Goal: Task Accomplishment & Management: Use online tool/utility

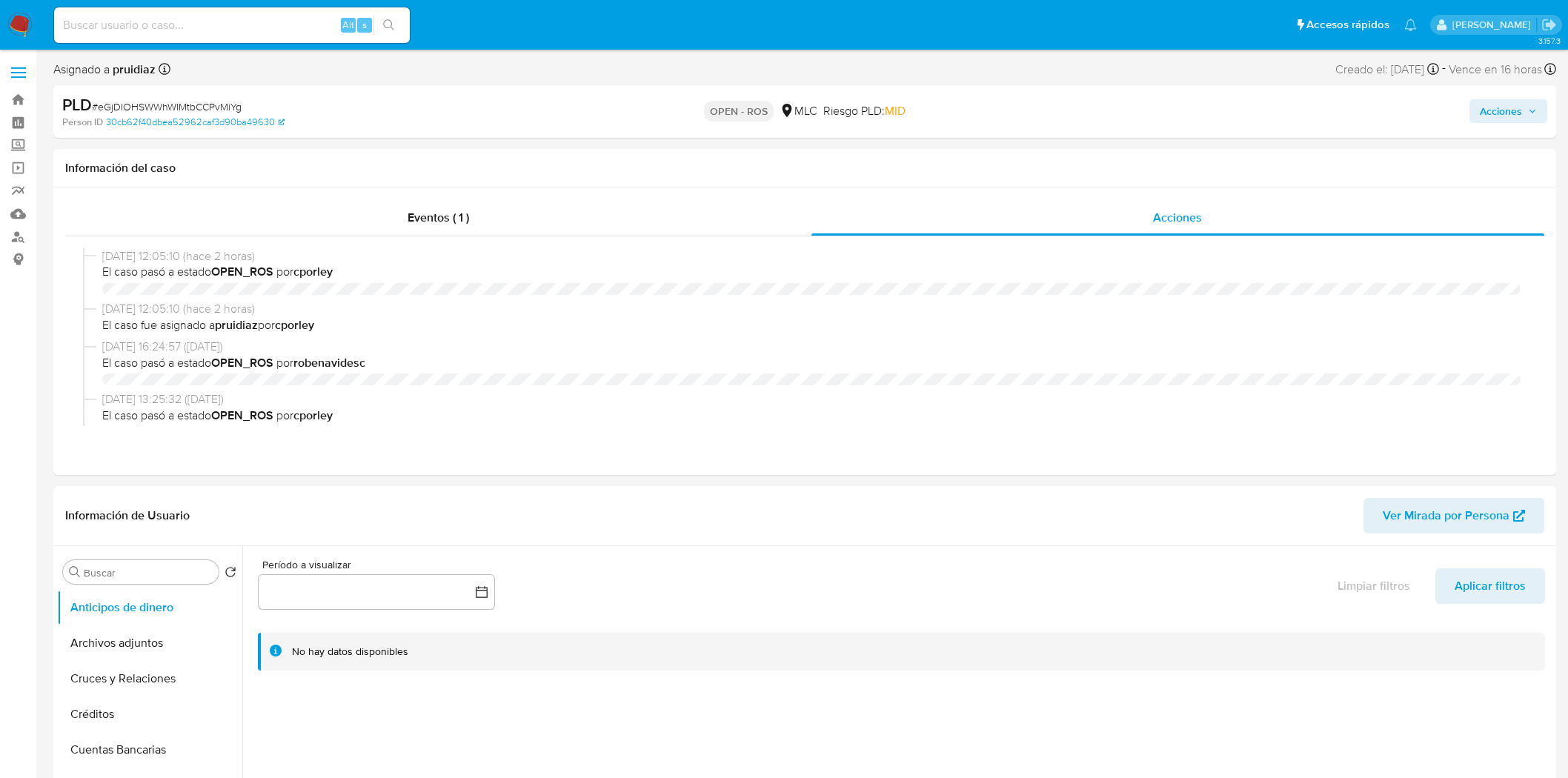
select select "10"
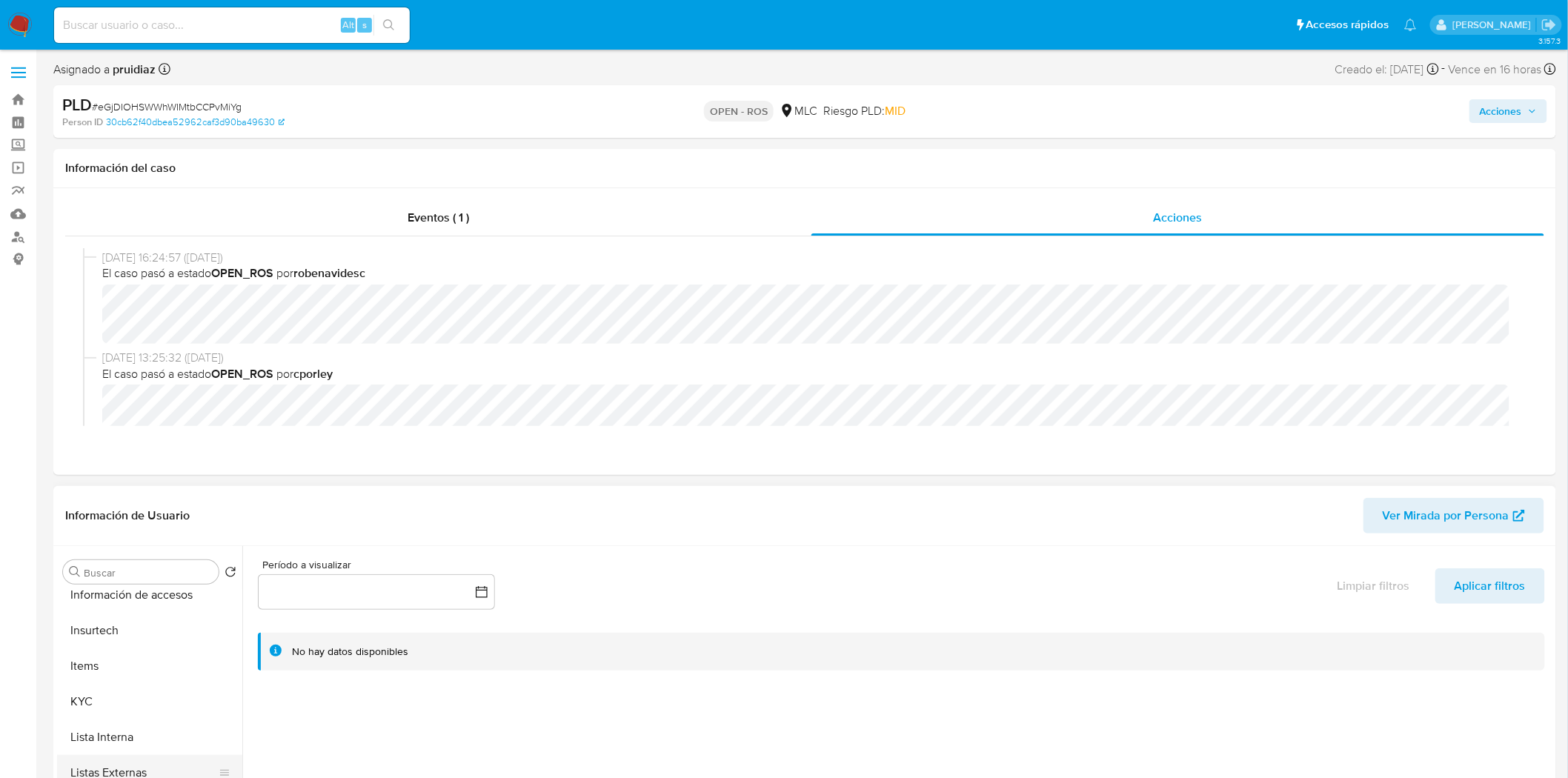
scroll to position [575, 0]
click at [94, 676] on button "KYC" at bounding box center [143, 672] width 173 height 36
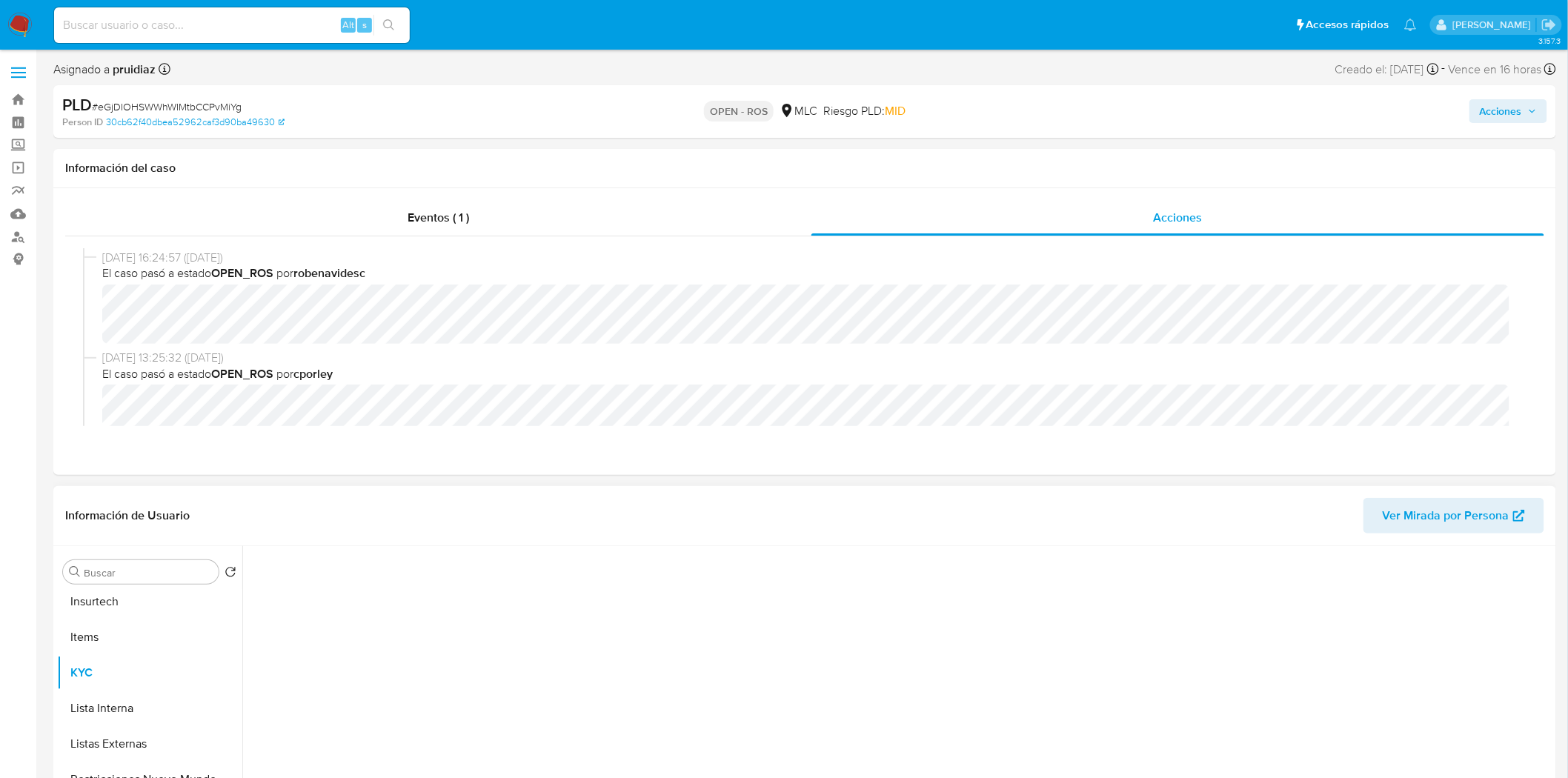
scroll to position [247, 0]
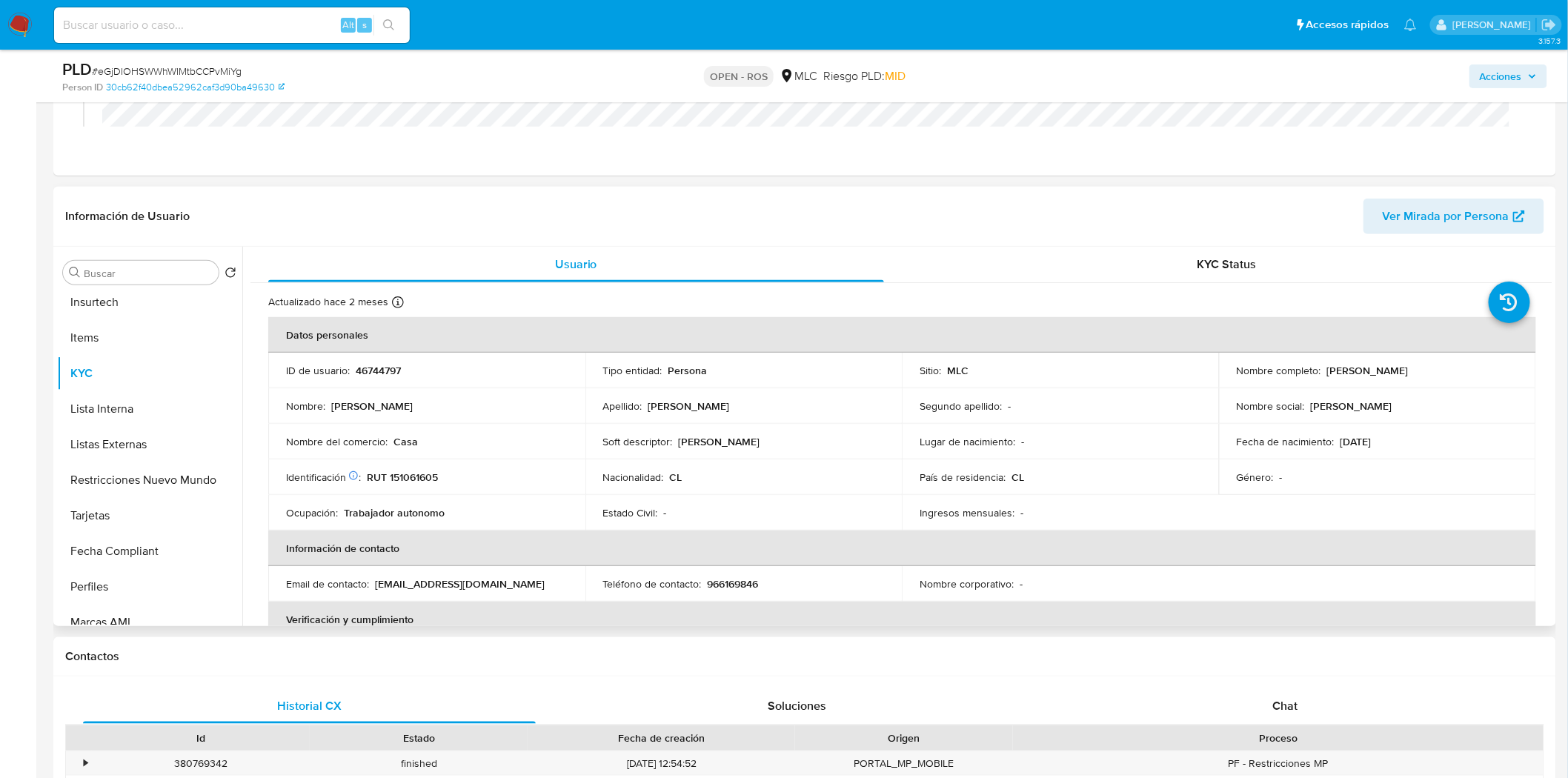
click at [407, 468] on td "Identificación Nº de serie: 522234425 : RUT 151061605" at bounding box center [427, 477] width 317 height 36
click at [406, 471] on p "RUT 151061605" at bounding box center [403, 477] width 72 height 14
copy p "151061605"
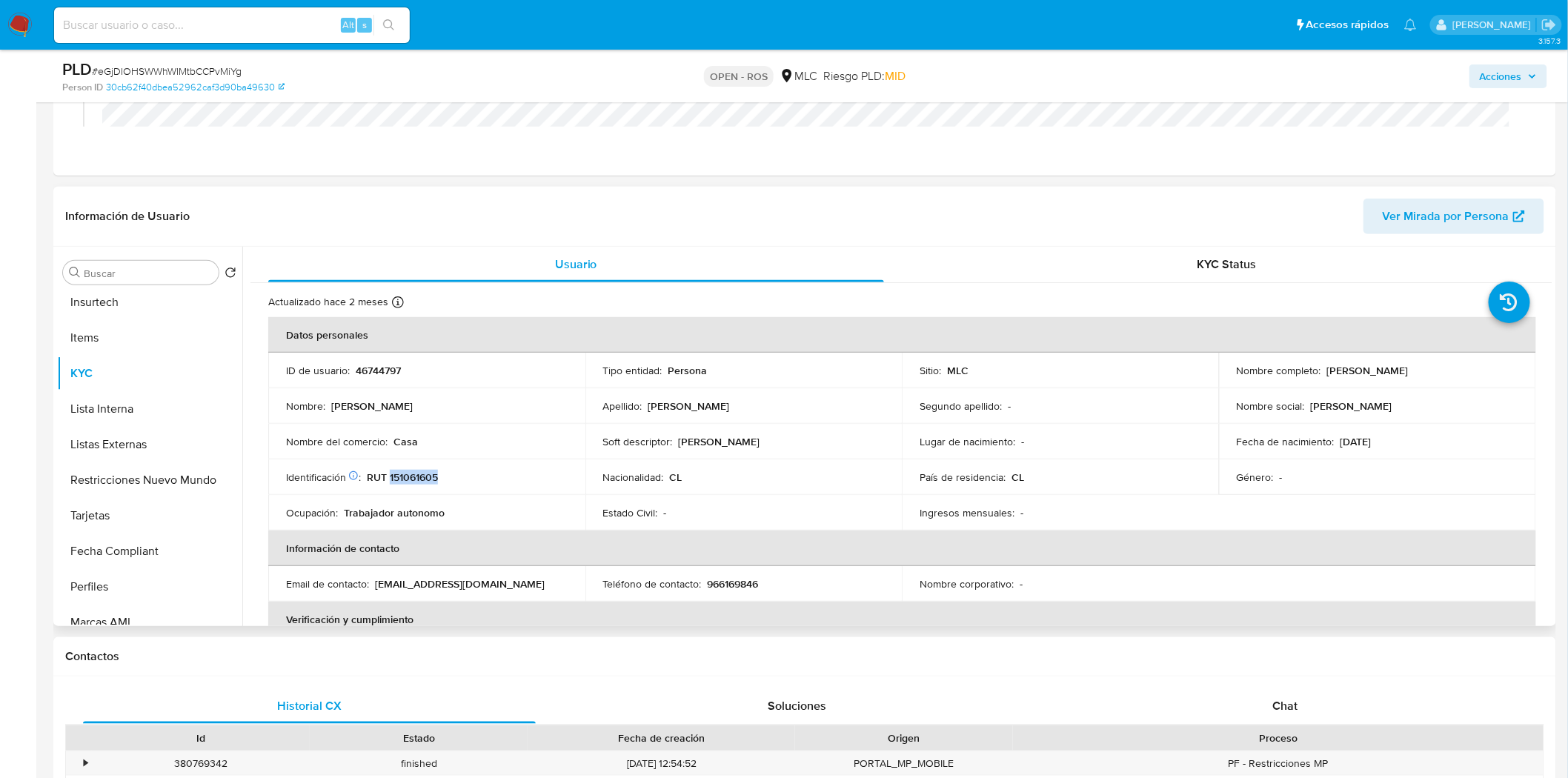
drag, startPoint x: 1438, startPoint y: 379, endPoint x: 1231, endPoint y: 379, distance: 207.0
click at [1231, 379] on td "Nombre completo : Francisco Felipe Andrés Mendoza Miranda" at bounding box center [1377, 370] width 317 height 36
copy p "Francisco Felipe Andrés Mendoza Miranda"
click at [428, 479] on p "RUT 151061605" at bounding box center [403, 477] width 72 height 14
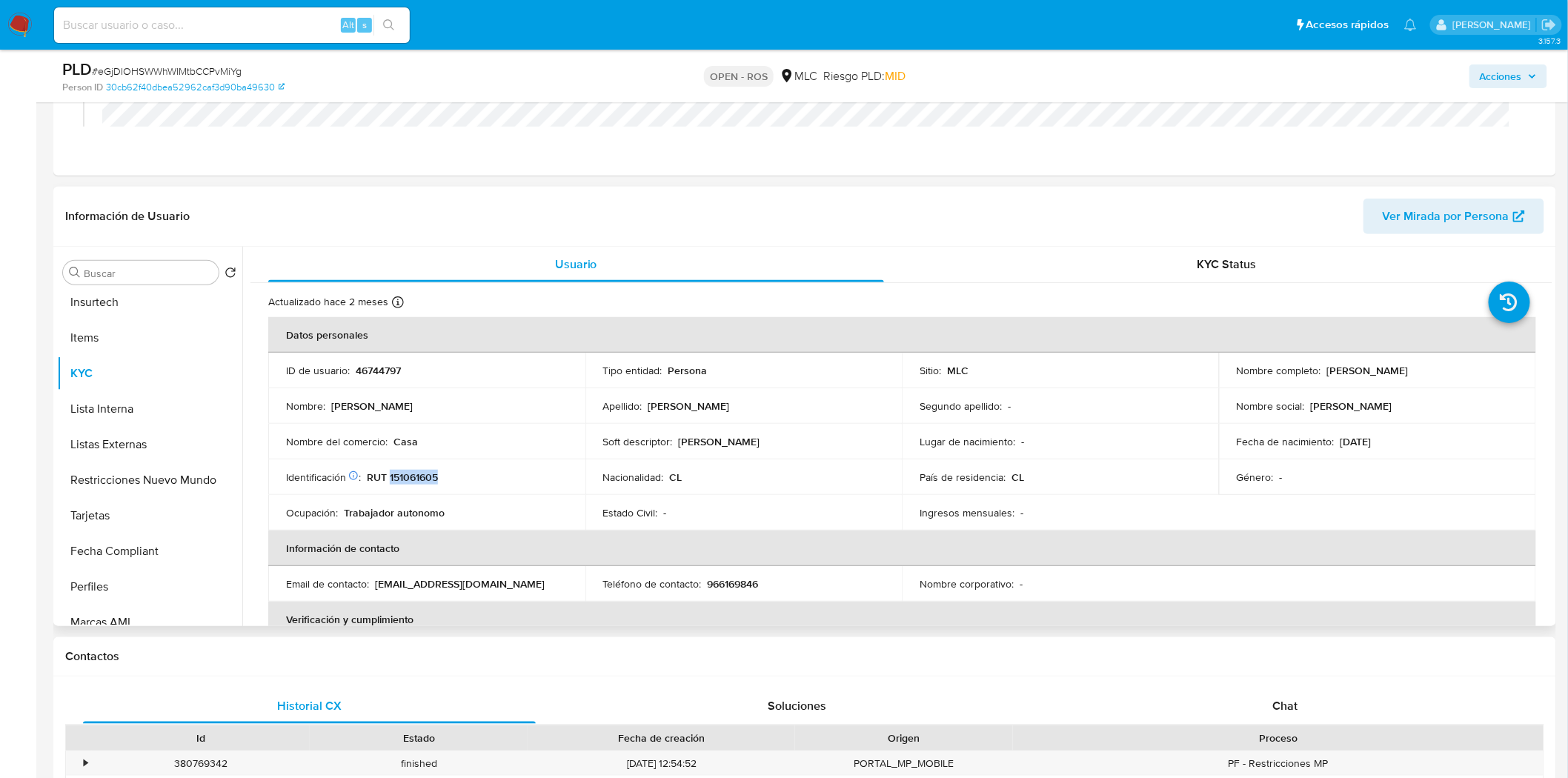
copy p "151061605"
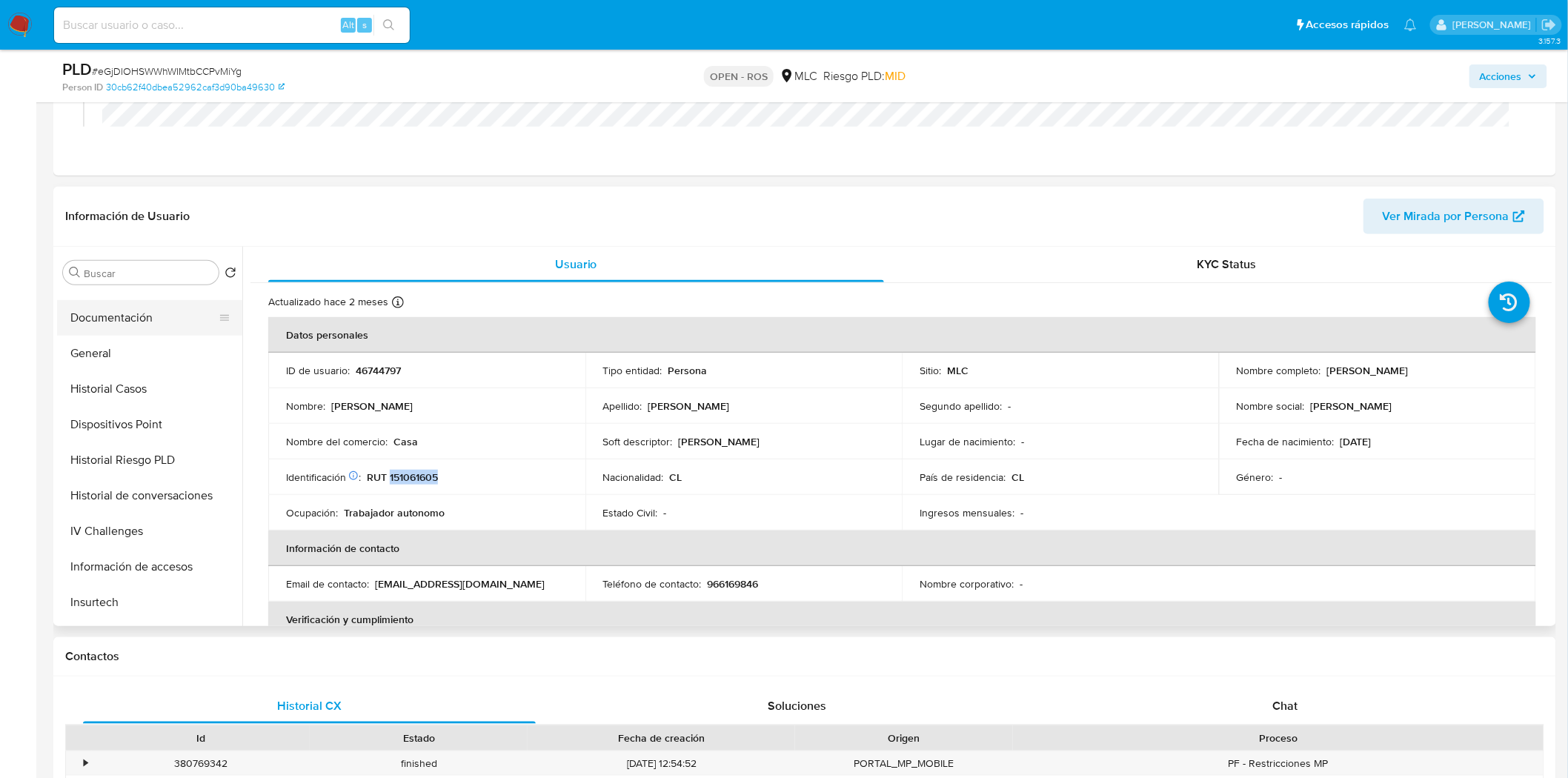
scroll to position [246, 0]
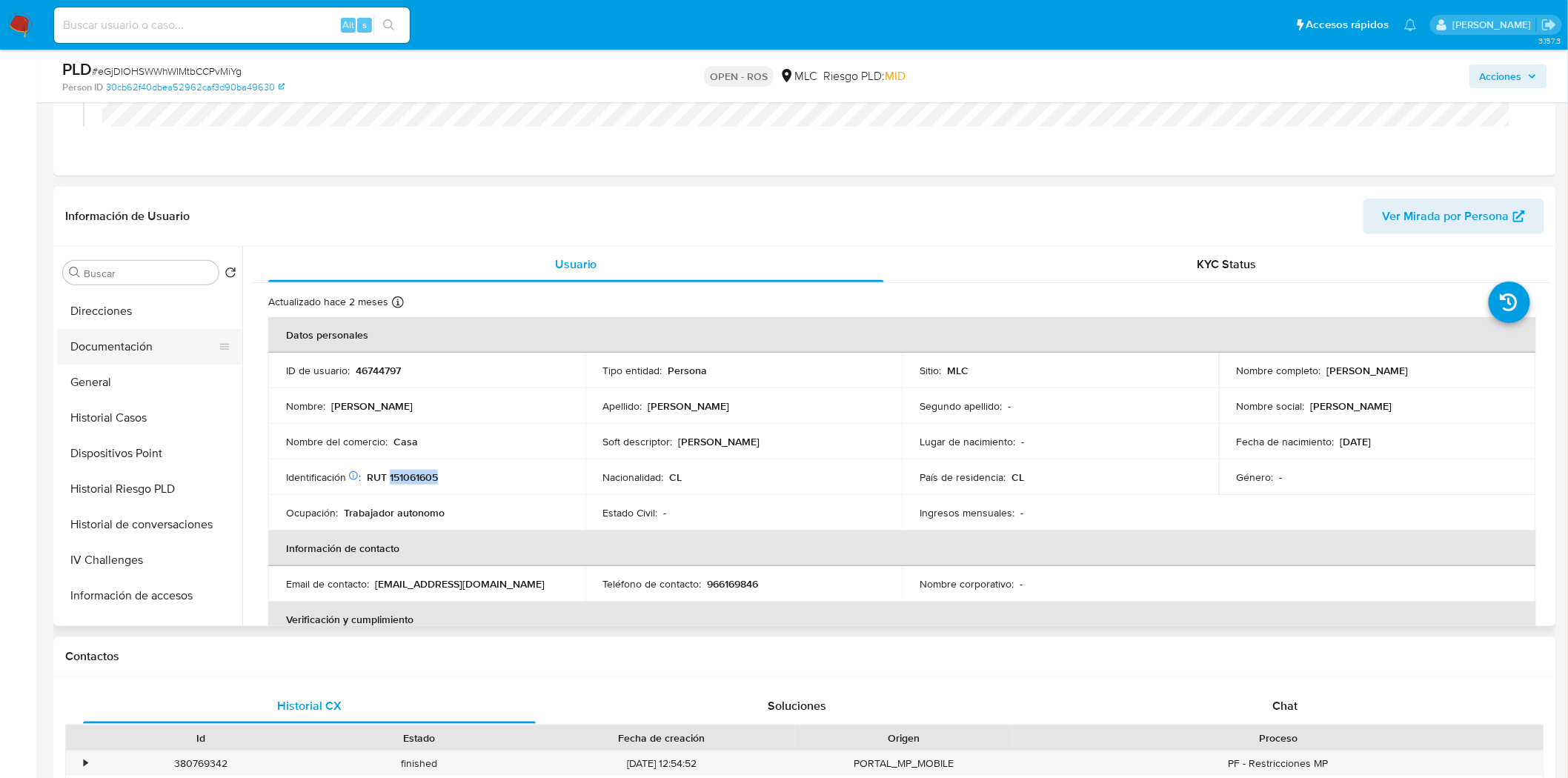
click at [132, 346] on button "Documentación" at bounding box center [143, 347] width 173 height 36
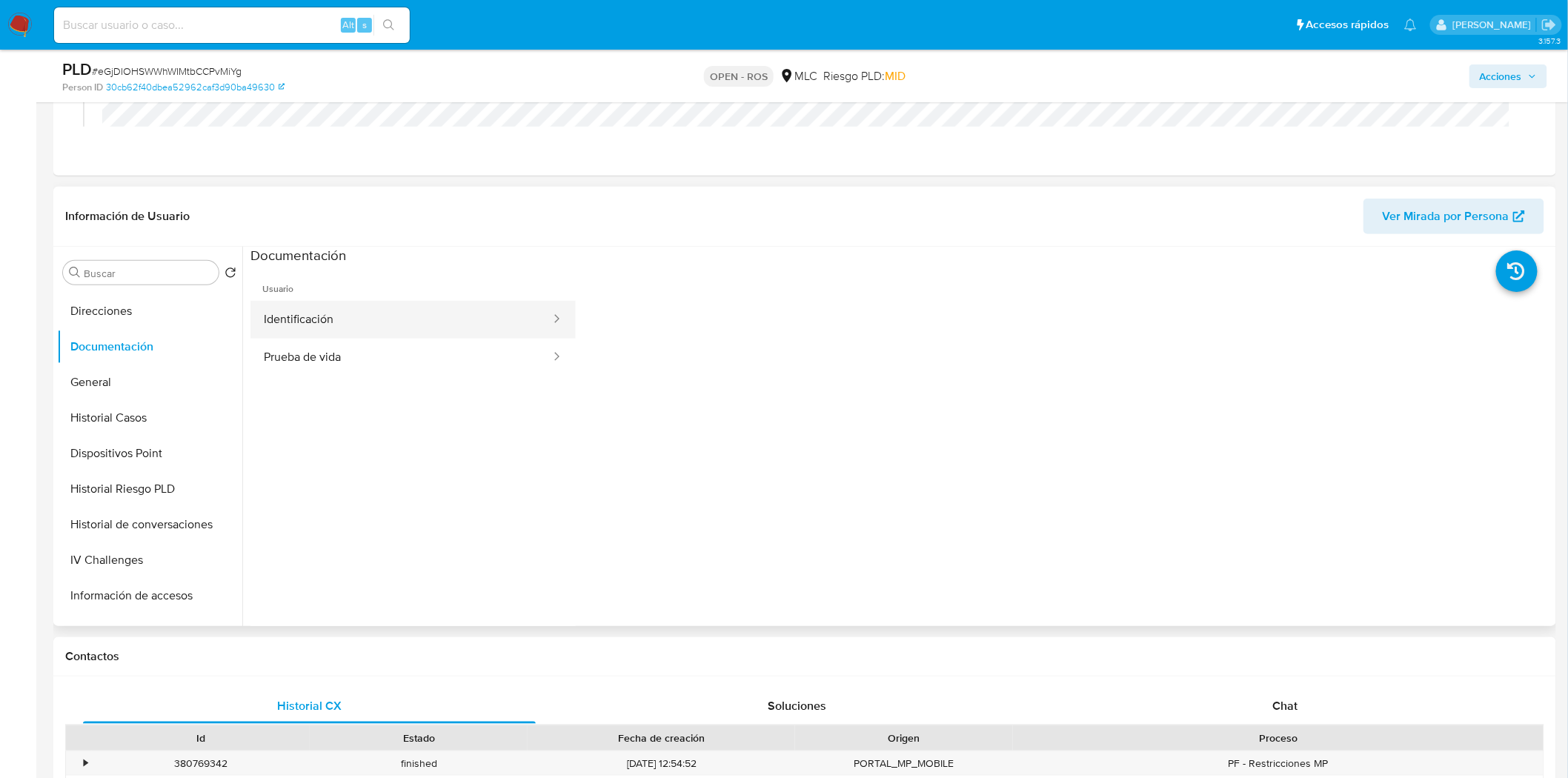
click at [358, 311] on button "Identificación" at bounding box center [401, 319] width 302 height 38
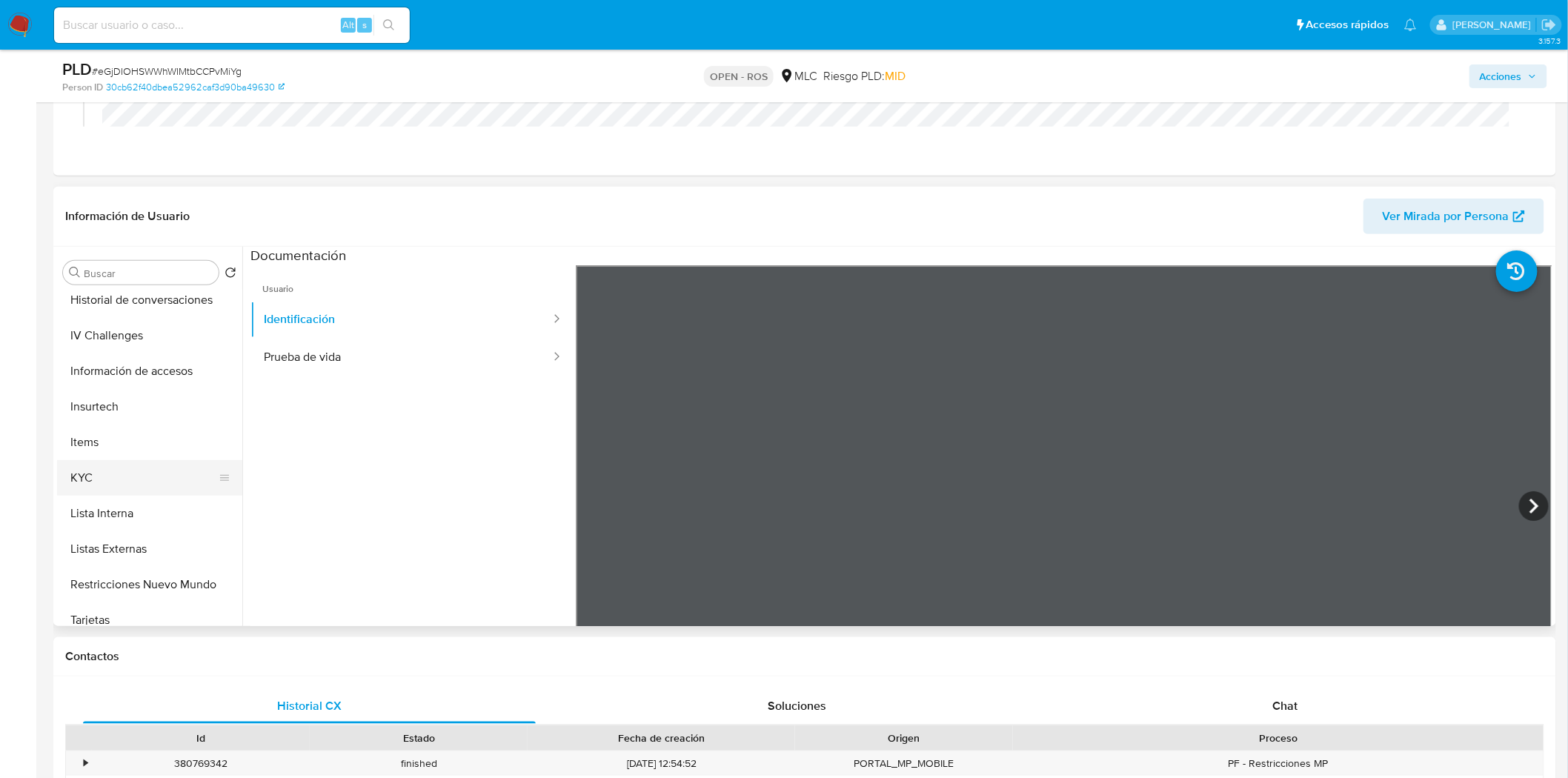
scroll to position [493, 0]
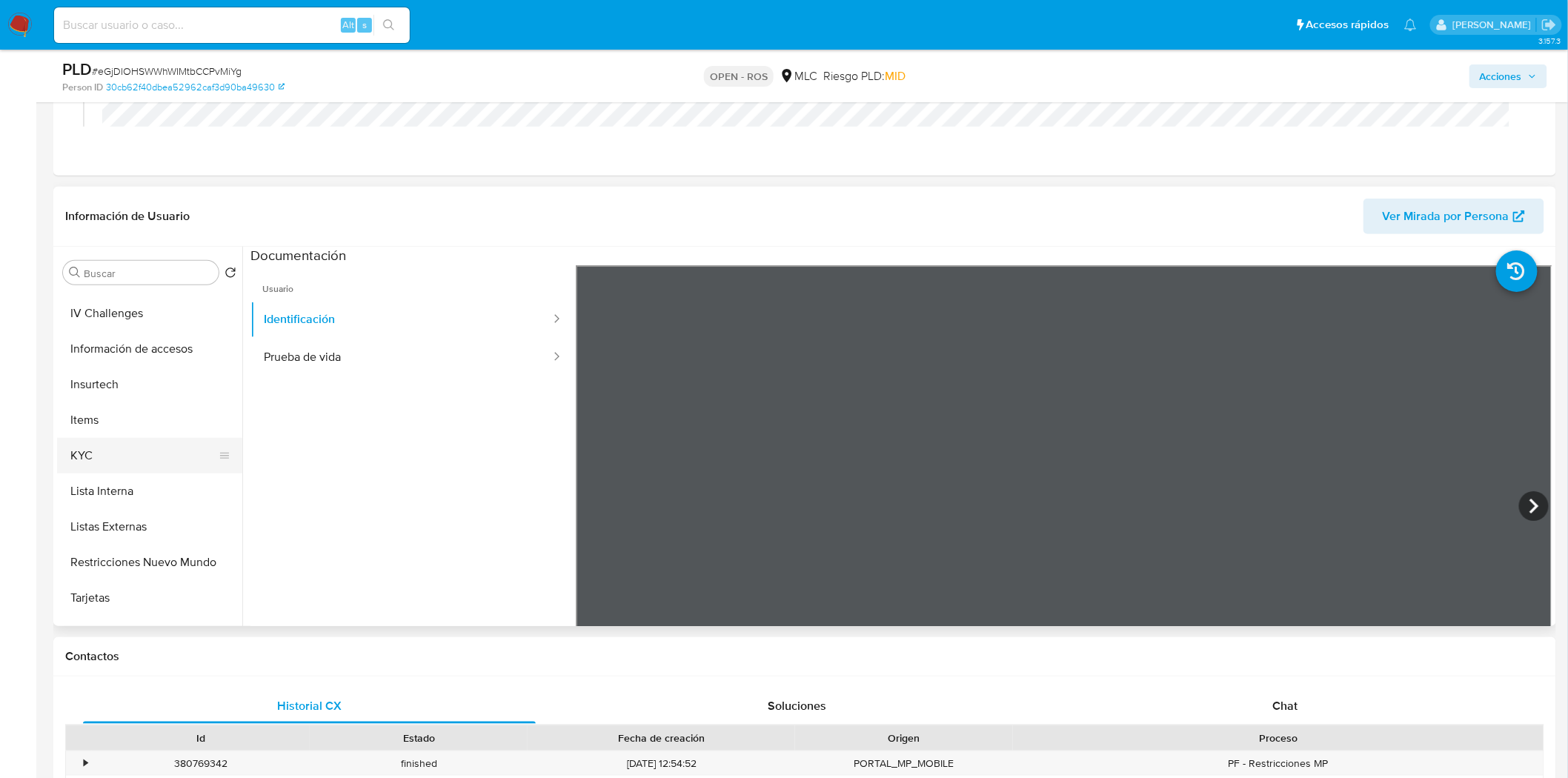
click at [104, 458] on button "KYC" at bounding box center [143, 455] width 173 height 36
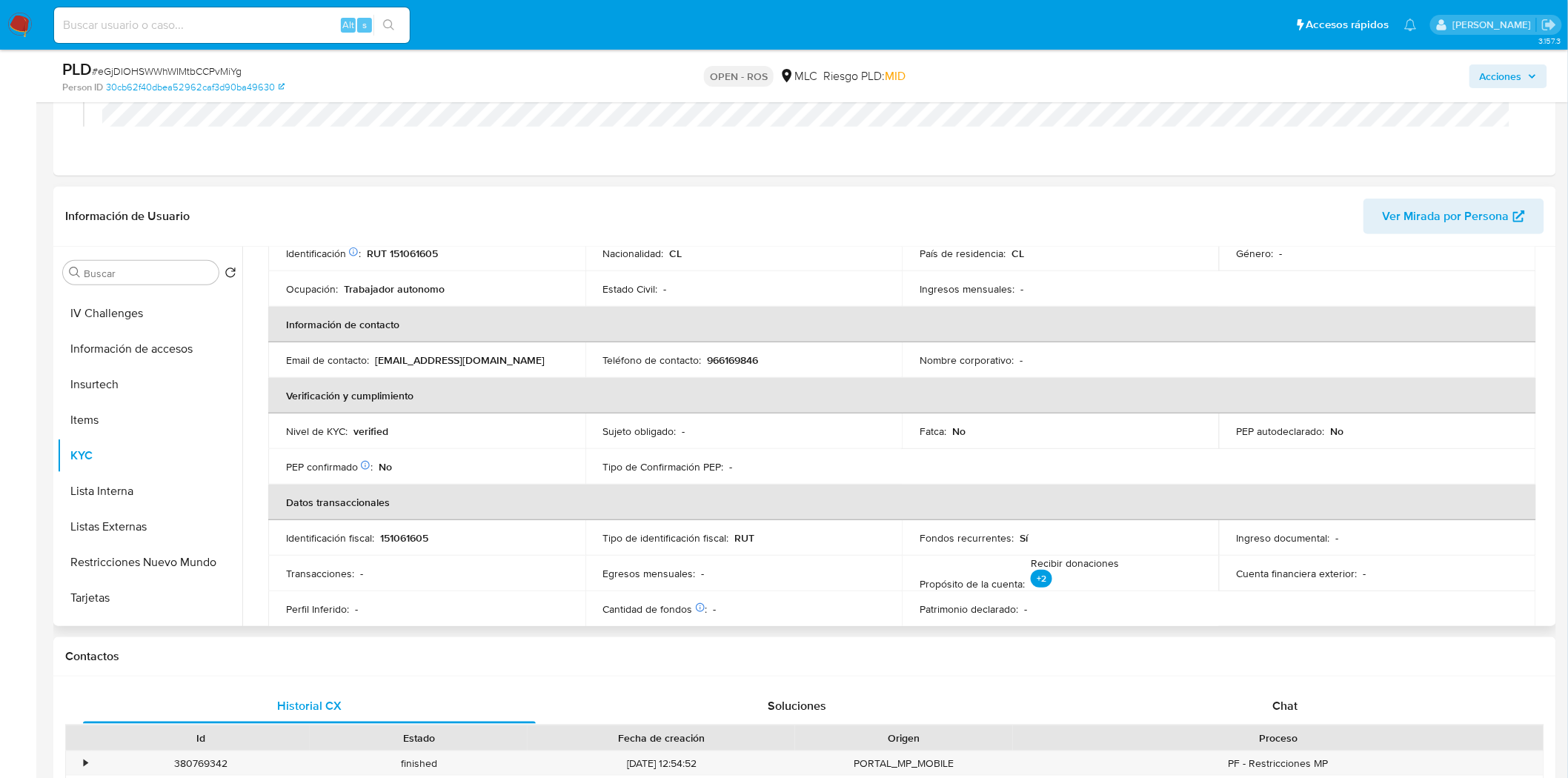
scroll to position [144, 0]
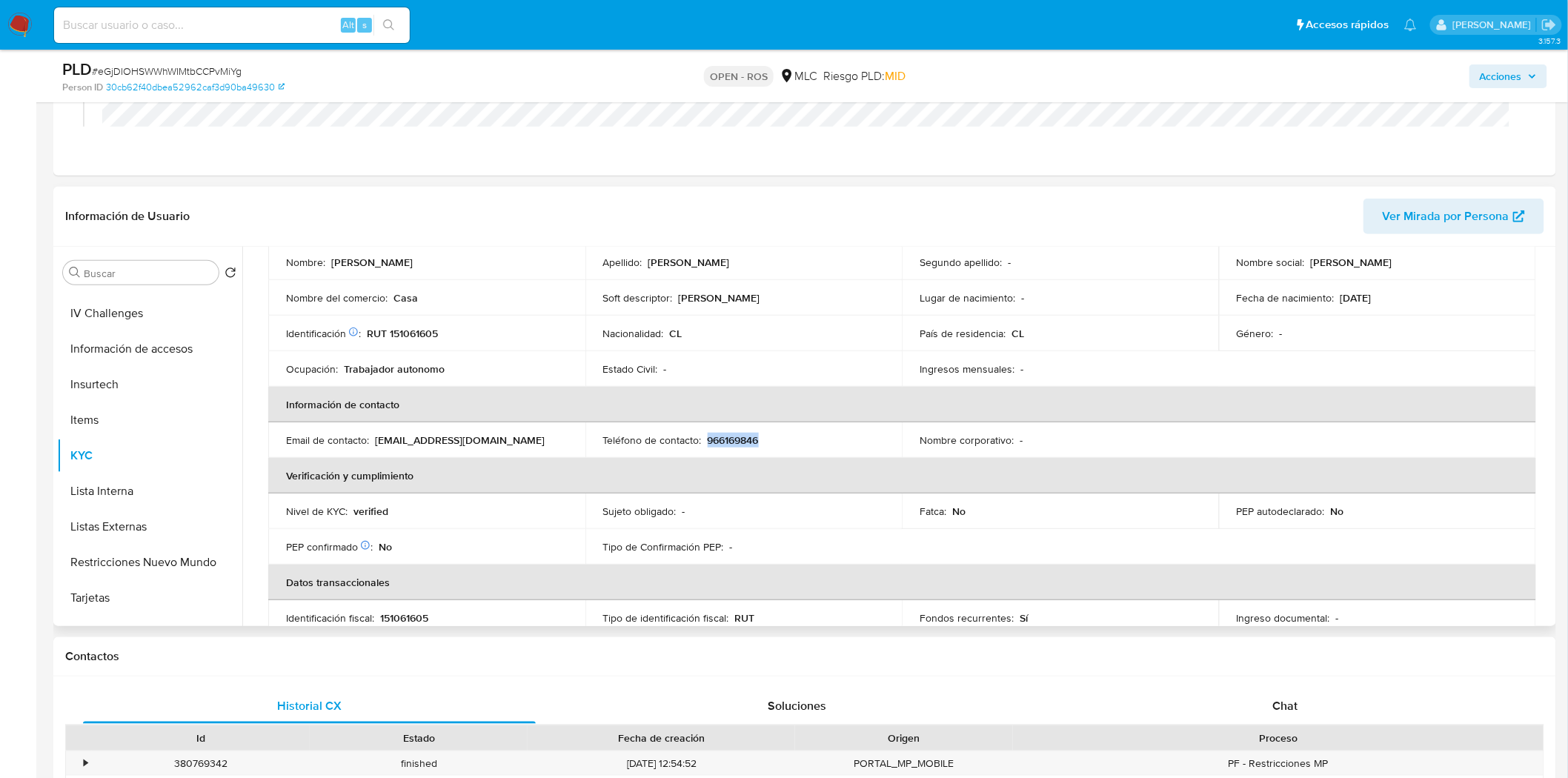
drag, startPoint x: 780, startPoint y: 443, endPoint x: 706, endPoint y: 439, distance: 74.1
click at [706, 439] on div "Teléfono de contacto : 966169846" at bounding box center [743, 439] width 282 height 14
copy p "966169846"
drag, startPoint x: 493, startPoint y: 441, endPoint x: 375, endPoint y: 442, distance: 118.0
click at [375, 442] on div "Email de contacto : felipemendoza@live.com" at bounding box center [427, 439] width 282 height 14
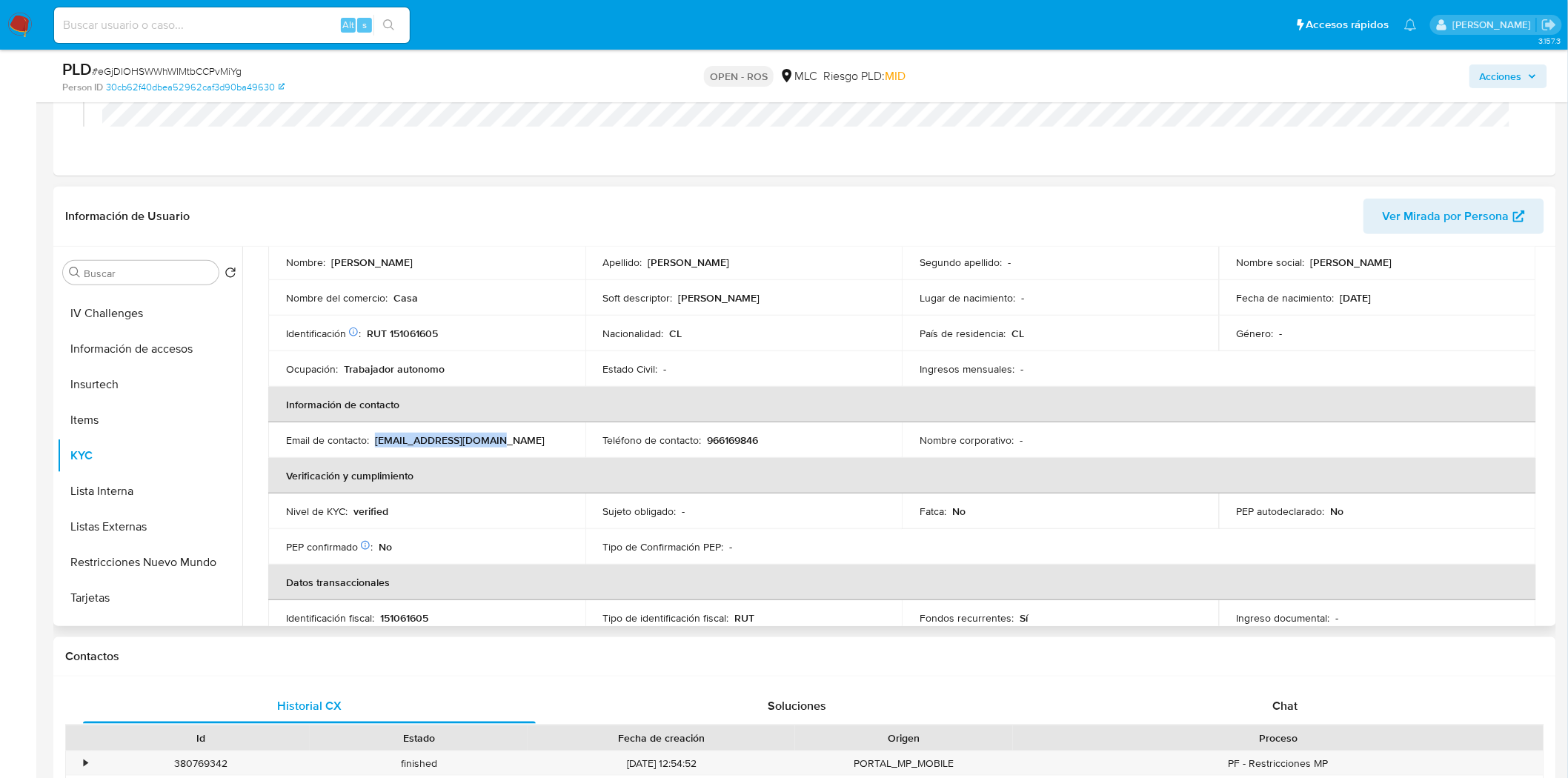
copy p "felipemendoza@live.com"
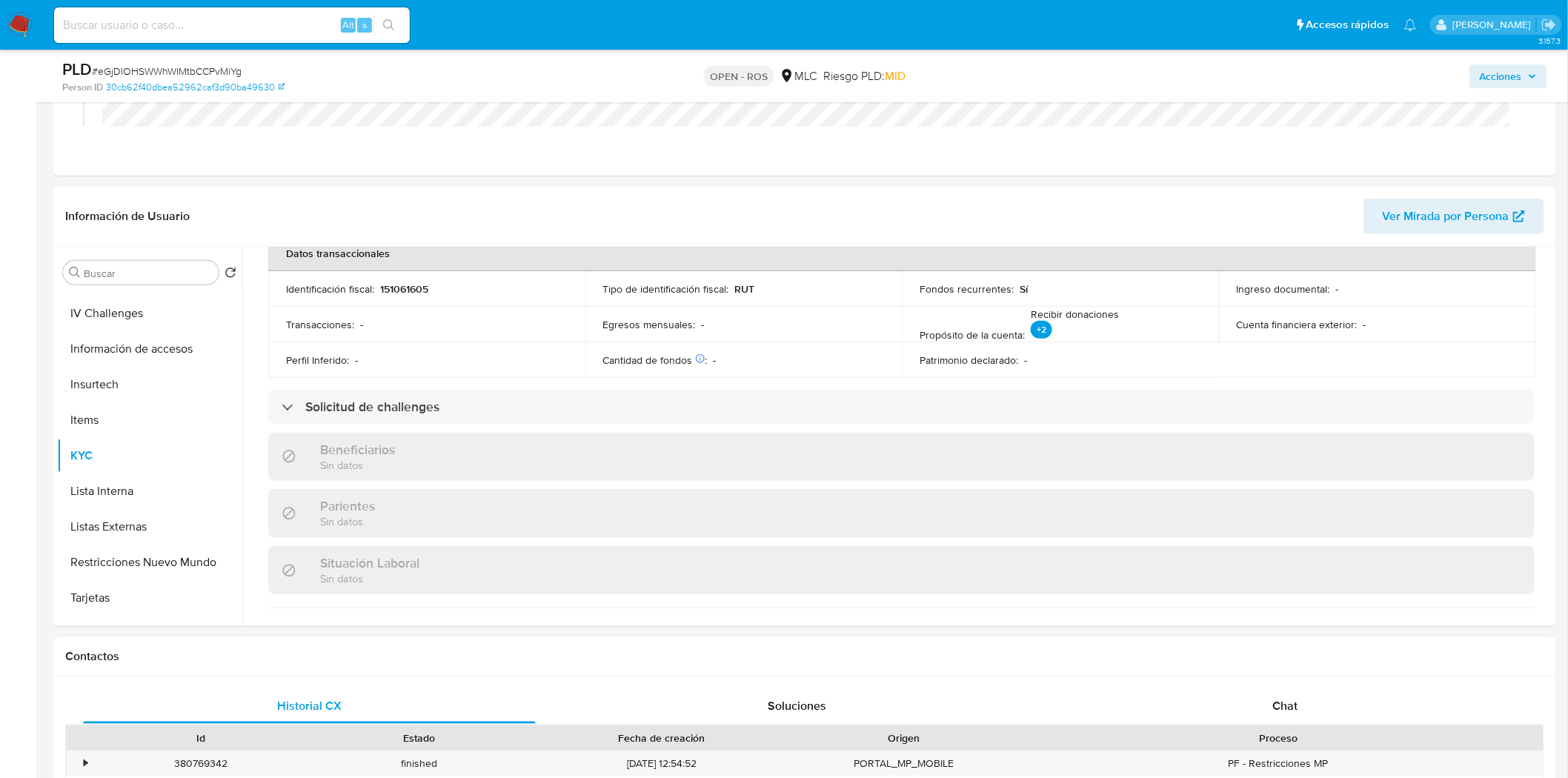
click at [1311, 699] on div "Chat" at bounding box center [1284, 706] width 452 height 36
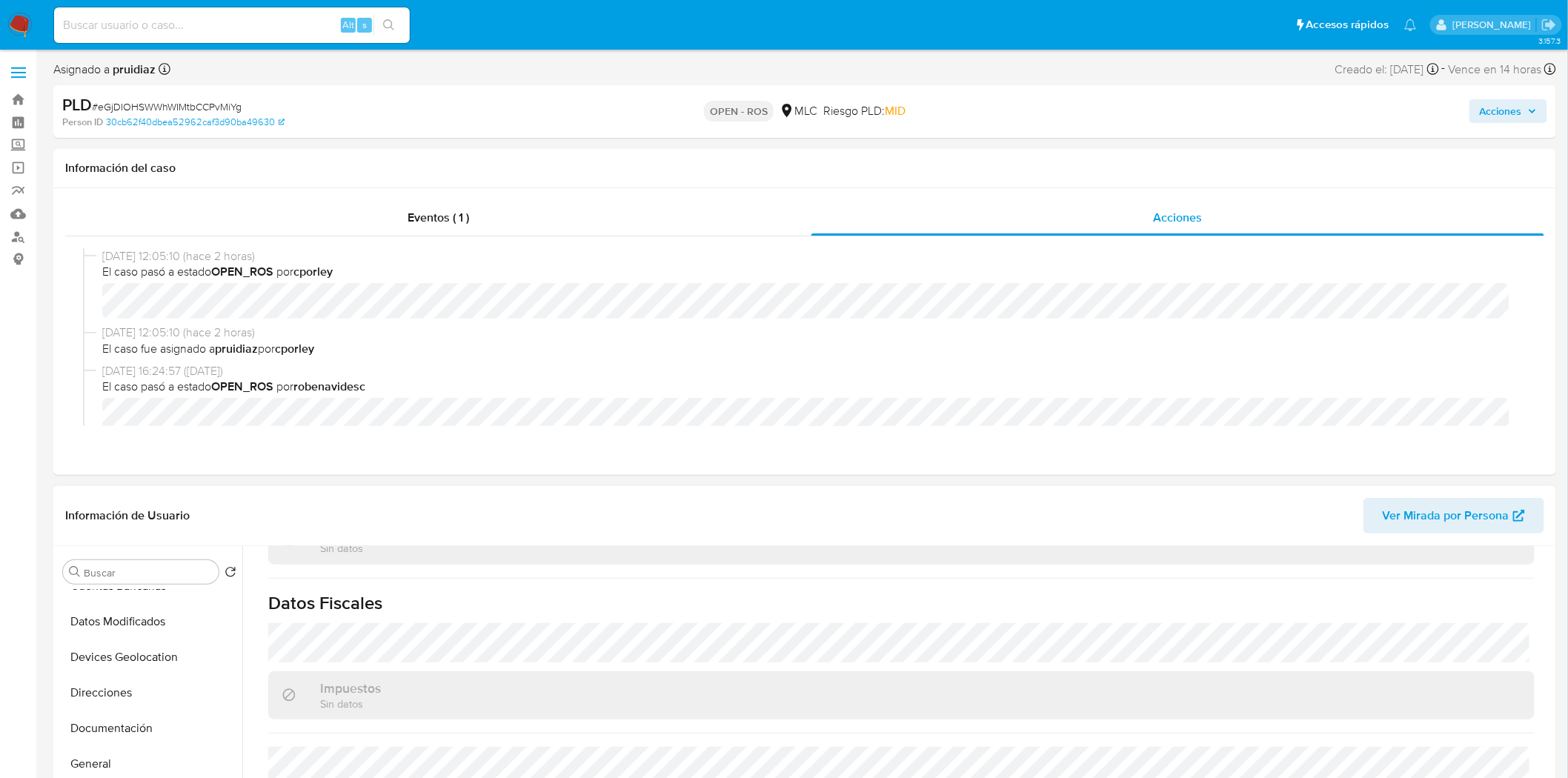
scroll to position [0, 0]
click at [102, 634] on button "Archivos adjuntos" at bounding box center [143, 643] width 173 height 36
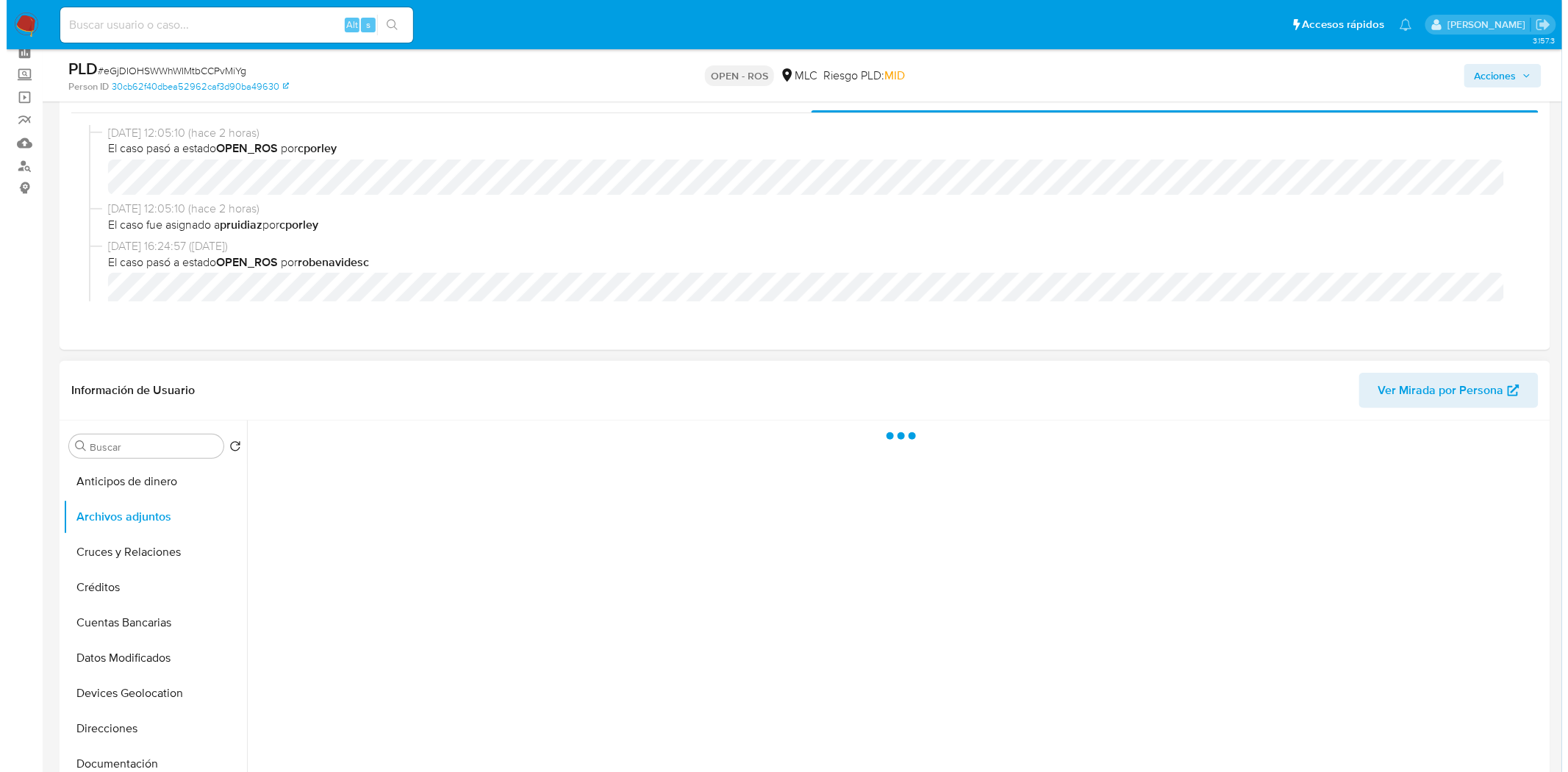
scroll to position [163, 0]
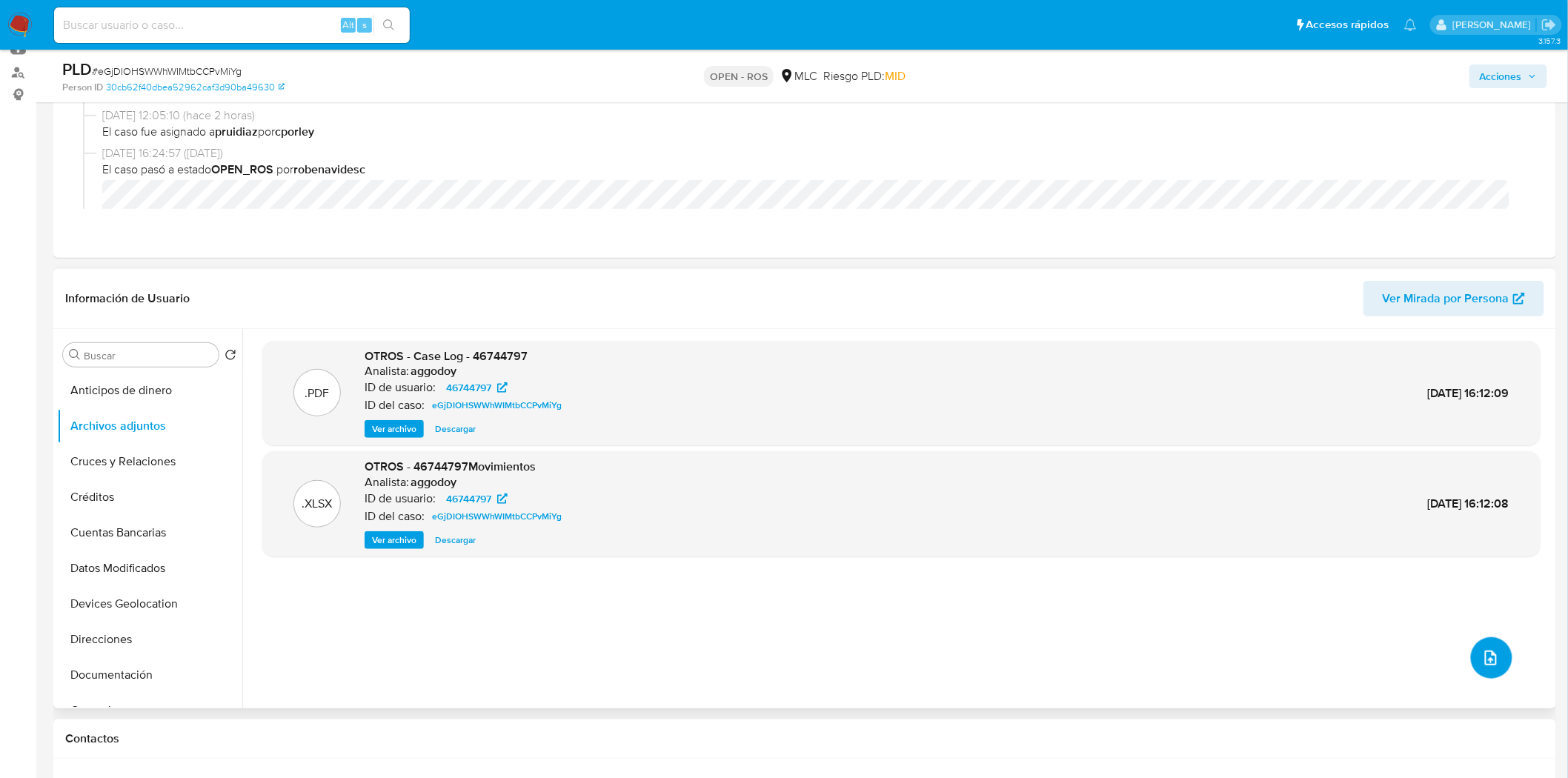
click at [1499, 661] on button "upload-file" at bounding box center [1491, 658] width 41 height 41
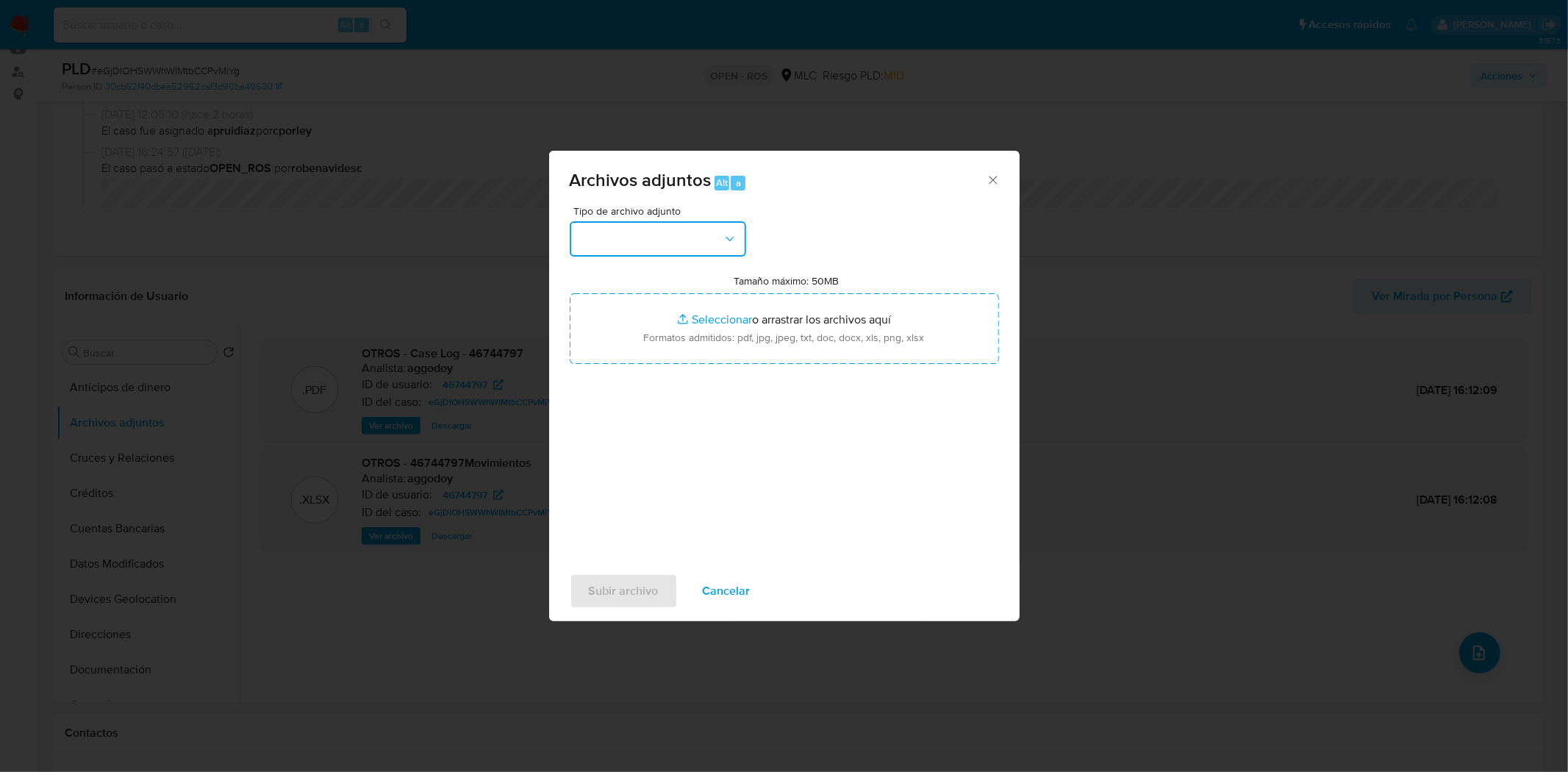
click at [643, 239] on button "button" at bounding box center [658, 239] width 177 height 36
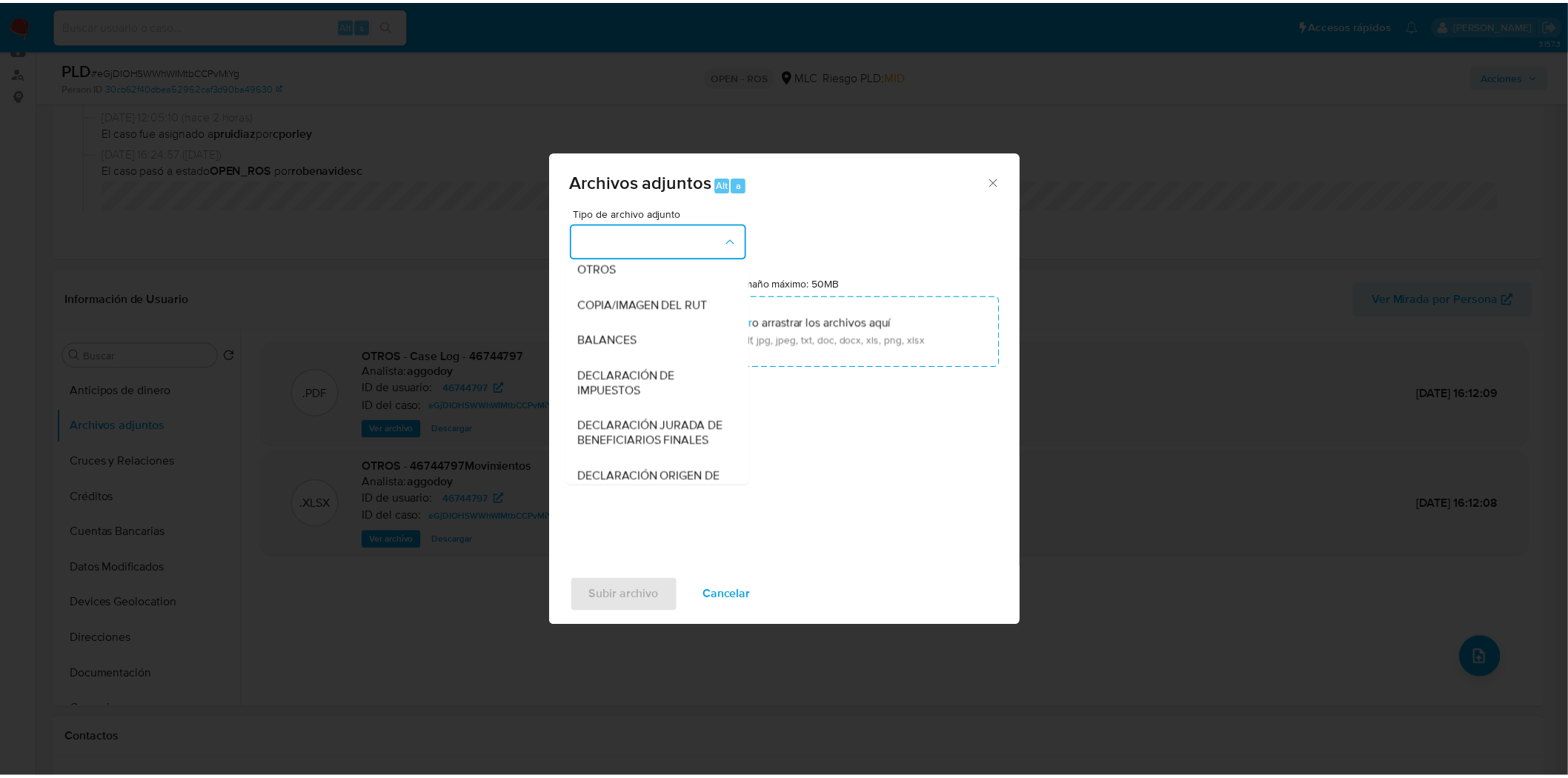
scroll to position [205, 0]
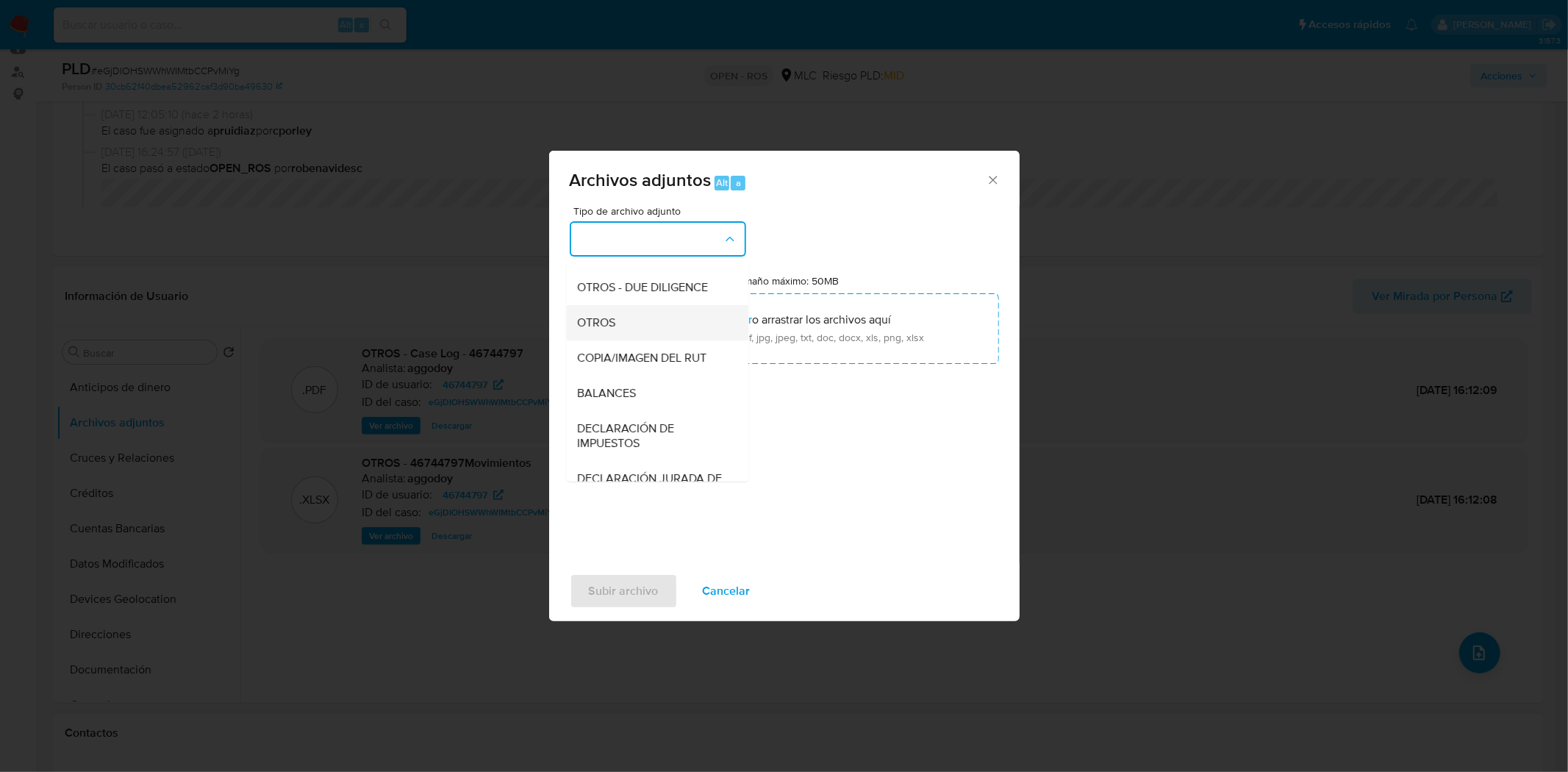
click at [617, 327] on div "OTROS" at bounding box center [652, 321] width 150 height 36
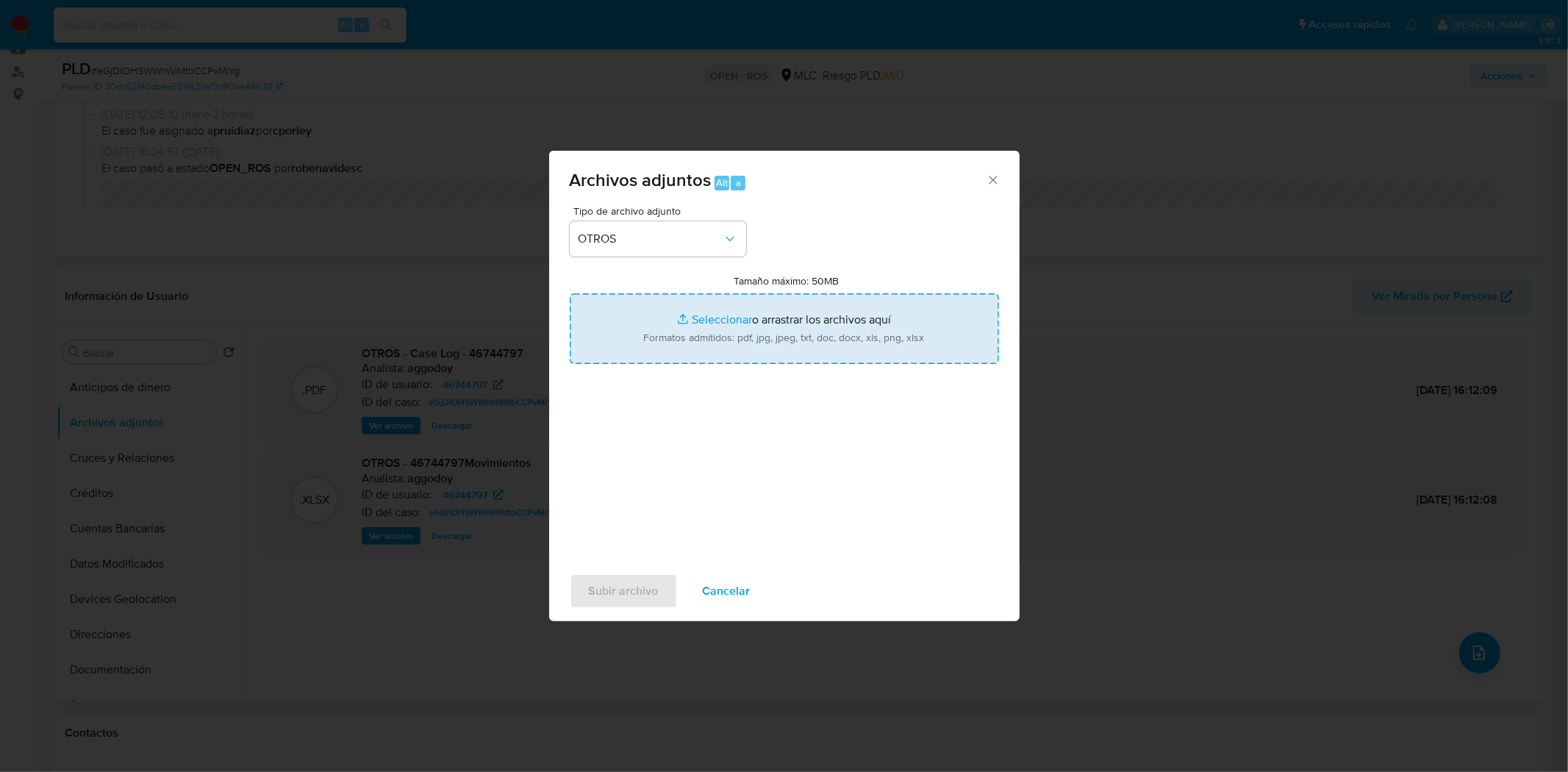
click at [772, 316] on input "Tamaño máximo: 50MB Seleccionar archivos" at bounding box center [784, 329] width 430 height 71
type input "C:\fakepath\Certificado UAF ROS #1294.pdf"
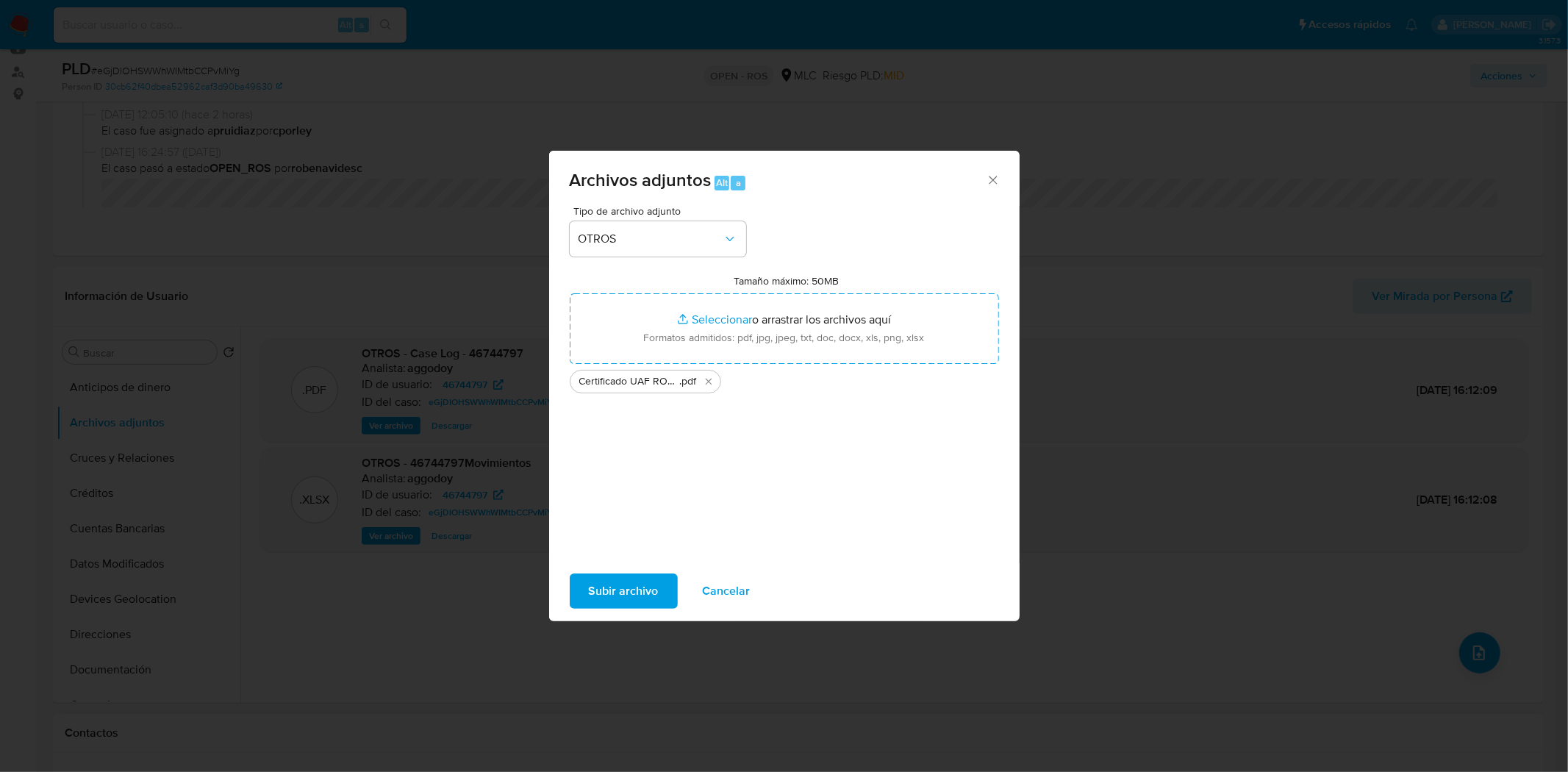
click at [611, 606] on span "Subir archivo" at bounding box center [623, 592] width 70 height 33
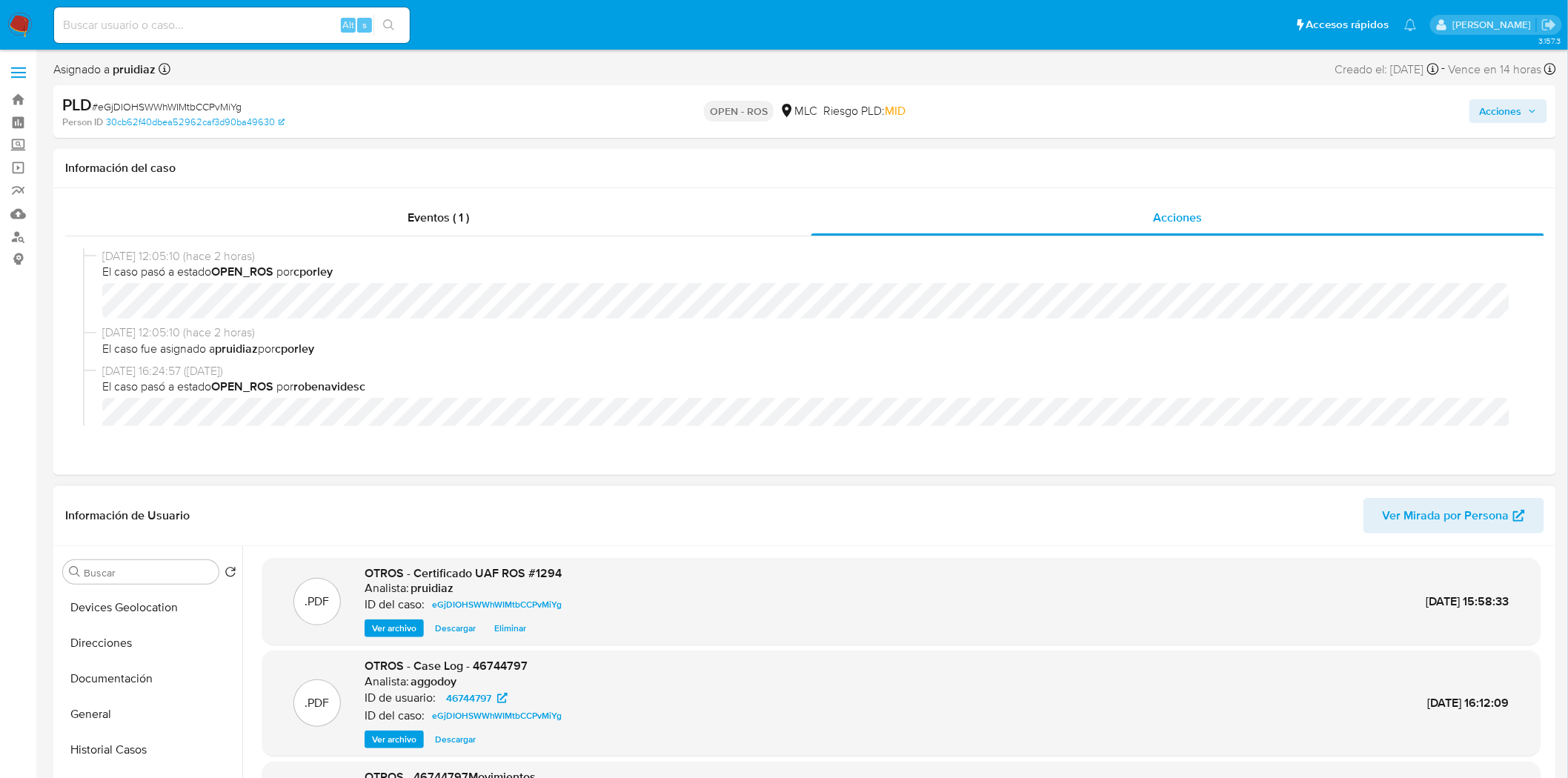
scroll to position [214, 0]
drag, startPoint x: 191, startPoint y: 601, endPoint x: 249, endPoint y: 496, distance: 120.0
click at [249, 496] on div "Información de Usuario Ver Mirada por Persona Buscar Volver al orden por defect…" at bounding box center [805, 706] width 1503 height 439
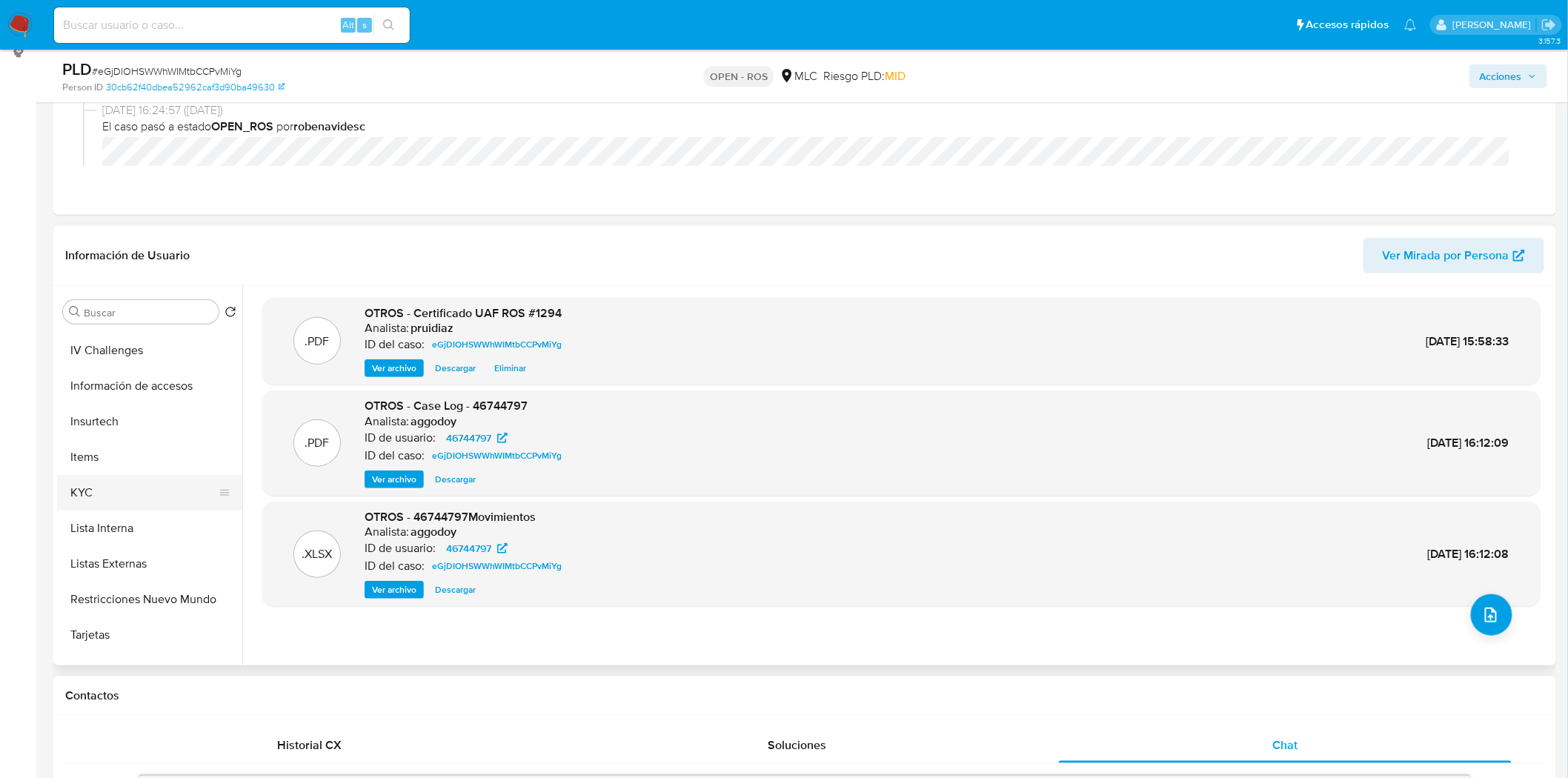
scroll to position [496, 0]
click at [105, 491] on button "KYC" at bounding box center [143, 491] width 173 height 36
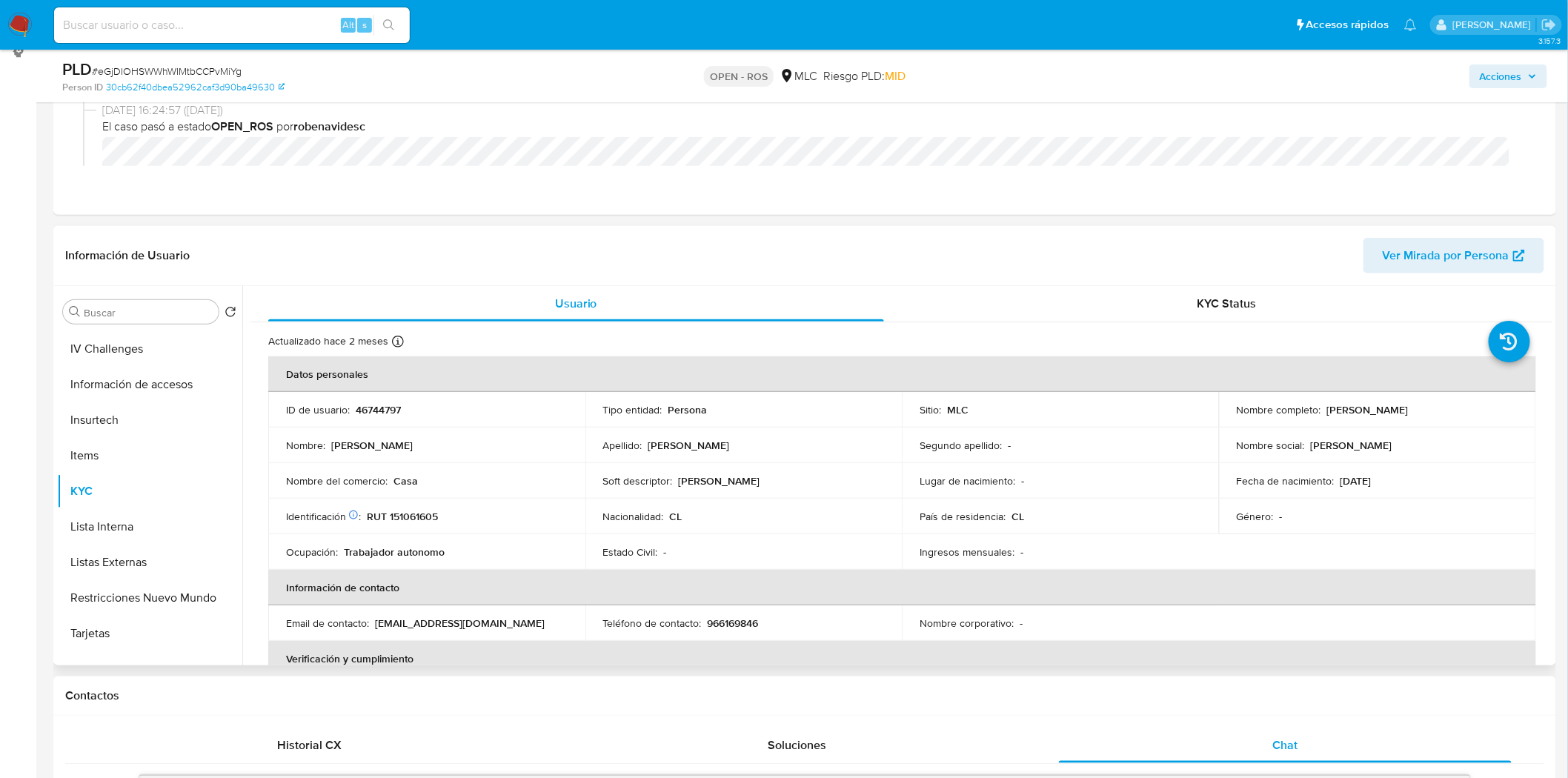
drag, startPoint x: 1438, startPoint y: 417, endPoint x: 1224, endPoint y: 421, distance: 214.0
click at [1224, 421] on td "Nombre completo : Francisco Felipe Andrés Mendoza Miranda" at bounding box center [1377, 409] width 317 height 36
copy p "Francisco Felipe Andrés Mendoza Miranda"
click at [424, 506] on td "Identificación Nº de serie: 522234425 : RUT 151061605" at bounding box center [427, 516] width 317 height 36
click at [418, 514] on p "RUT 151061605" at bounding box center [403, 517] width 72 height 14
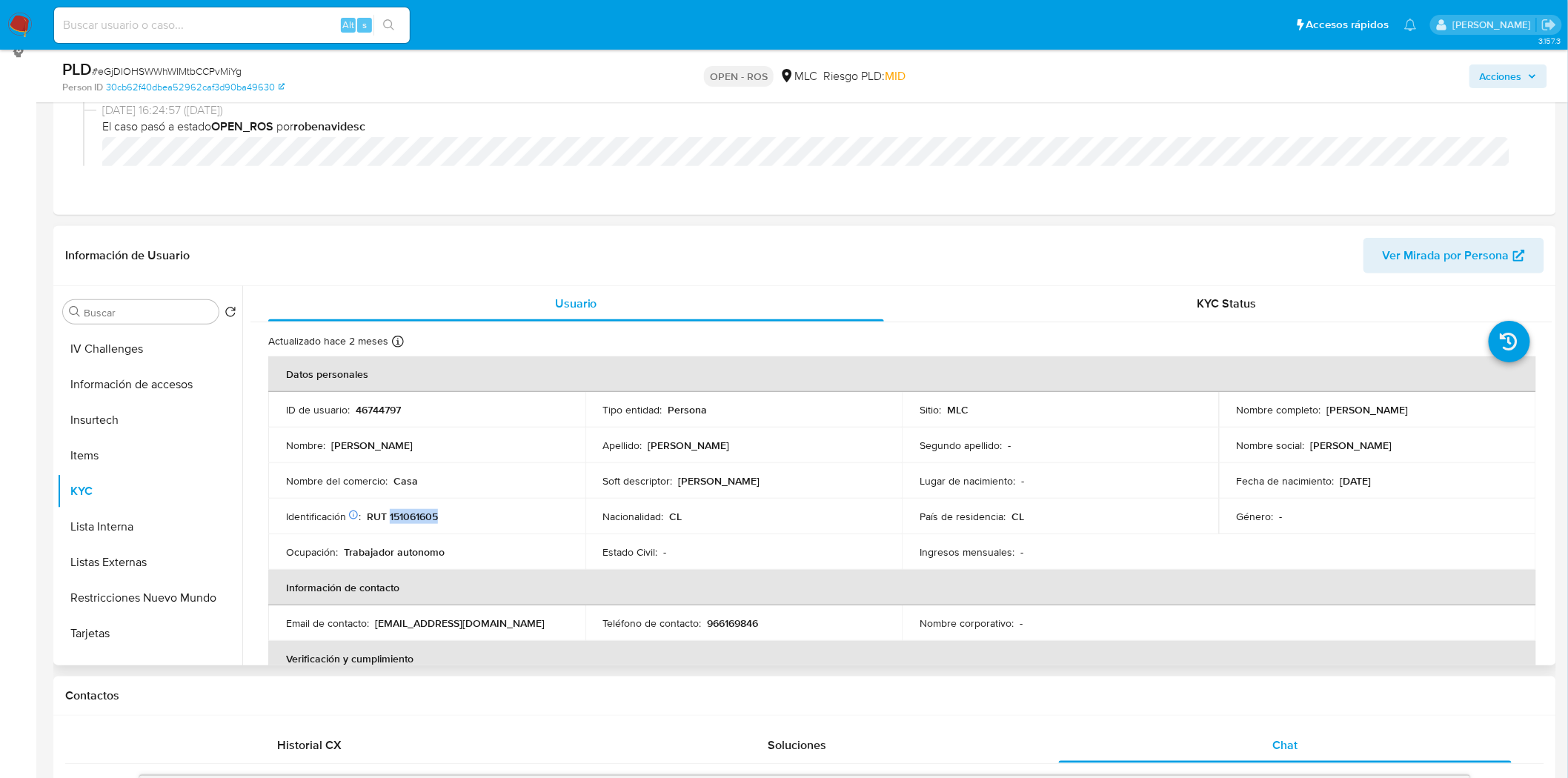
click at [418, 514] on p "RUT 151061605" at bounding box center [403, 517] width 72 height 14
copy p "151061605"
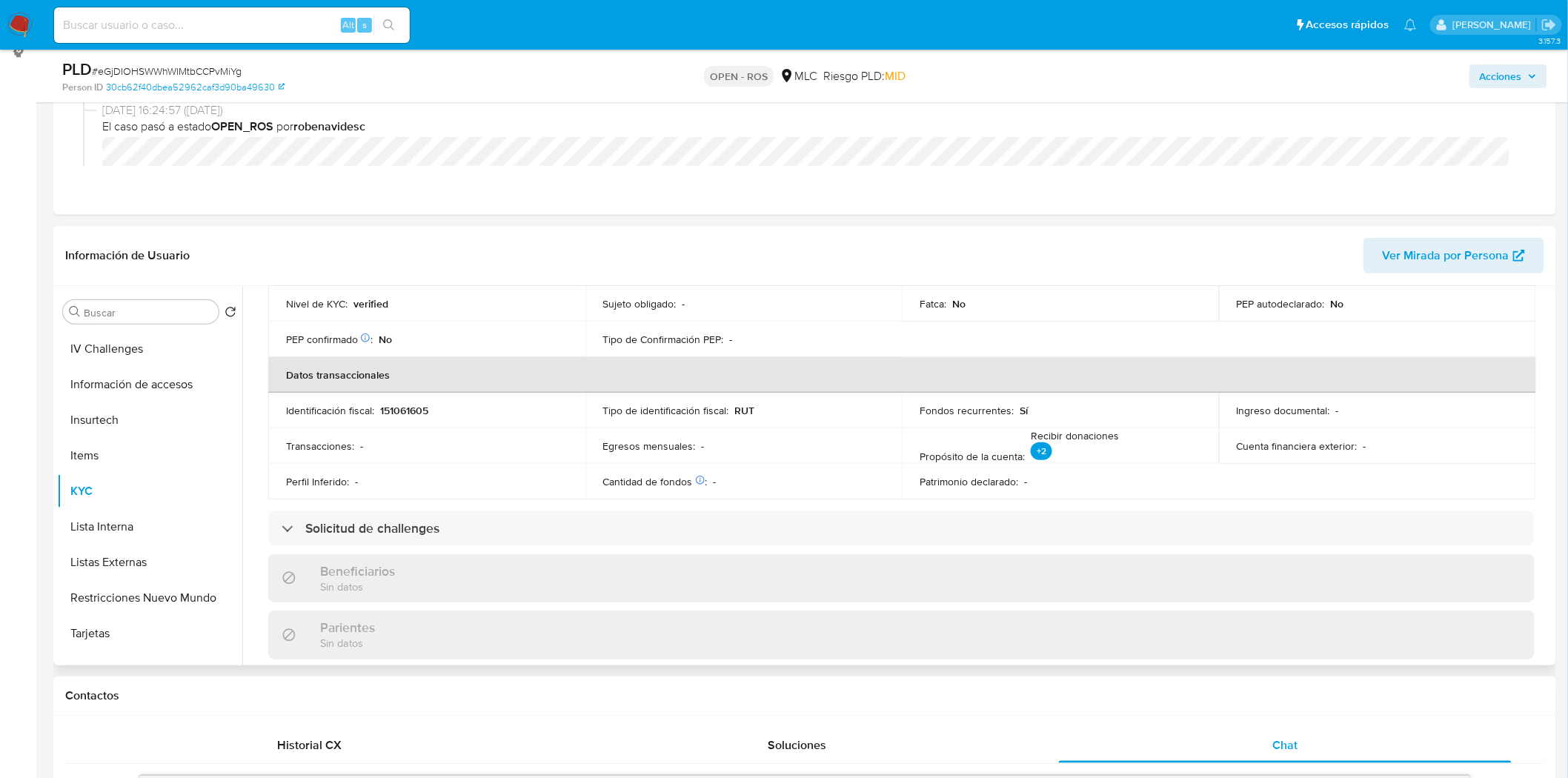
scroll to position [226, 0]
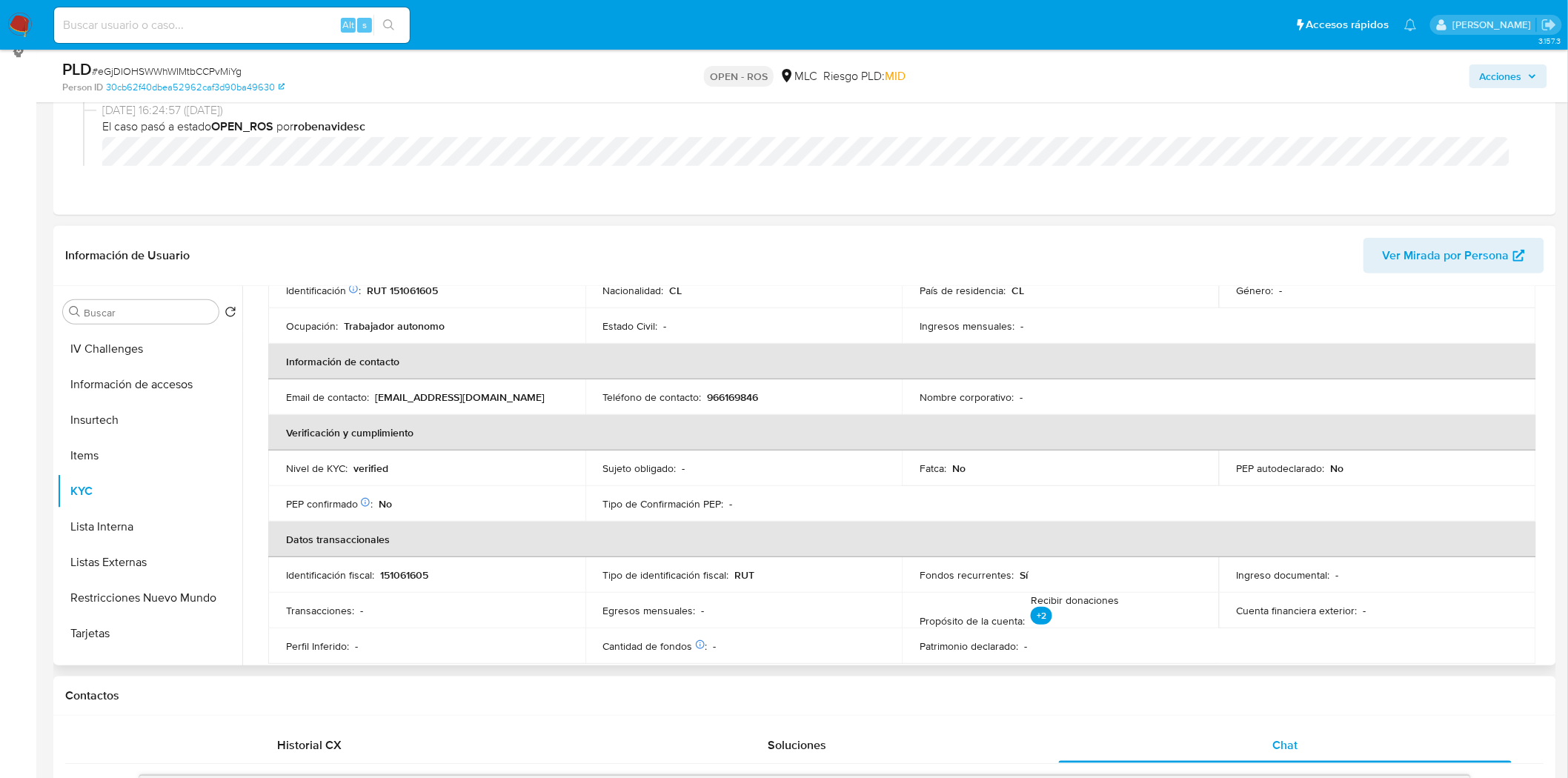
click at [731, 398] on p "966169846" at bounding box center [733, 397] width 51 height 14
click at [731, 397] on p "966169846" at bounding box center [733, 397] width 51 height 14
copy p "966169846"
drag, startPoint x: 498, startPoint y: 397, endPoint x: 375, endPoint y: 397, distance: 123.0
click at [375, 397] on div "Email de contacto : felipemendoza@live.com" at bounding box center [427, 397] width 282 height 14
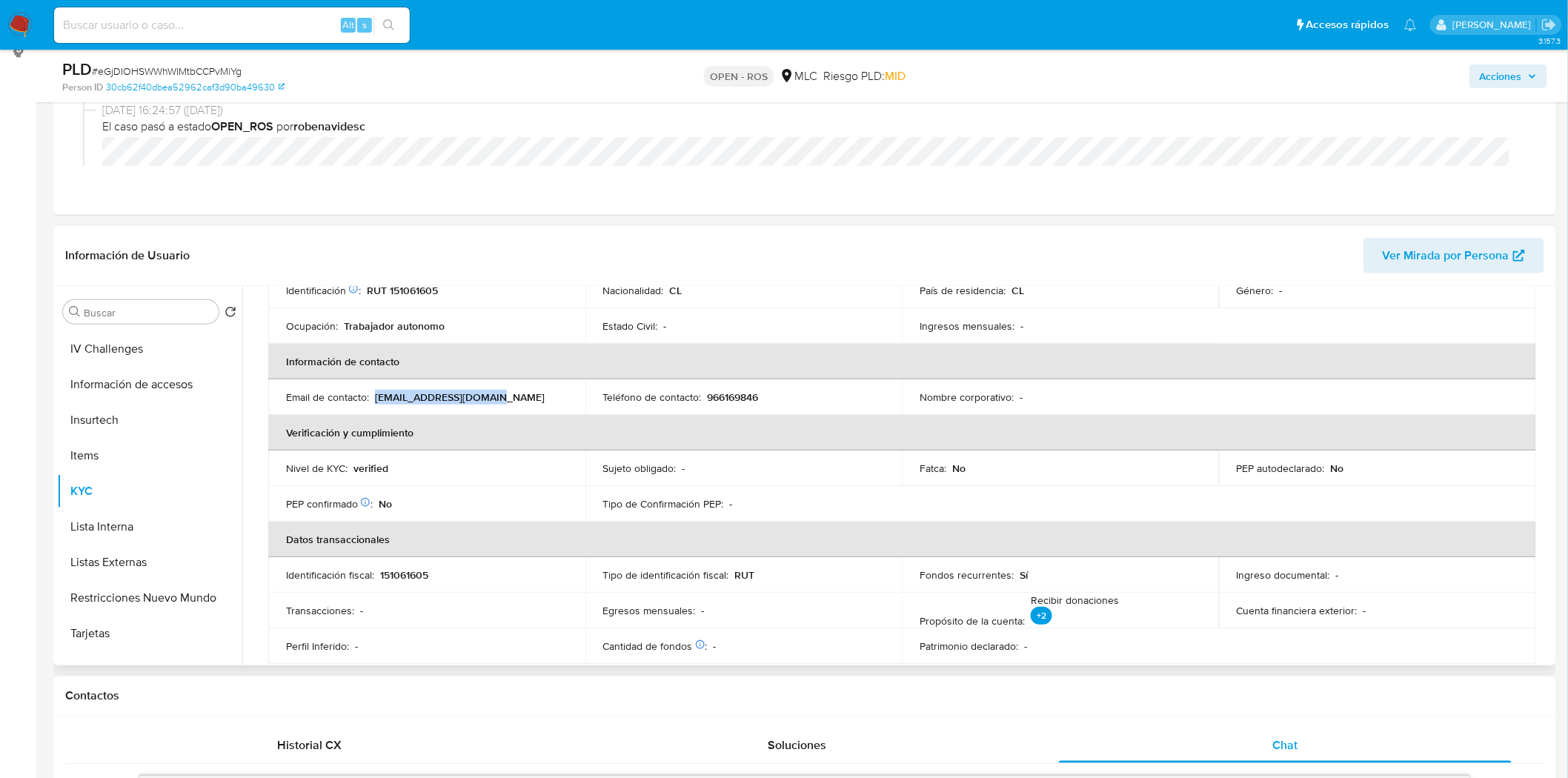
copy p "felipemendoza@live.com"
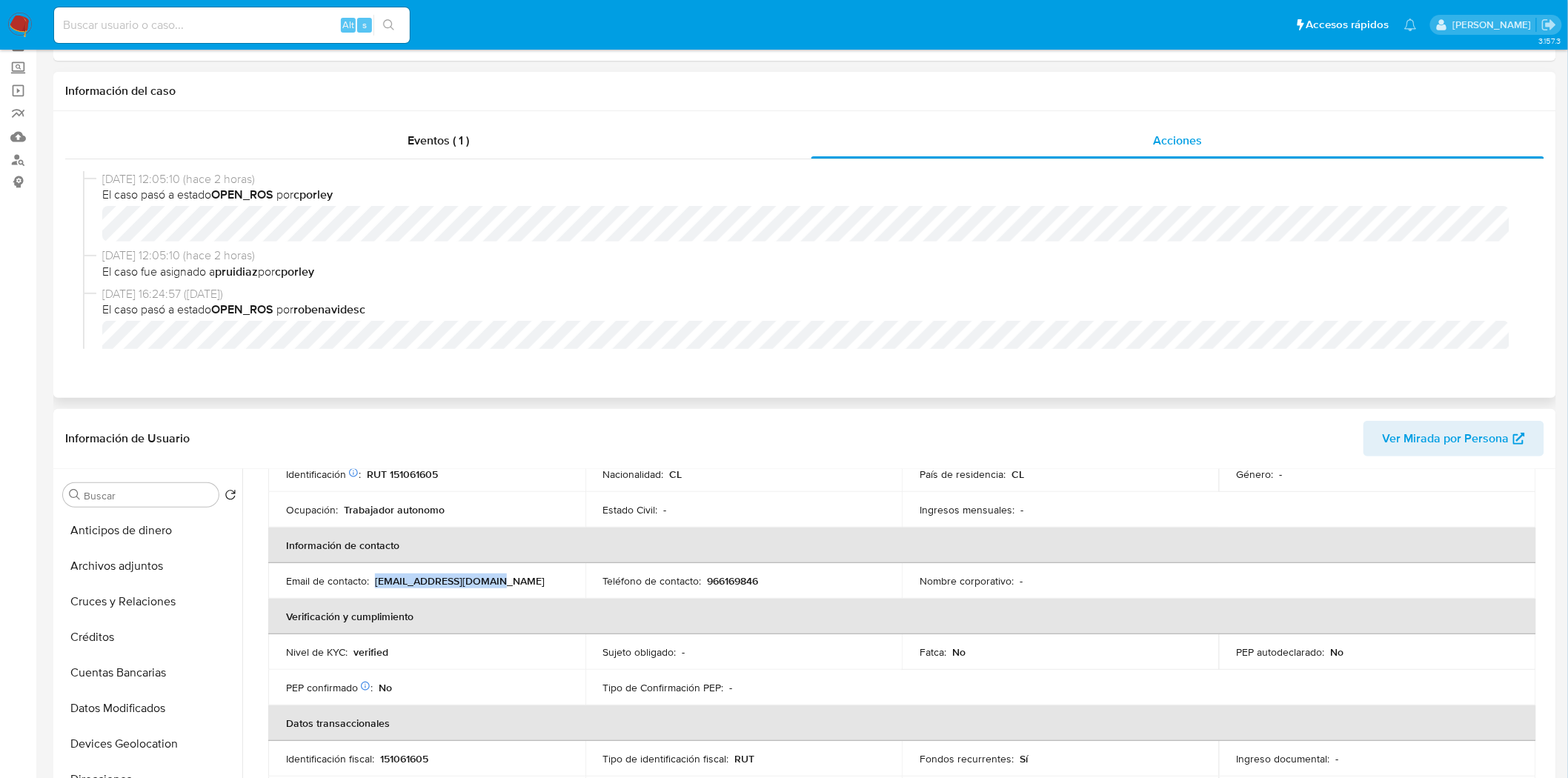
scroll to position [0, 0]
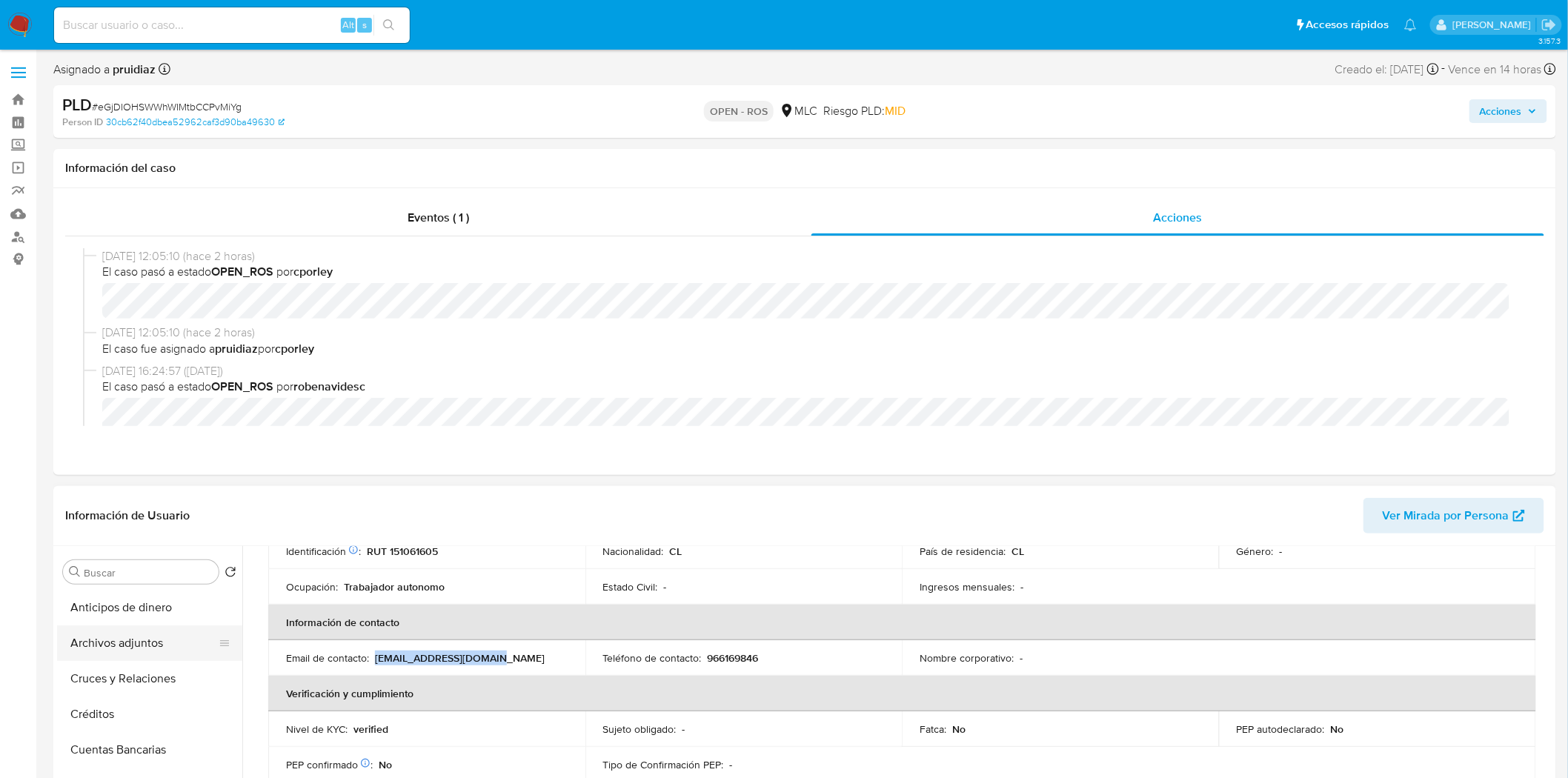
click at [102, 654] on button "Archivos adjuntos" at bounding box center [143, 643] width 173 height 36
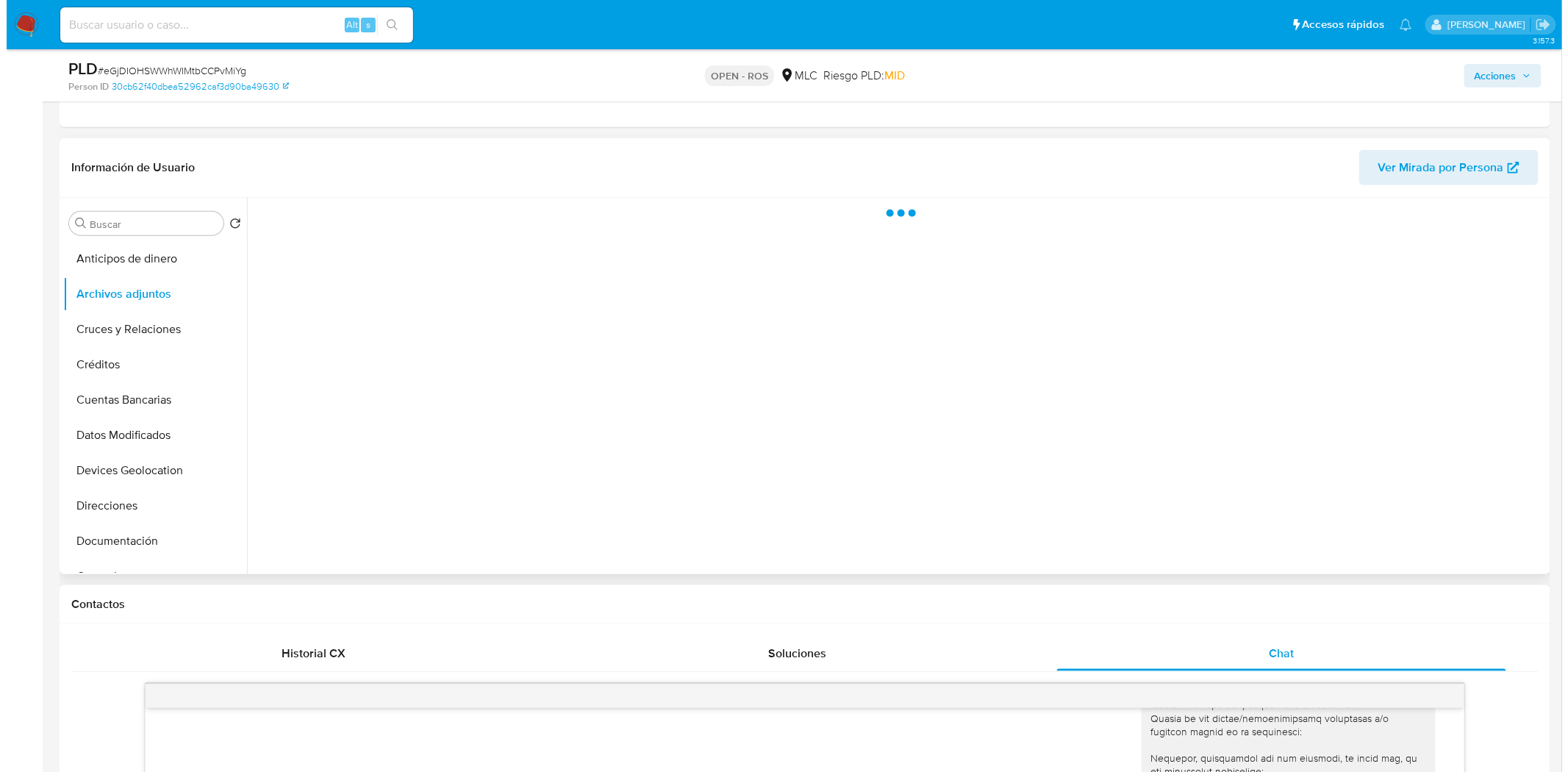
scroll to position [327, 0]
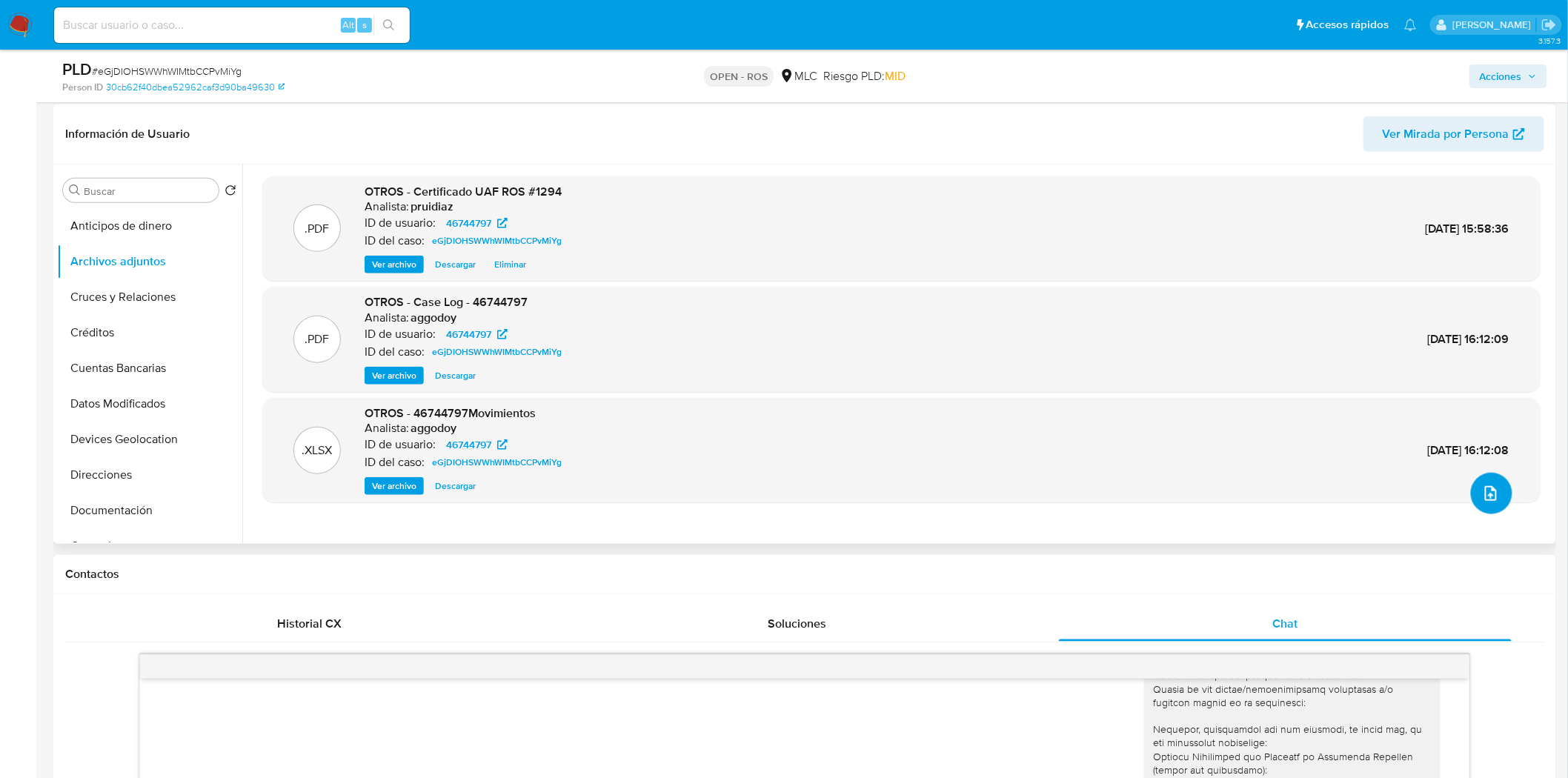
click at [1490, 491] on icon "upload-file" at bounding box center [1490, 494] width 12 height 15
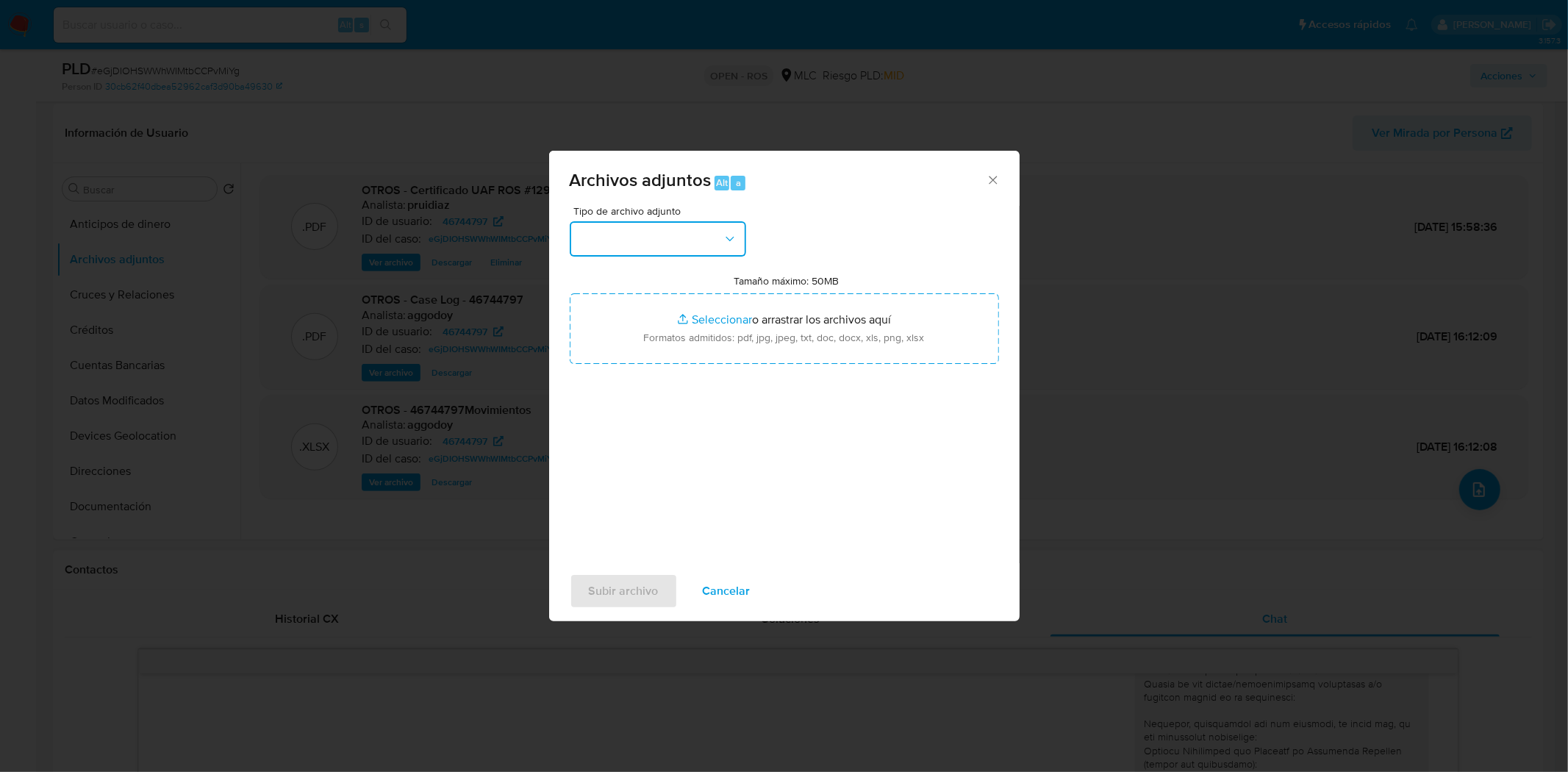
click at [701, 249] on button "button" at bounding box center [658, 239] width 177 height 36
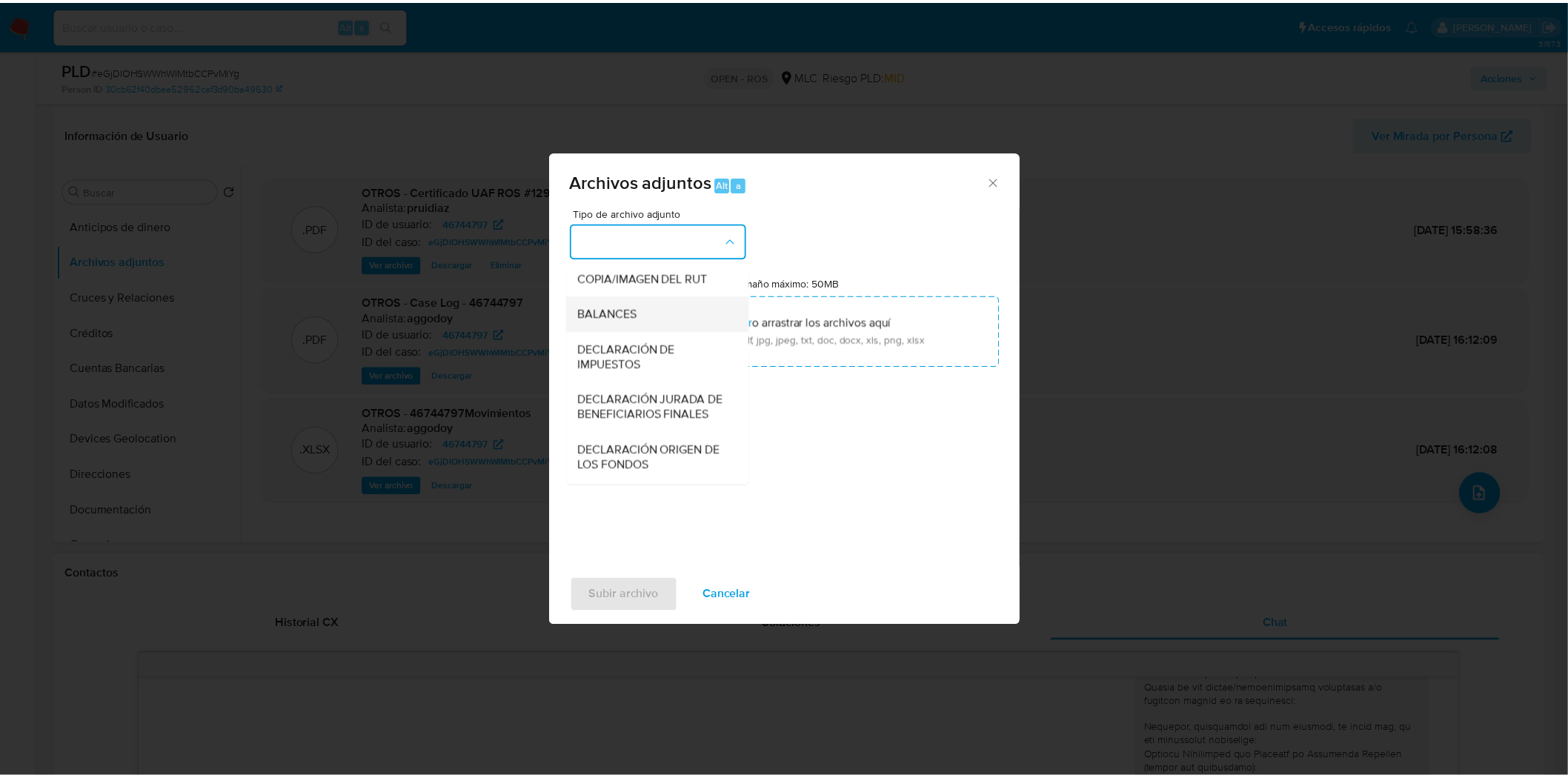
scroll to position [205, 0]
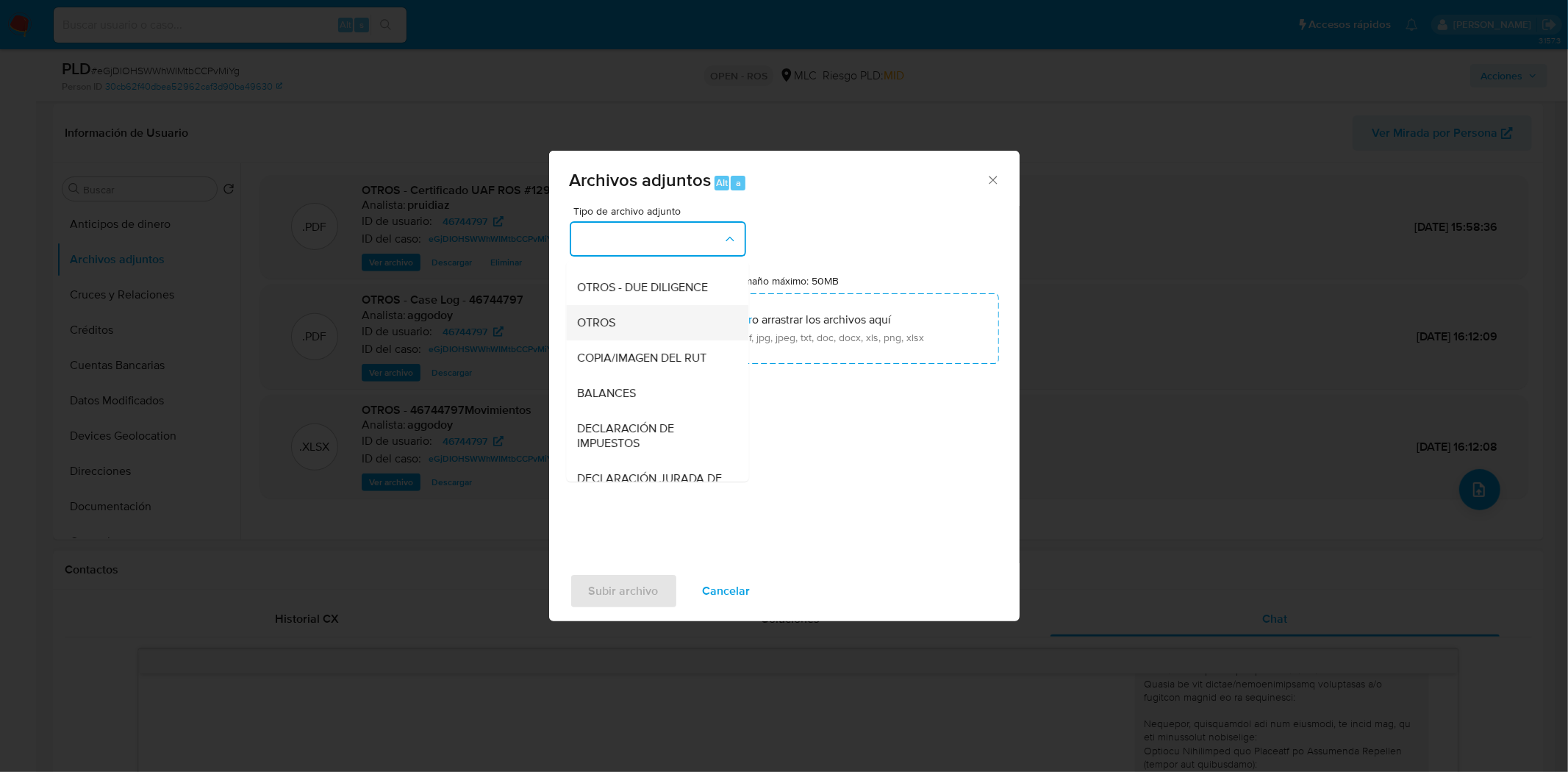
click at [605, 330] on span "OTROS" at bounding box center [597, 322] width 38 height 15
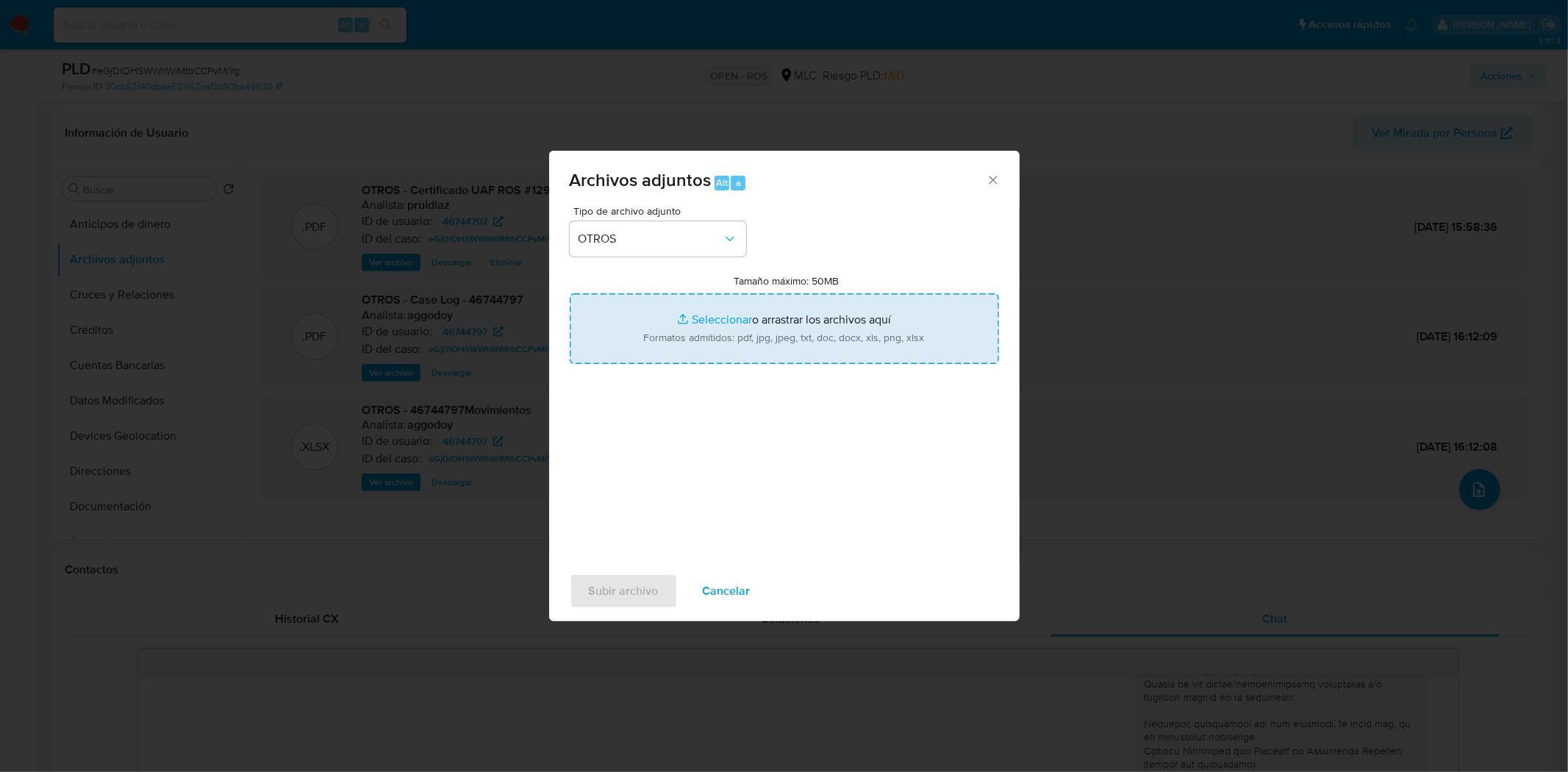
click at [745, 332] on input "Tamaño máximo: 50MB Seleccionar archivos" at bounding box center [784, 329] width 430 height 71
type input "C:\fakepath\Certificado UAF ROS #1300.pdf"
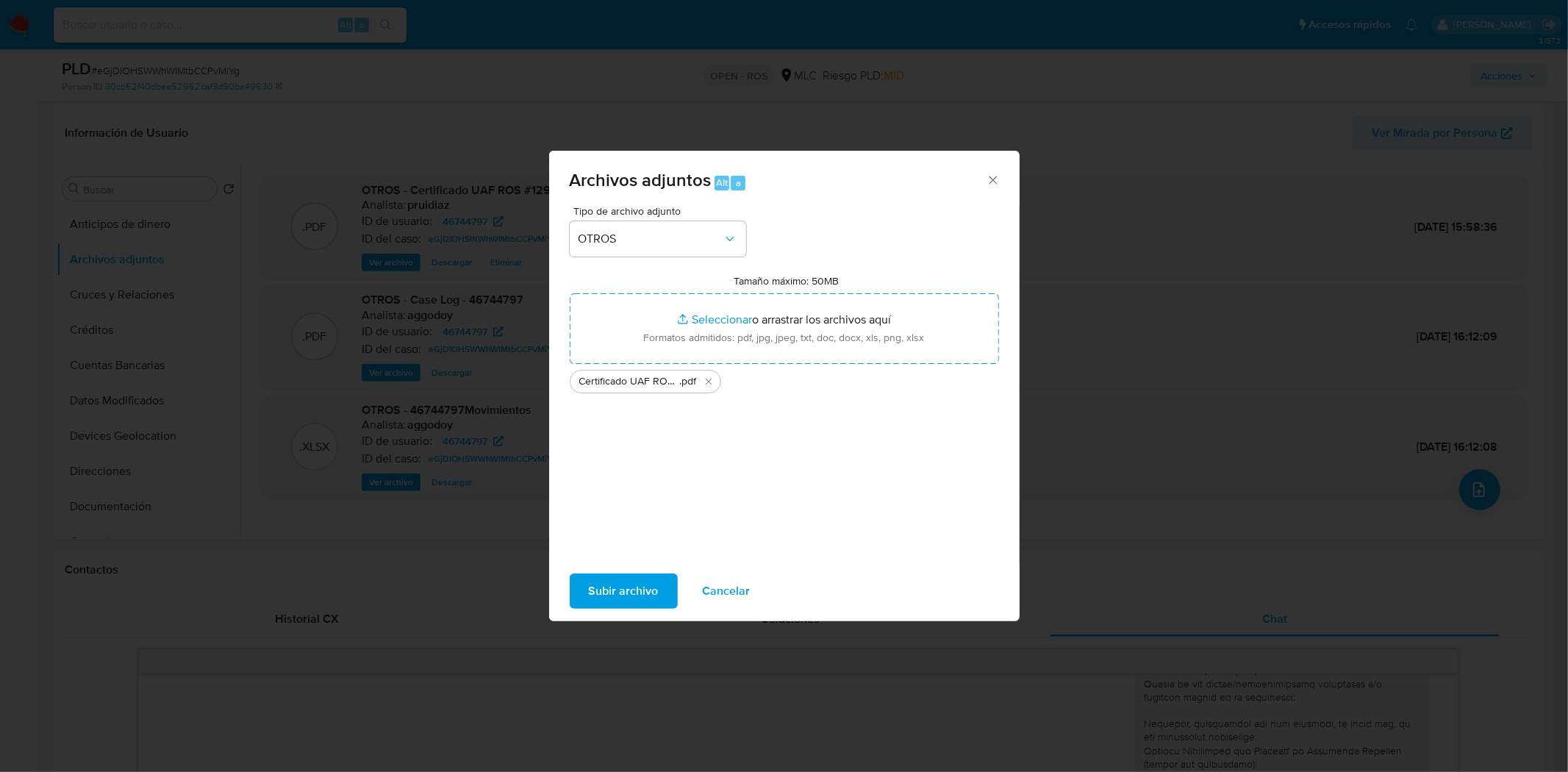
click at [631, 579] on span "Subir archivo" at bounding box center [623, 592] width 70 height 33
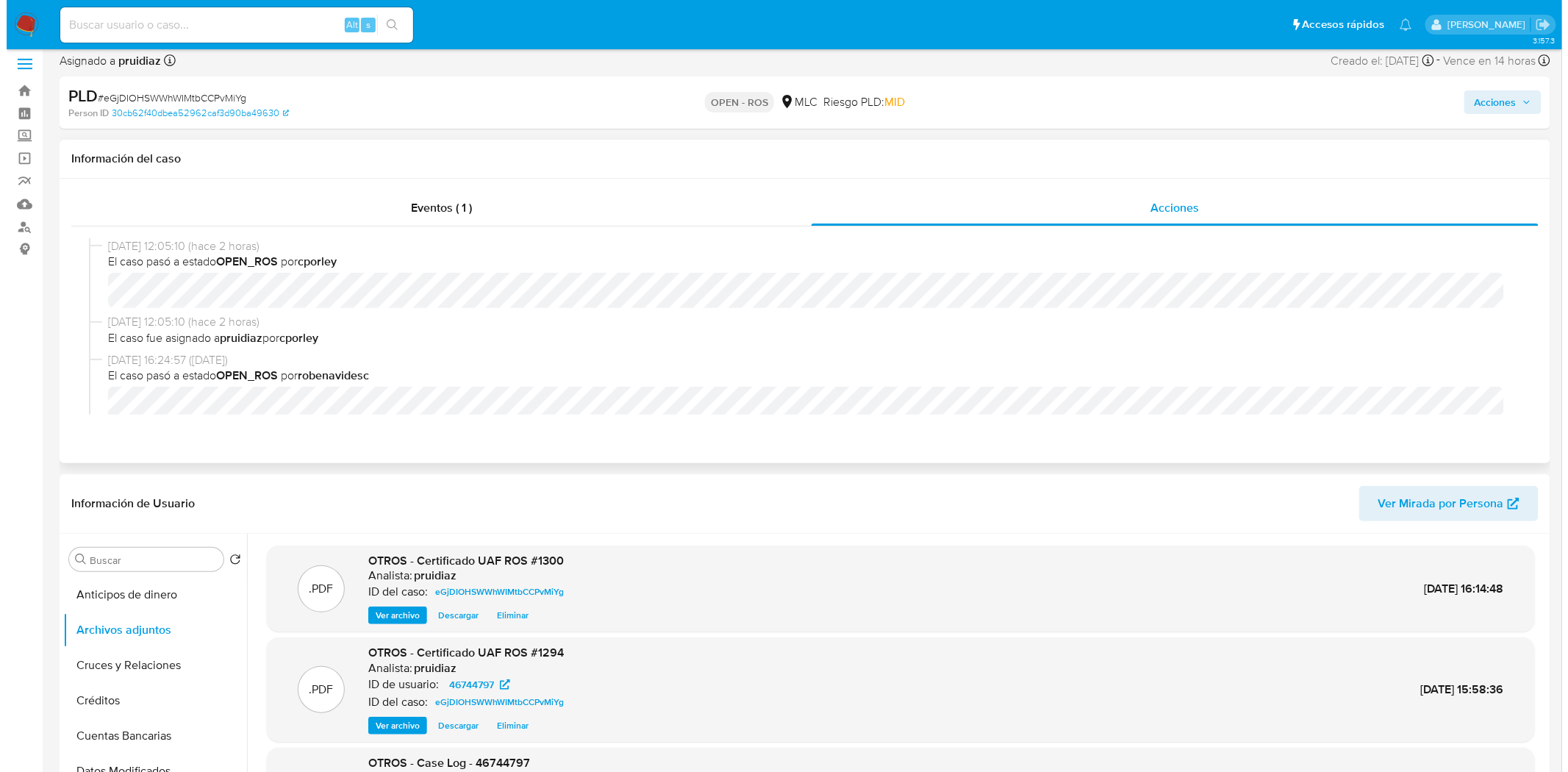
scroll to position [0, 0]
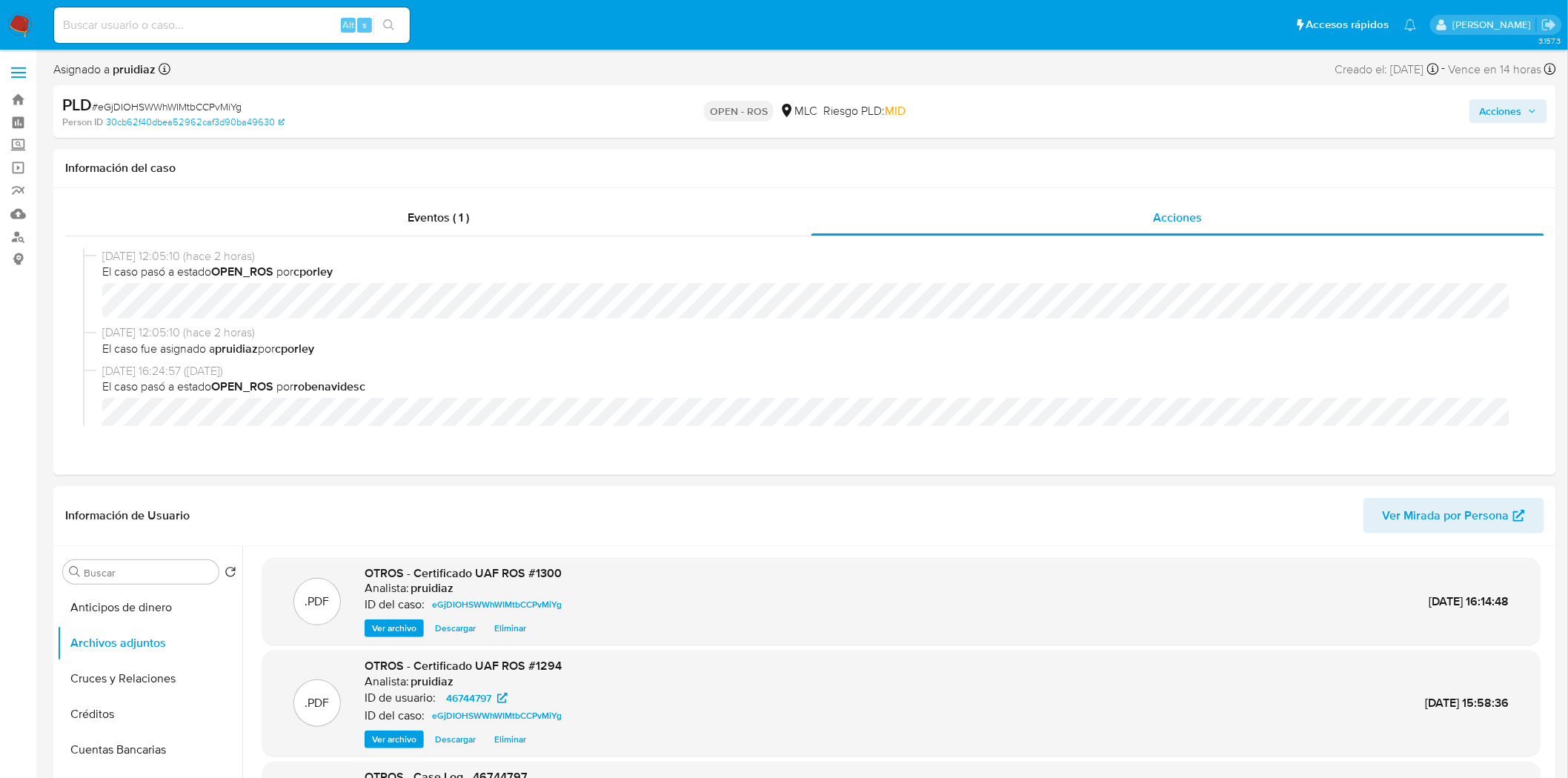
click at [1520, 104] on span "Acciones" at bounding box center [1501, 111] width 42 height 24
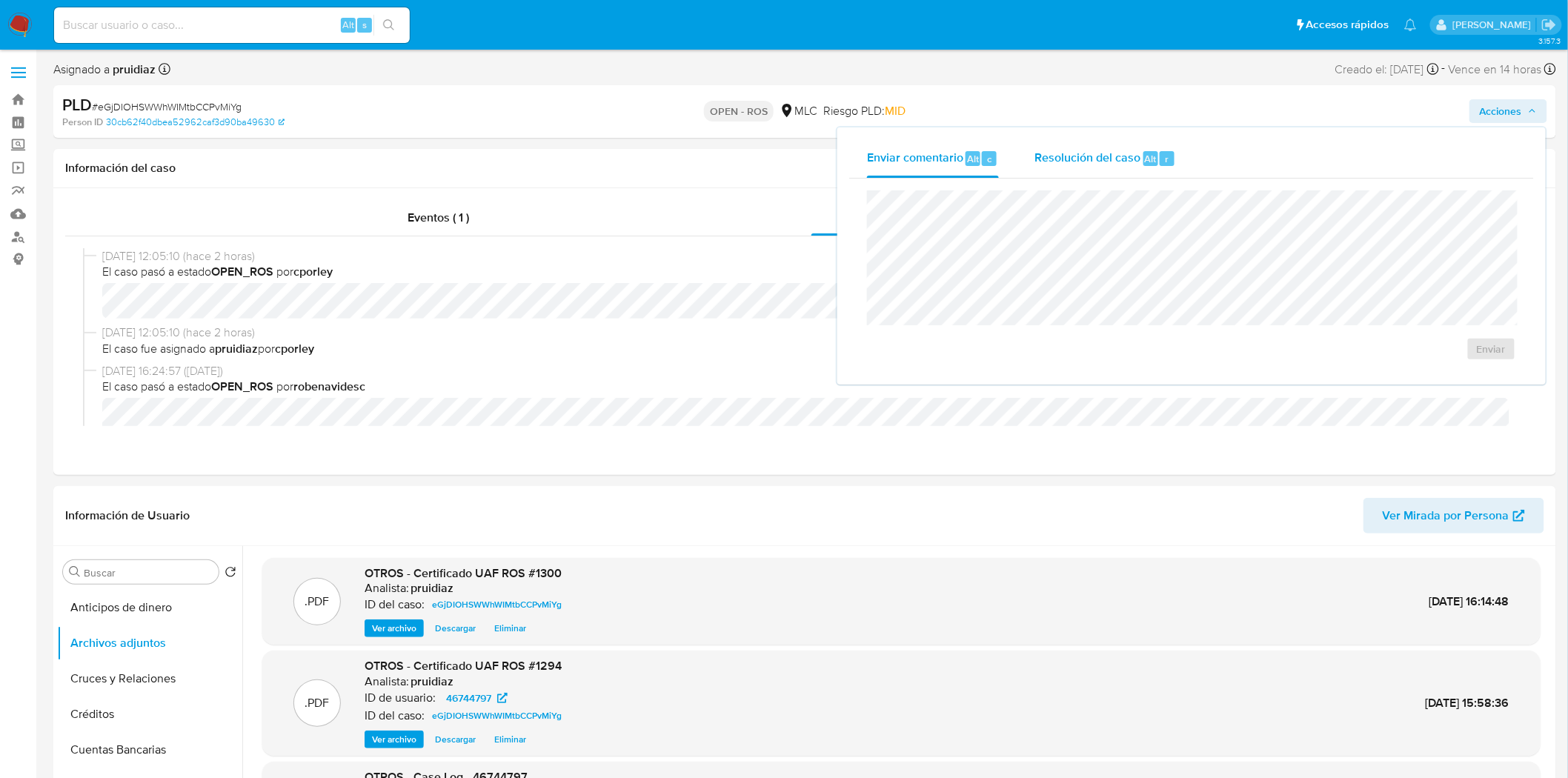
click at [1124, 164] on span "Resolución del caso" at bounding box center [1086, 158] width 106 height 17
click at [1431, 372] on span "ROS" at bounding box center [1448, 364] width 72 height 33
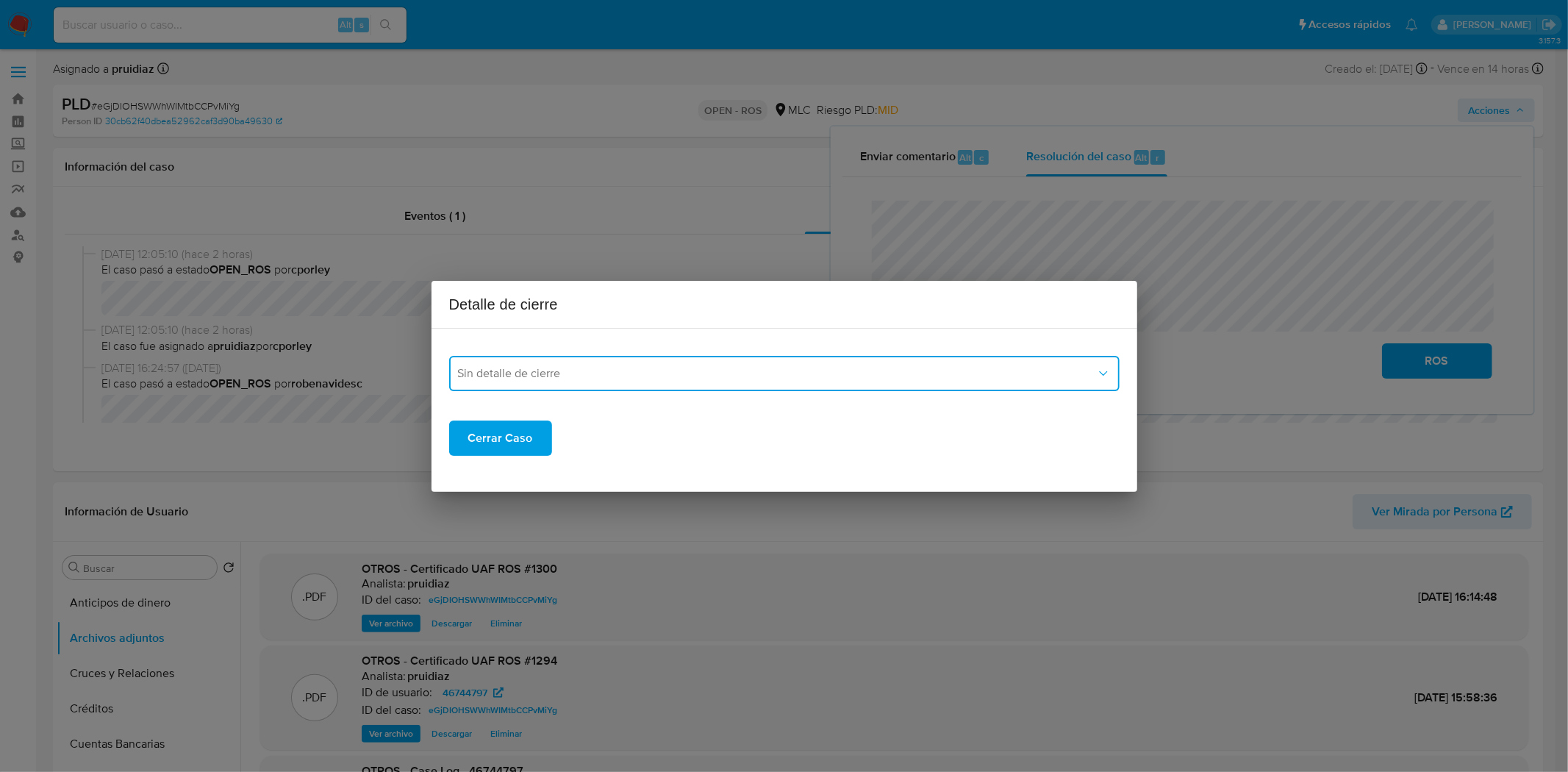
click at [674, 391] on button "Sin detalle de cierre" at bounding box center [784, 373] width 671 height 36
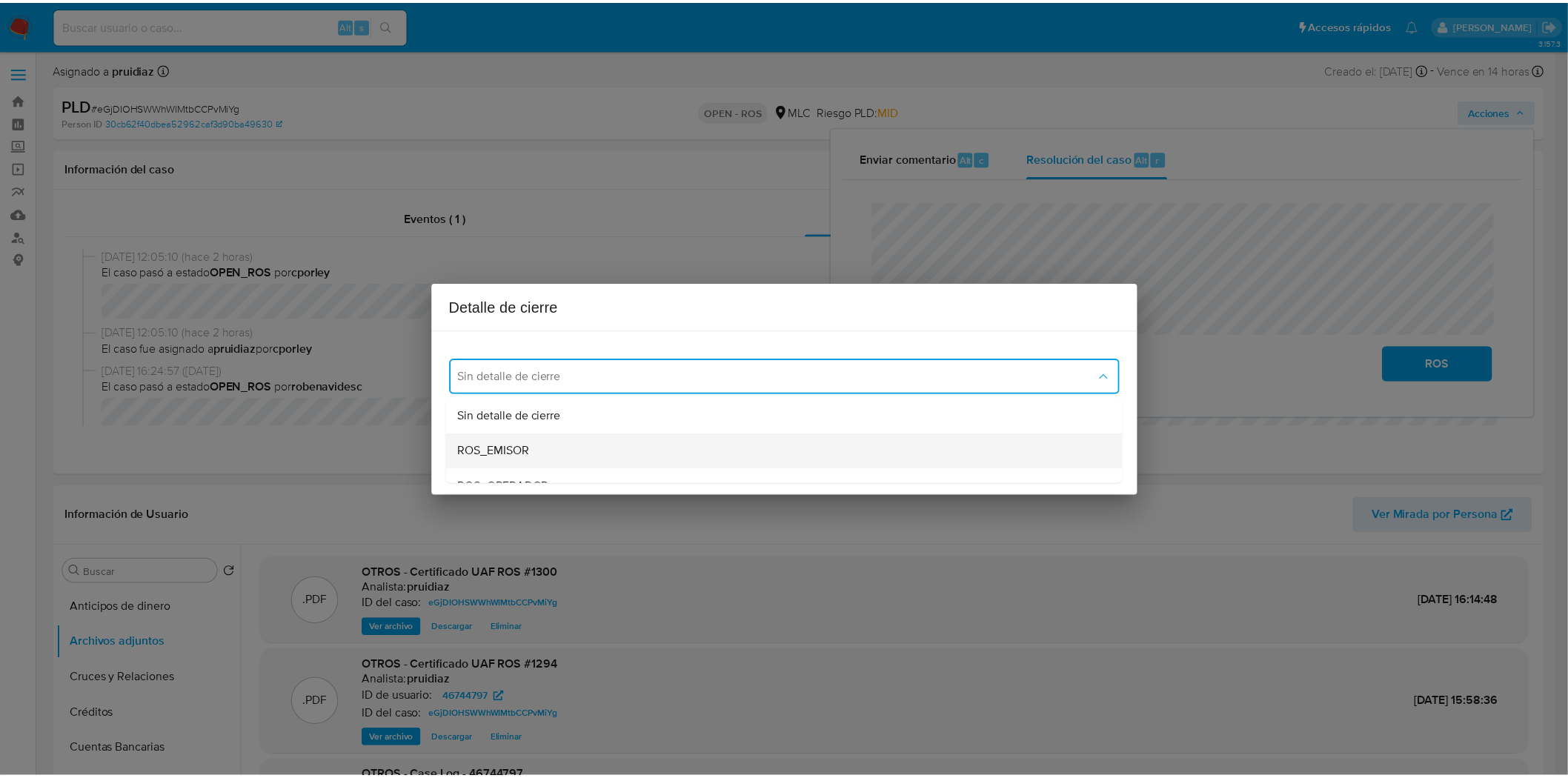
scroll to position [56, 0]
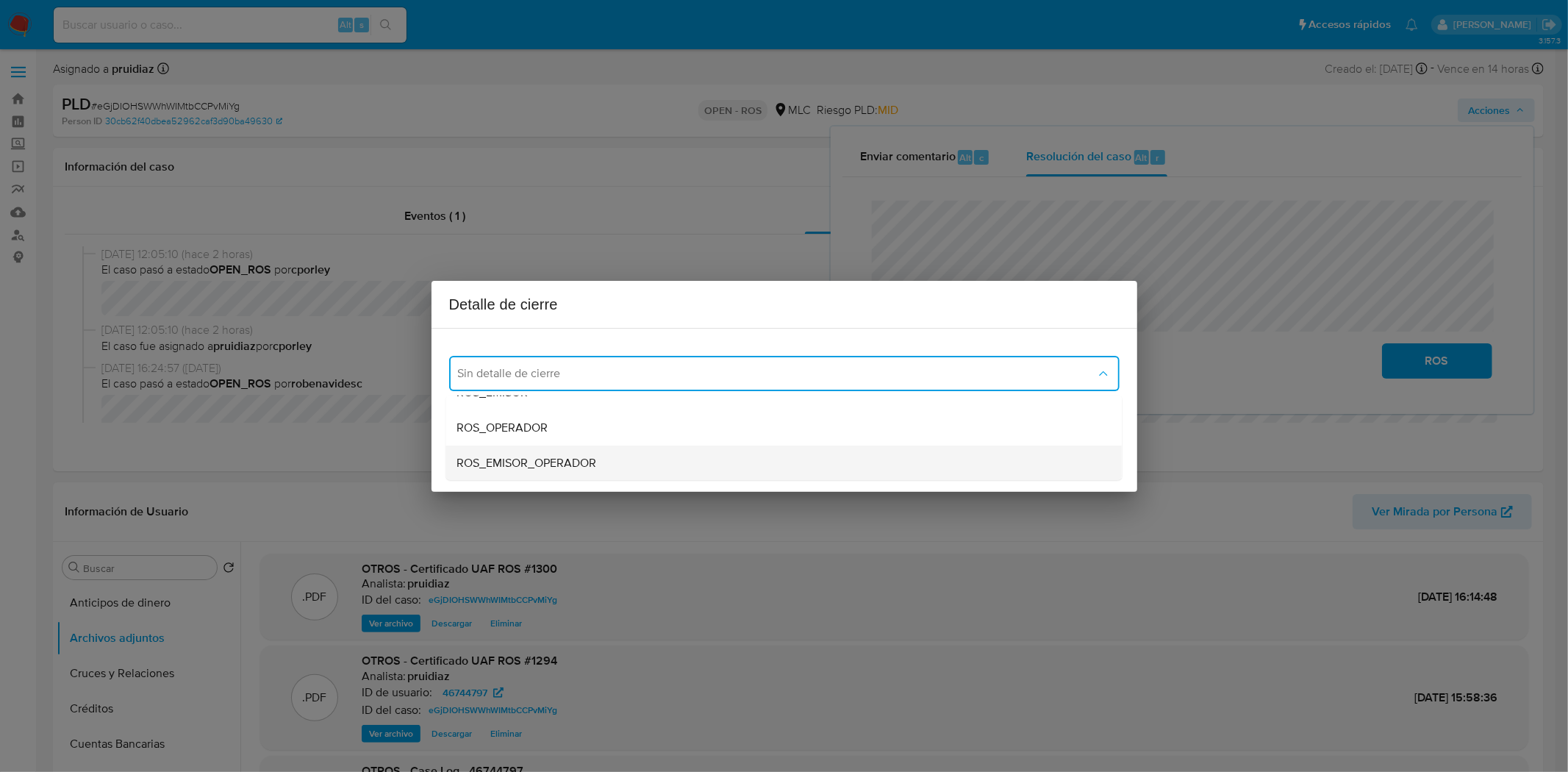
click at [552, 455] on span "ROS_EMISOR_OPERADOR" at bounding box center [526, 462] width 139 height 15
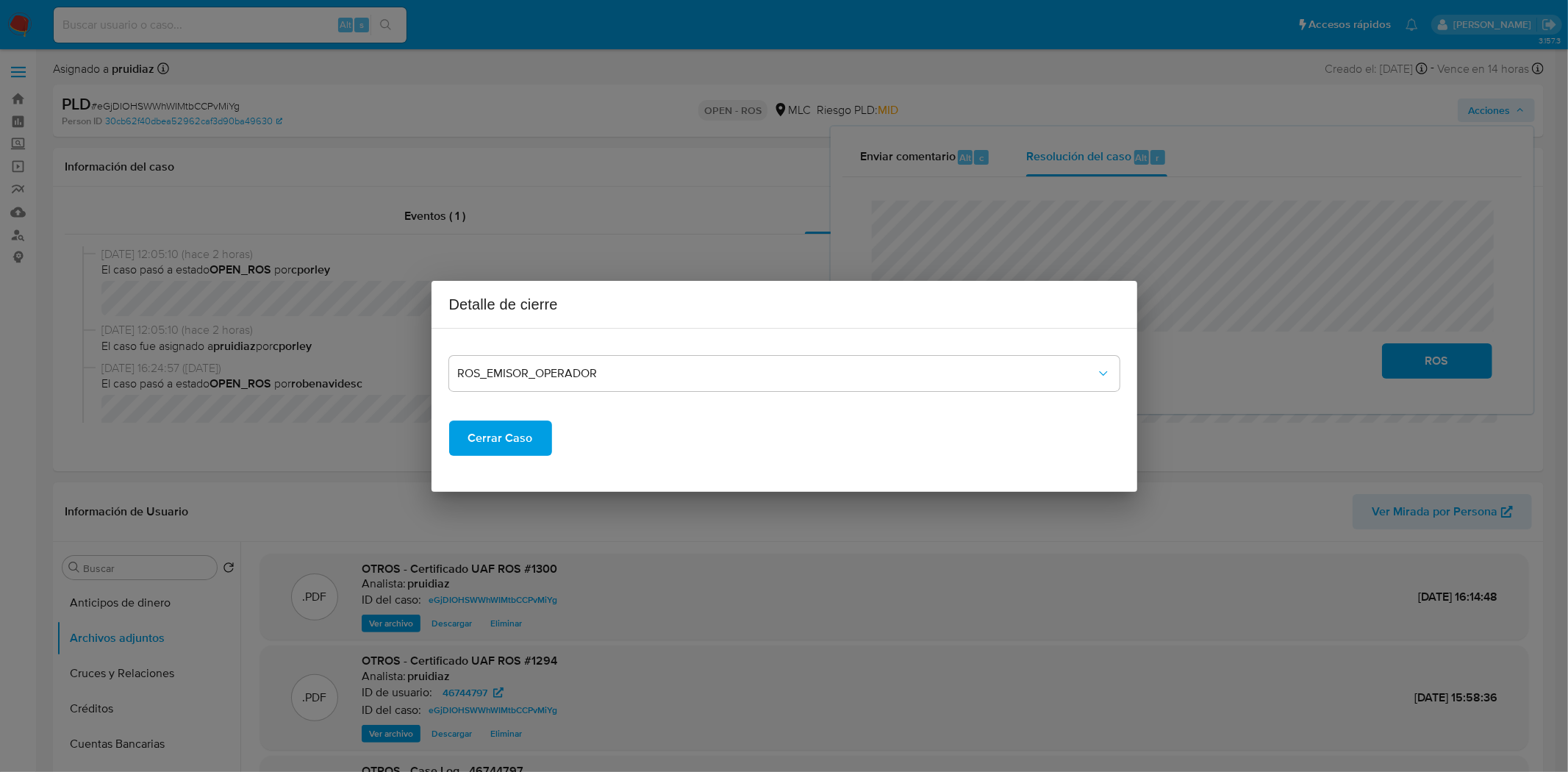
click at [506, 431] on span "Cerrar Caso" at bounding box center [500, 439] width 65 height 33
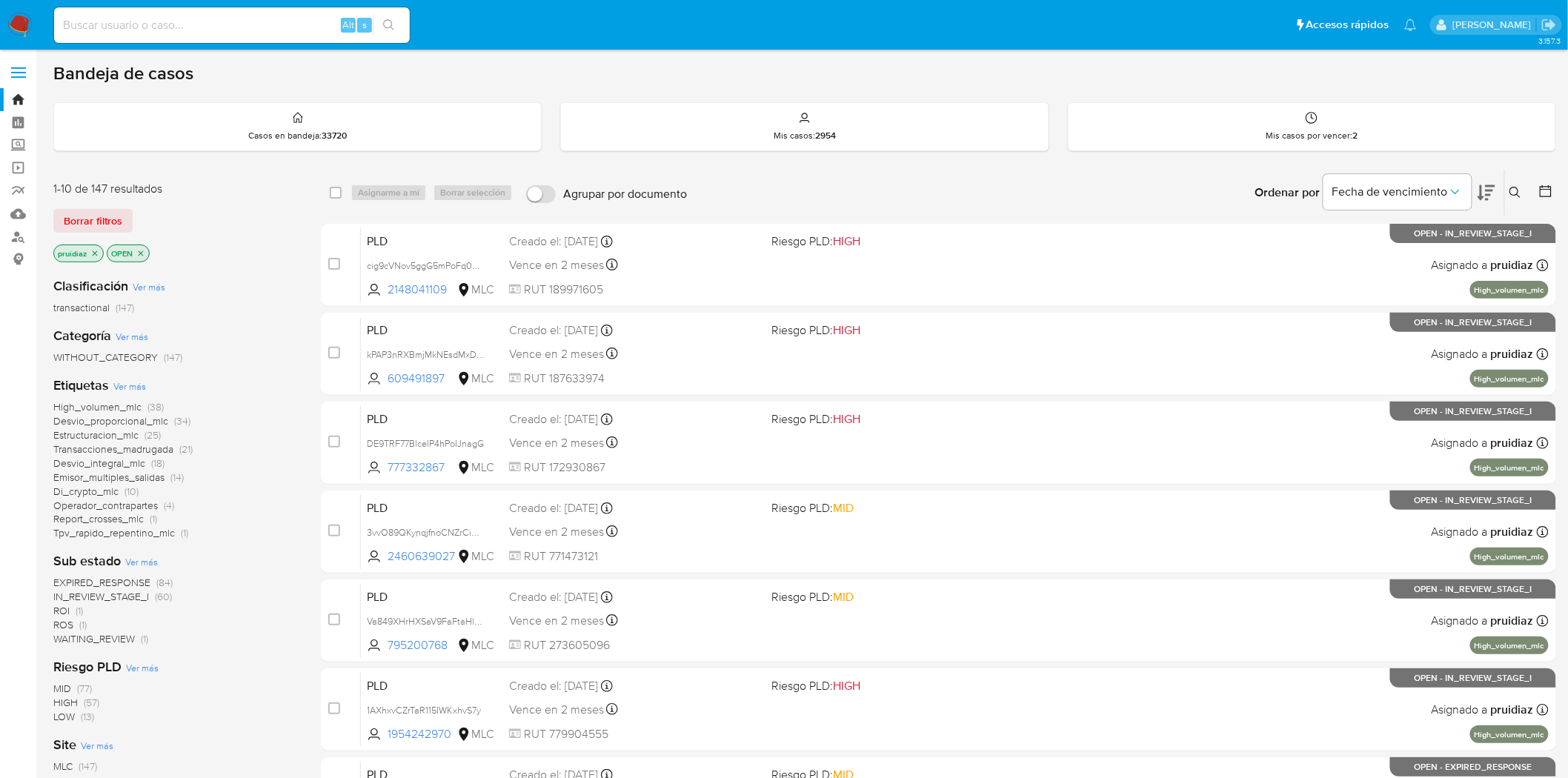
click at [1492, 193] on icon at bounding box center [1485, 192] width 17 height 17
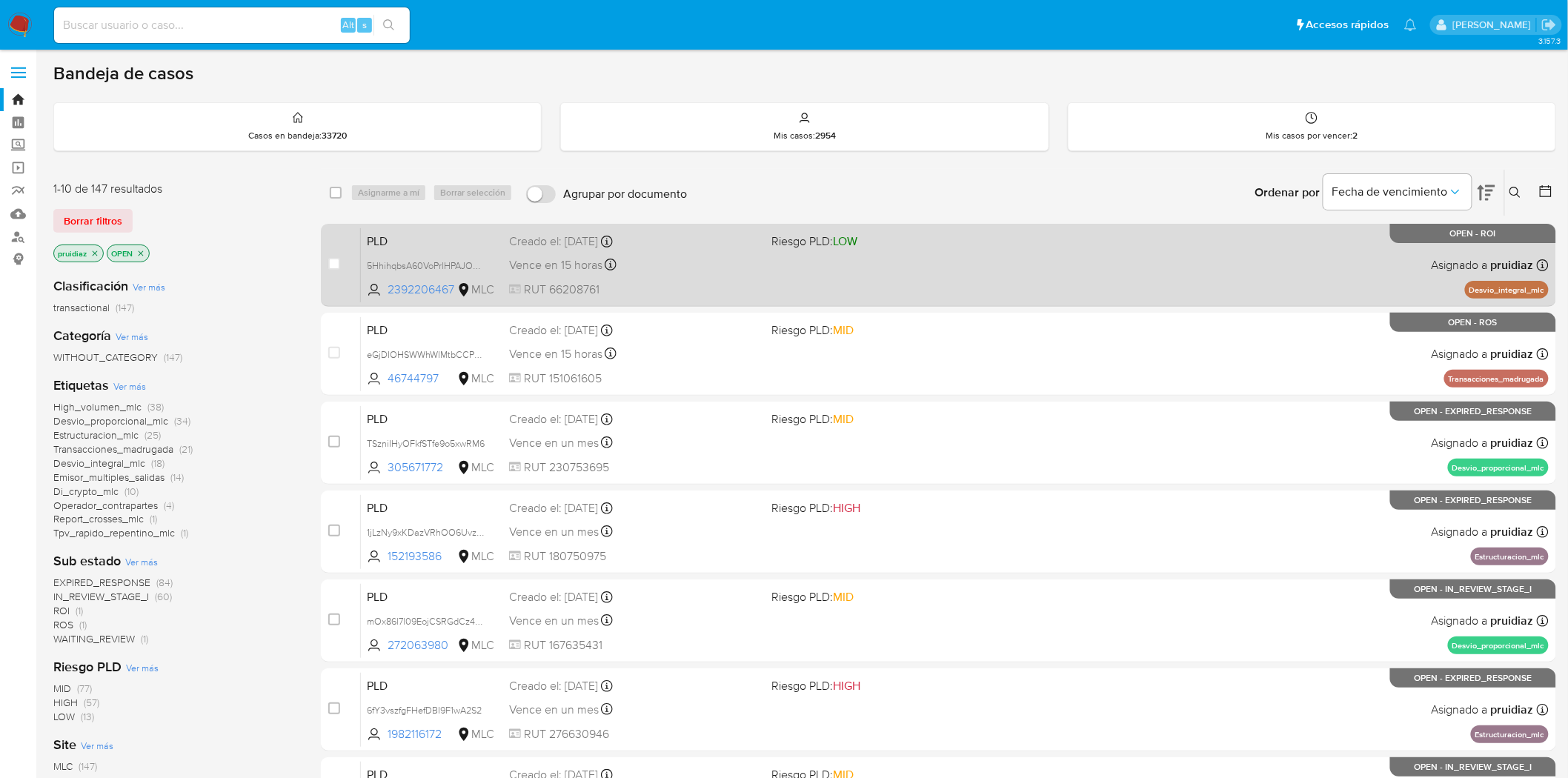
click at [704, 275] on div "PLD 5HhihqbsA60VoPrlHPAJOaar 2392206467 MLC Riesgo PLD: LOW Creado el: 12/06/20…" at bounding box center [954, 265] width 1188 height 75
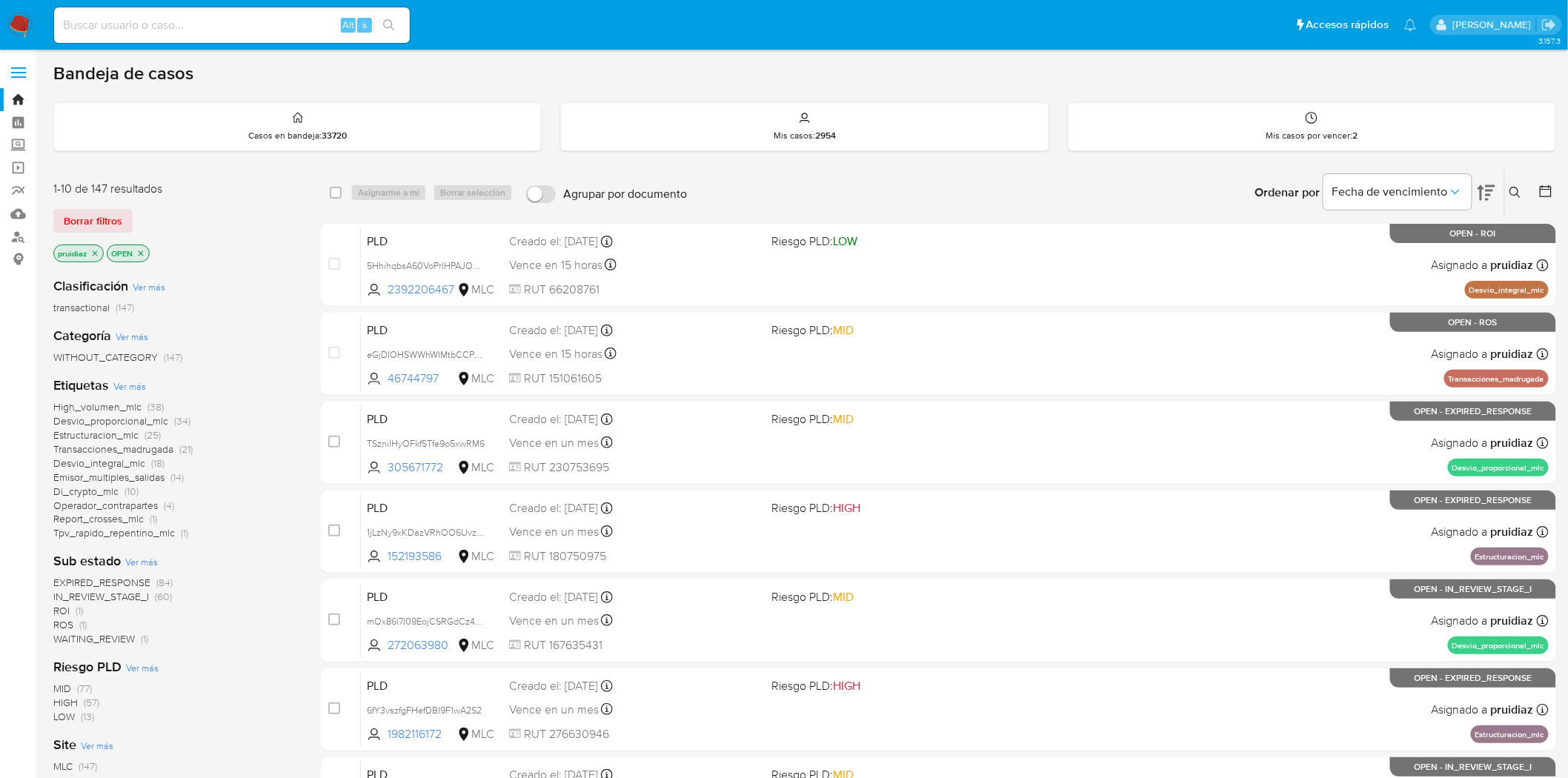
click at [18, 21] on img at bounding box center [19, 25] width 25 height 25
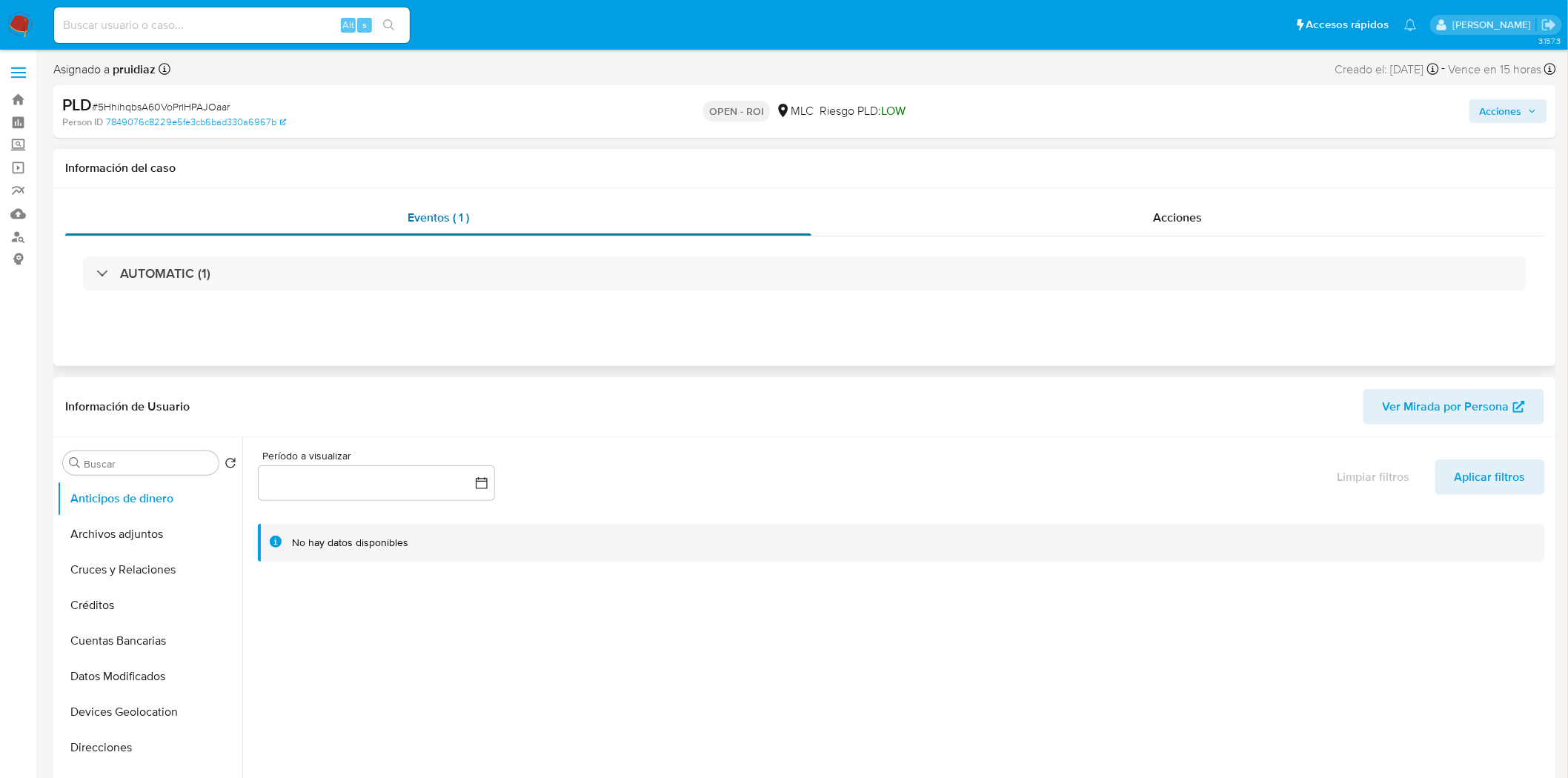
select select "10"
click at [106, 542] on button "Archivos adjuntos" at bounding box center [143, 534] width 173 height 36
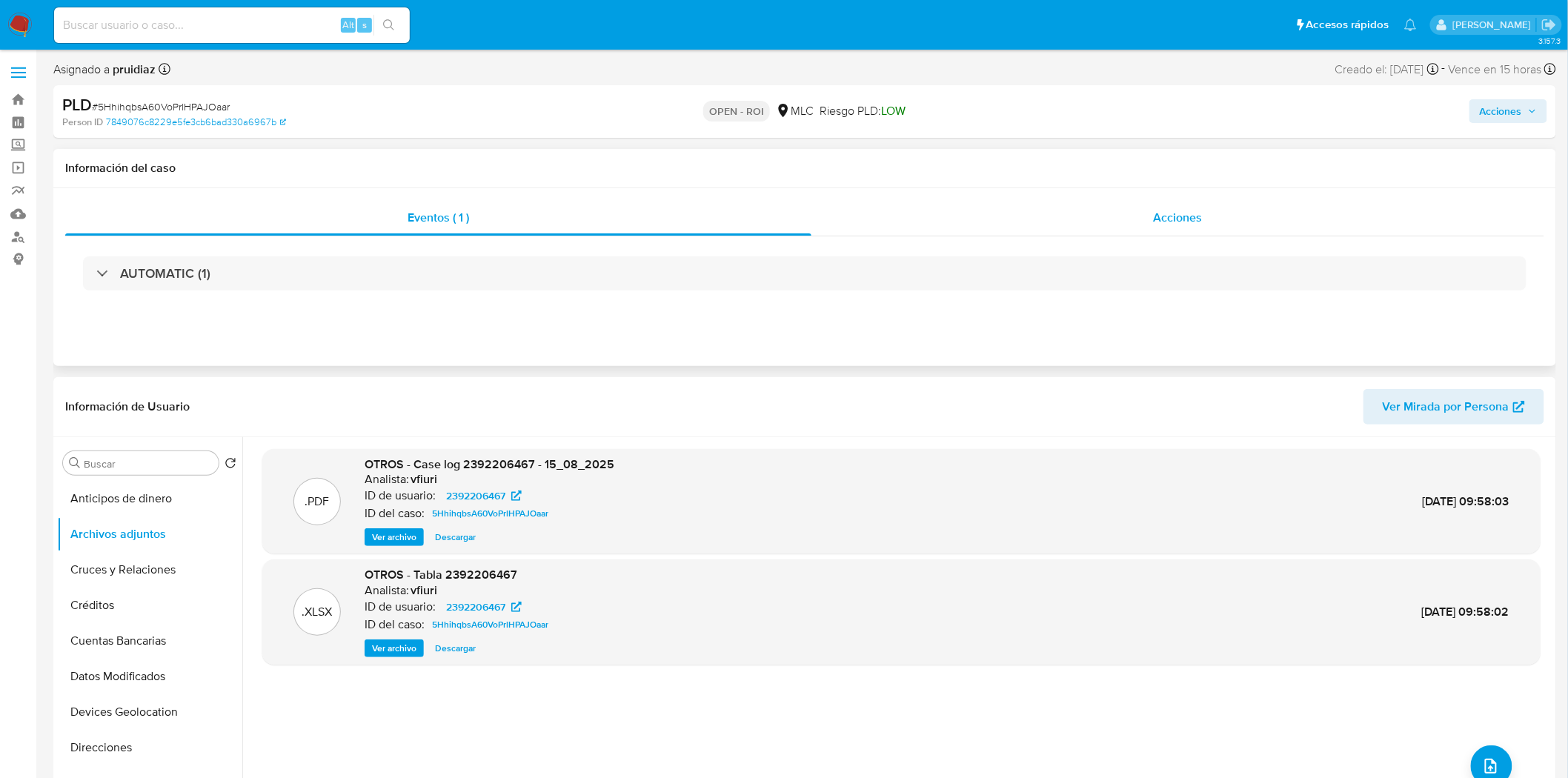
click at [1184, 226] on div "Acciones" at bounding box center [1177, 217] width 733 height 36
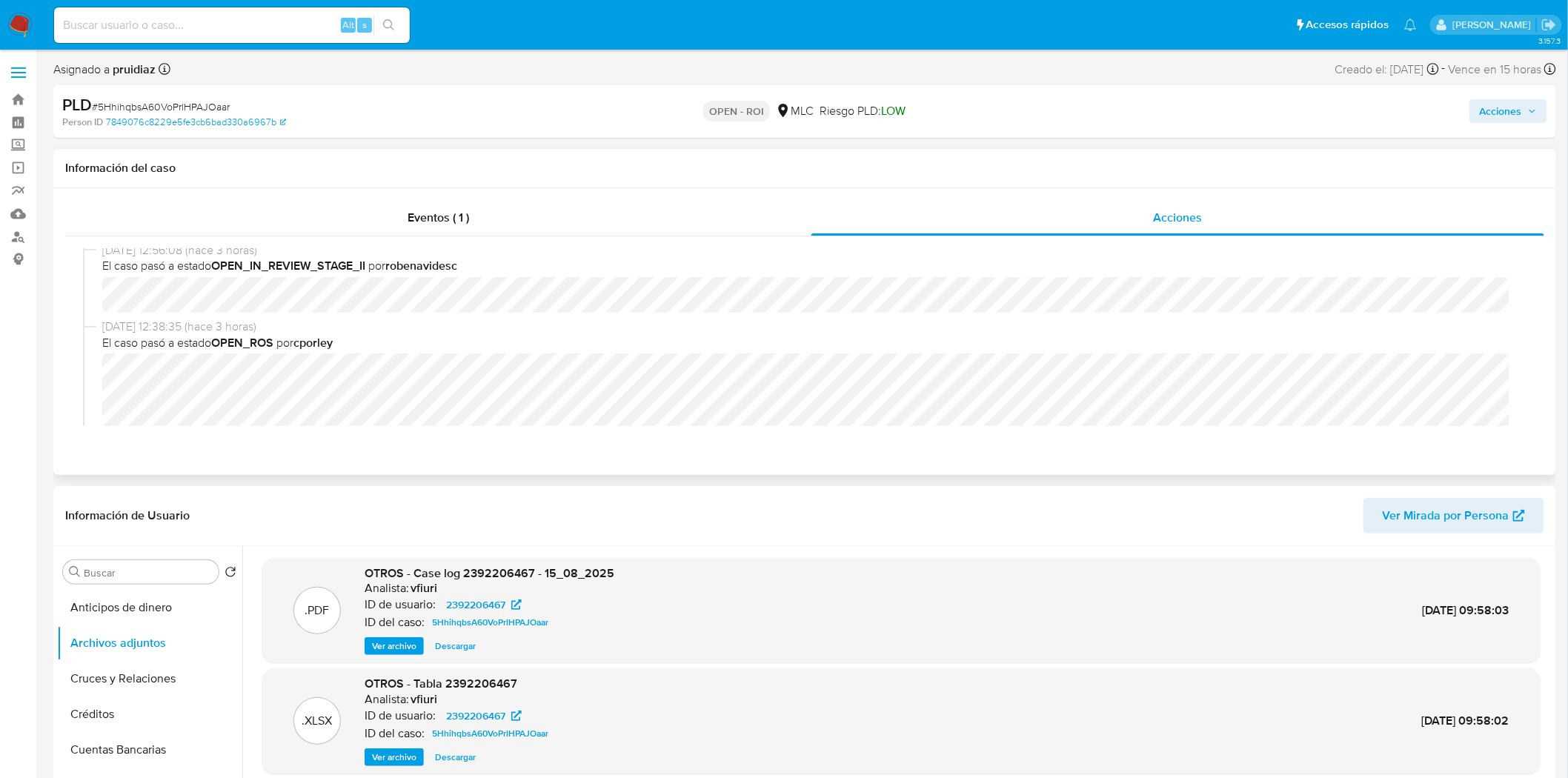
scroll to position [164, 0]
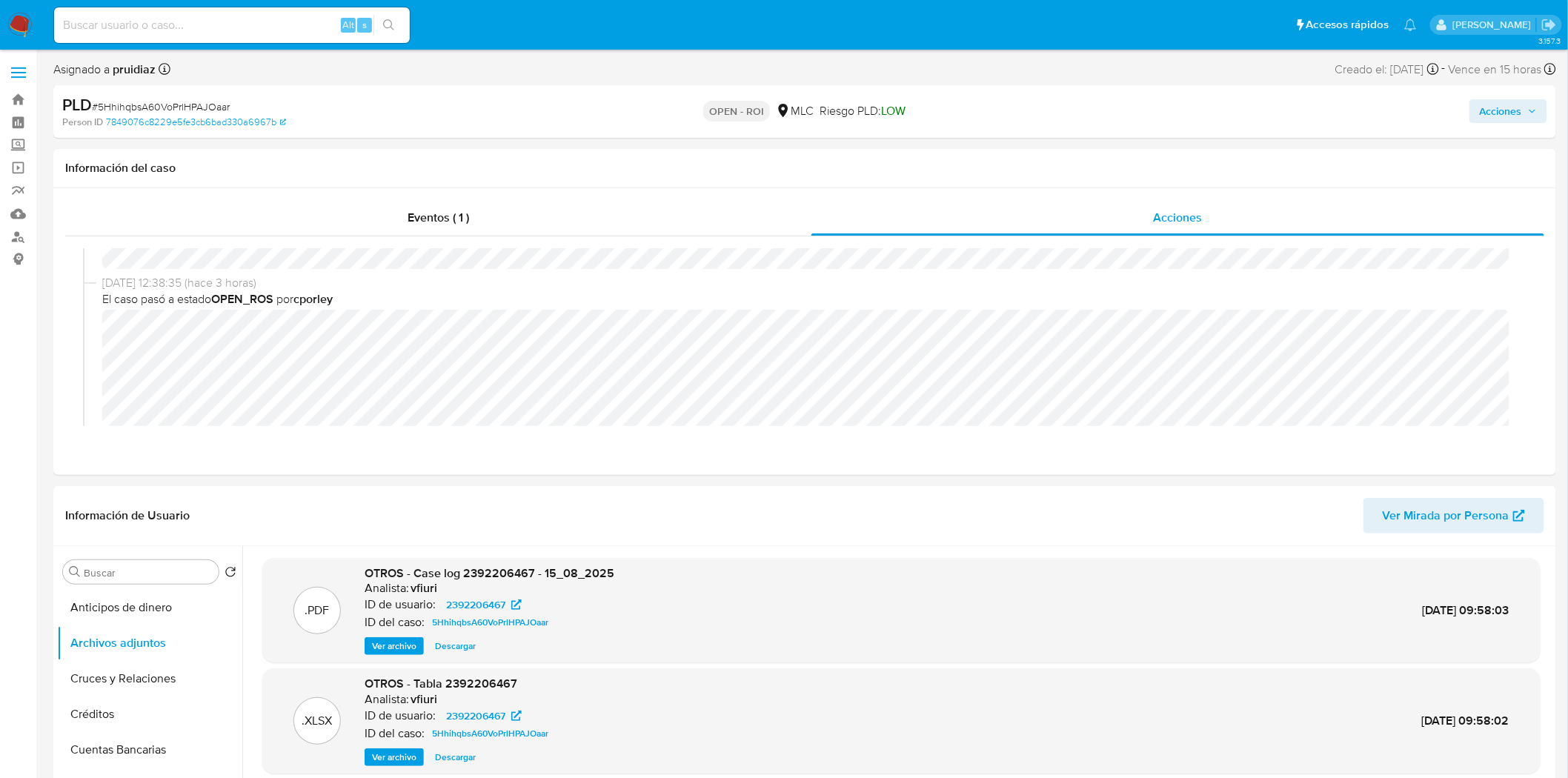
click at [175, 104] on span "# 5HhihqbsA60VoPrlHPAJOaar" at bounding box center [161, 106] width 138 height 15
copy span "5HhihqbsA60VoPrlHPAJOaar"
click at [196, 97] on div "PLD # 5HhihqbsA60VoPrlHPAJOaar" at bounding box center [307, 106] width 490 height 22
click at [188, 108] on span "# 5HhihqbsA60VoPrlHPAJOaar" at bounding box center [161, 106] width 138 height 15
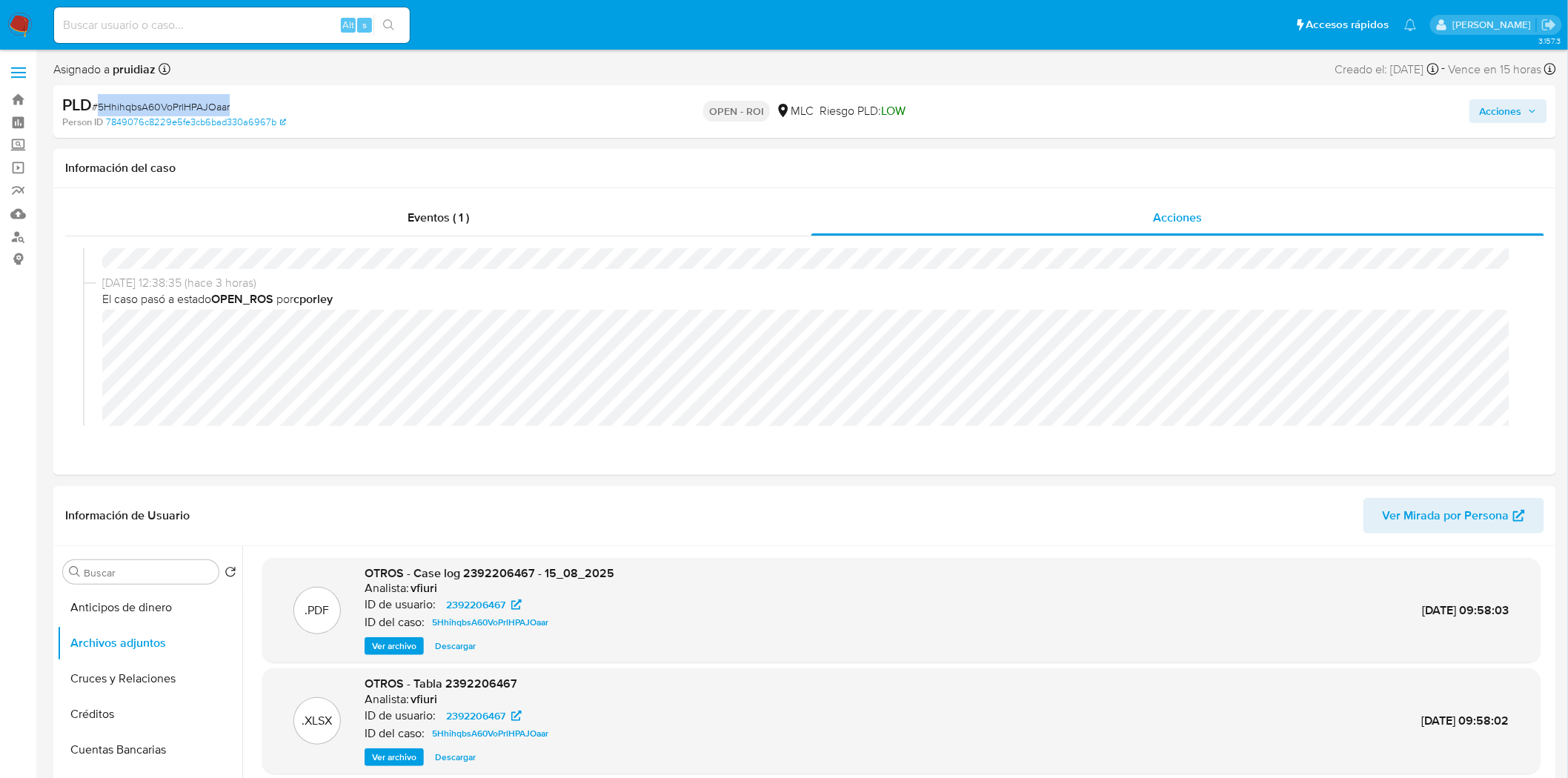
click at [188, 108] on span "# 5HhihqbsA60VoPrlHPAJOaar" at bounding box center [161, 106] width 138 height 15
copy span "5HhihqbsA60VoPrlHPAJOaar"
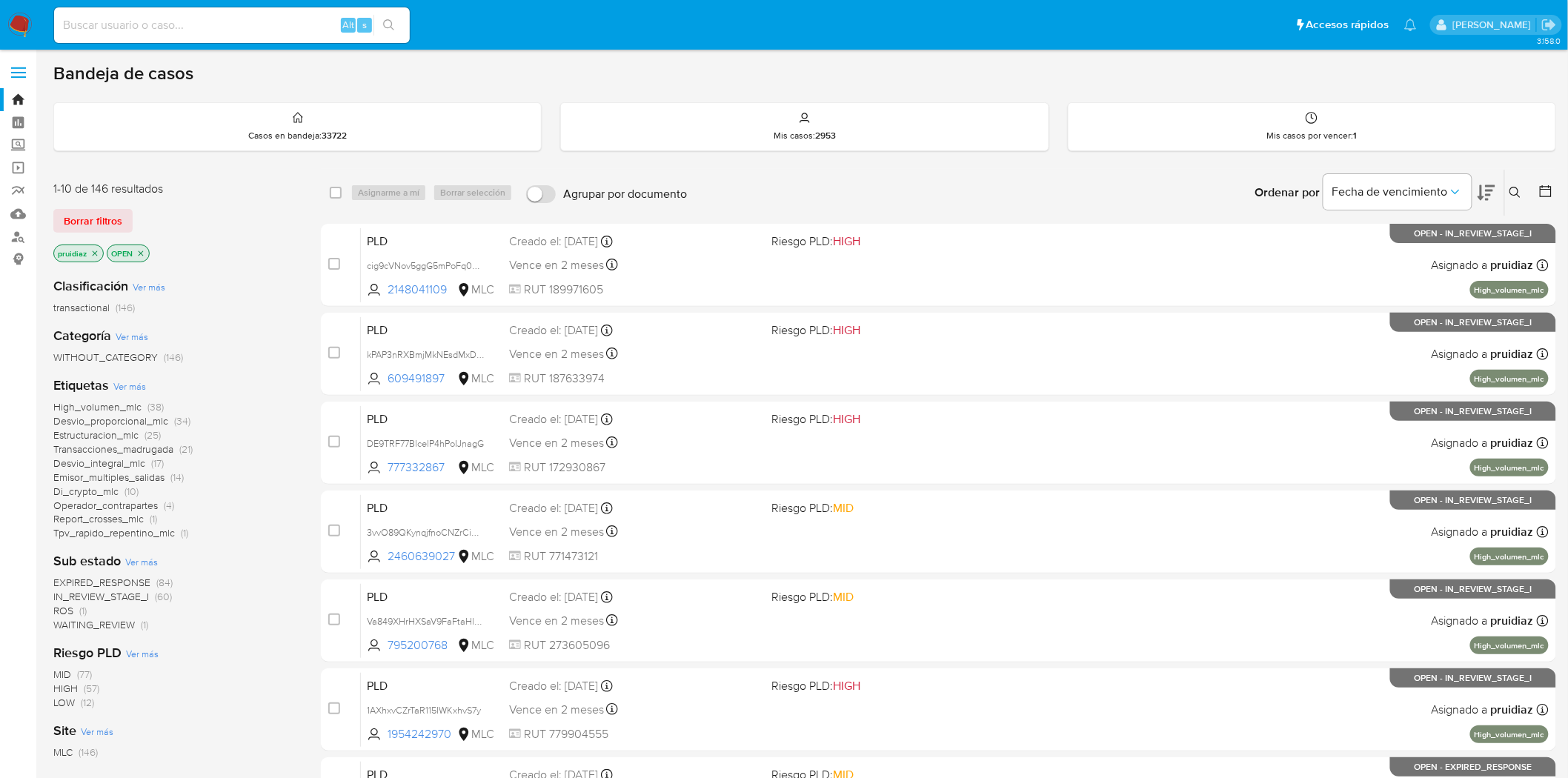
click at [1496, 187] on div "Ordenar por Fecha de vencimiento" at bounding box center [1373, 193] width 261 height 46
click at [1492, 187] on icon at bounding box center [1485, 192] width 17 height 17
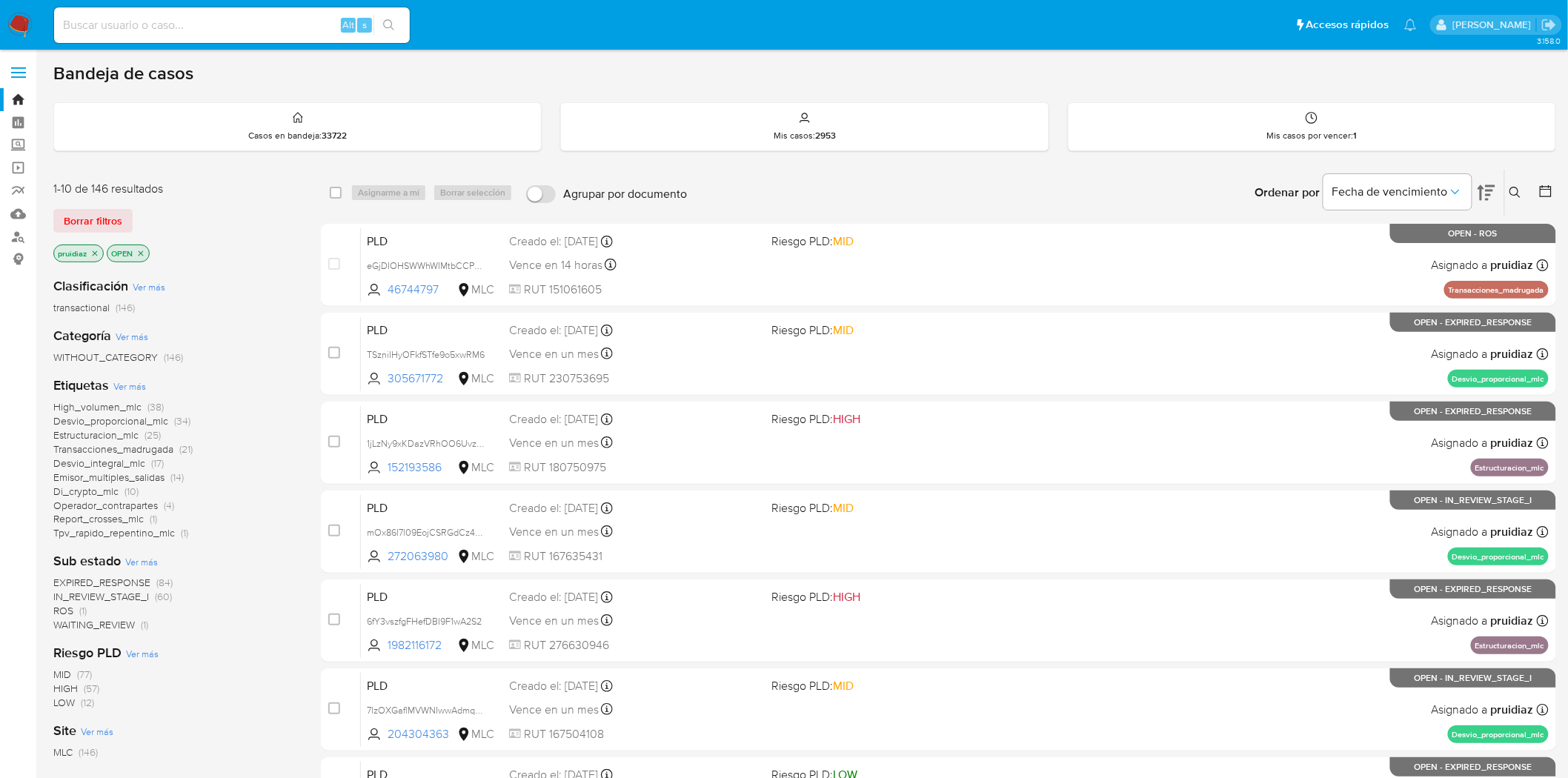
click at [20, 25] on img at bounding box center [19, 25] width 25 height 25
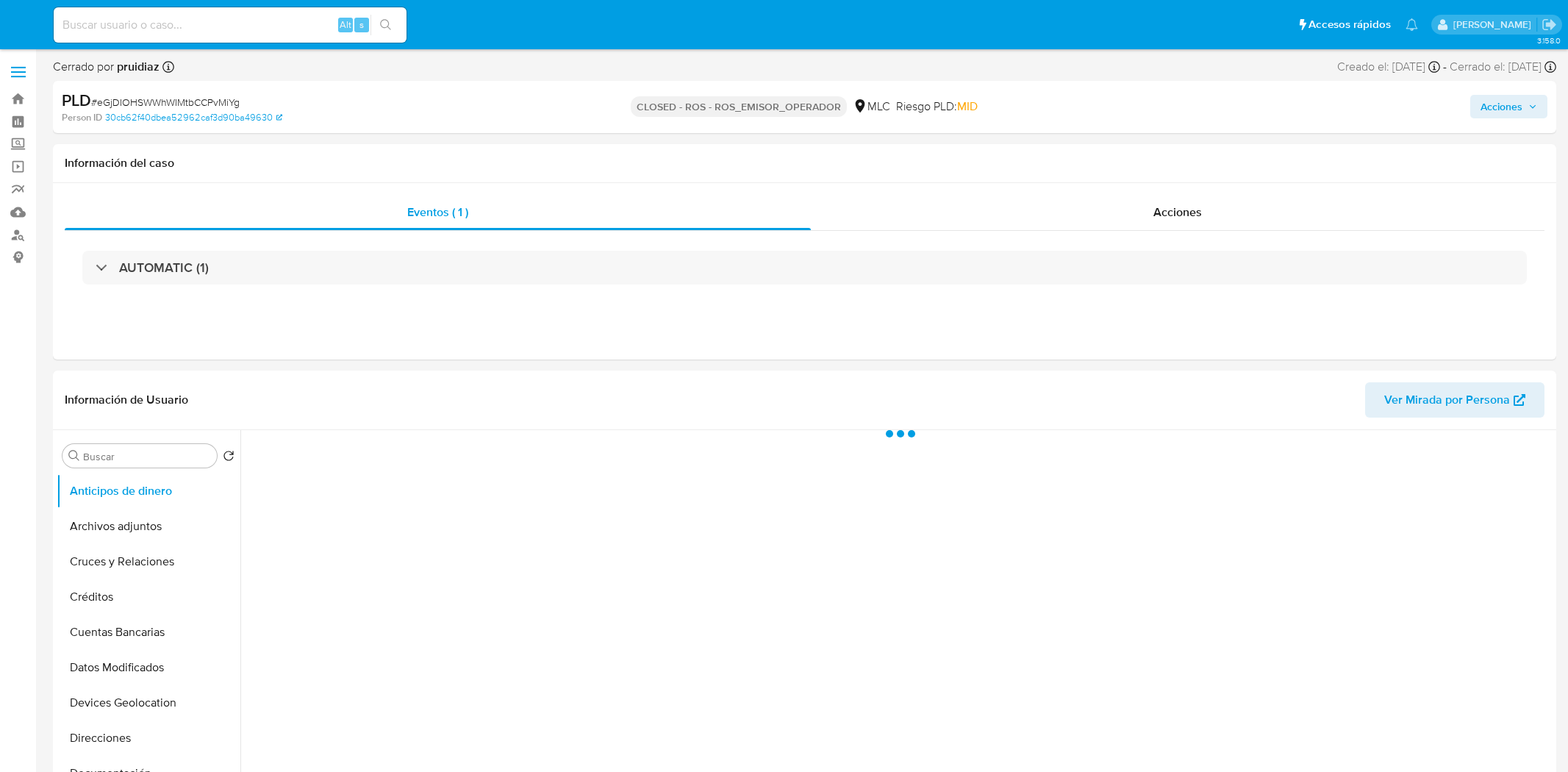
select select "10"
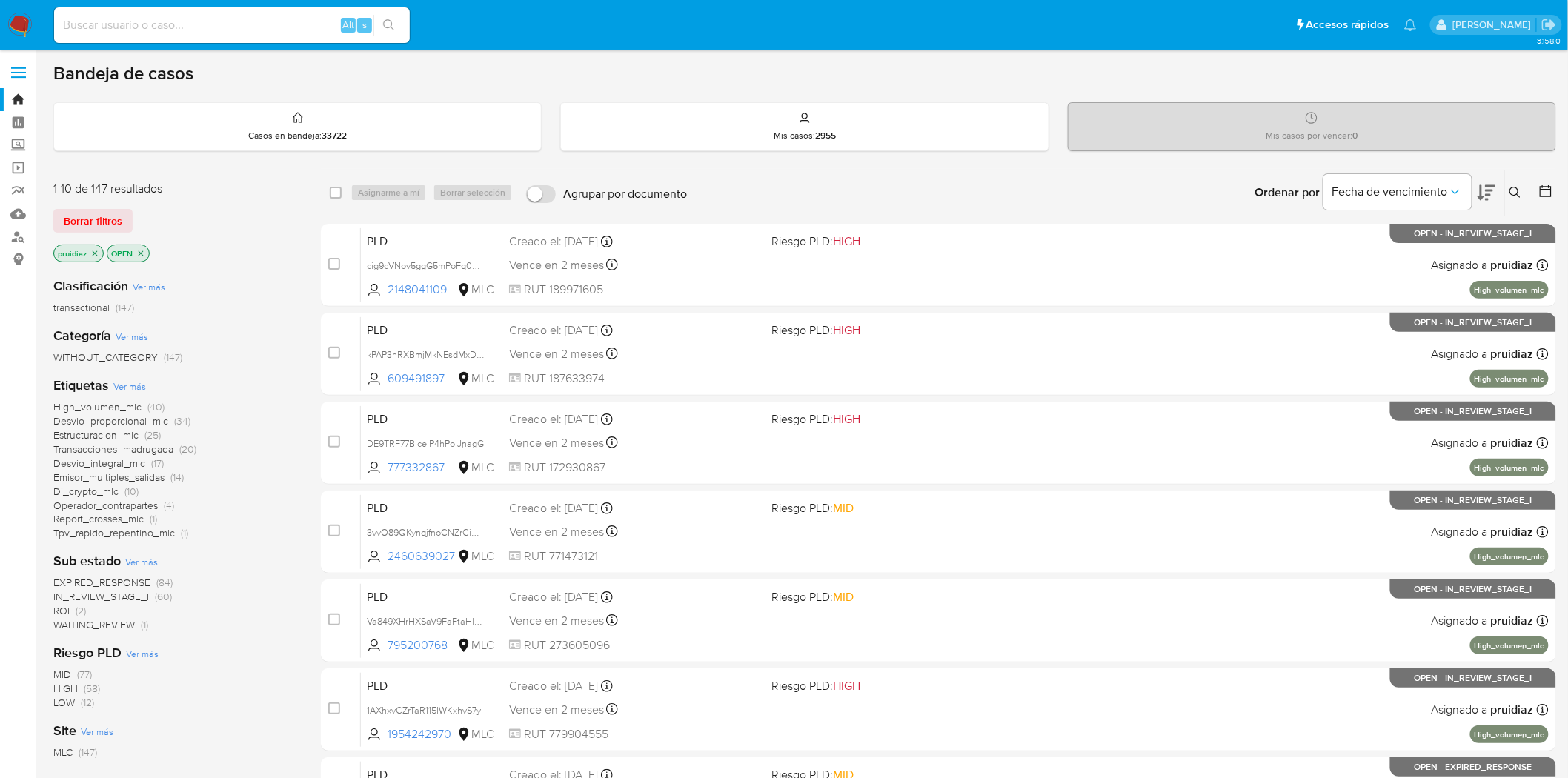
click at [1486, 191] on icon at bounding box center [1485, 192] width 17 height 17
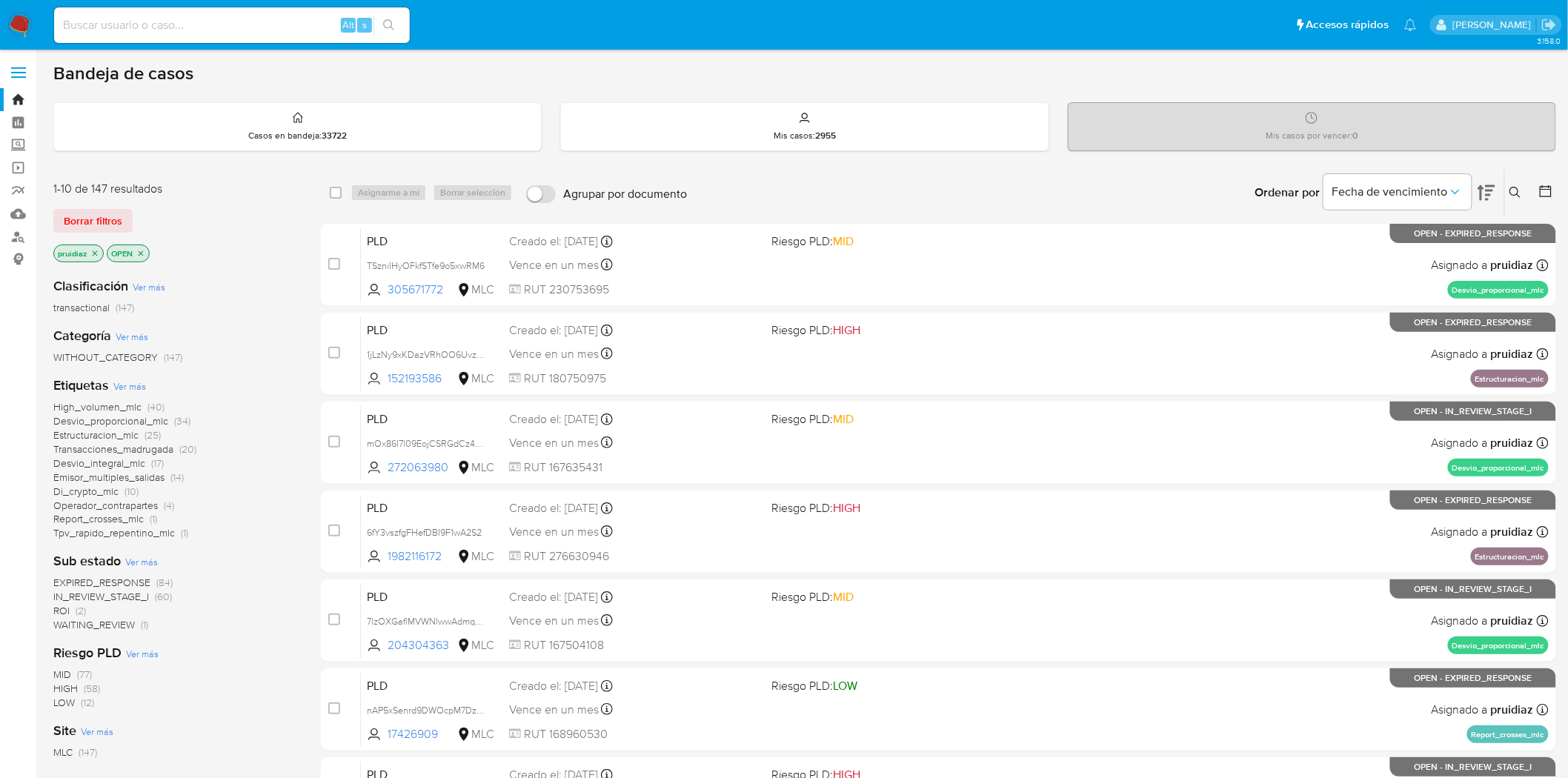
click at [21, 32] on img at bounding box center [19, 25] width 25 height 25
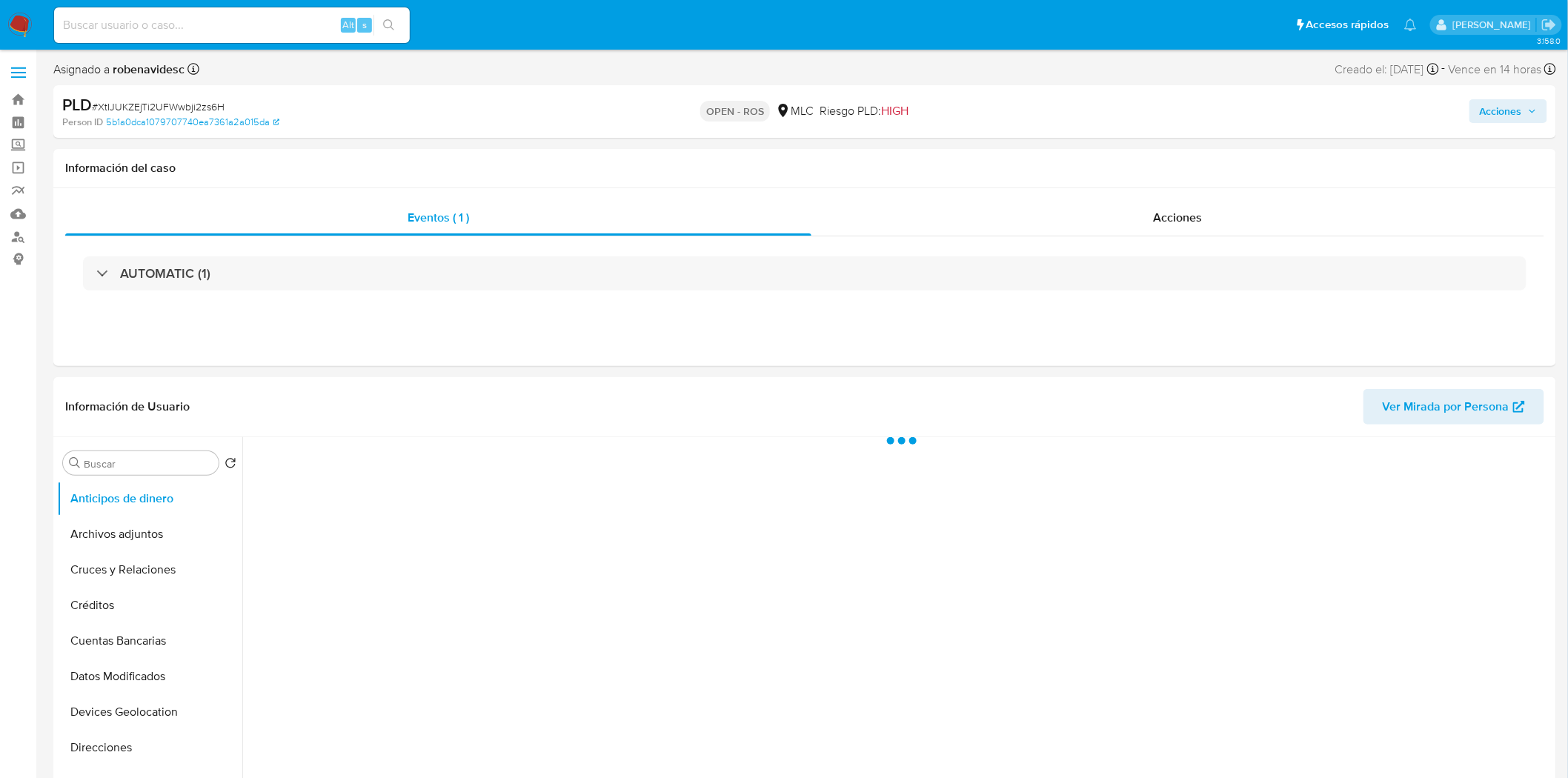
click at [149, 105] on span "# XtIJUKZEjTi2UFWwbji2zs6H" at bounding box center [158, 106] width 133 height 15
copy span "XtIJUKZEjTi2UFWwbji2zs6H"
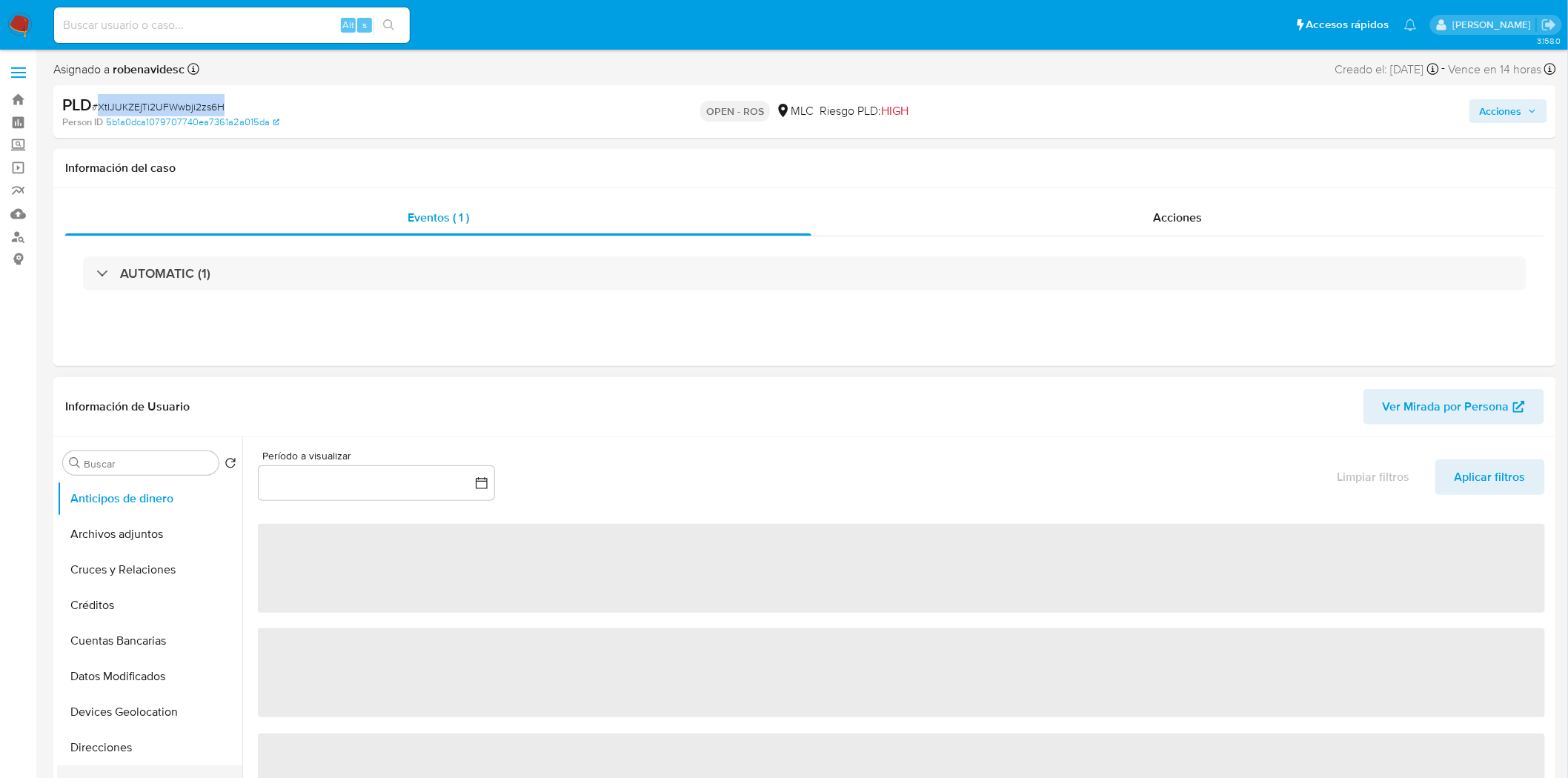
select select "10"
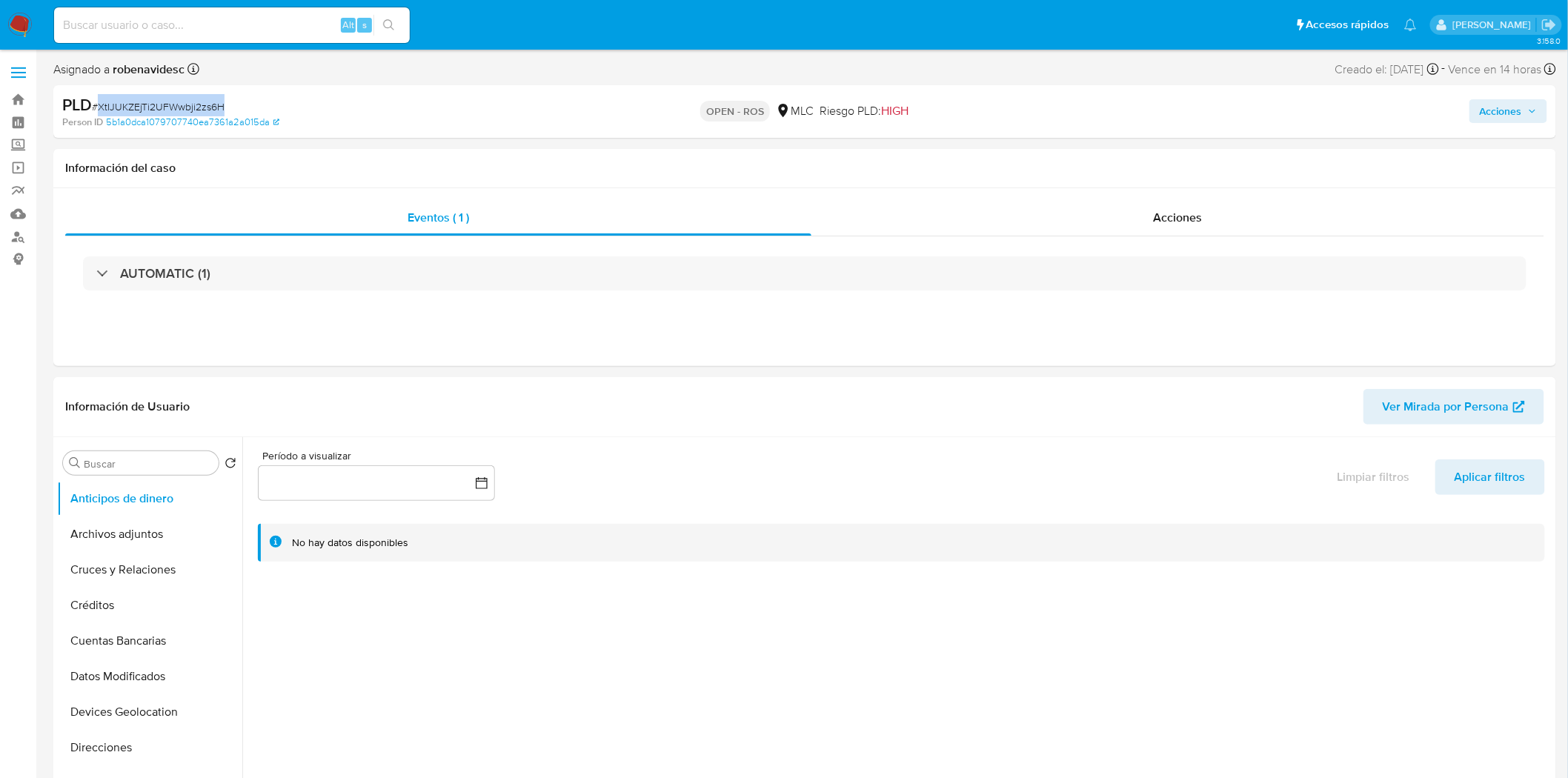
click at [154, 100] on span "# XtIJUKZEjTi2UFWwbji2zs6H" at bounding box center [158, 106] width 133 height 15
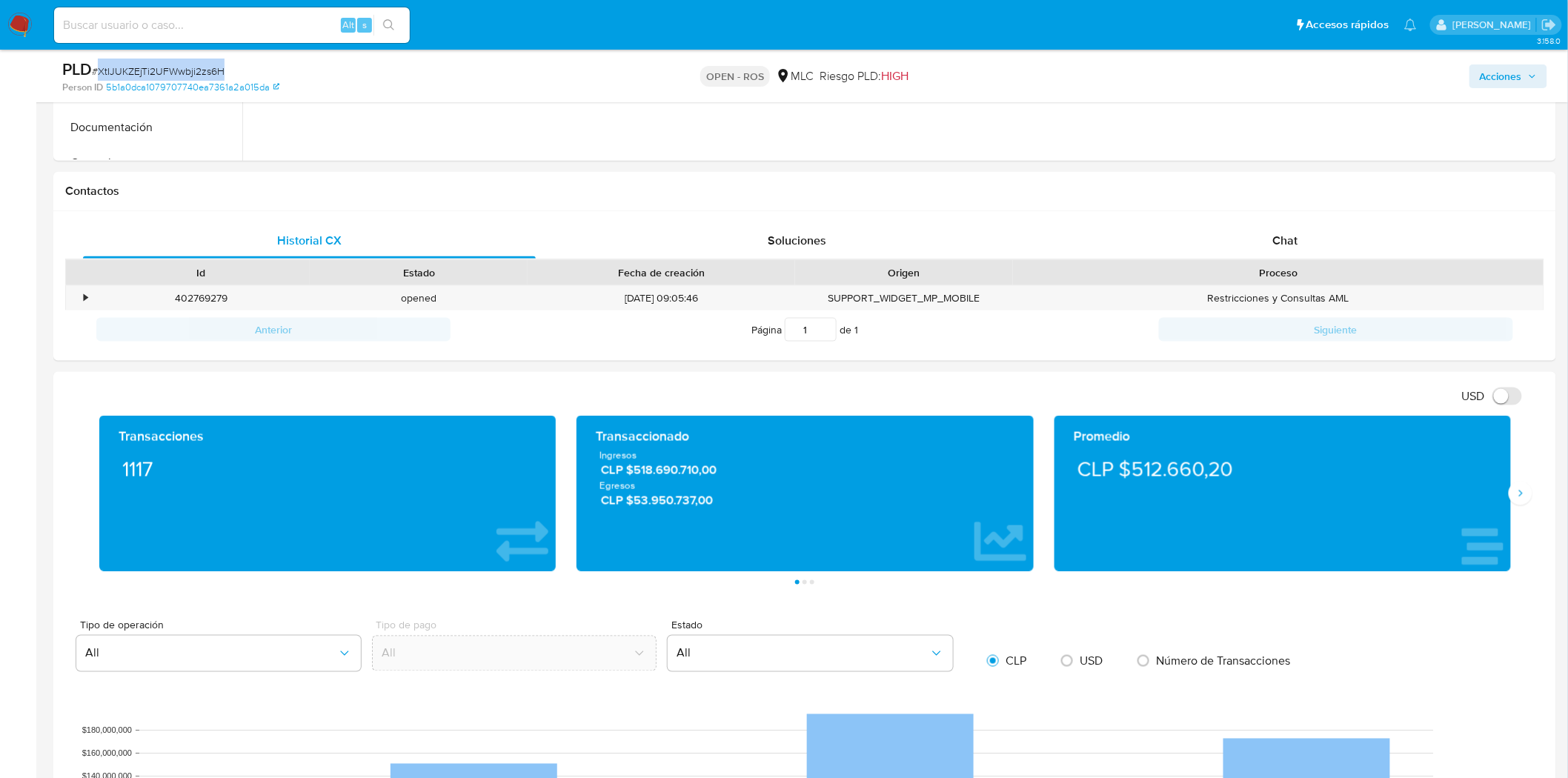
scroll to position [646, 0]
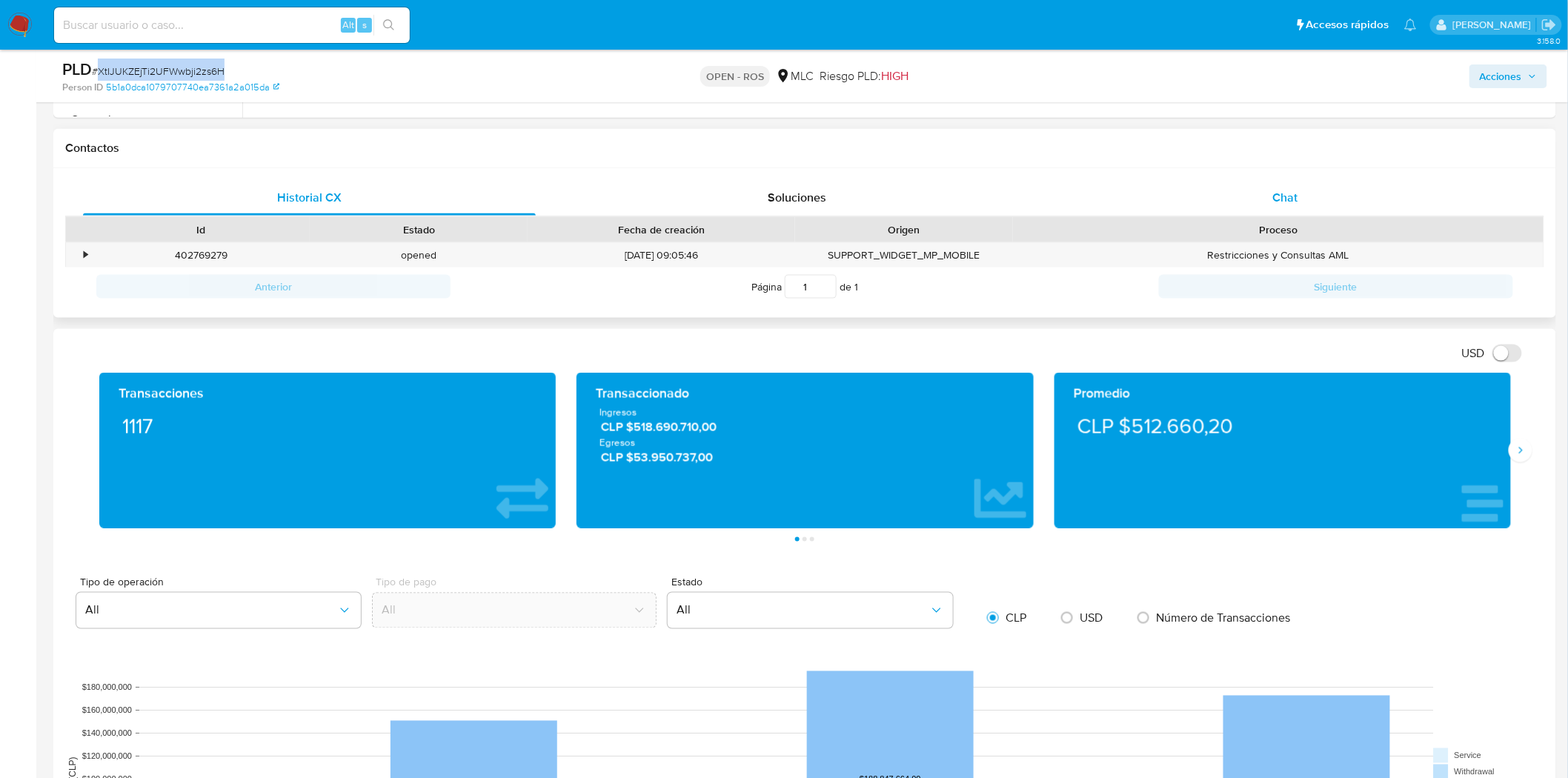
click at [1290, 186] on div "Chat" at bounding box center [1284, 197] width 452 height 36
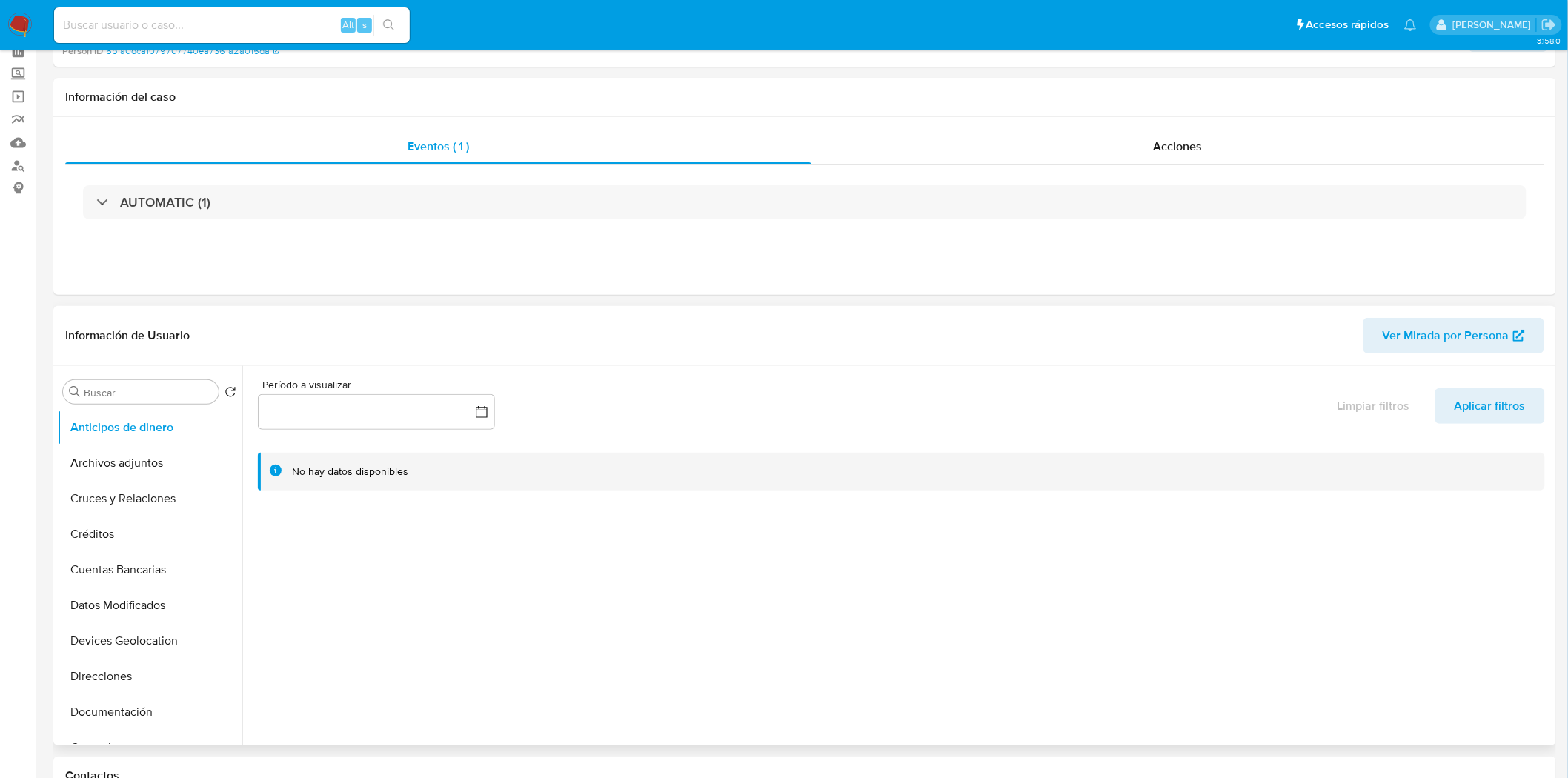
scroll to position [0, 0]
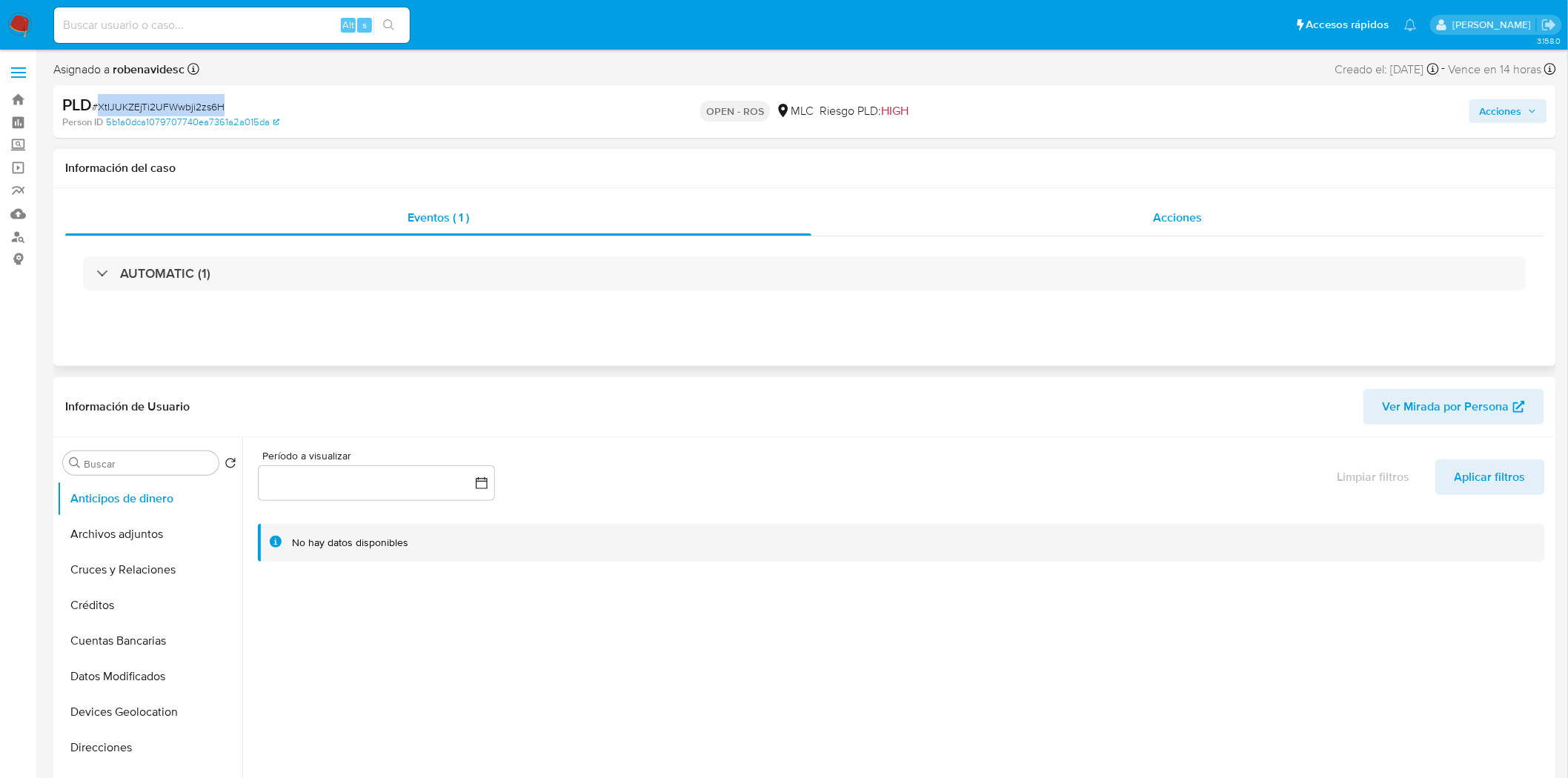
click at [1187, 217] on span "Acciones" at bounding box center [1177, 217] width 49 height 17
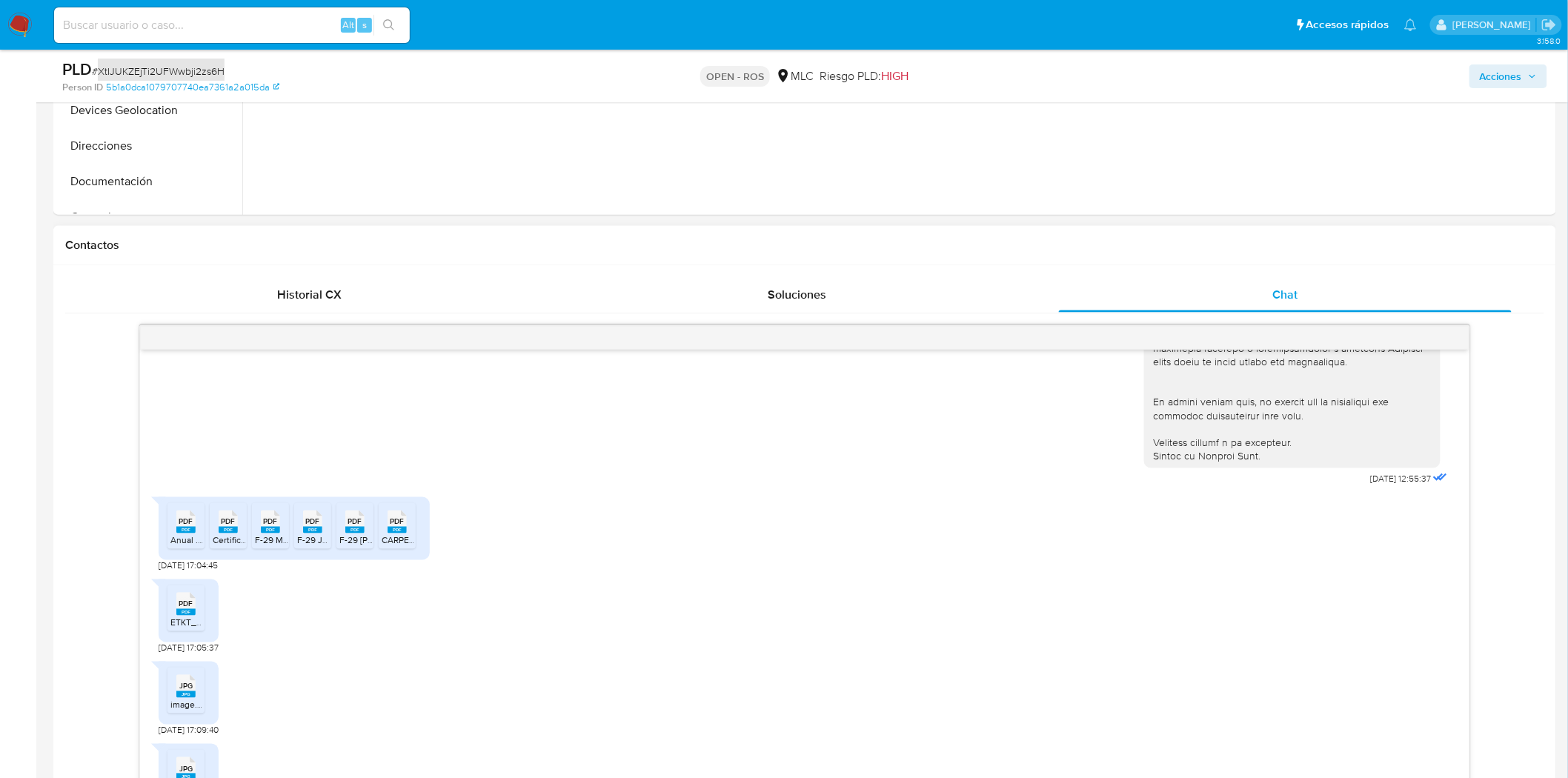
scroll to position [773, 0]
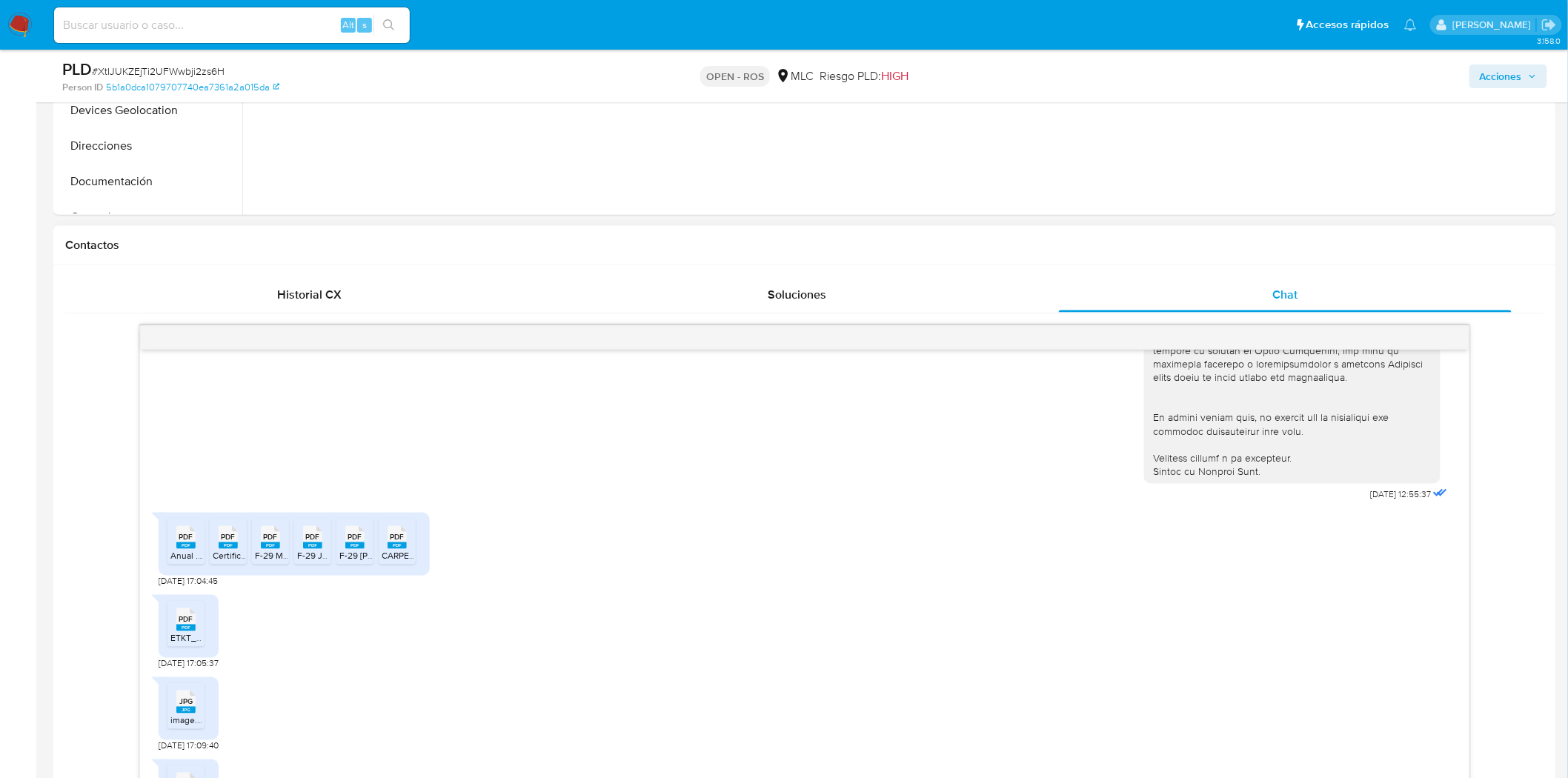
click at [183, 545] on rect at bounding box center [185, 545] width 19 height 6
click at [233, 542] on rect at bounding box center [228, 545] width 19 height 6
click at [270, 538] on span "PDF" at bounding box center [270, 538] width 14 height 9
click at [318, 543] on rect at bounding box center [312, 545] width 19 height 6
click at [349, 537] on span "PDF" at bounding box center [354, 538] width 14 height 9
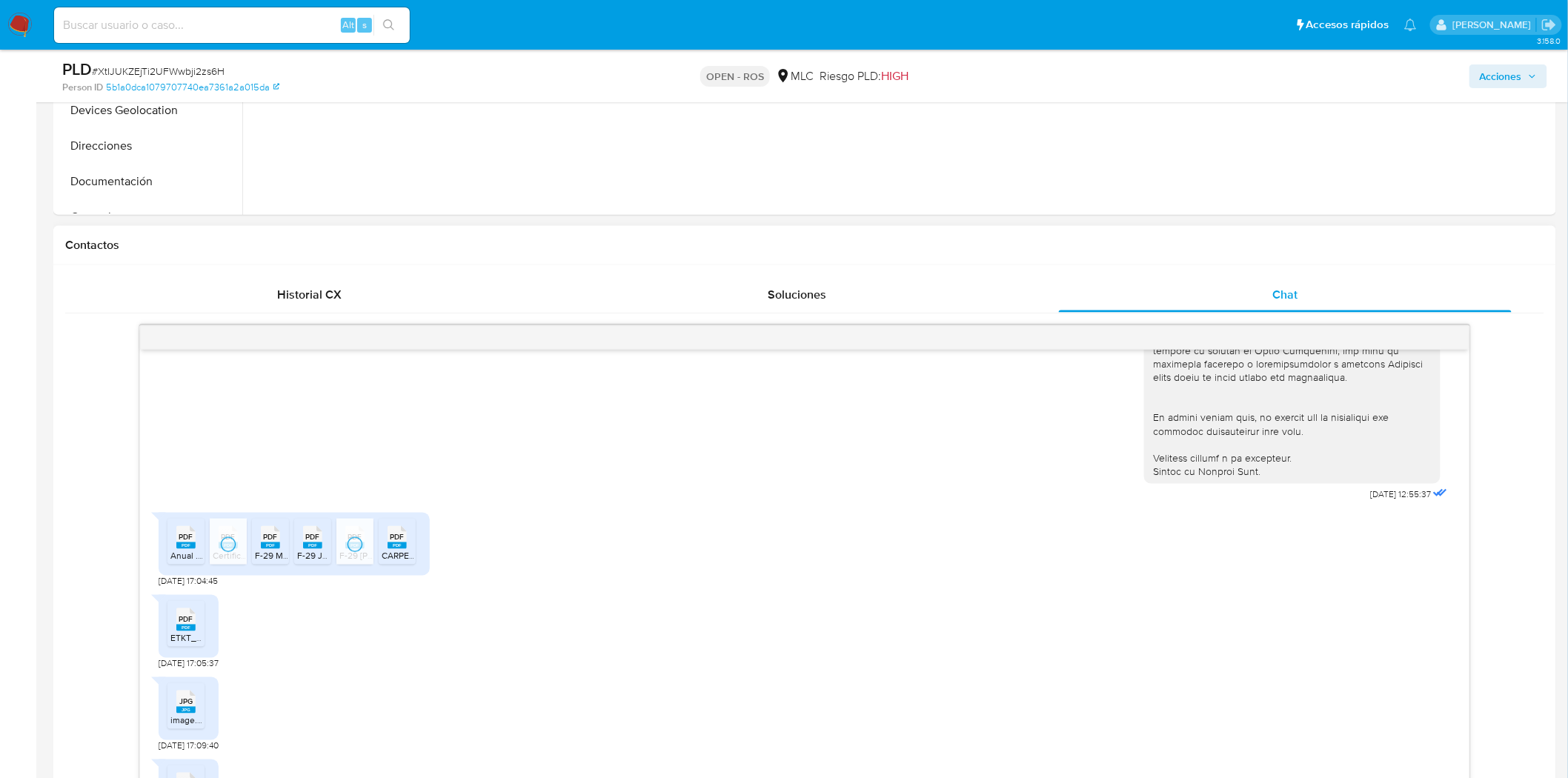
click at [387, 542] on rect at bounding box center [396, 545] width 19 height 6
click at [180, 628] on rect at bounding box center [185, 628] width 19 height 6
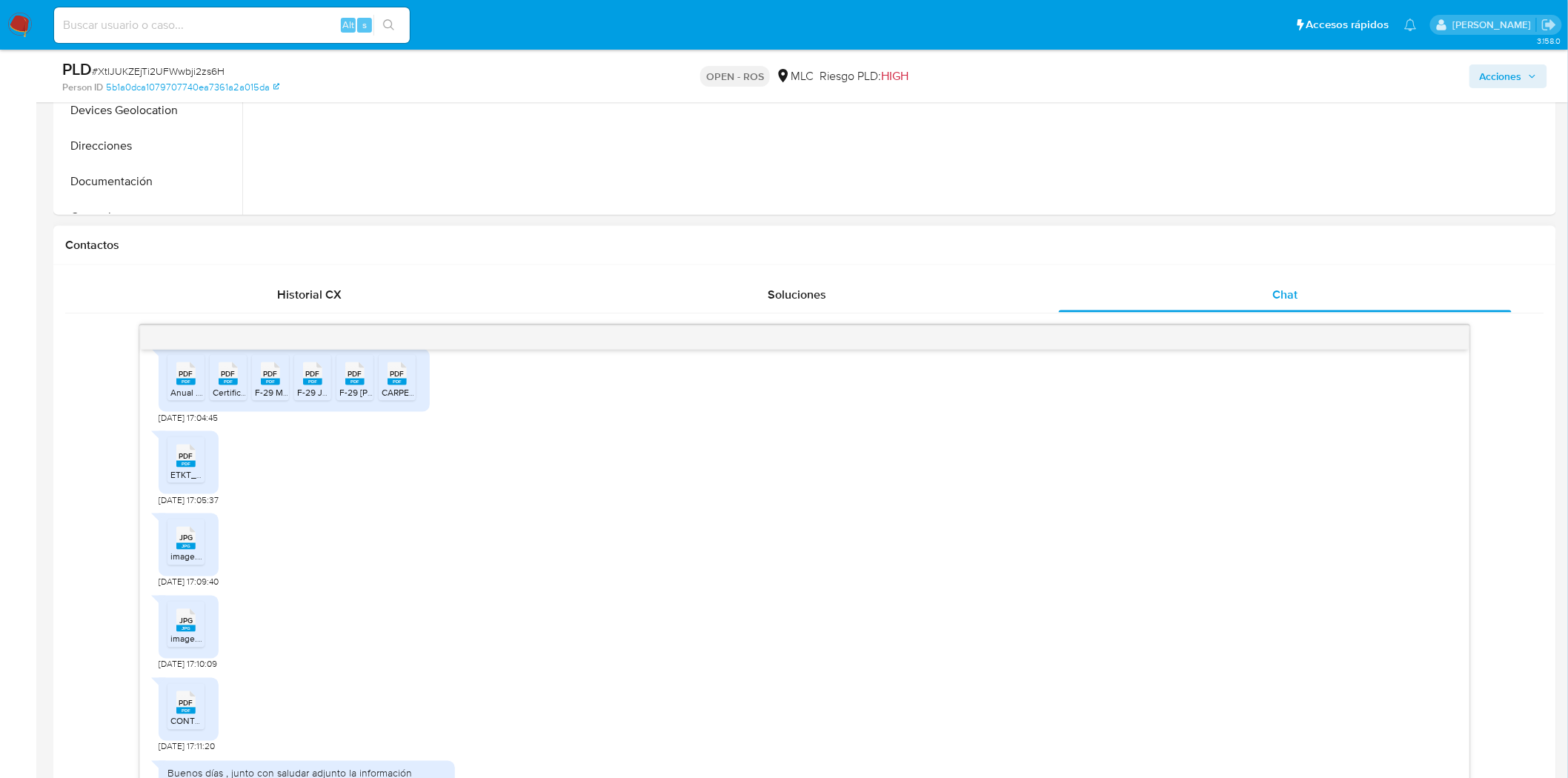
scroll to position [938, 0]
click at [172, 545] on div "JPG JPG" at bounding box center [186, 536] width 31 height 28
click at [180, 621] on span "JPG" at bounding box center [185, 620] width 14 height 9
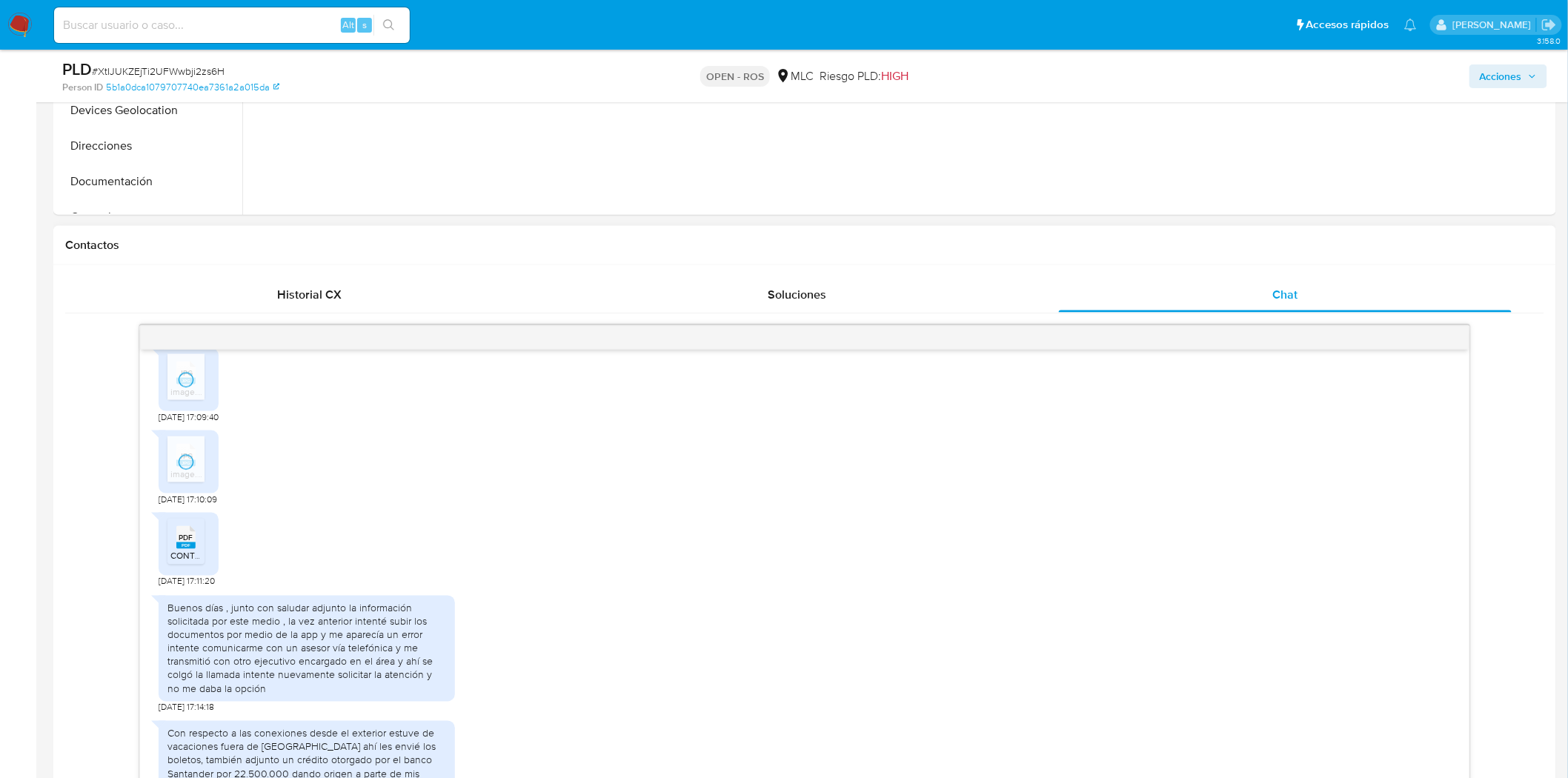
click at [188, 543] on rect at bounding box center [185, 545] width 19 height 6
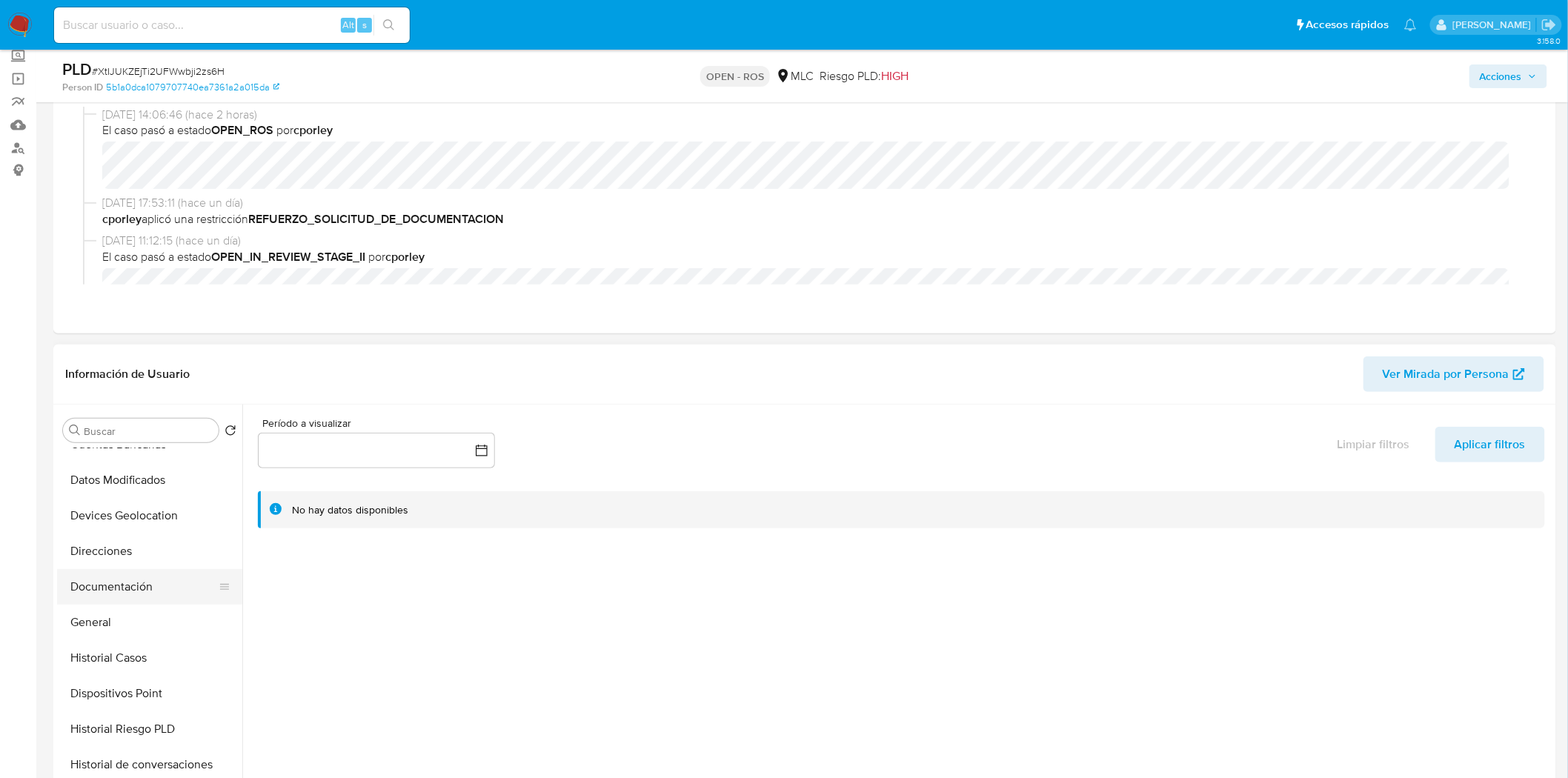
scroll to position [246, 0]
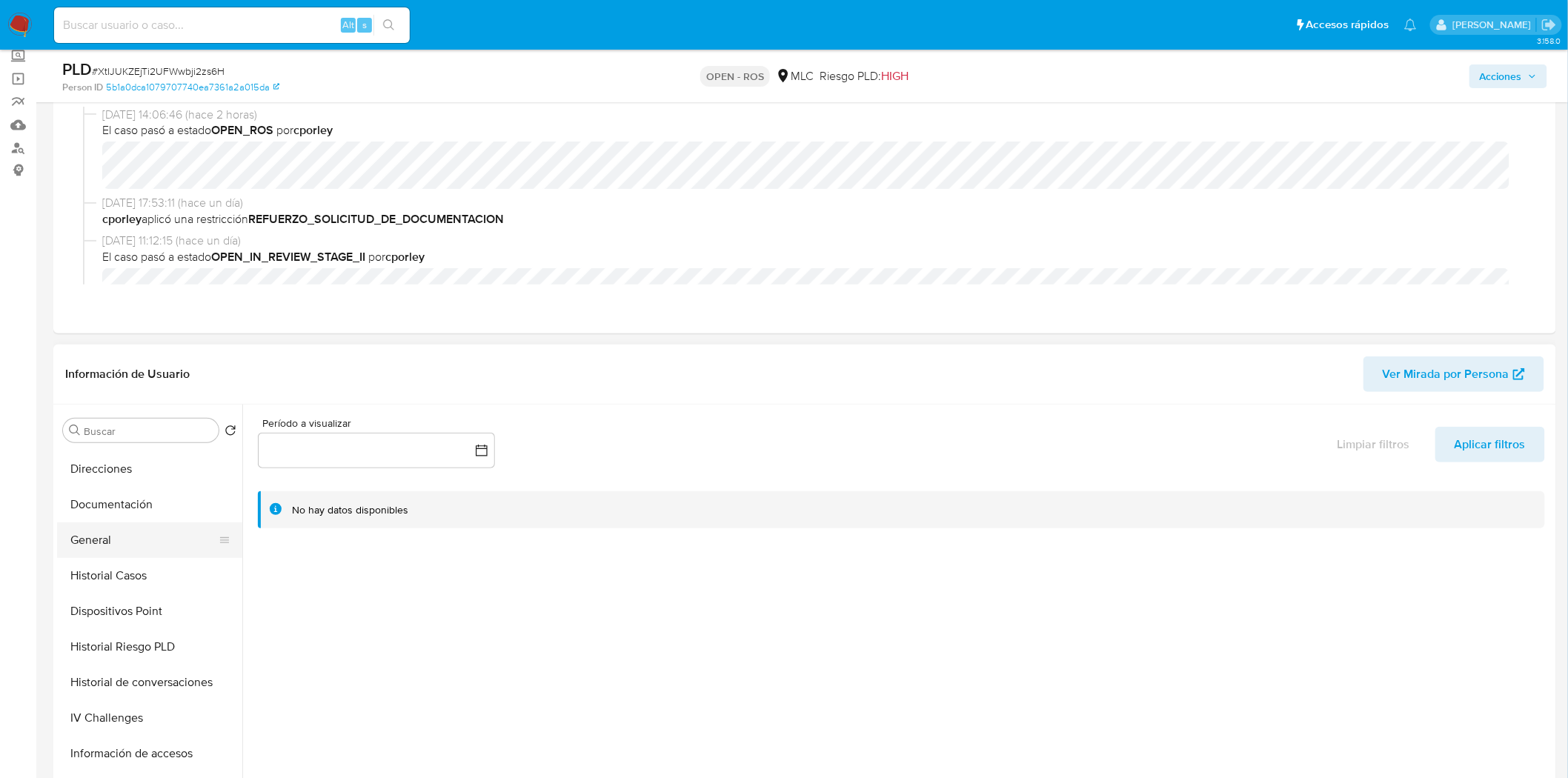
click at [97, 539] on button "General" at bounding box center [143, 539] width 173 height 36
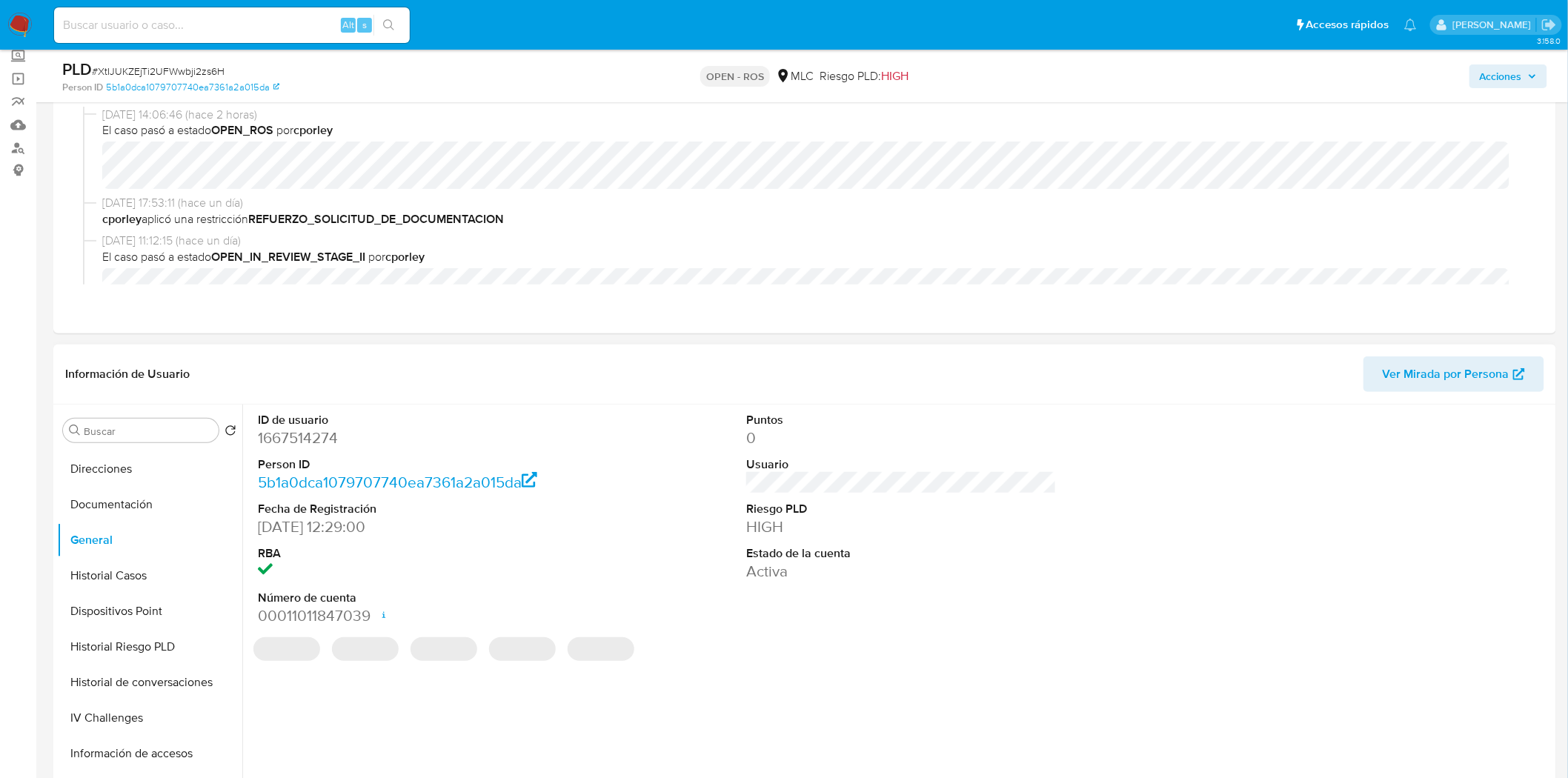
click at [309, 436] on dd "1667514274" at bounding box center [413, 438] width 310 height 21
copy dd "1667514274"
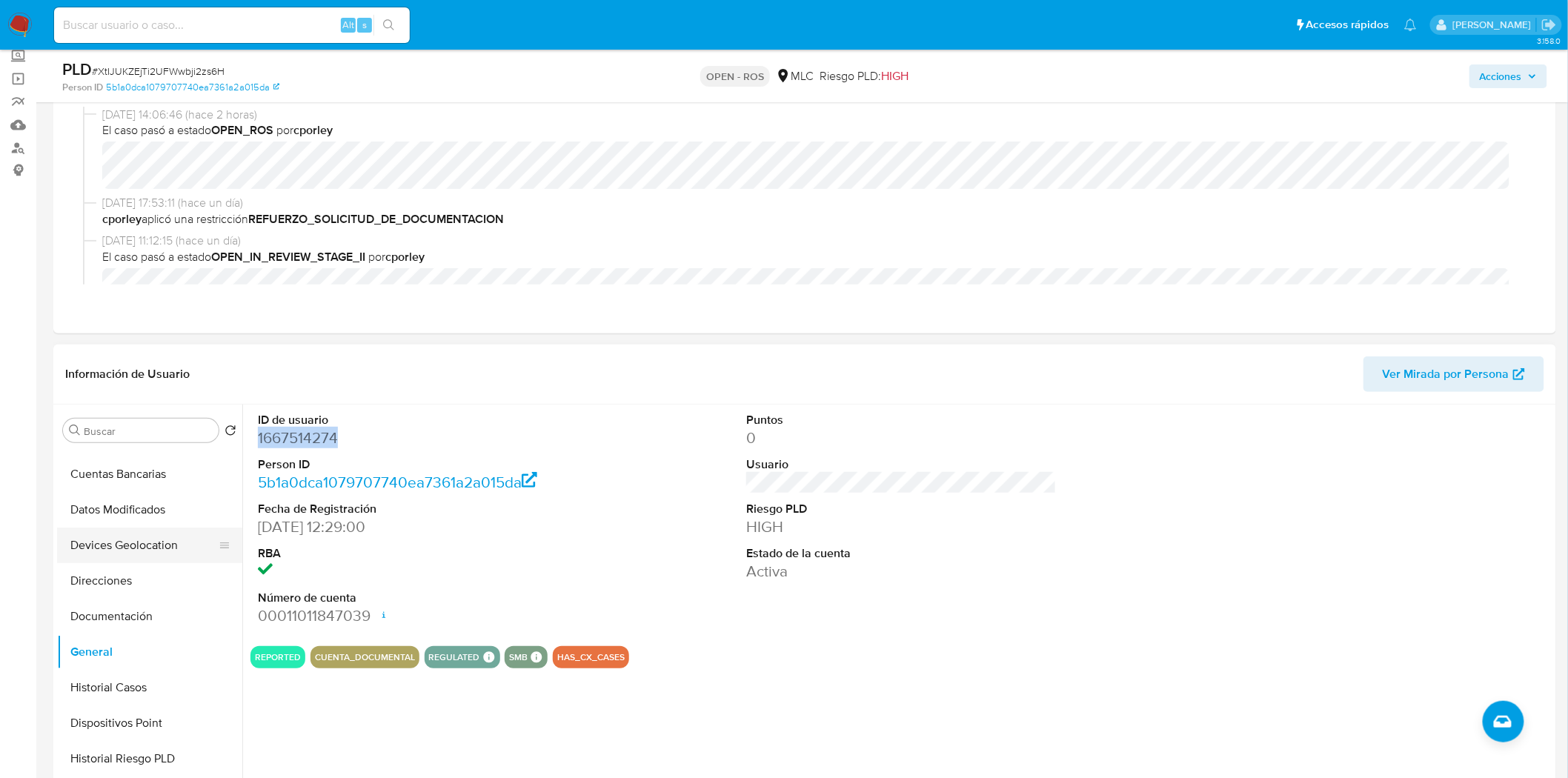
scroll to position [132, 0]
click at [123, 551] on button "Devices Geolocation" at bounding box center [143, 547] width 173 height 36
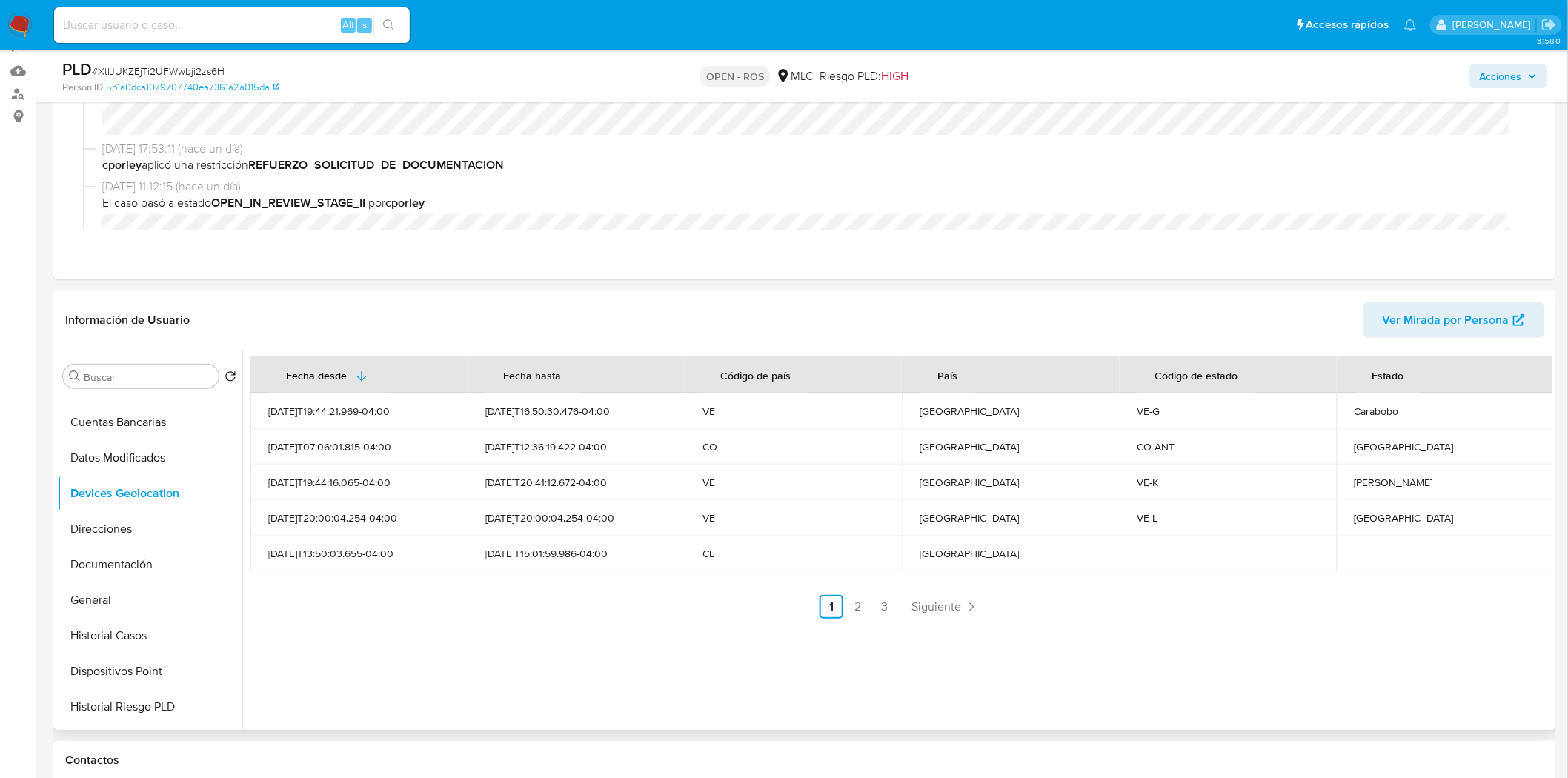
scroll to position [172, 0]
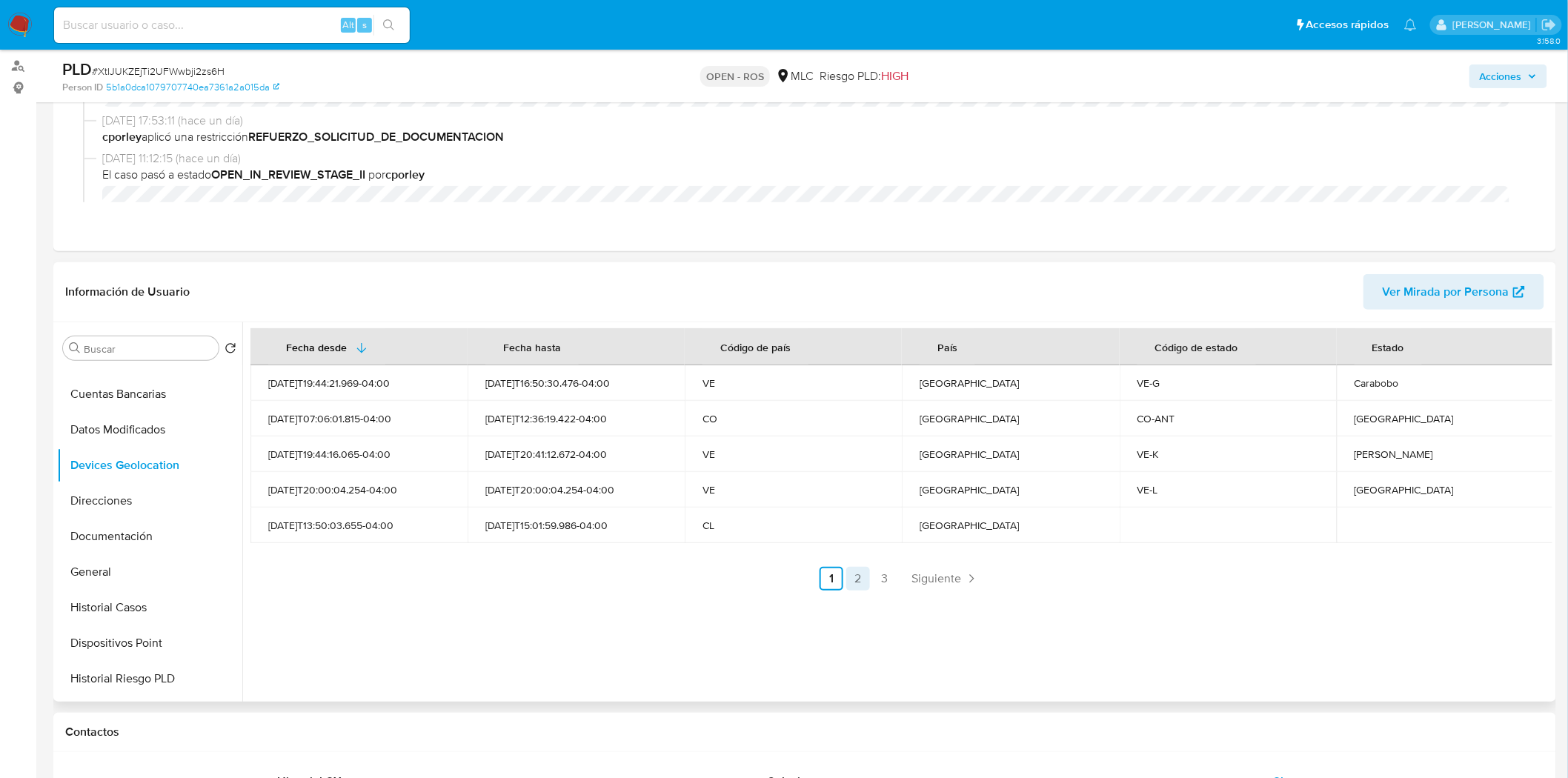
click at [862, 581] on link "2" at bounding box center [858, 579] width 24 height 24
click at [922, 571] on link "3" at bounding box center [925, 579] width 24 height 24
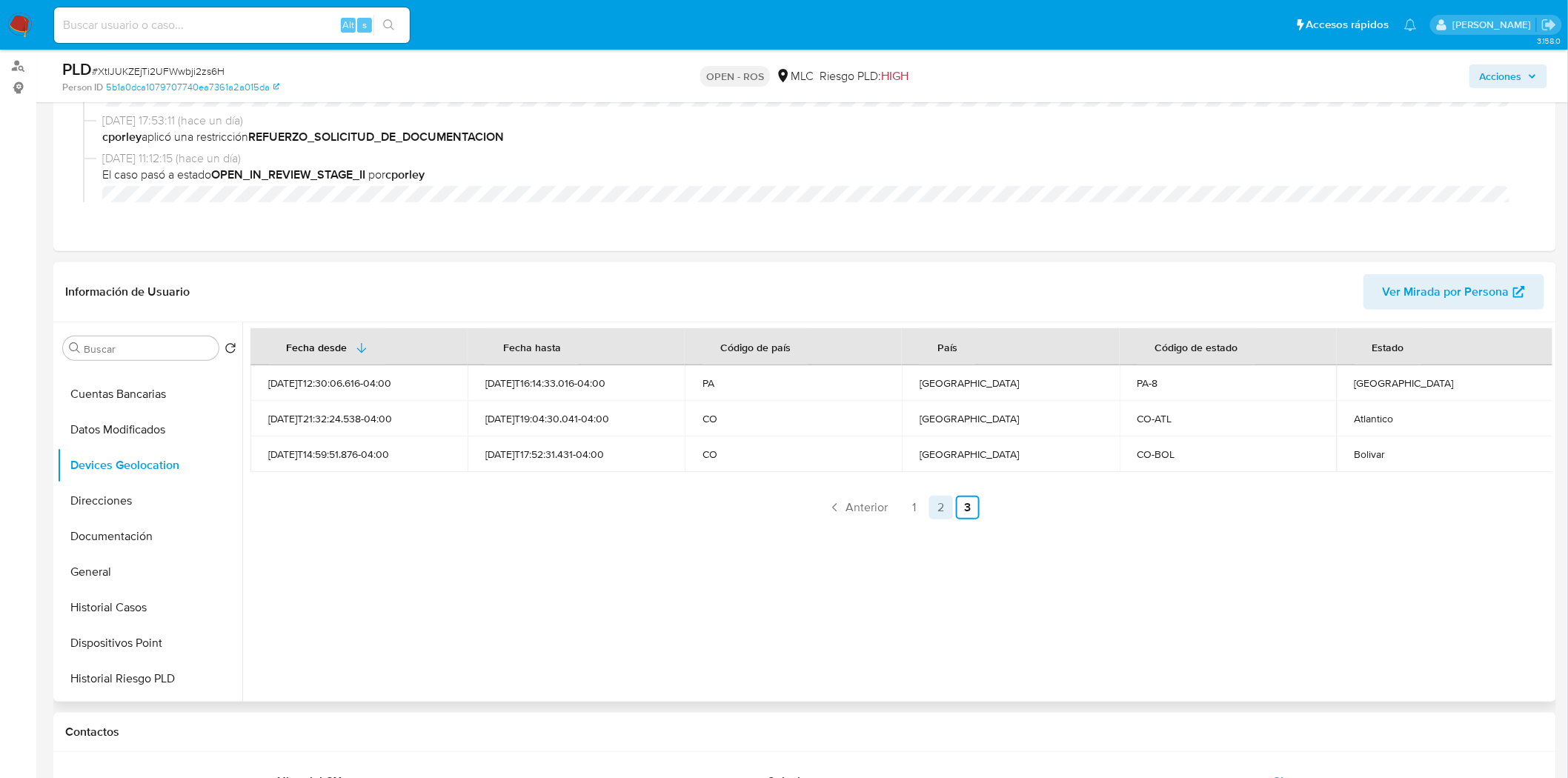
click at [937, 505] on link "2" at bounding box center [941, 507] width 24 height 24
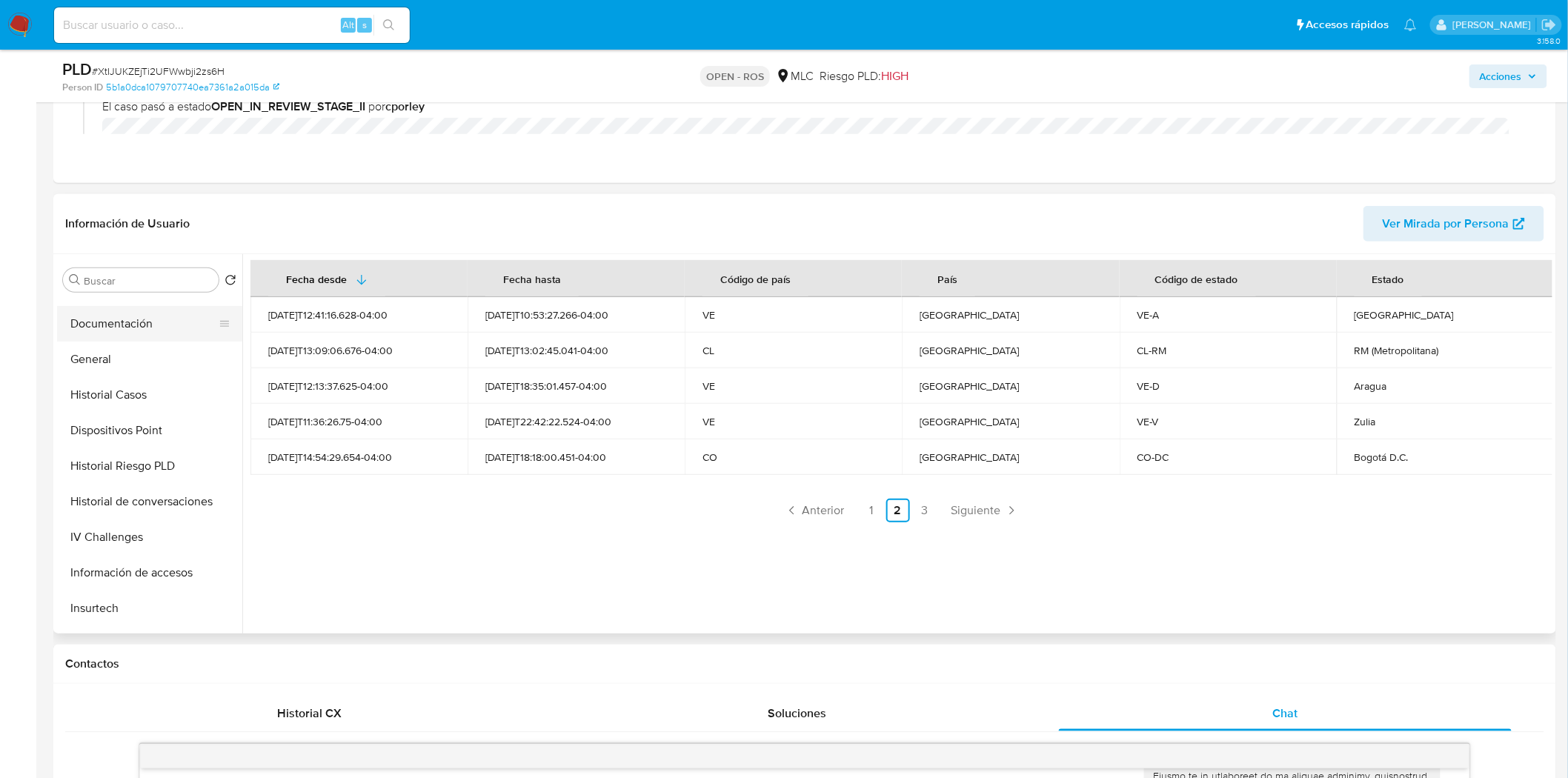
scroll to position [276, 0]
click at [101, 397] on button "Historial Casos" at bounding box center [143, 395] width 173 height 36
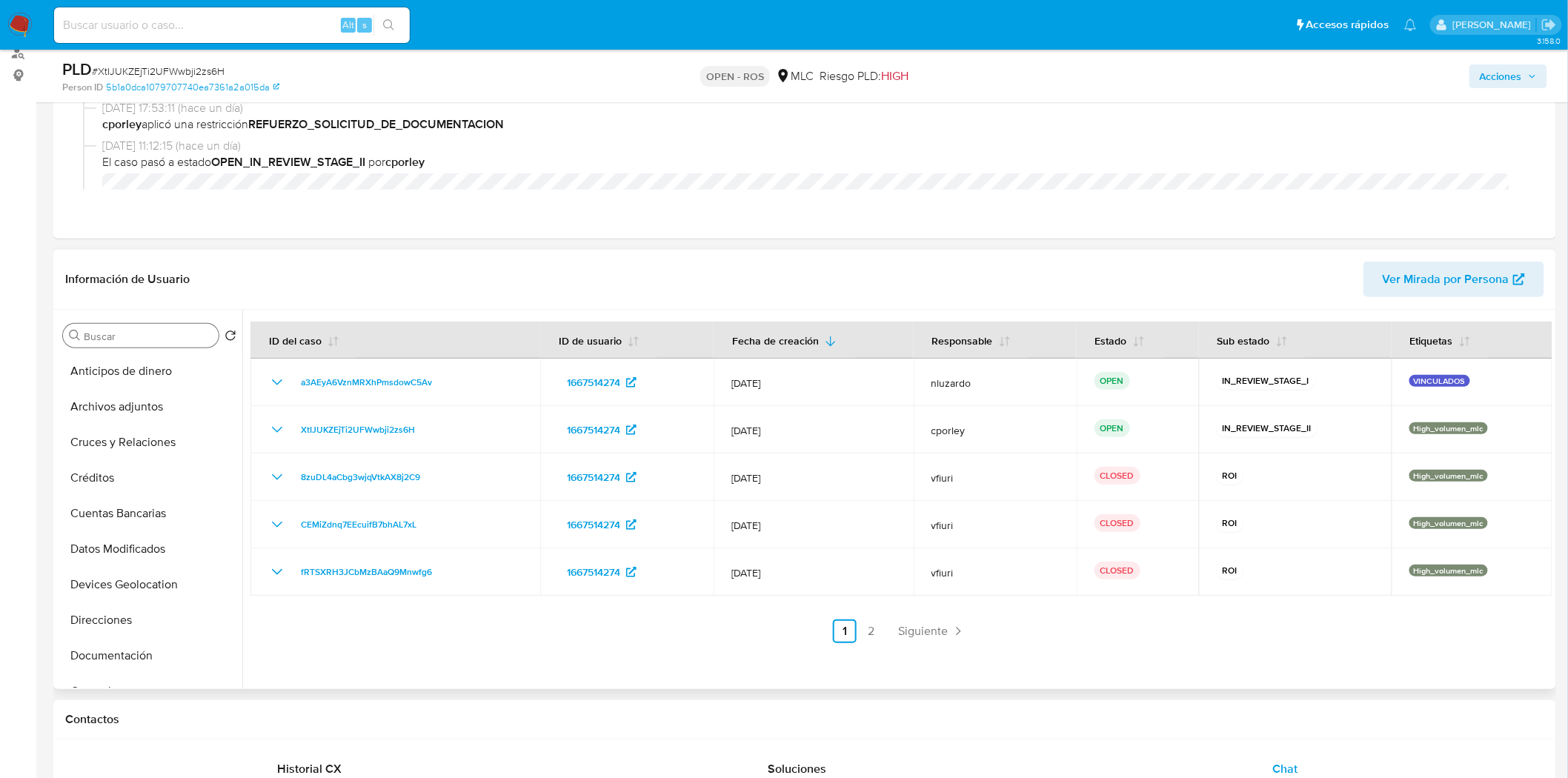
scroll to position [157, 0]
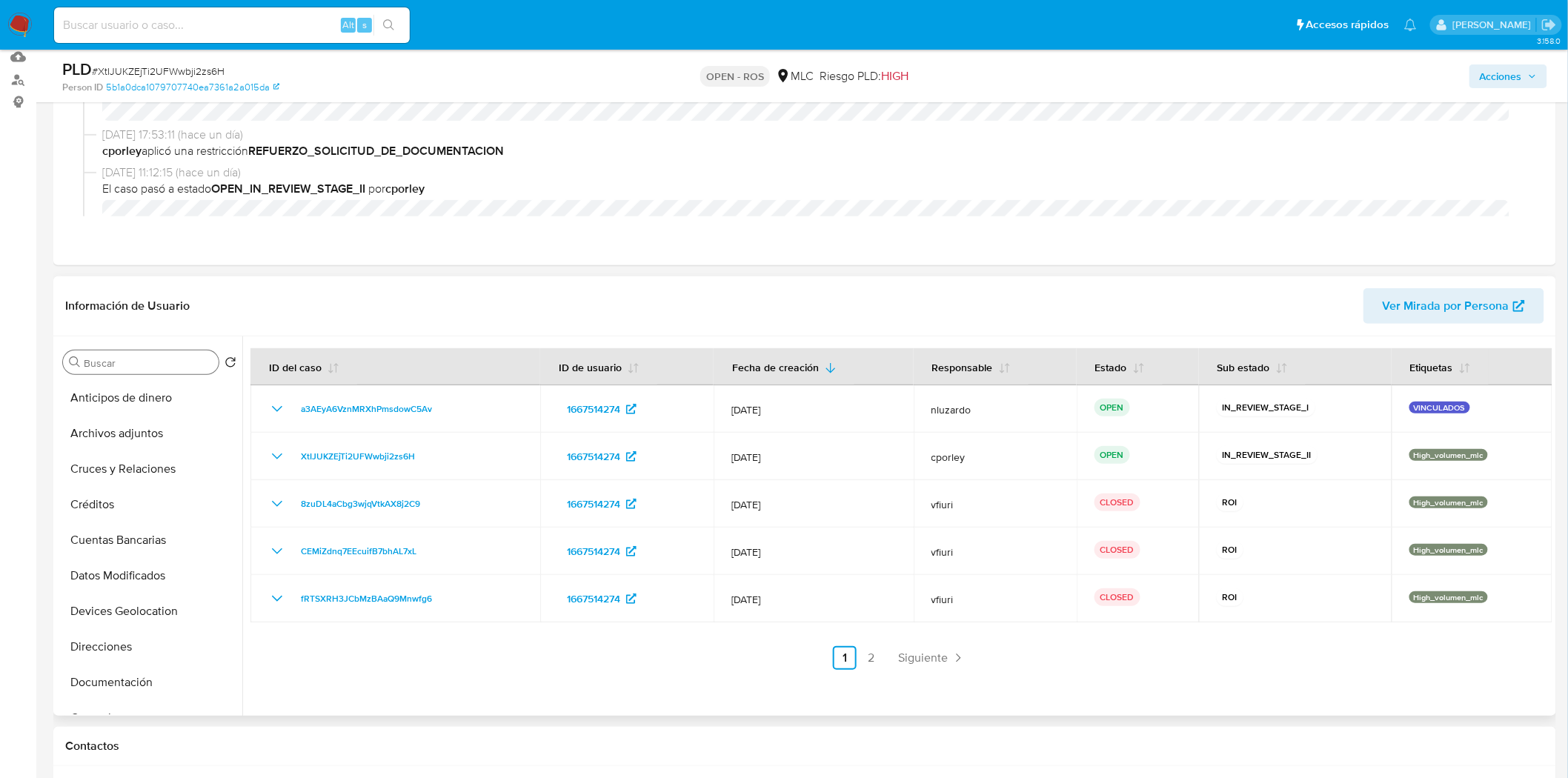
click at [134, 351] on div "Buscar" at bounding box center [141, 362] width 156 height 24
click at [121, 438] on button "Archivos adjuntos" at bounding box center [143, 433] width 173 height 36
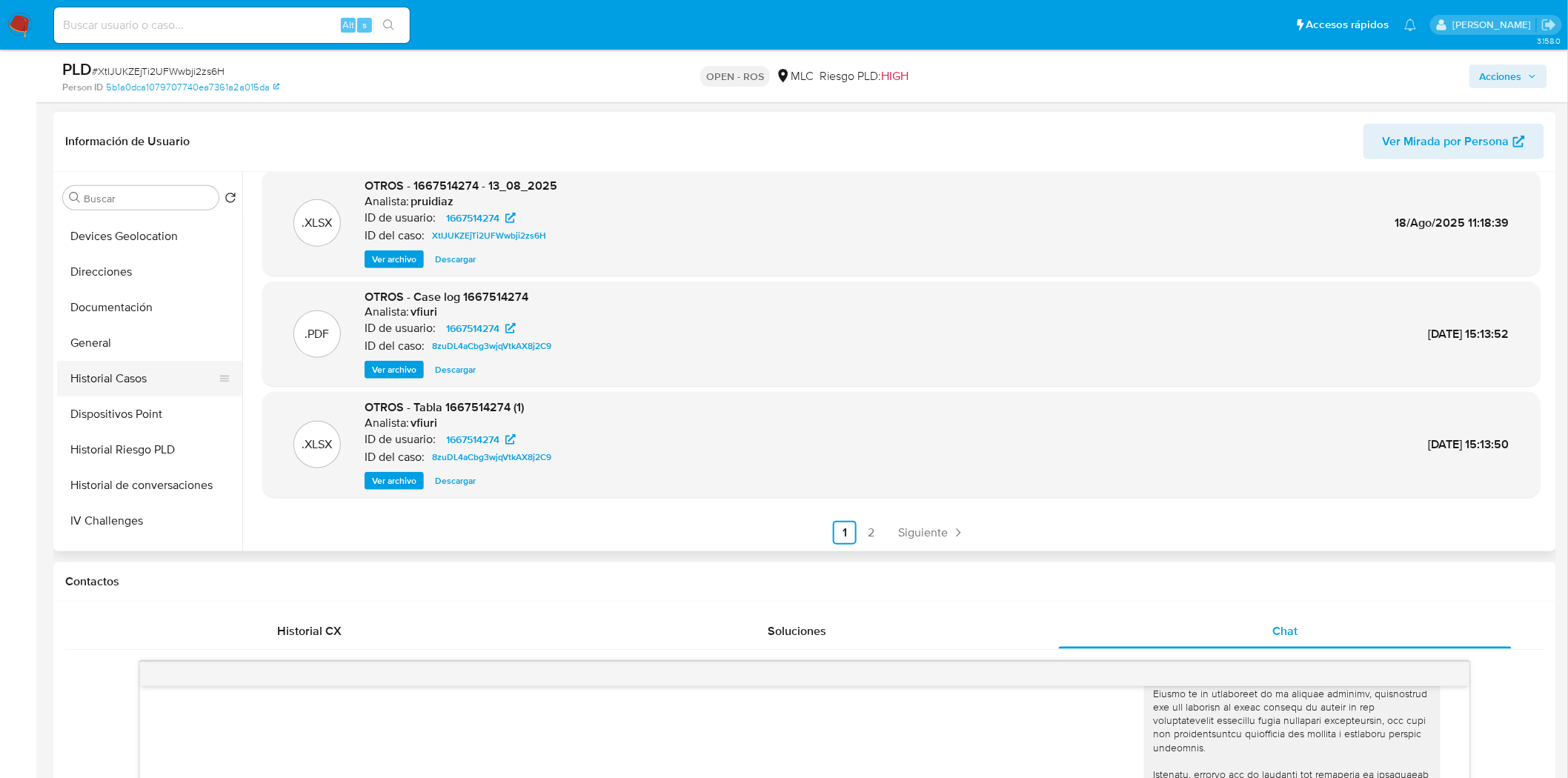
scroll to position [246, 0]
click at [123, 333] on button "Historial Casos" at bounding box center [143, 343] width 173 height 36
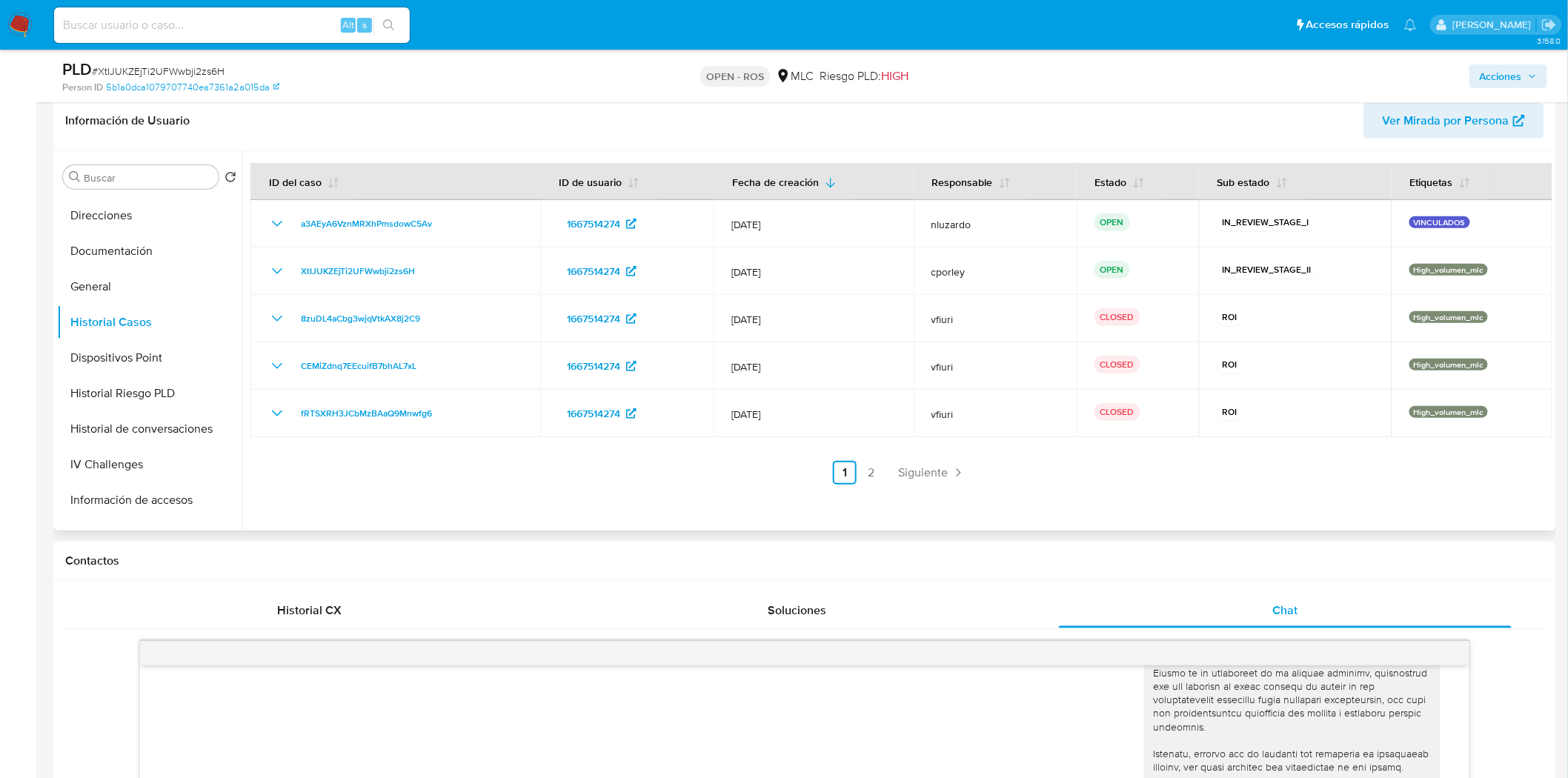
scroll to position [337, 0]
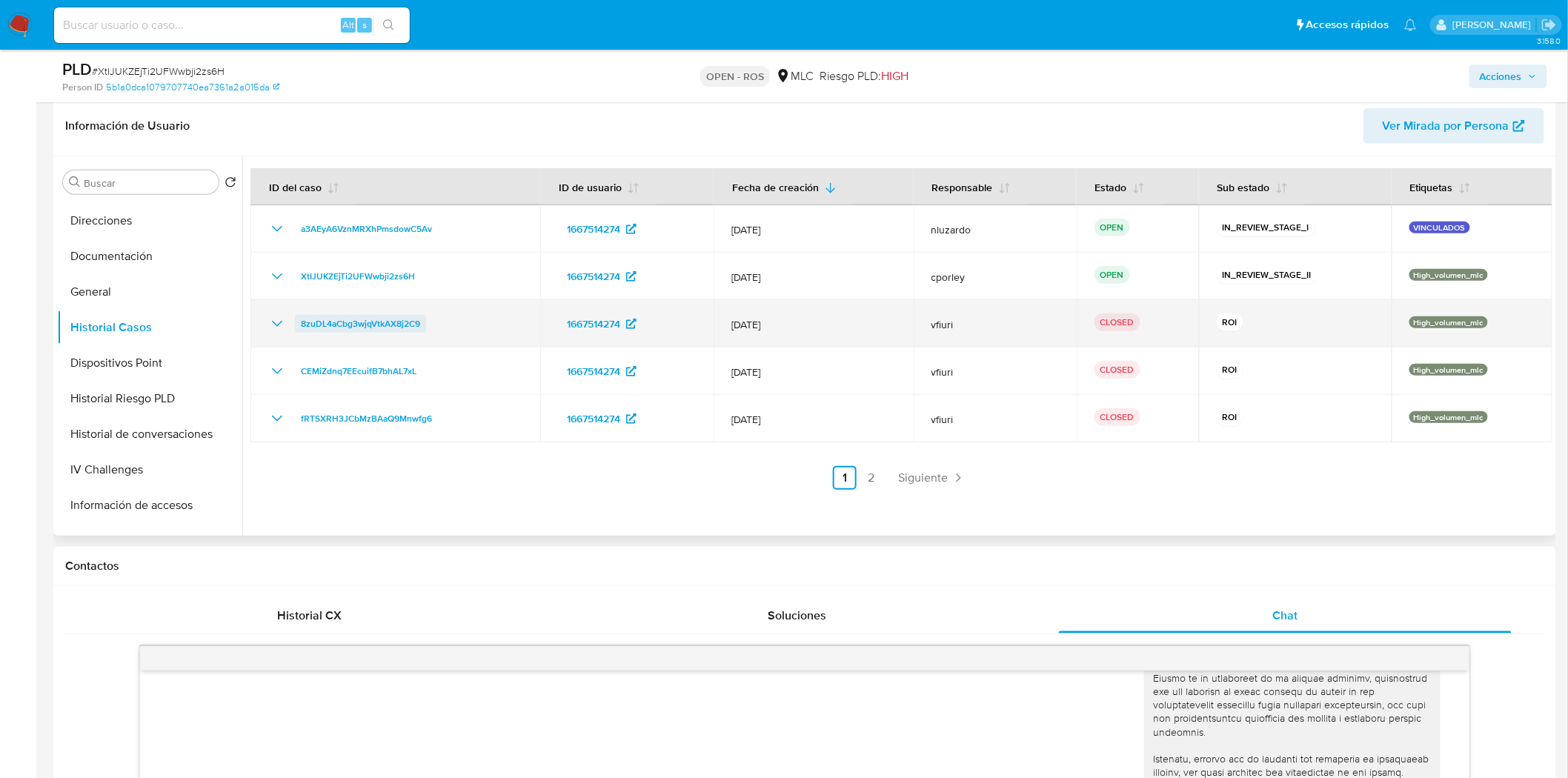
click at [389, 328] on span "8zuDL4aCbg3wjqVtkAX8j2C9" at bounding box center [361, 323] width 119 height 17
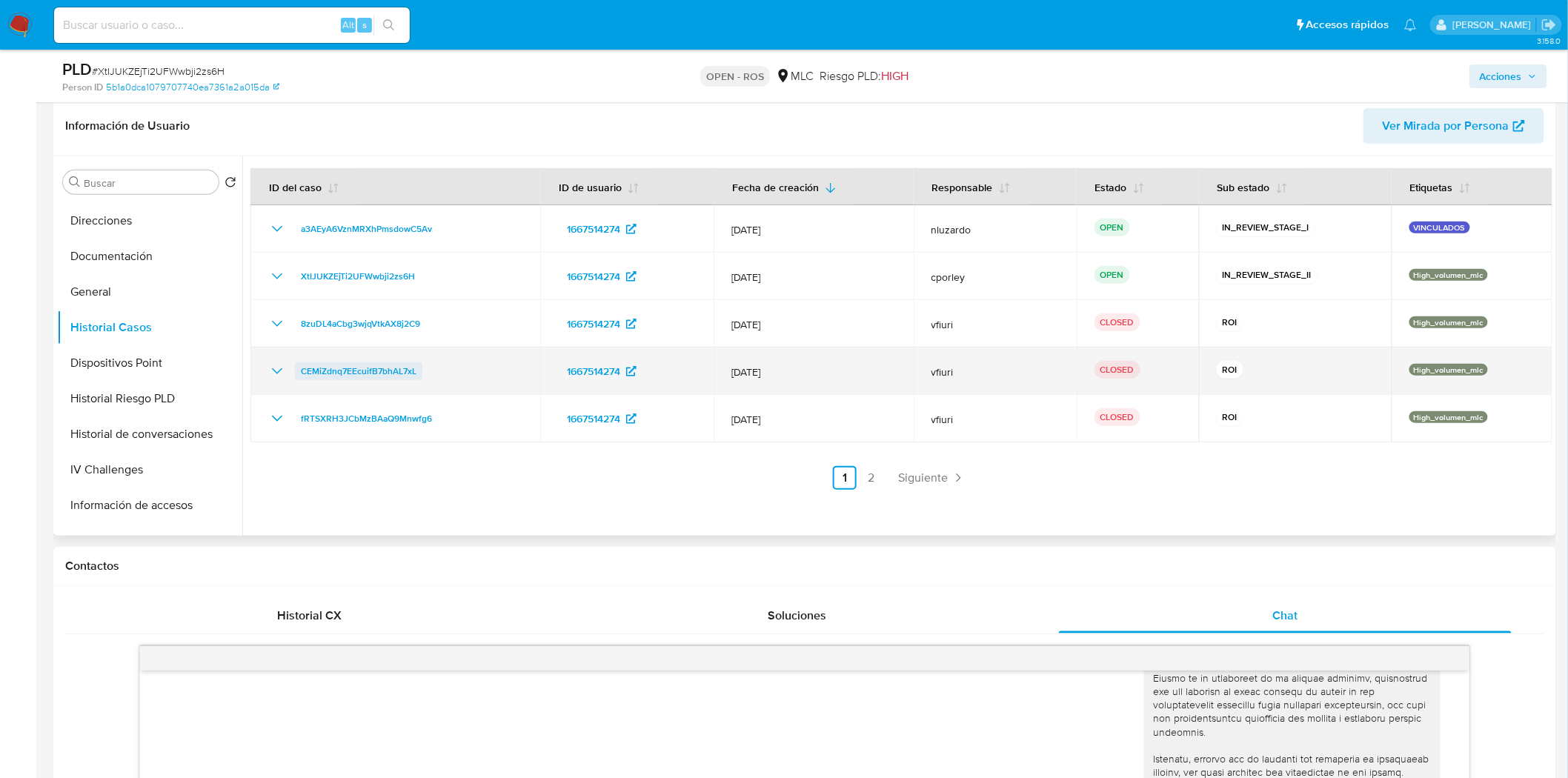
click at [359, 364] on span "CEMiZdnq7EEcuifB7bhAL7xL" at bounding box center [359, 371] width 116 height 17
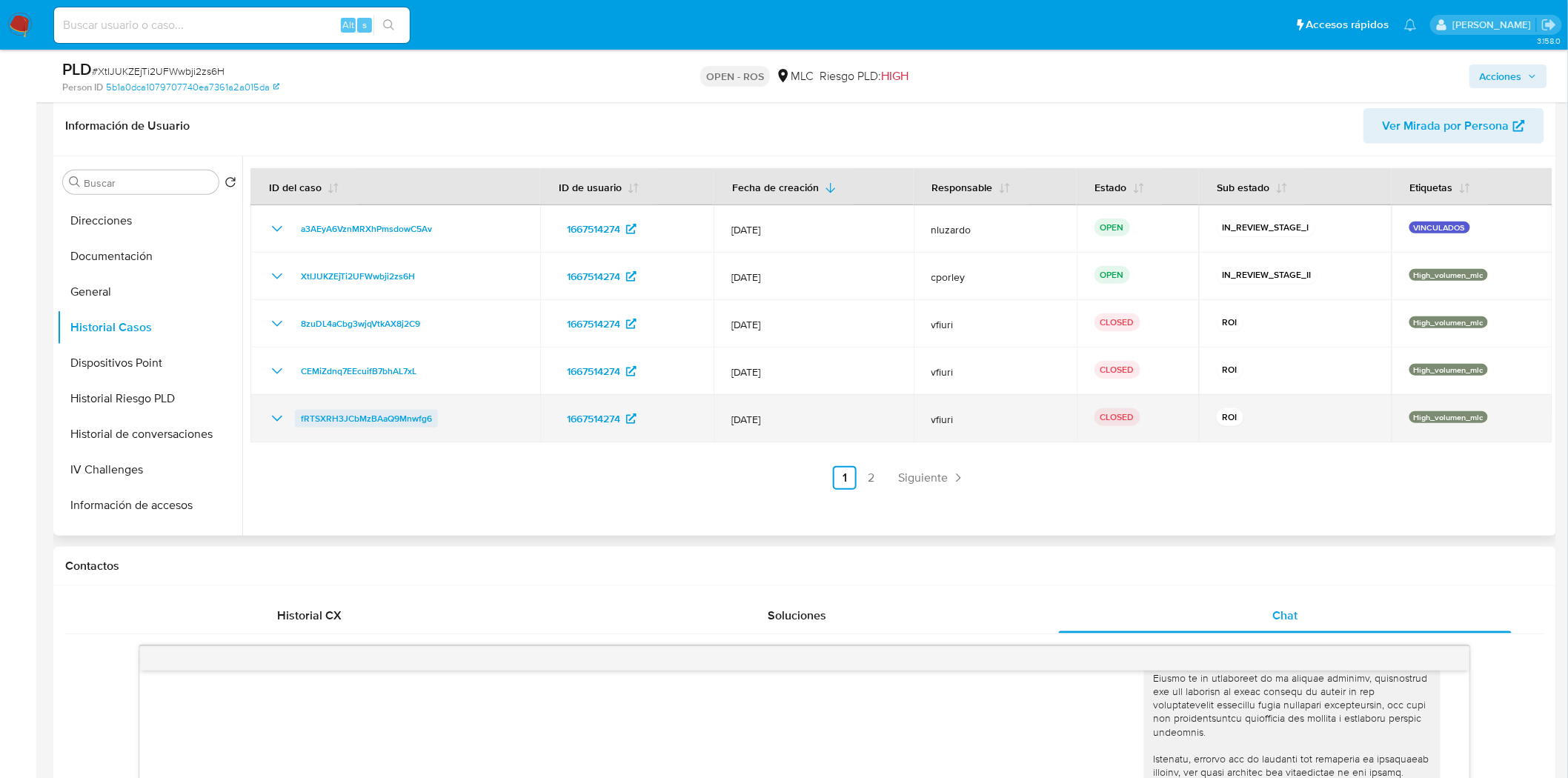
click at [403, 413] on span "fRTSXRH3JCbMzBAaQ9Mnwfg6" at bounding box center [366, 418] width 131 height 17
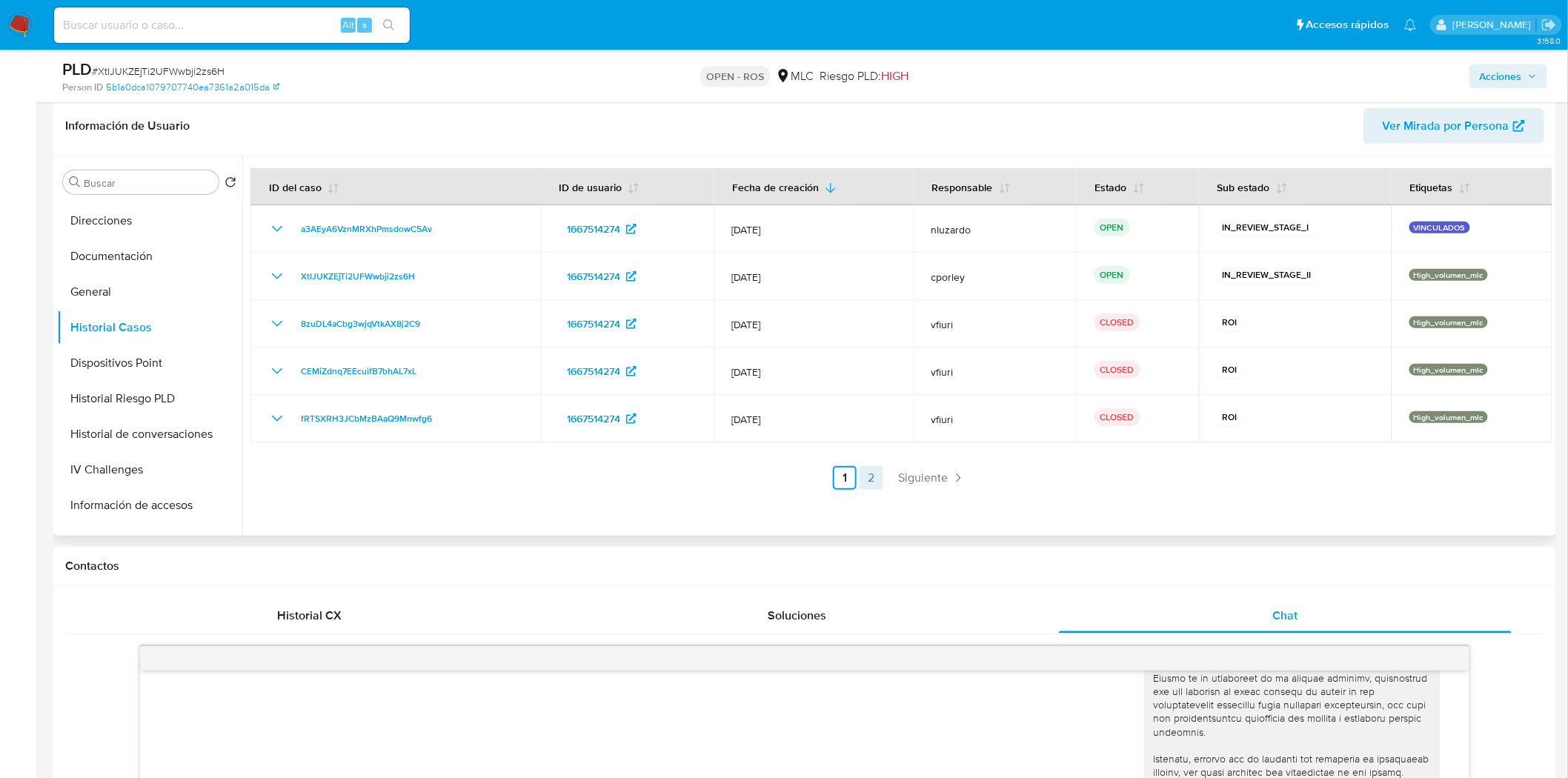
click at [874, 468] on link "2" at bounding box center [872, 478] width 24 height 24
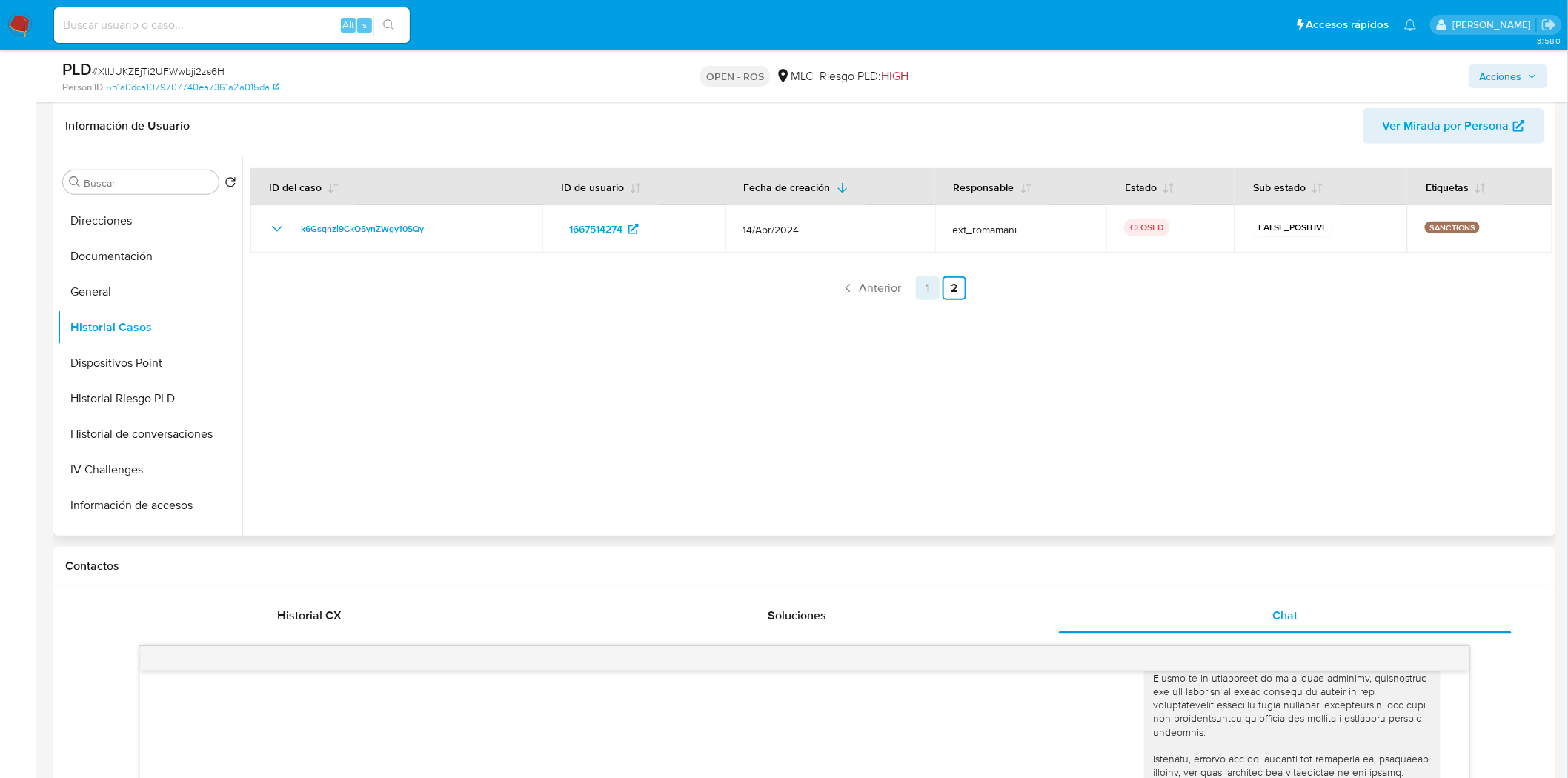
click at [922, 284] on link "1" at bounding box center [928, 288] width 24 height 24
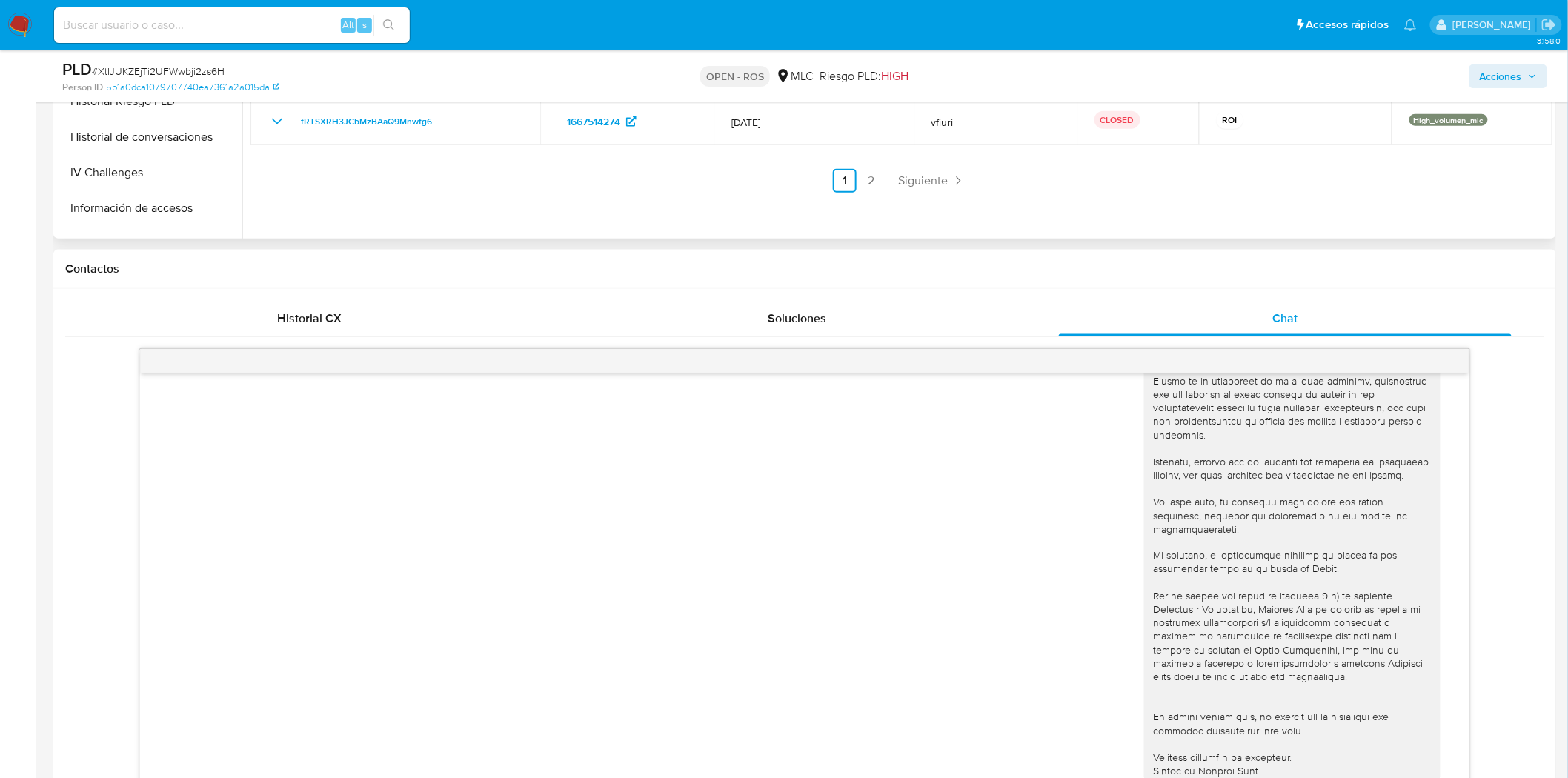
scroll to position [749, 0]
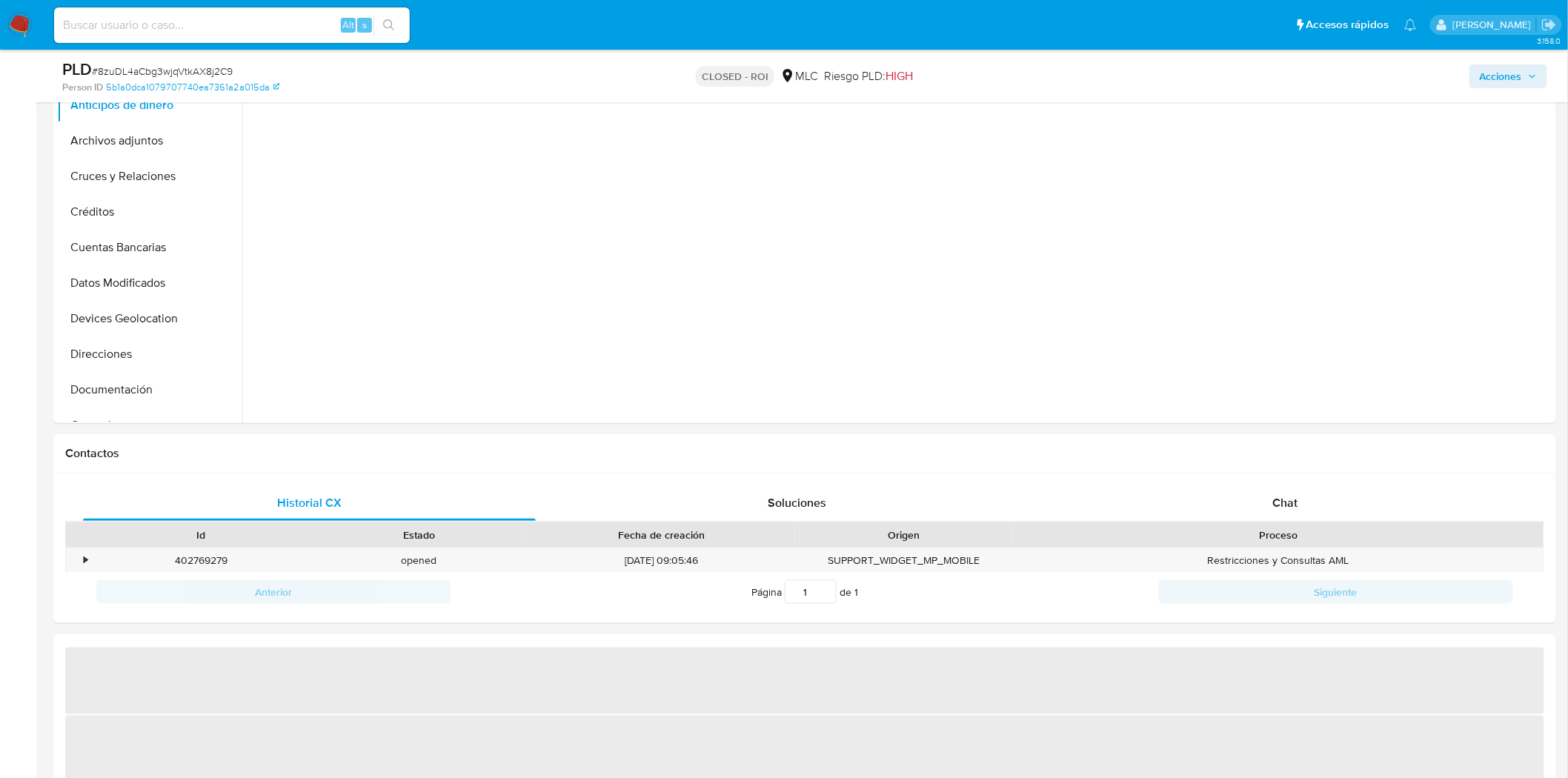
scroll to position [433, 0]
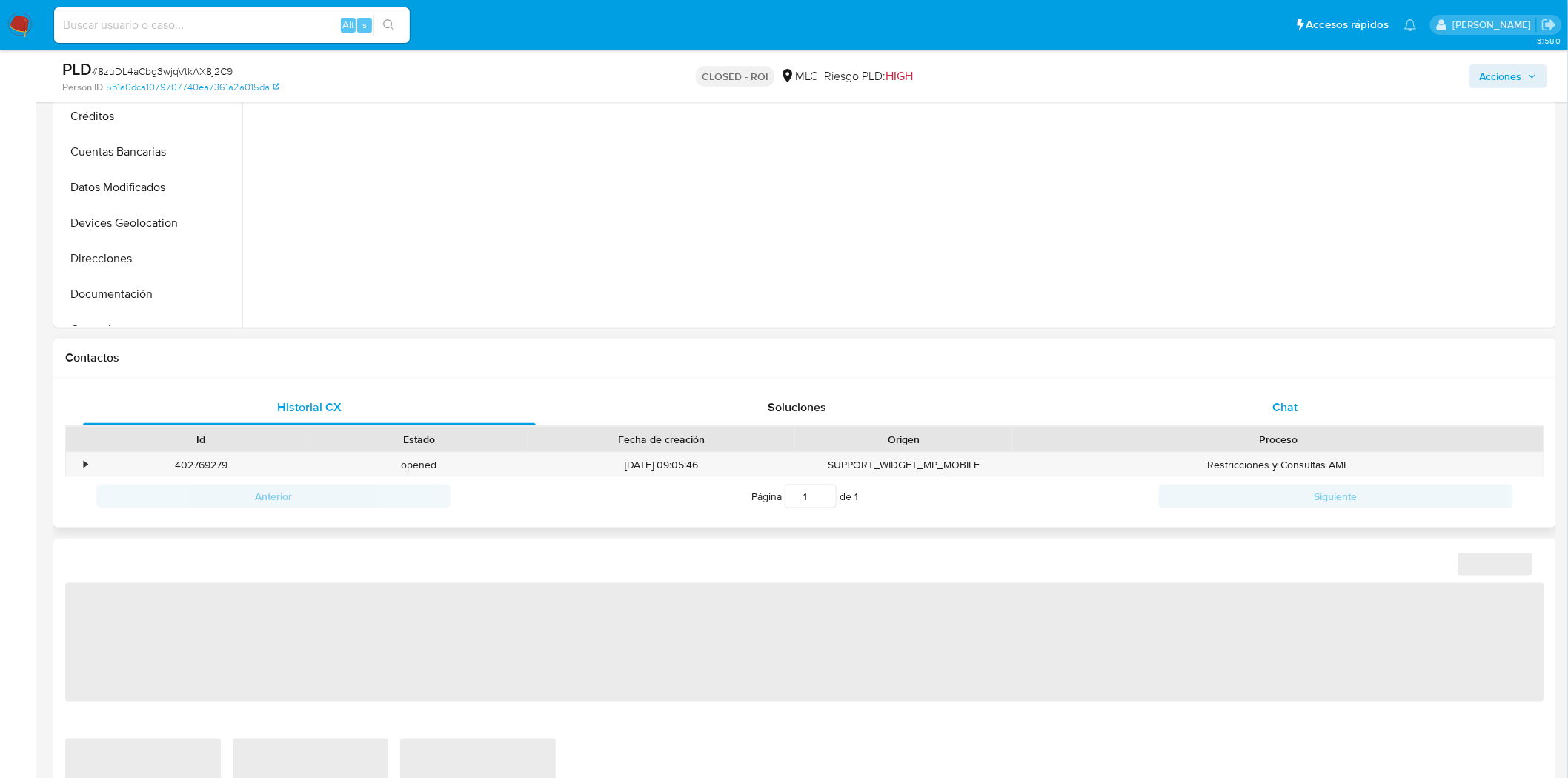
click at [1268, 404] on div "Chat" at bounding box center [1284, 407] width 452 height 36
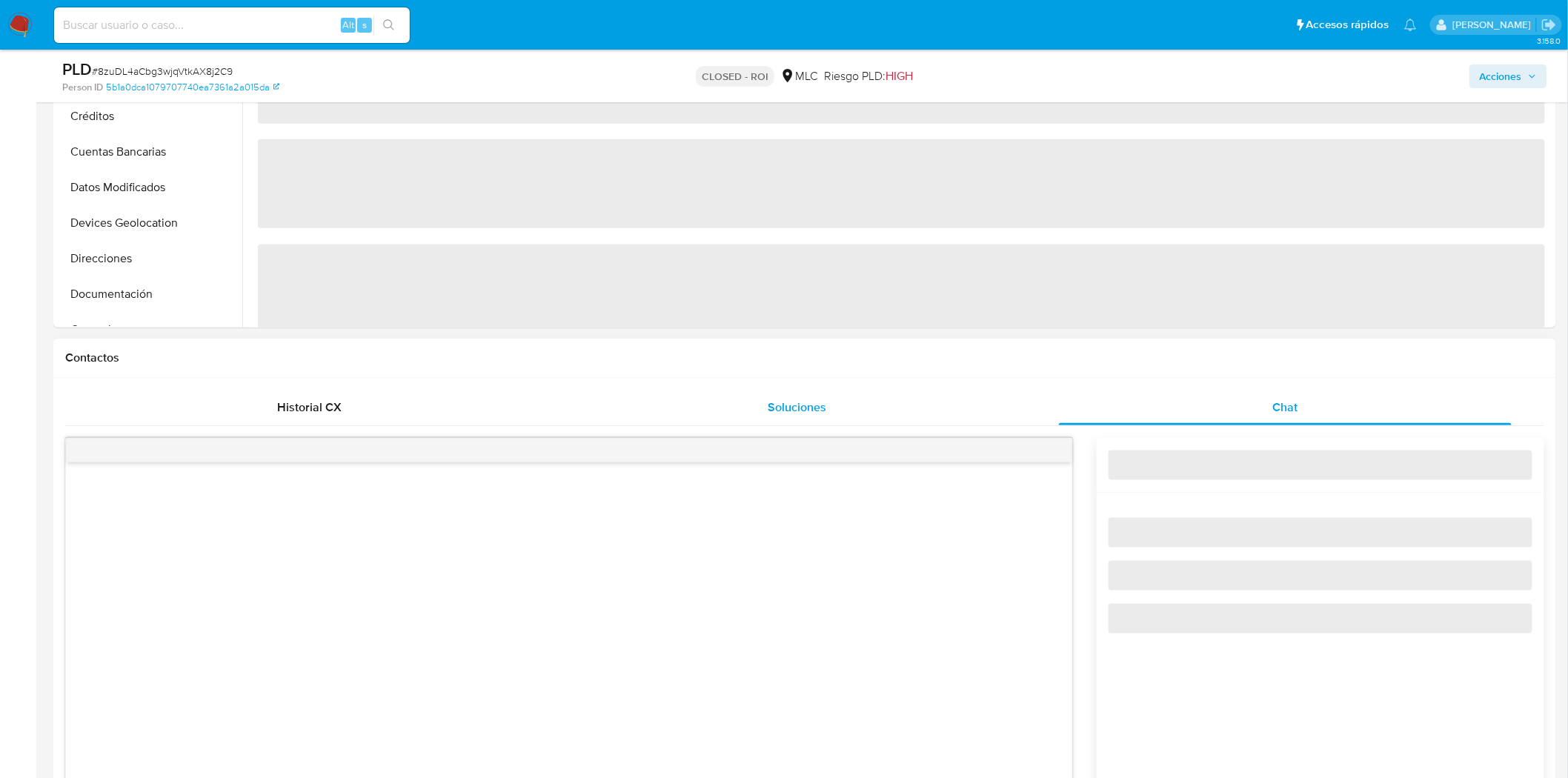
select select "10"
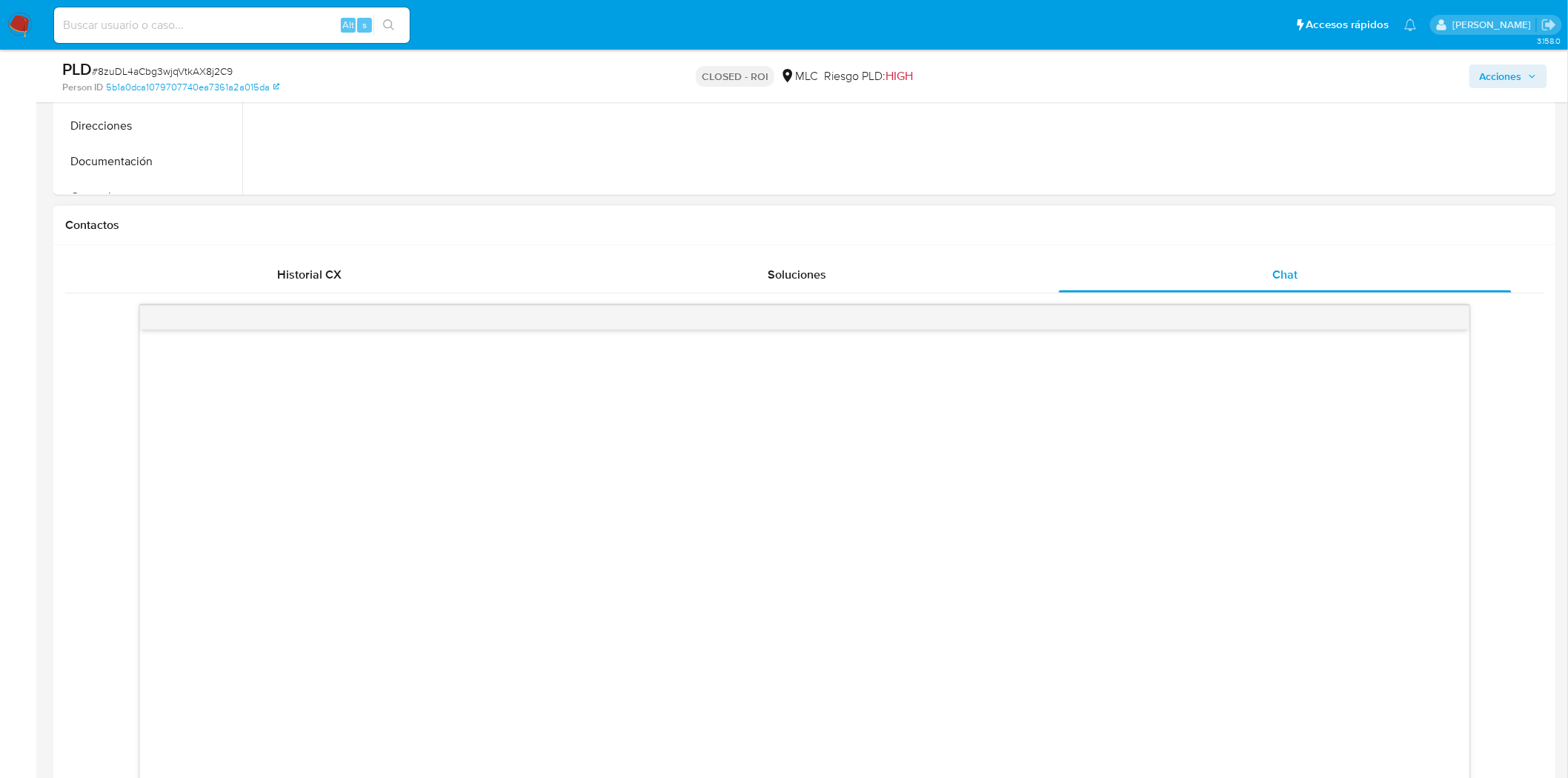
scroll to position [474, 0]
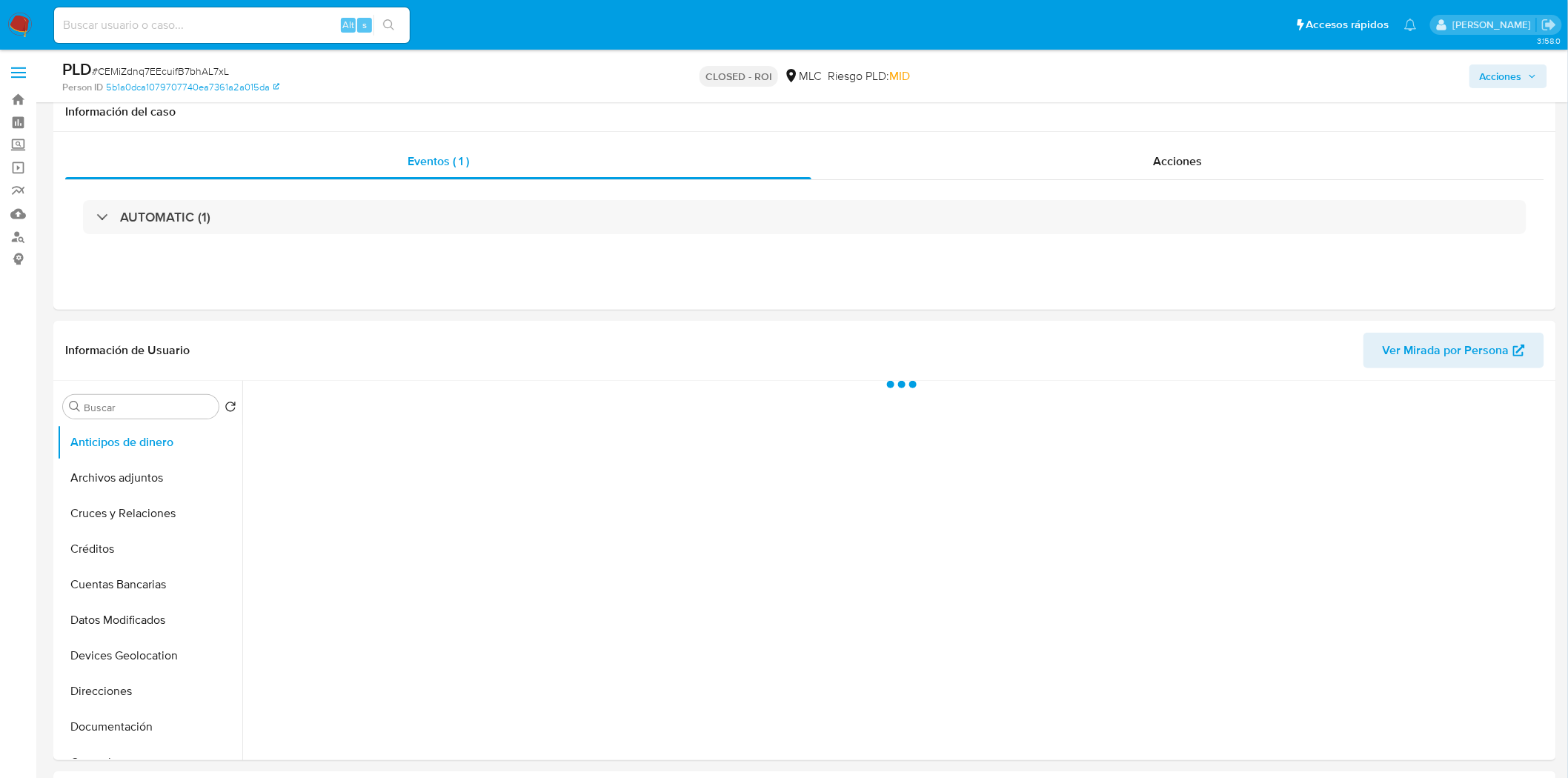
scroll to position [205, 0]
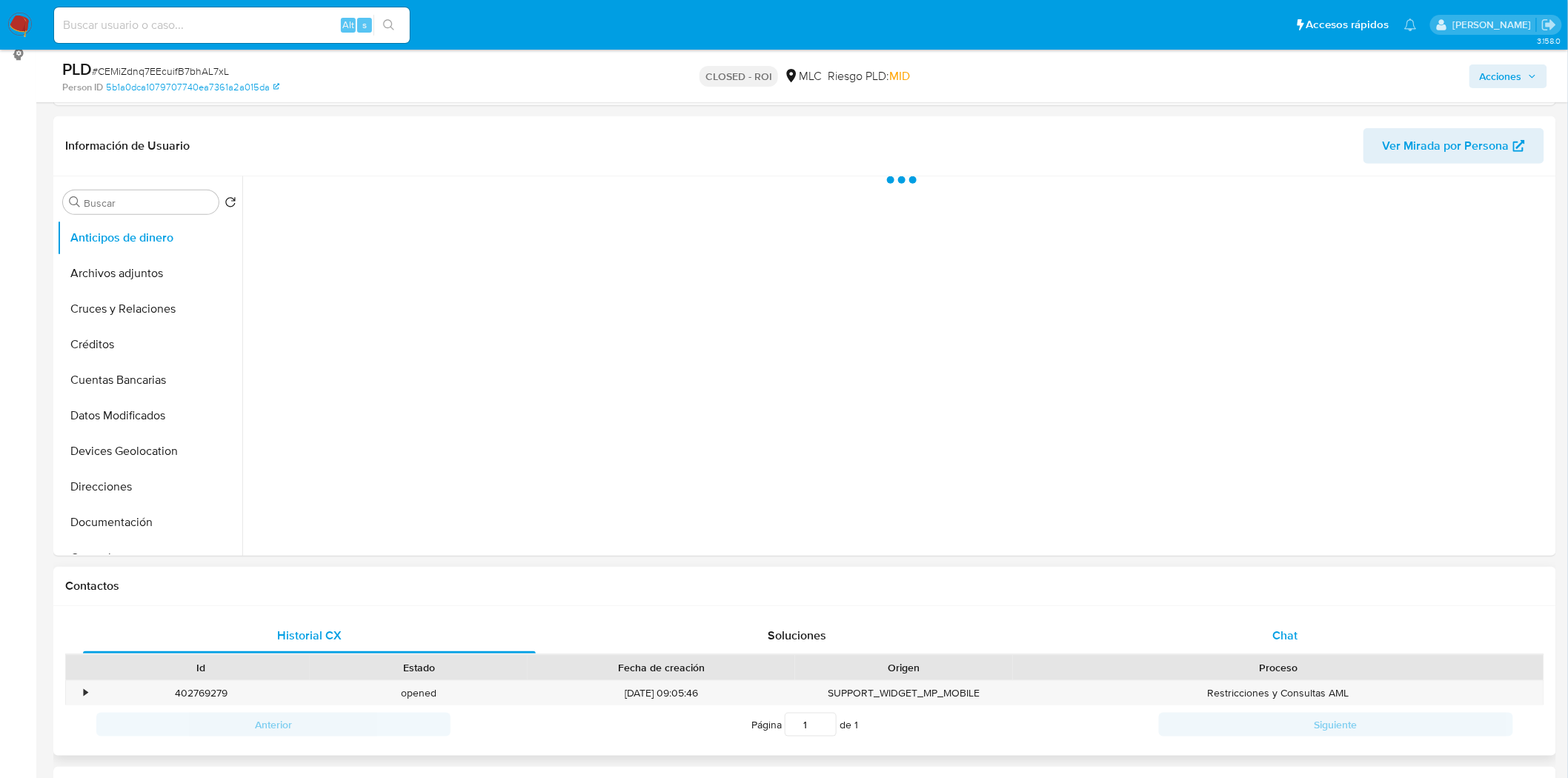
click at [1282, 636] on span "Chat" at bounding box center [1284, 635] width 25 height 17
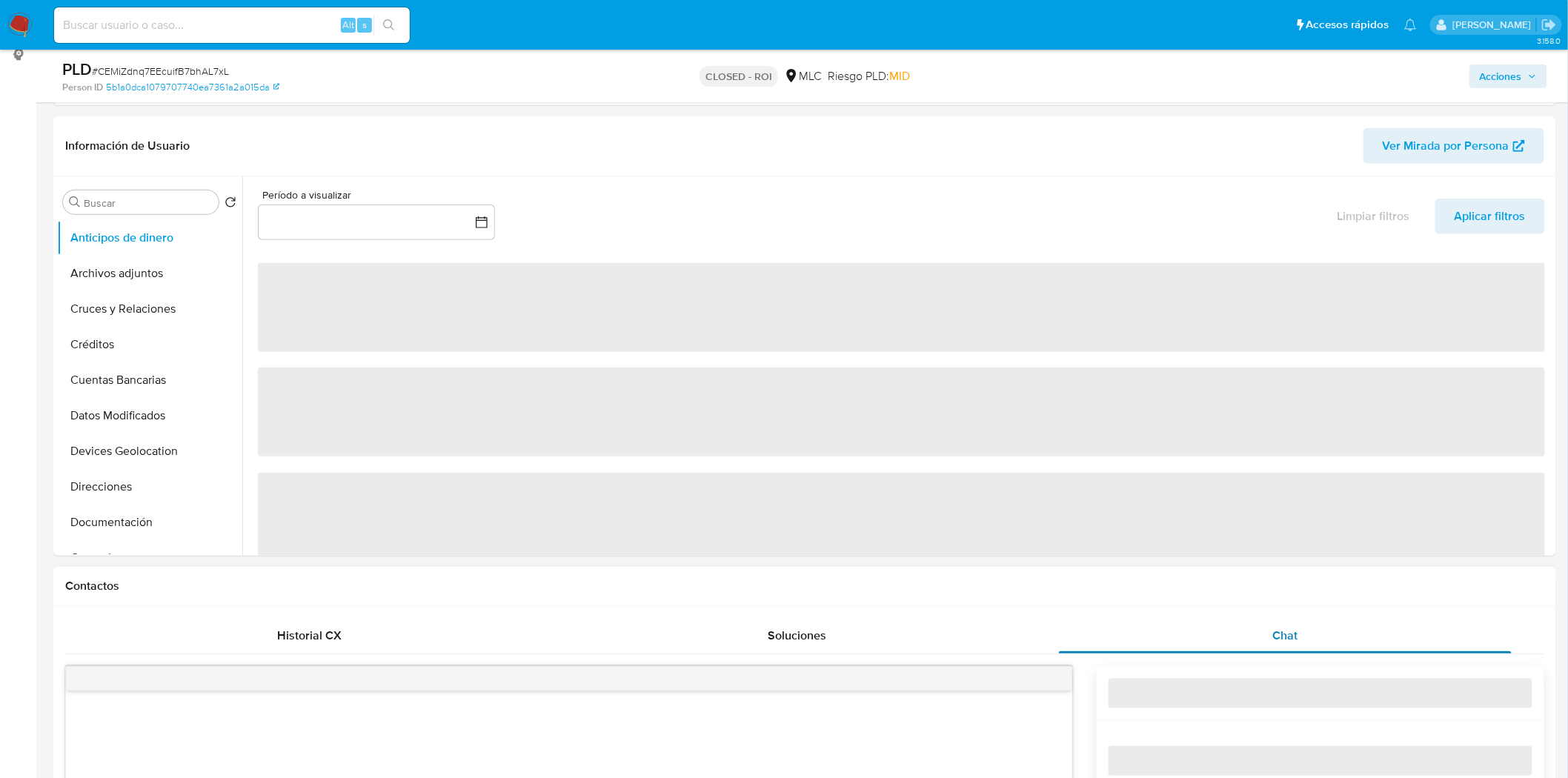
select select "10"
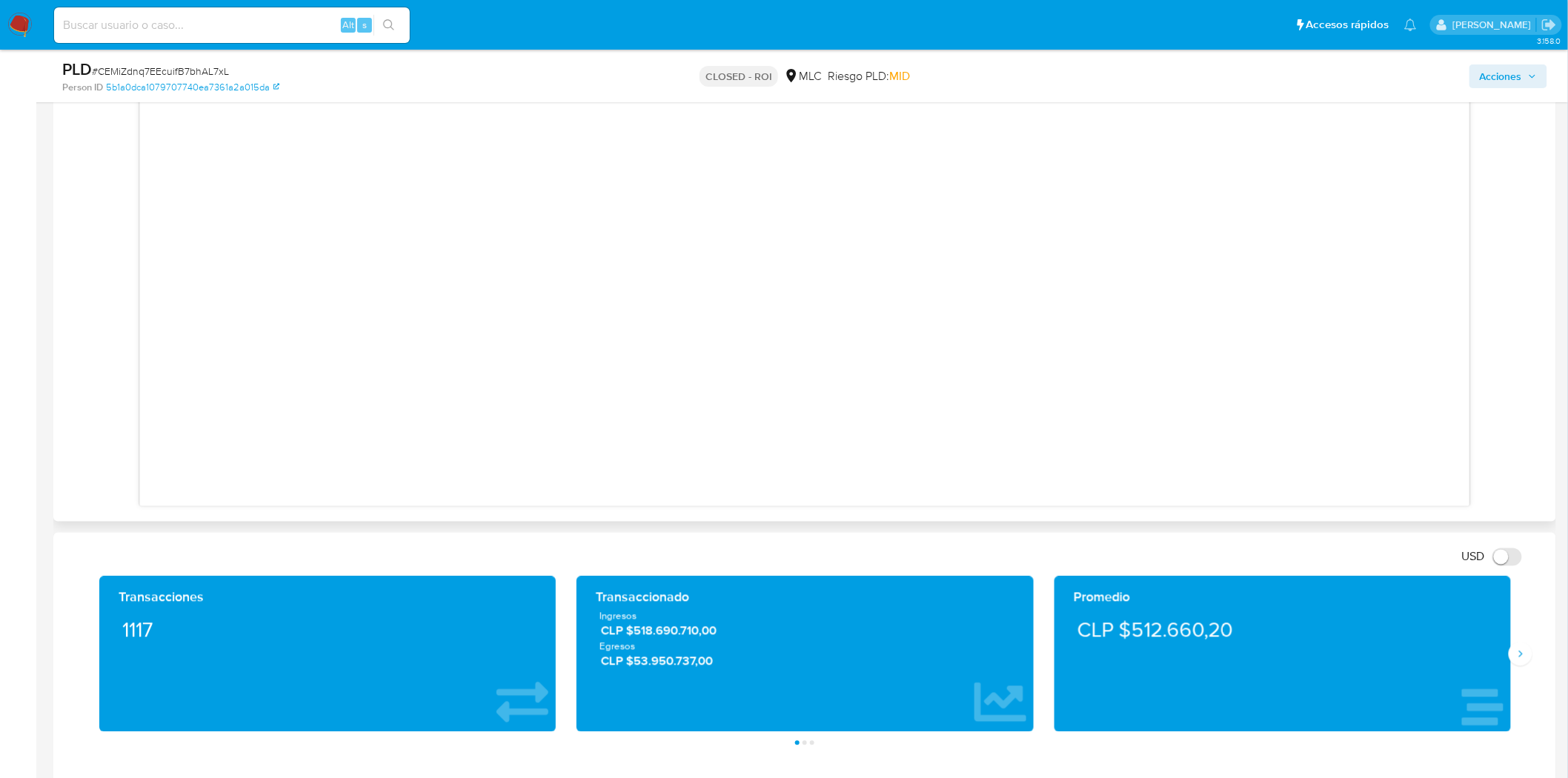
scroll to position [826, 0]
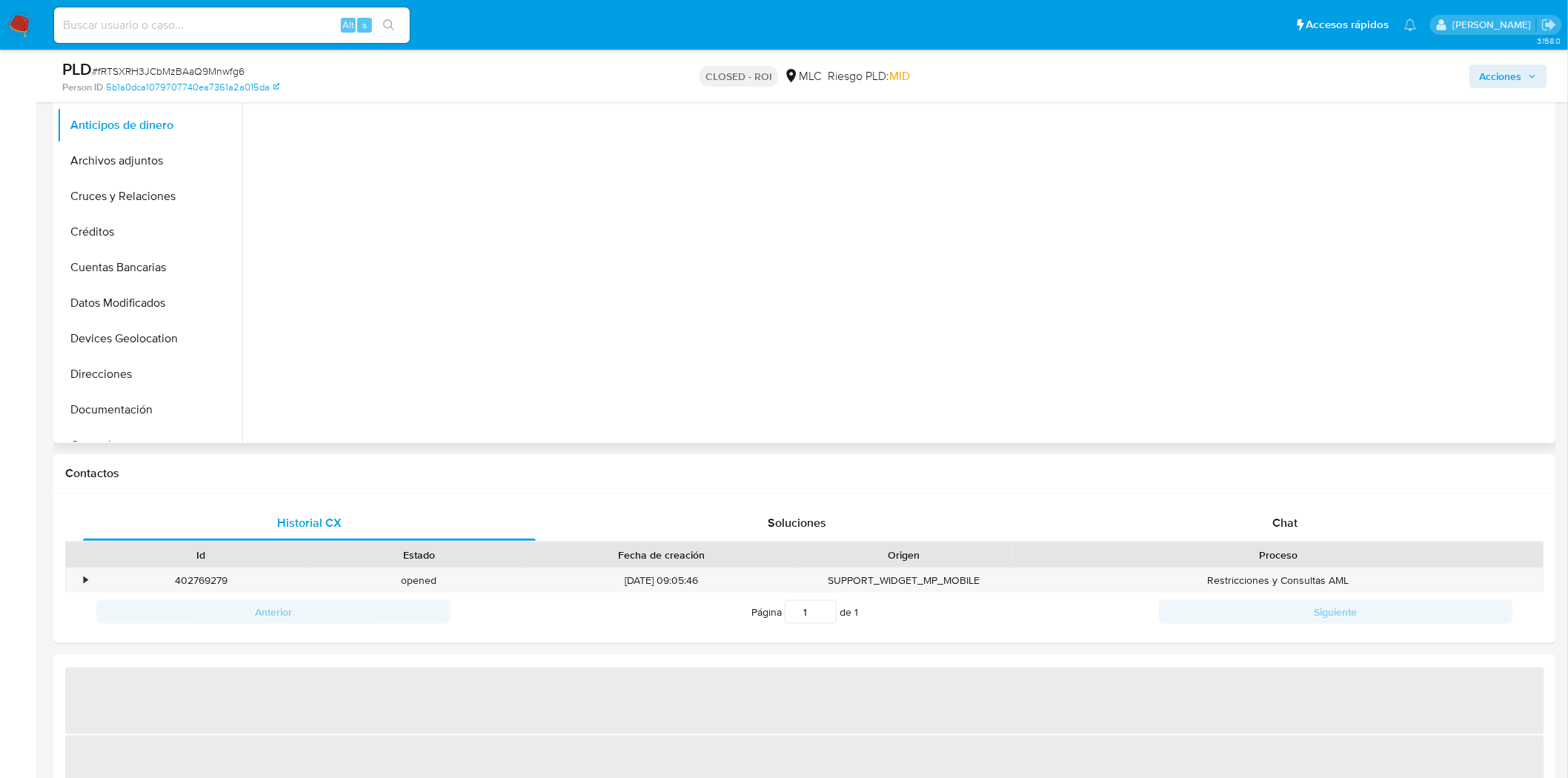
scroll to position [329, 0]
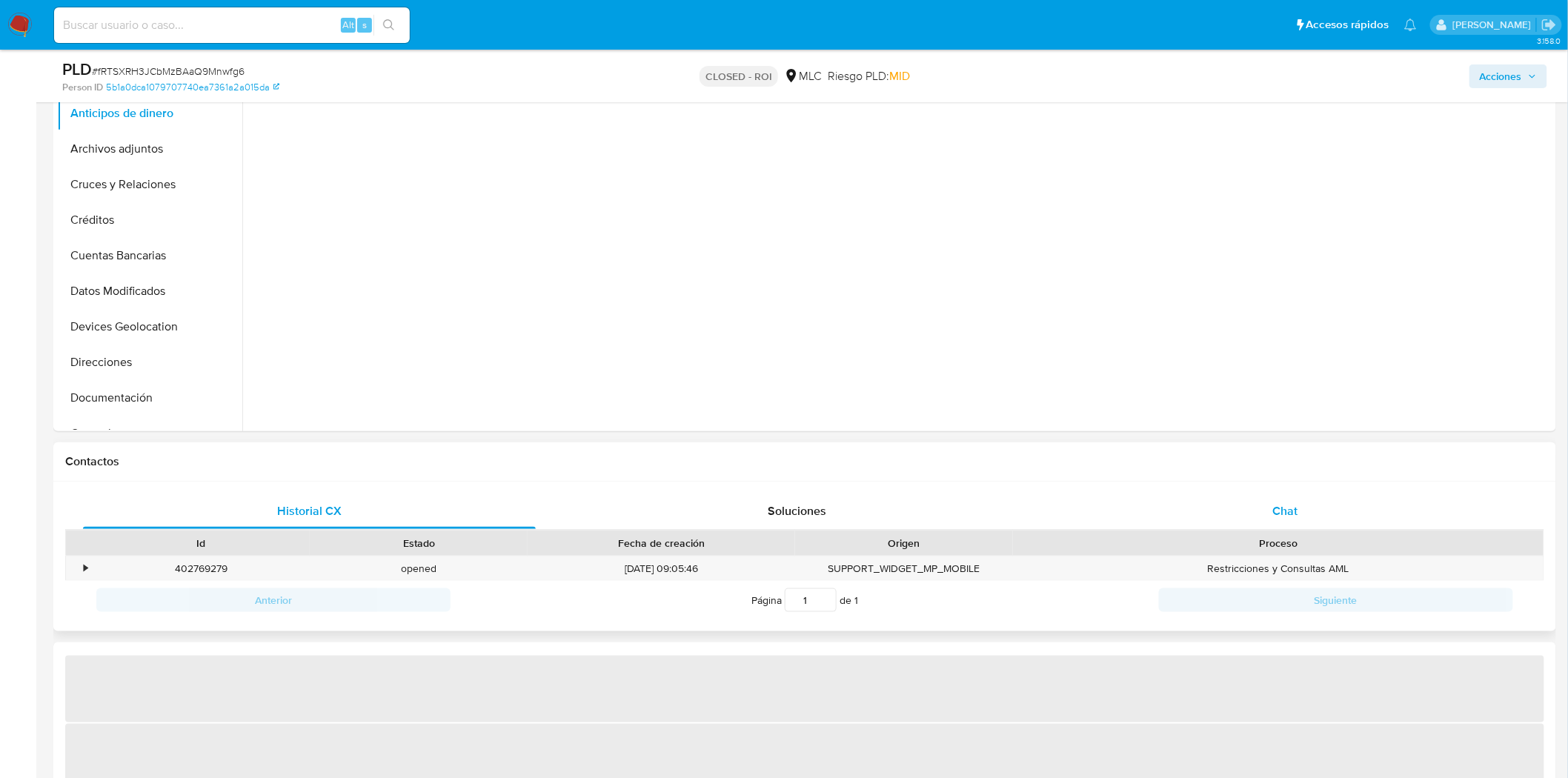
click at [1278, 511] on span "Chat" at bounding box center [1284, 511] width 25 height 17
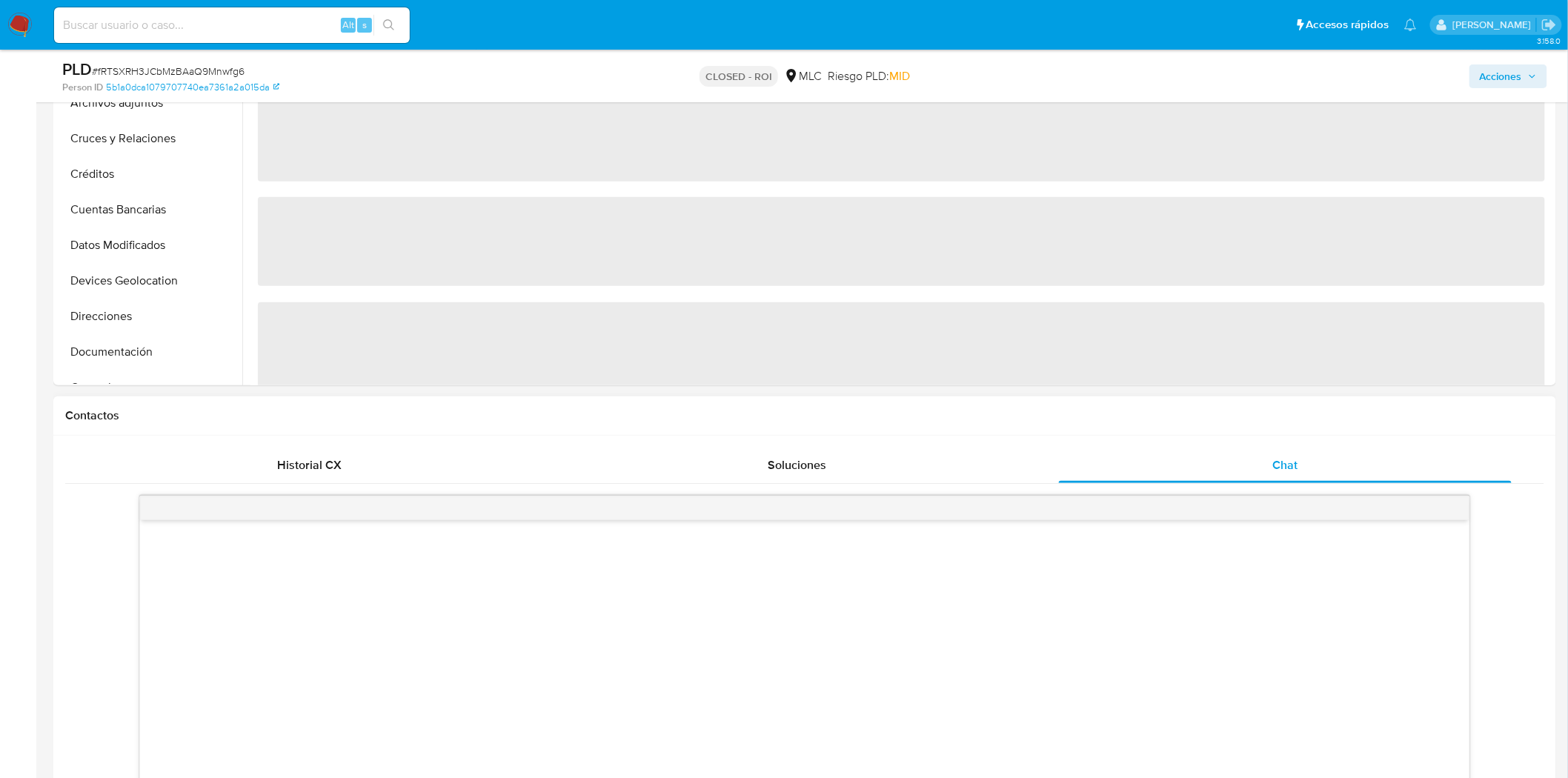
select select "10"
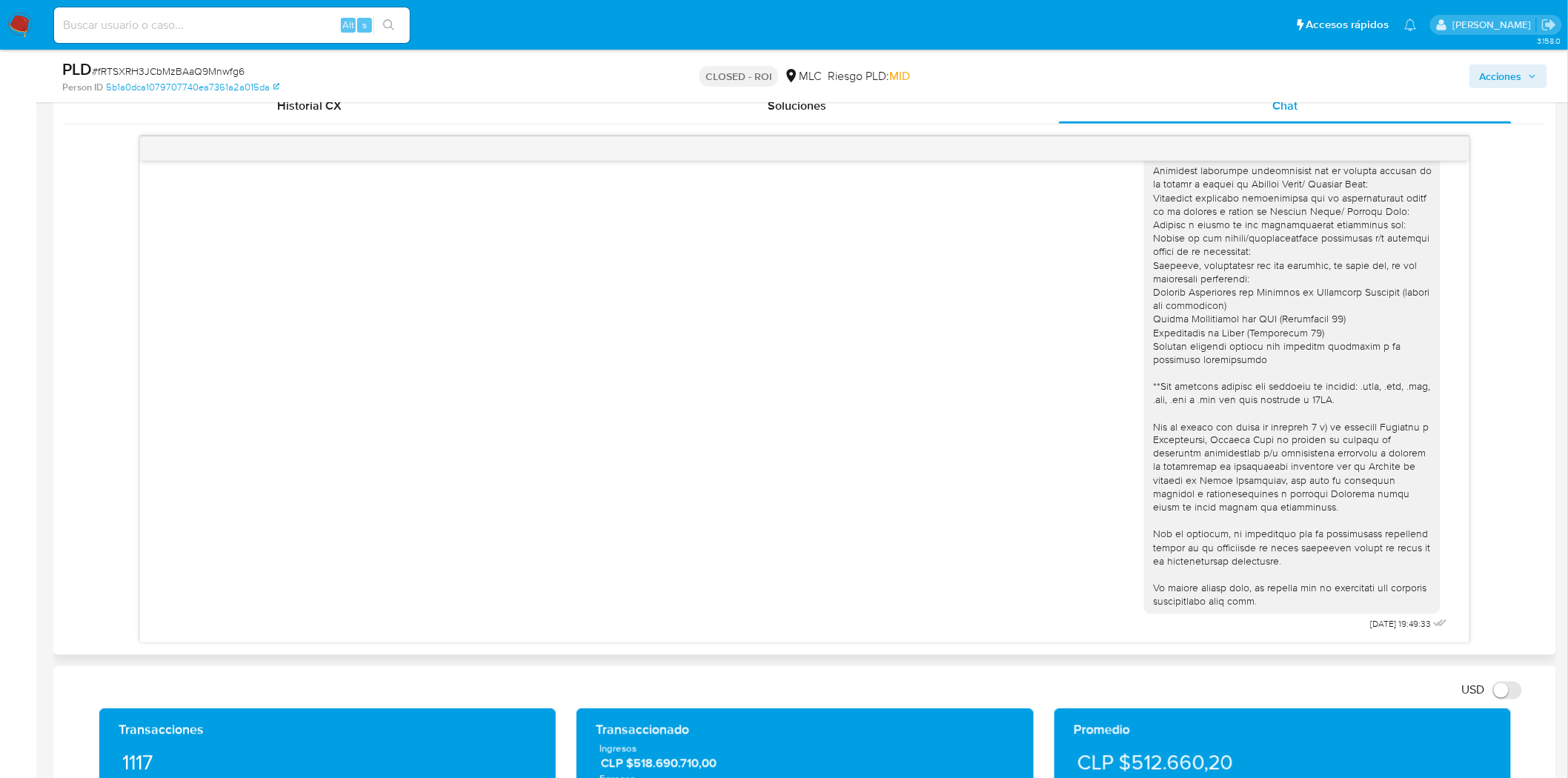
scroll to position [741, 0]
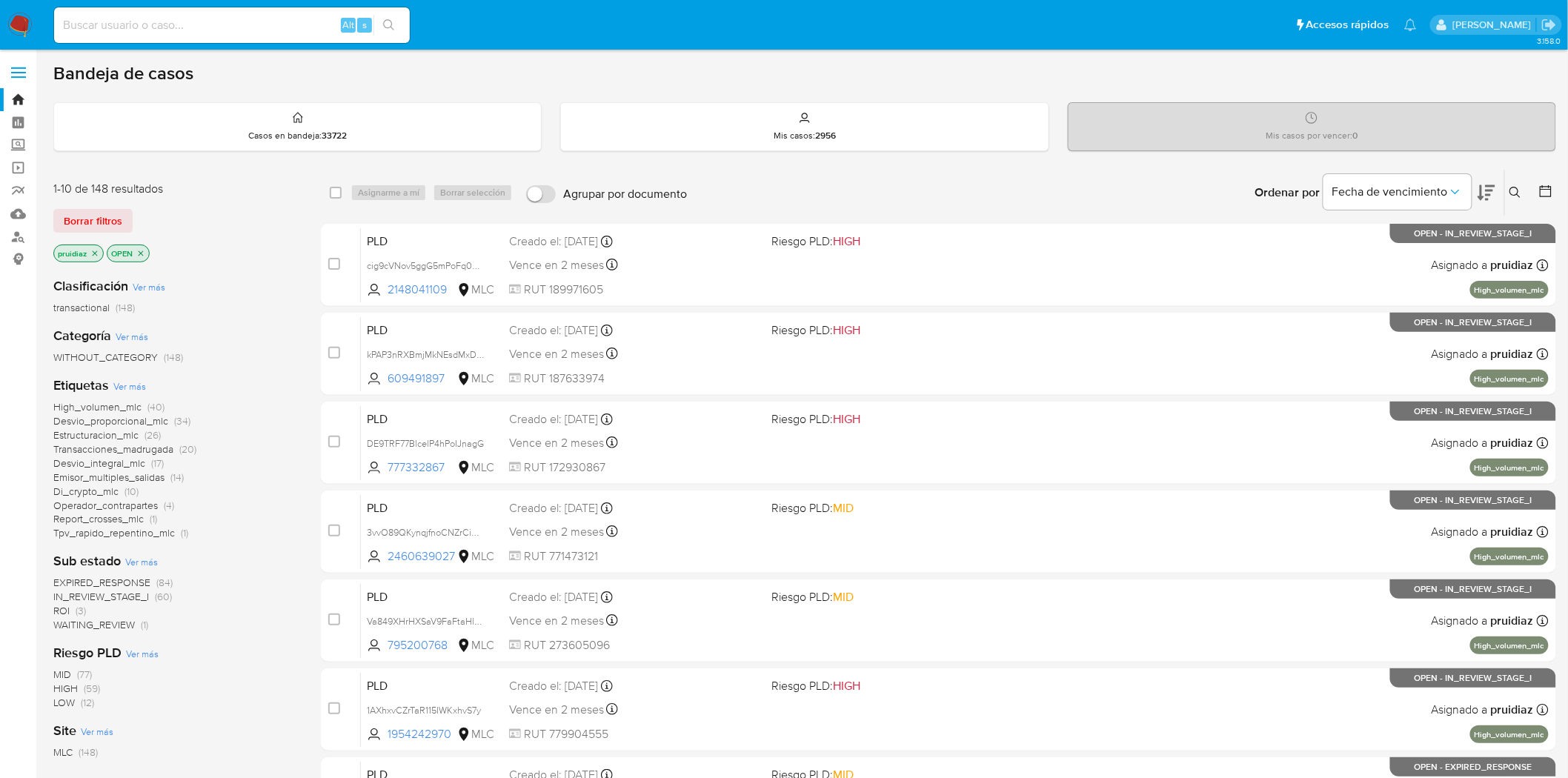
click at [1485, 197] on icon at bounding box center [1485, 192] width 17 height 17
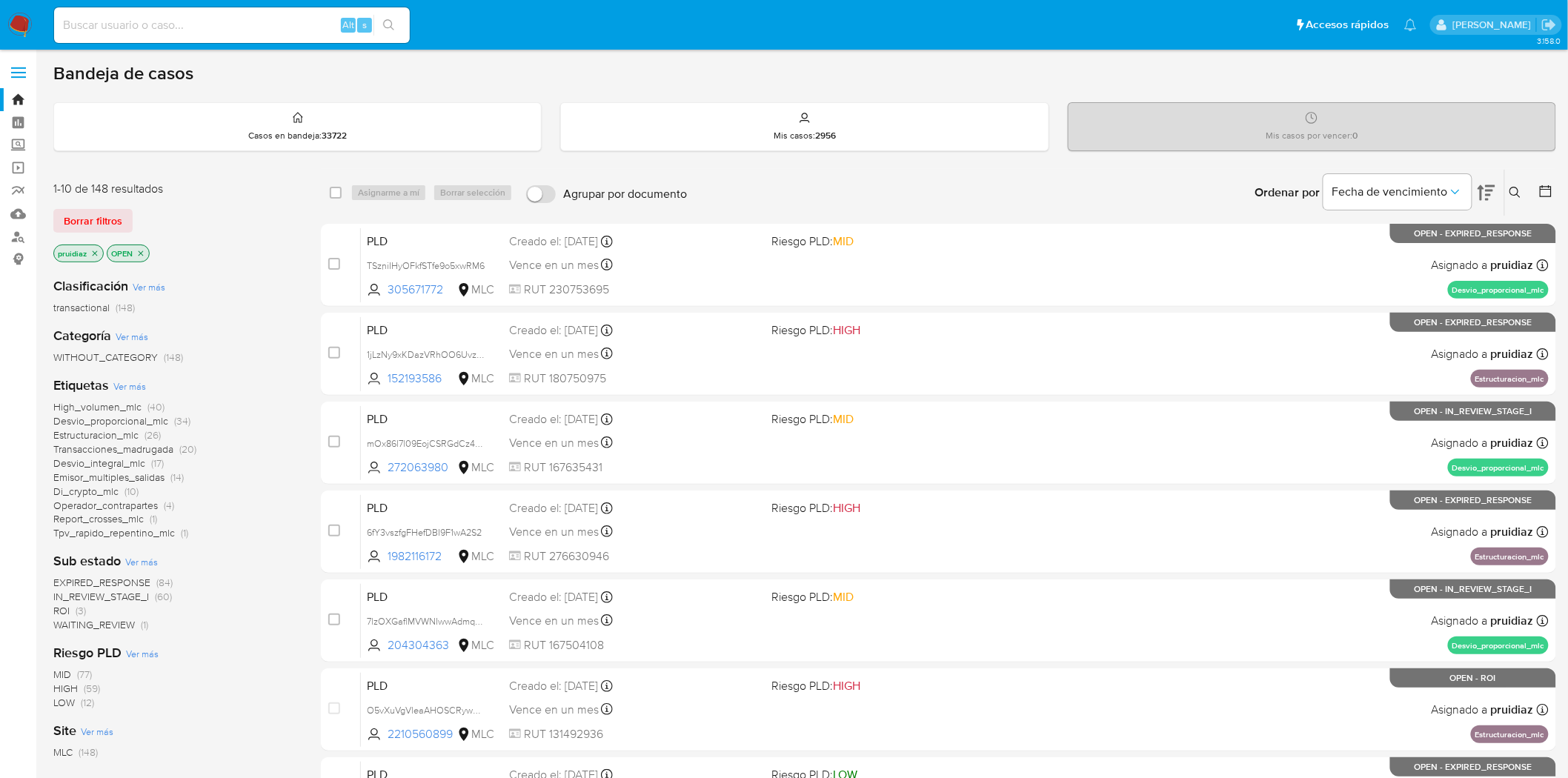
click at [14, 37] on img at bounding box center [19, 25] width 25 height 25
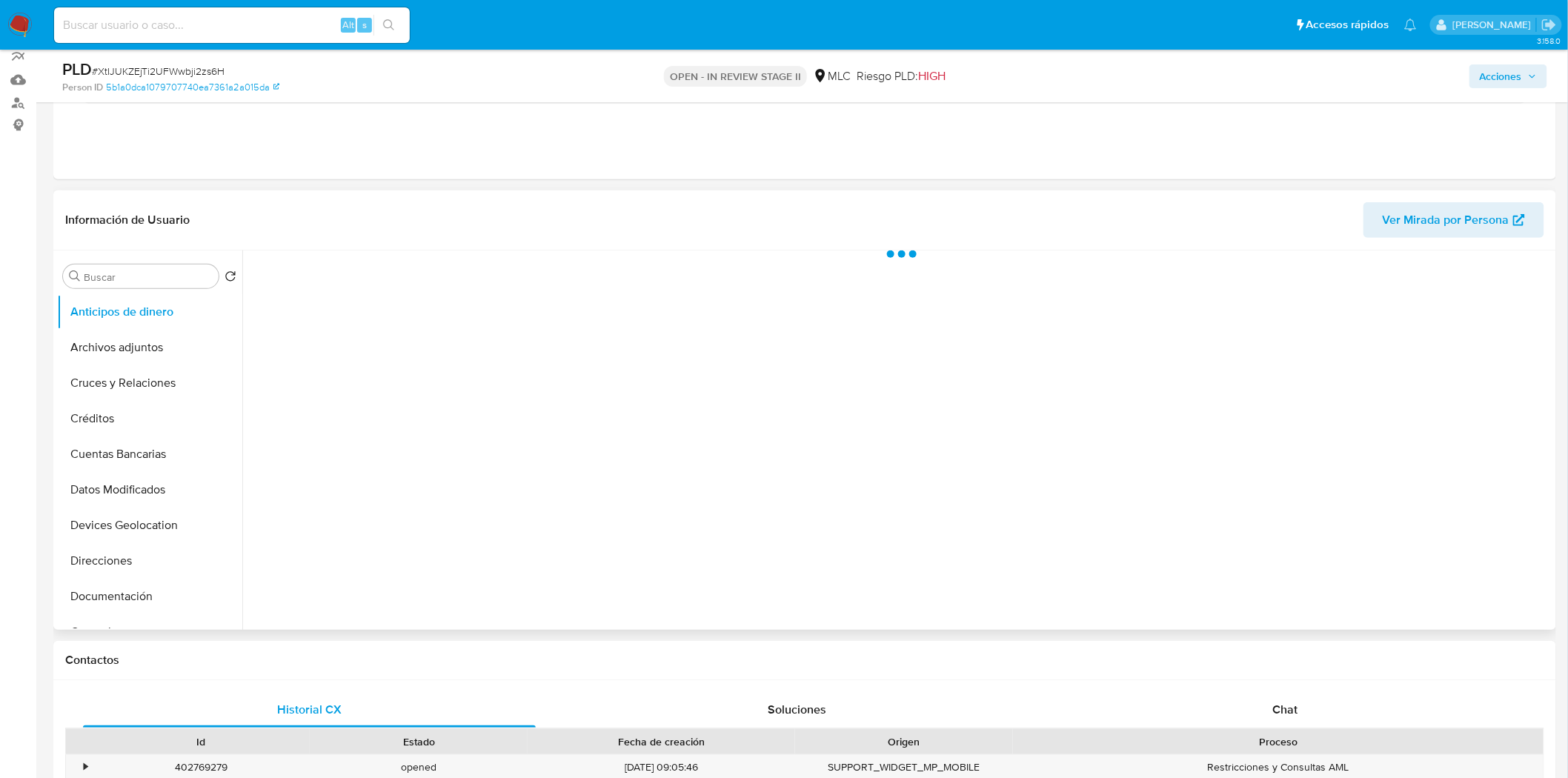
scroll to position [411, 0]
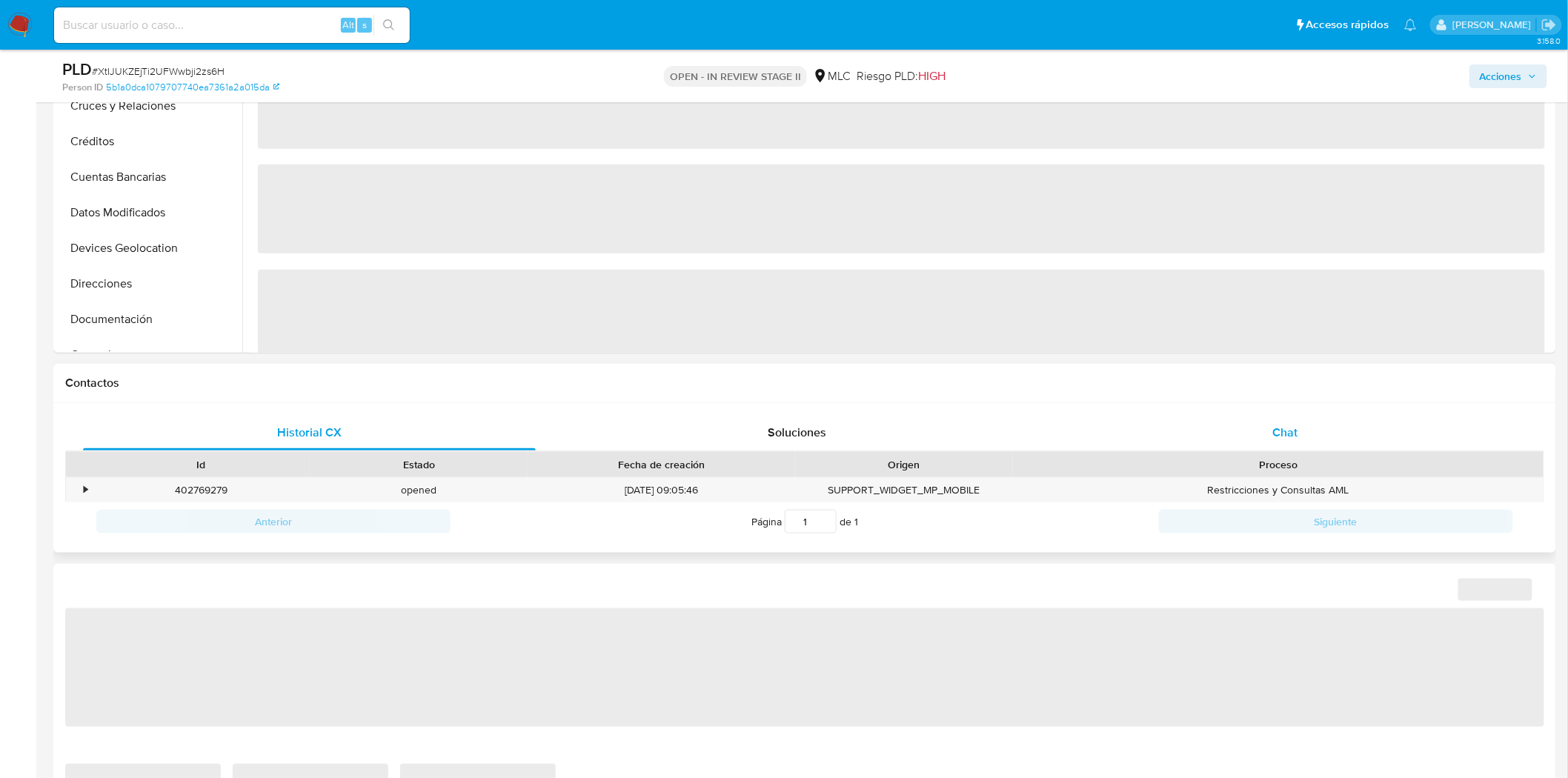
click at [1309, 433] on div "Chat" at bounding box center [1284, 432] width 452 height 36
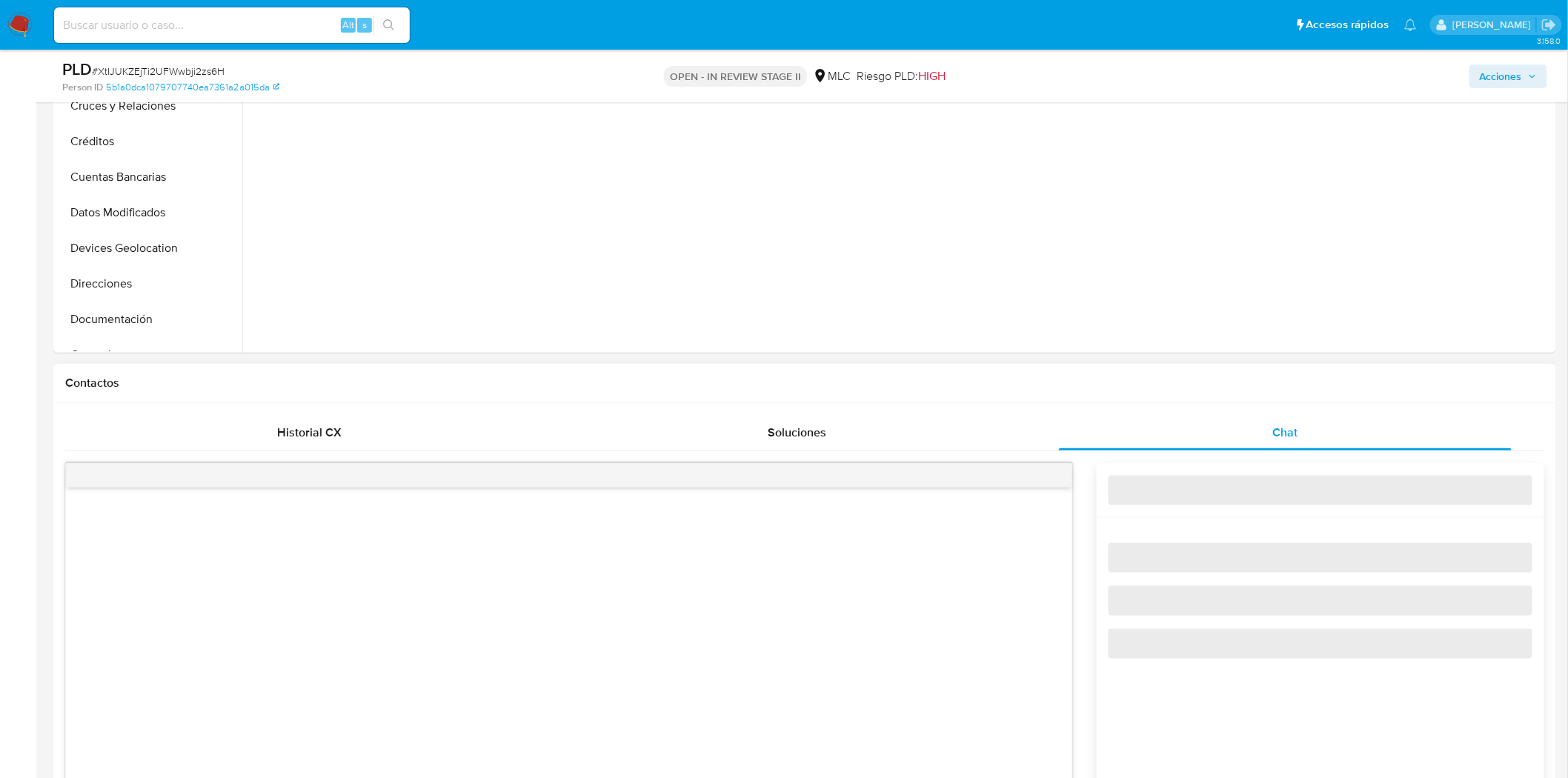
select select "10"
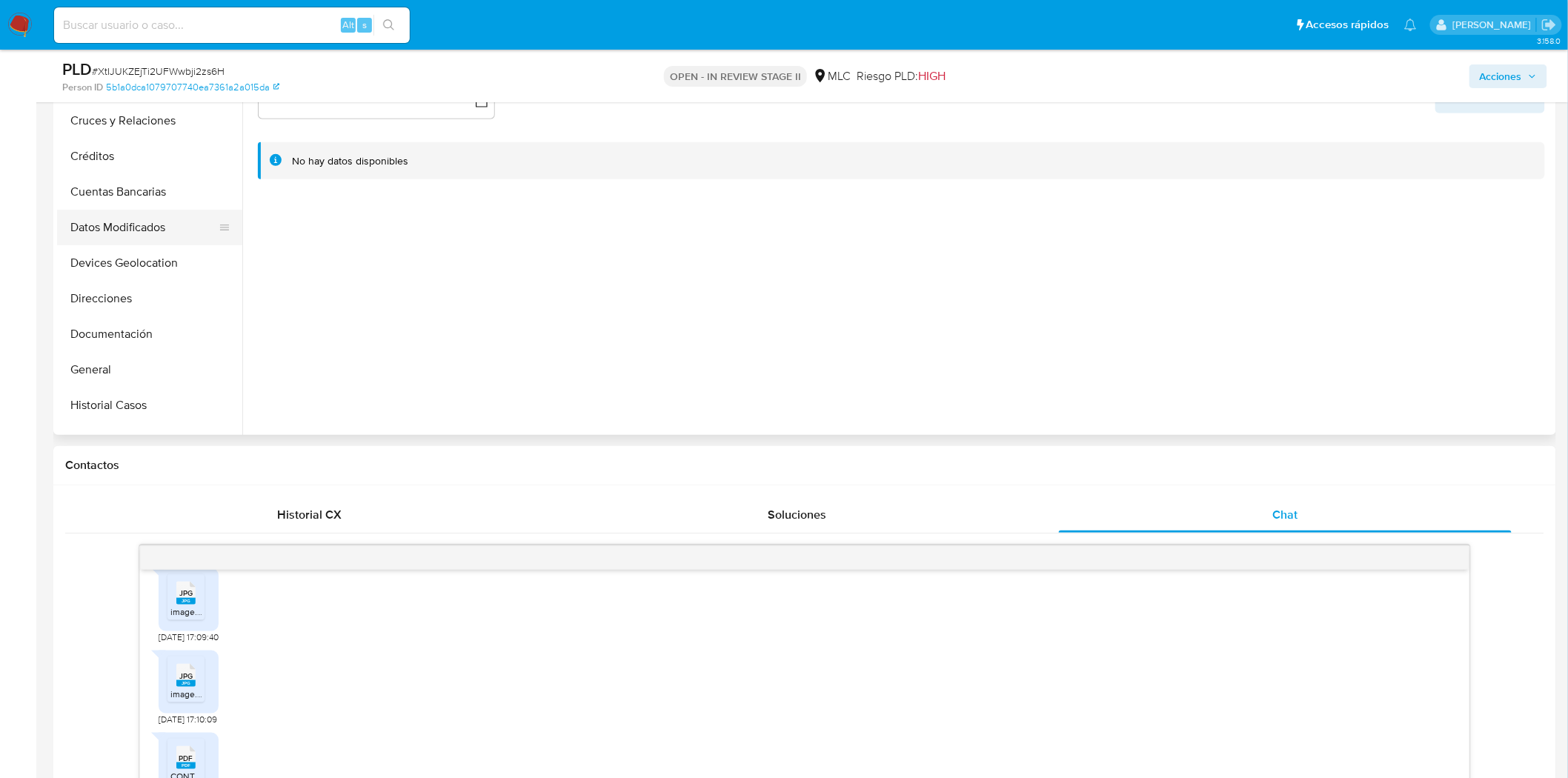
scroll to position [164, 0]
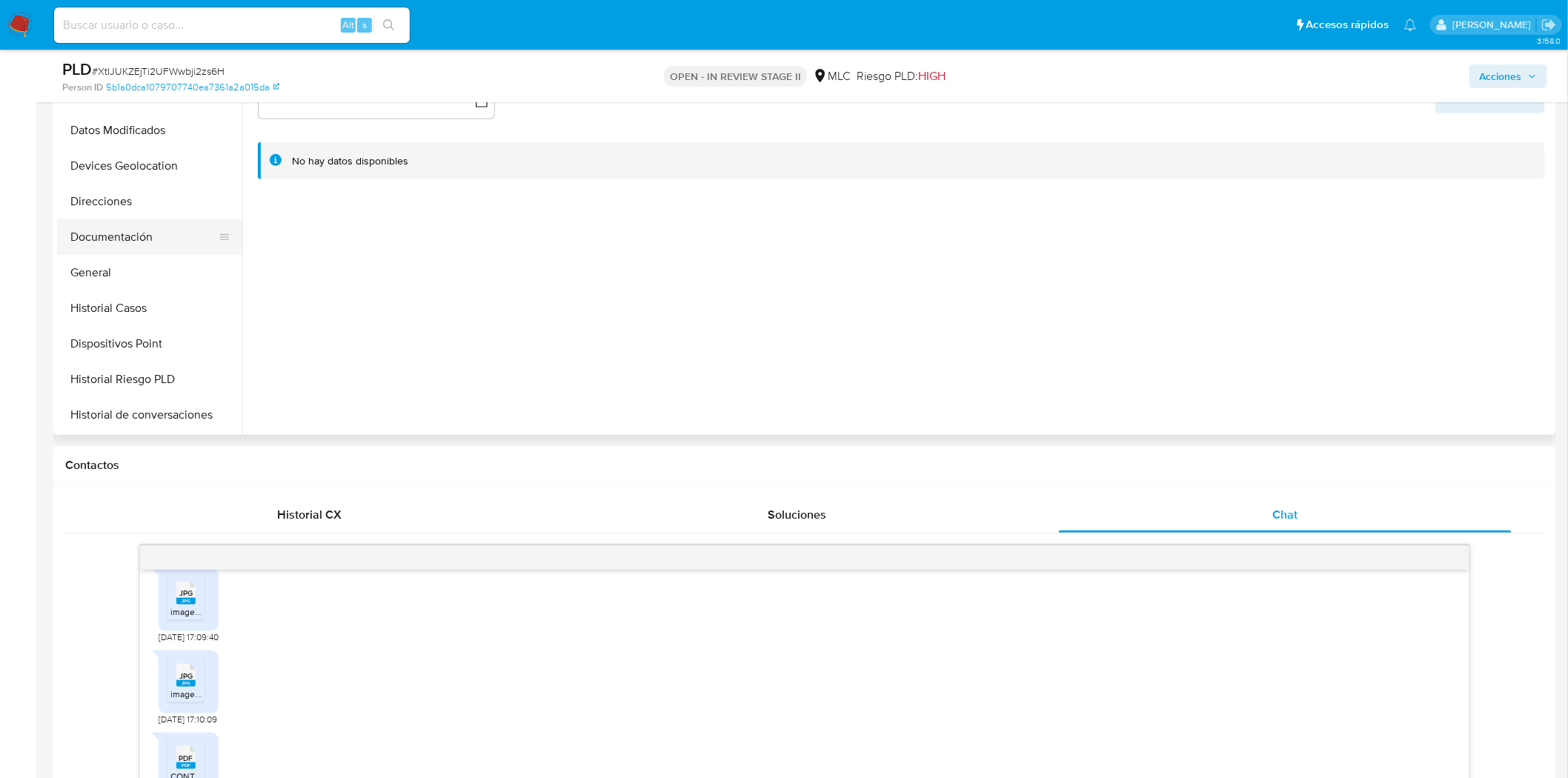
drag, startPoint x: 100, startPoint y: 206, endPoint x: 104, endPoint y: 224, distance: 18.4
click at [100, 206] on button "Direcciones" at bounding box center [150, 201] width 185 height 36
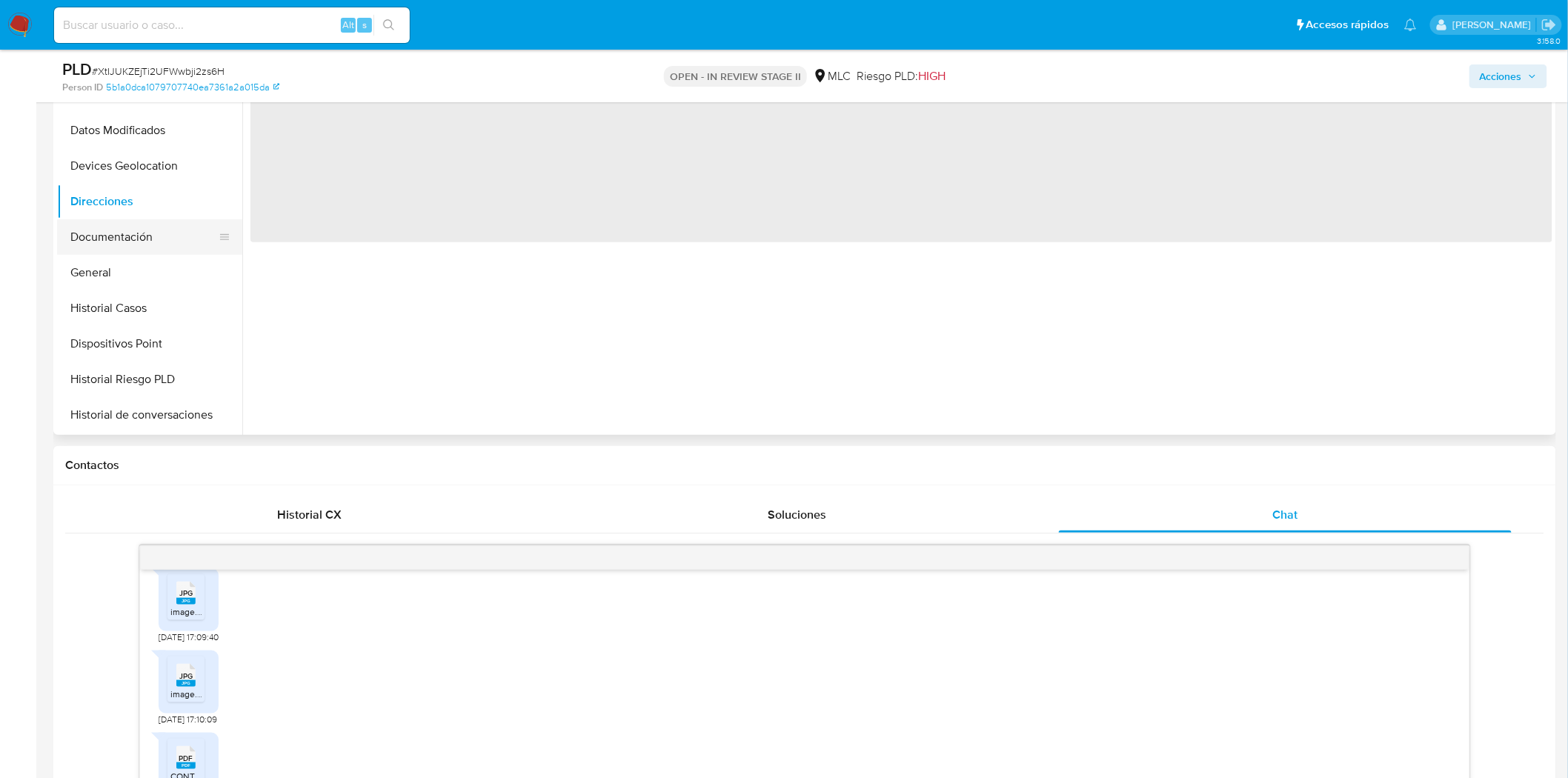
click at [104, 225] on button "Documentación" at bounding box center [143, 237] width 173 height 36
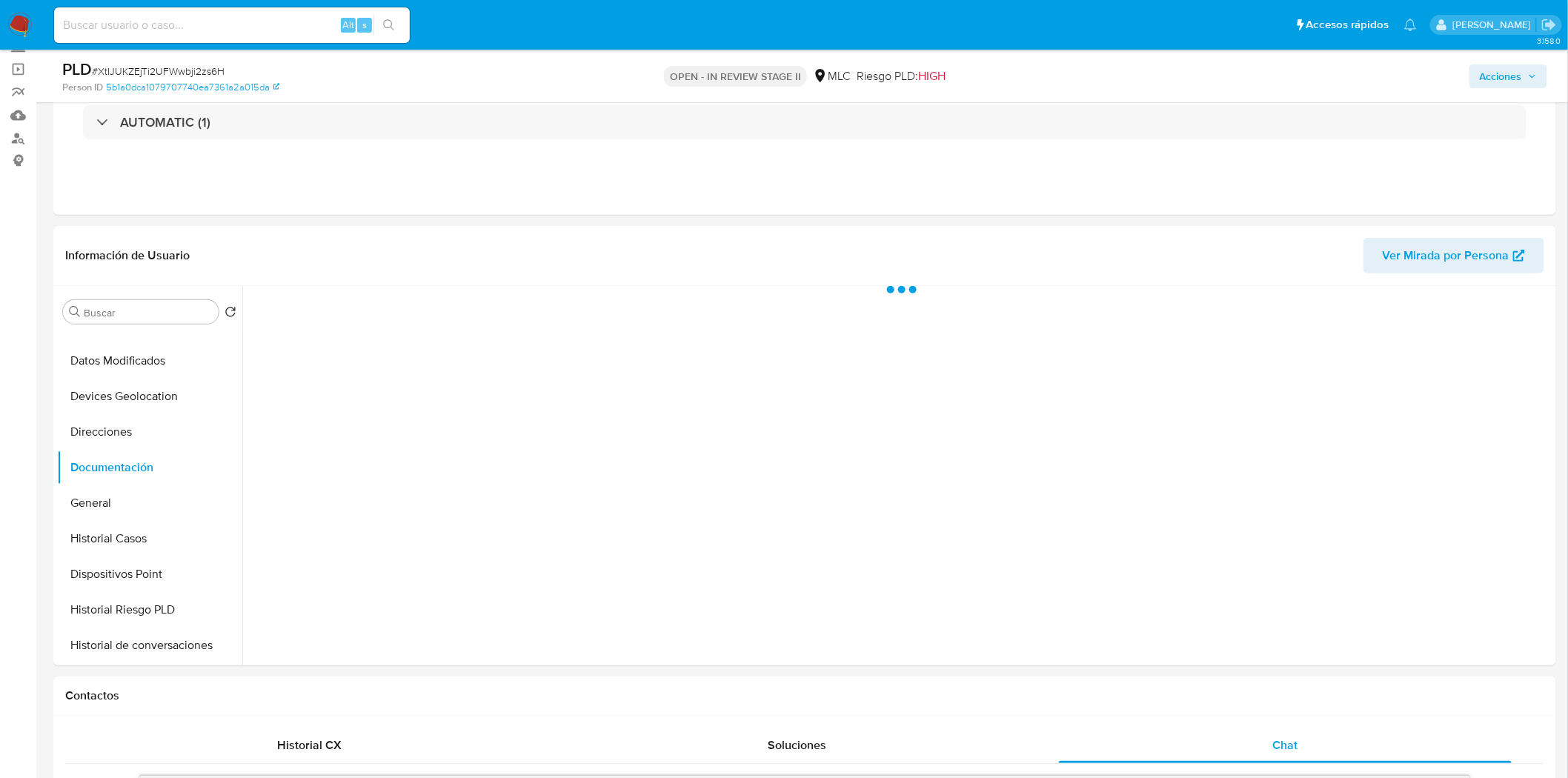
scroll to position [83, 0]
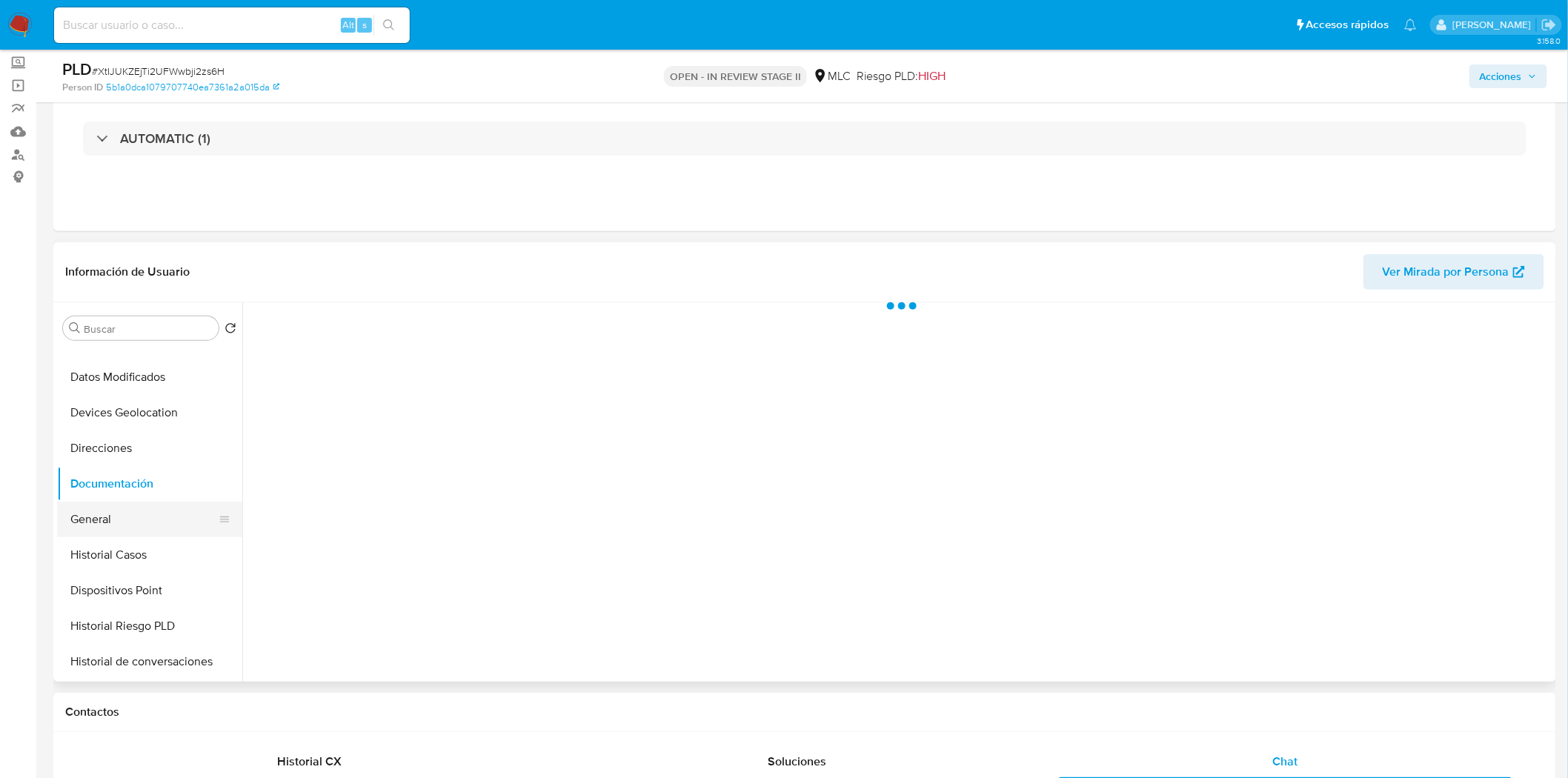
click at [114, 522] on button "General" at bounding box center [143, 519] width 173 height 36
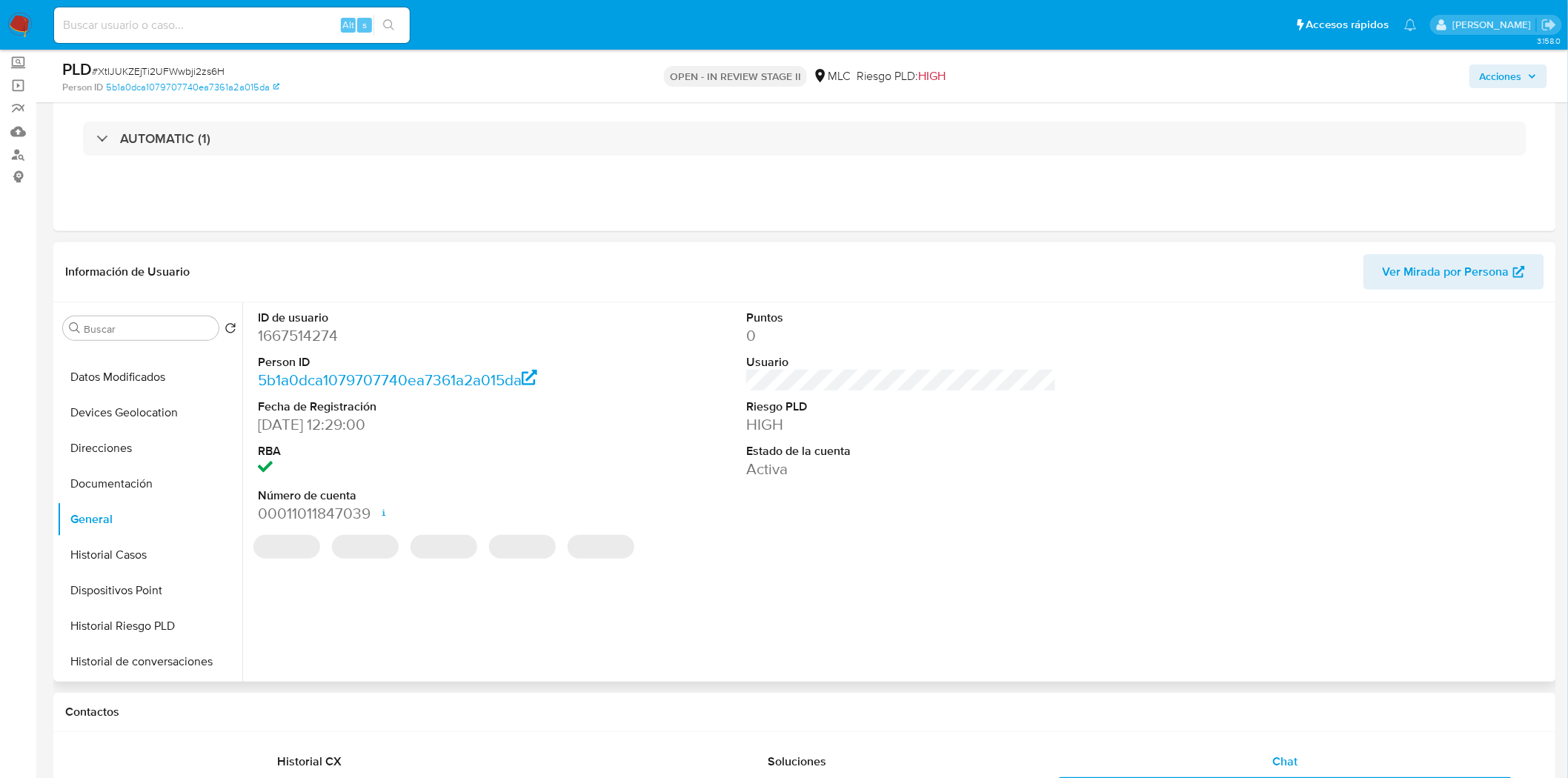
click at [312, 329] on dd "1667514274" at bounding box center [413, 336] width 310 height 21
copy dd "1667514274"
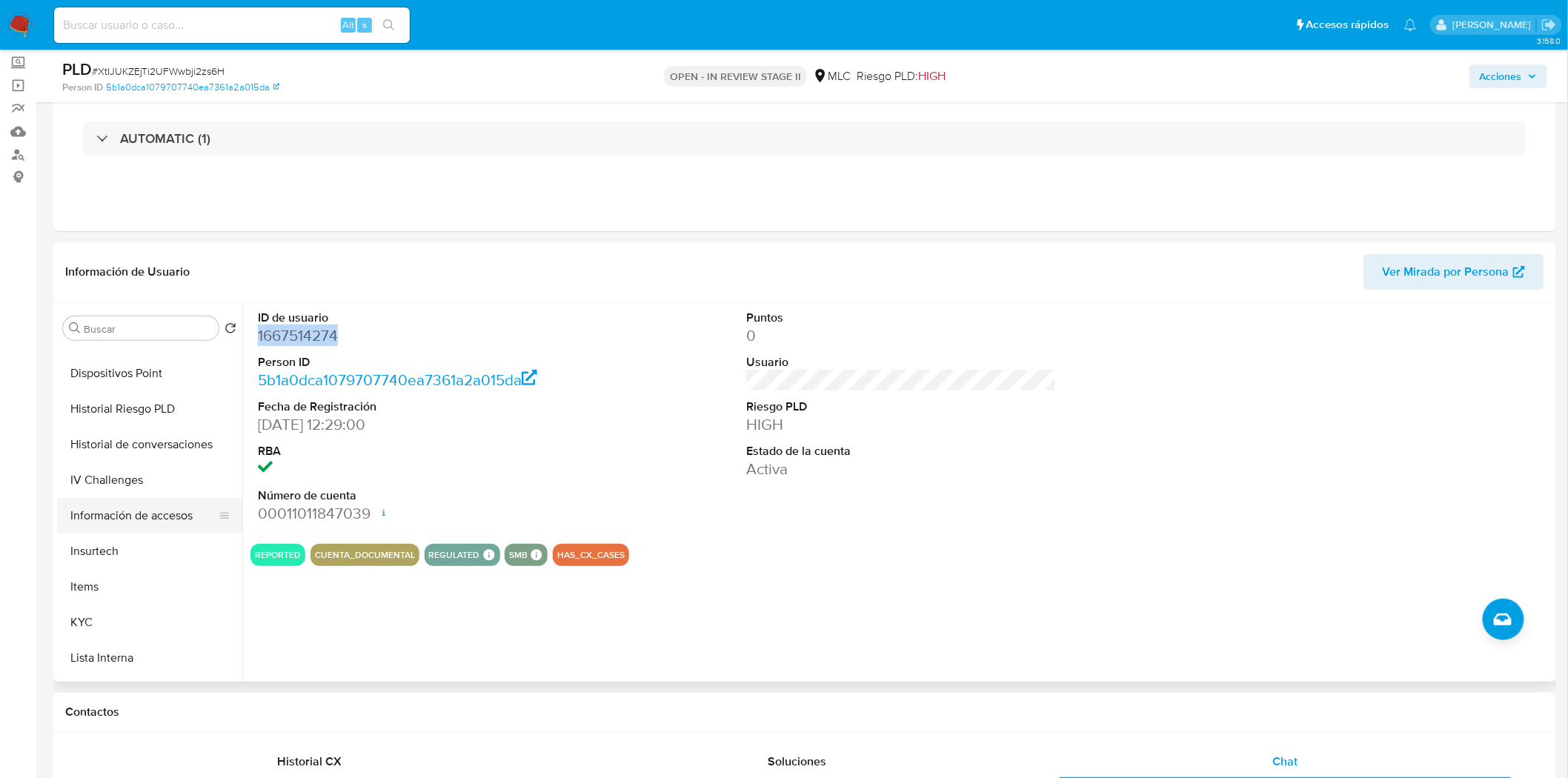
scroll to position [410, 0]
click at [91, 590] on button "KYC" at bounding box center [143, 593] width 173 height 36
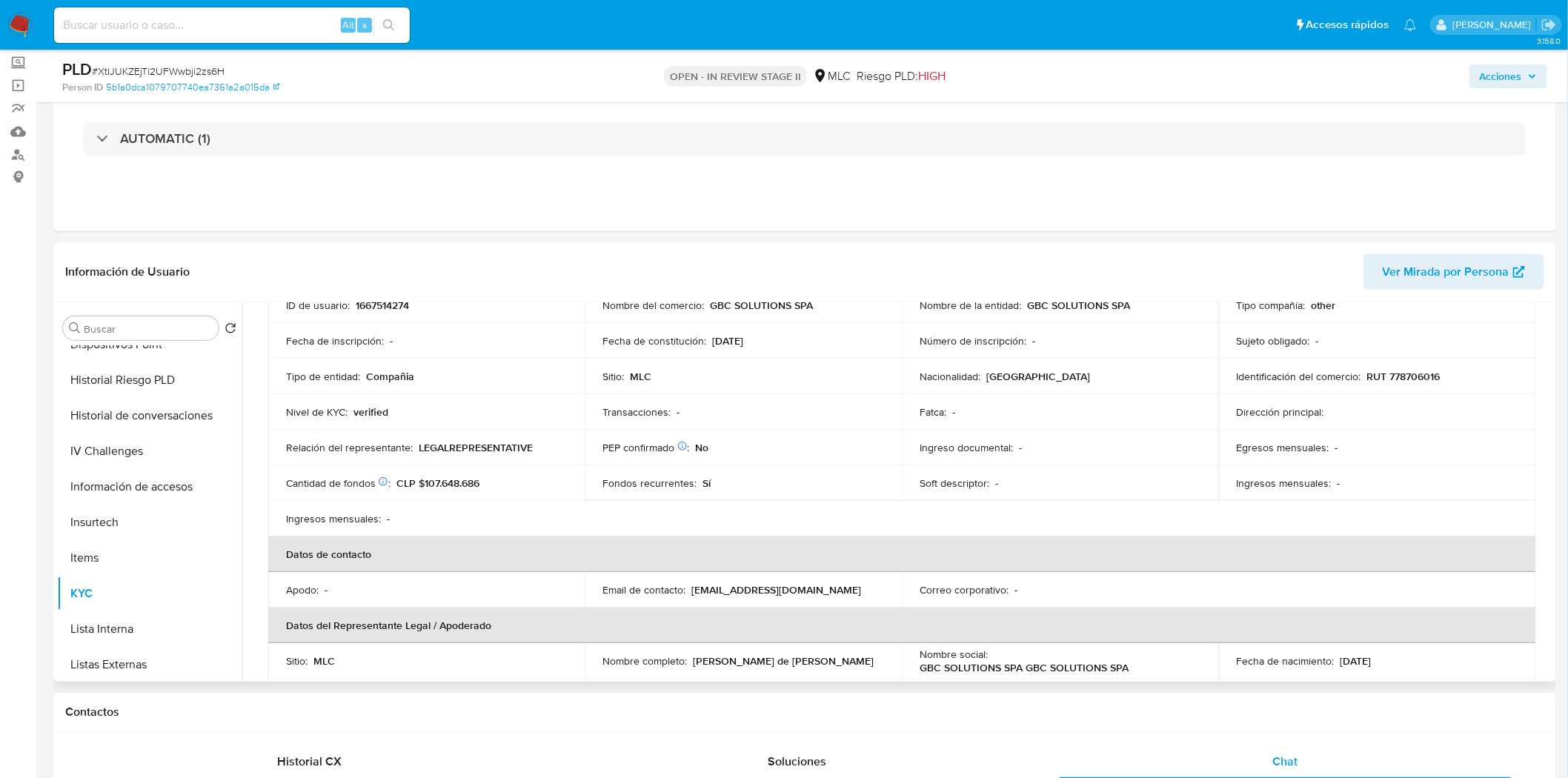
scroll to position [329, 0]
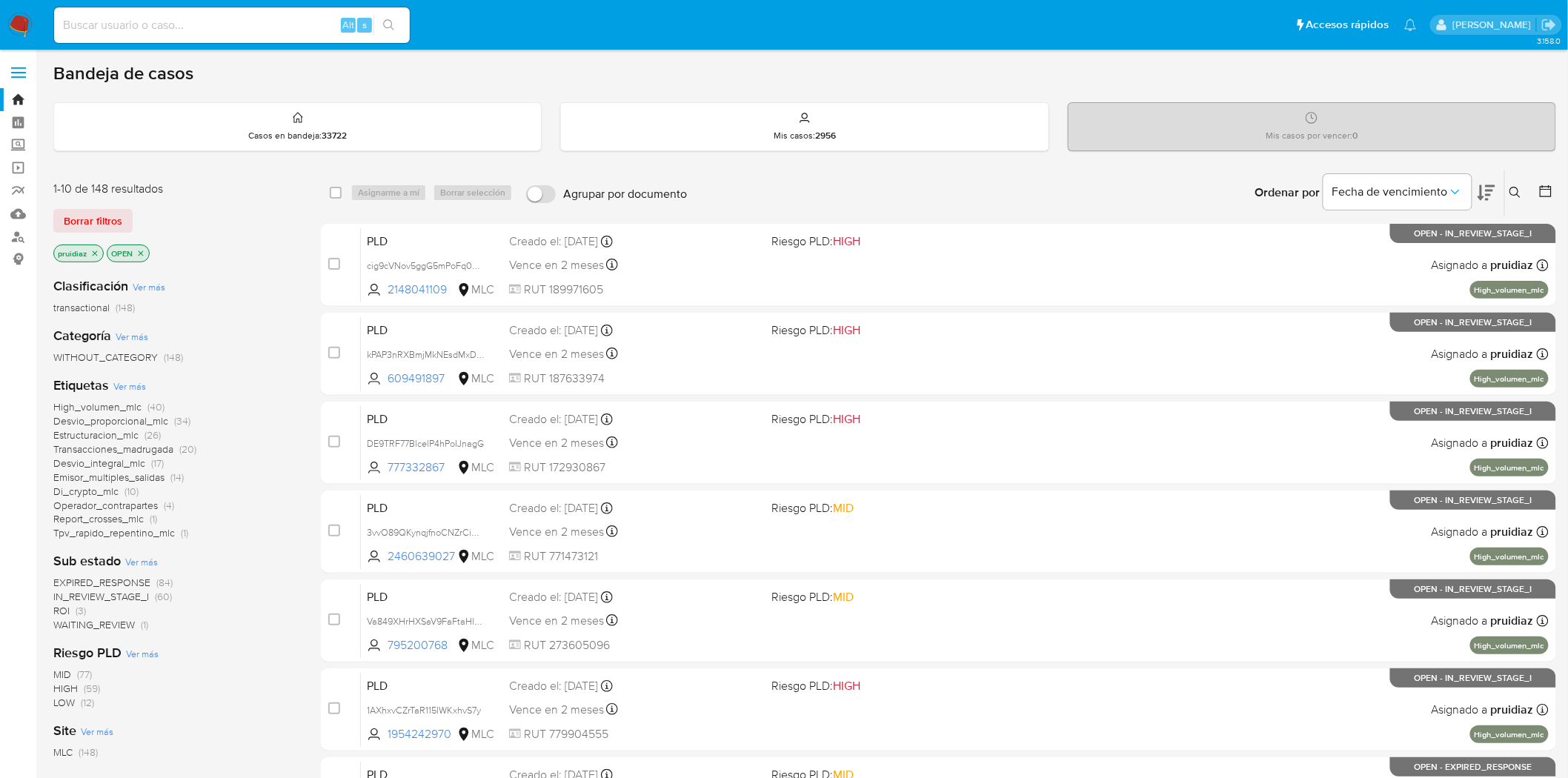
click at [1486, 195] on icon at bounding box center [1485, 192] width 17 height 17
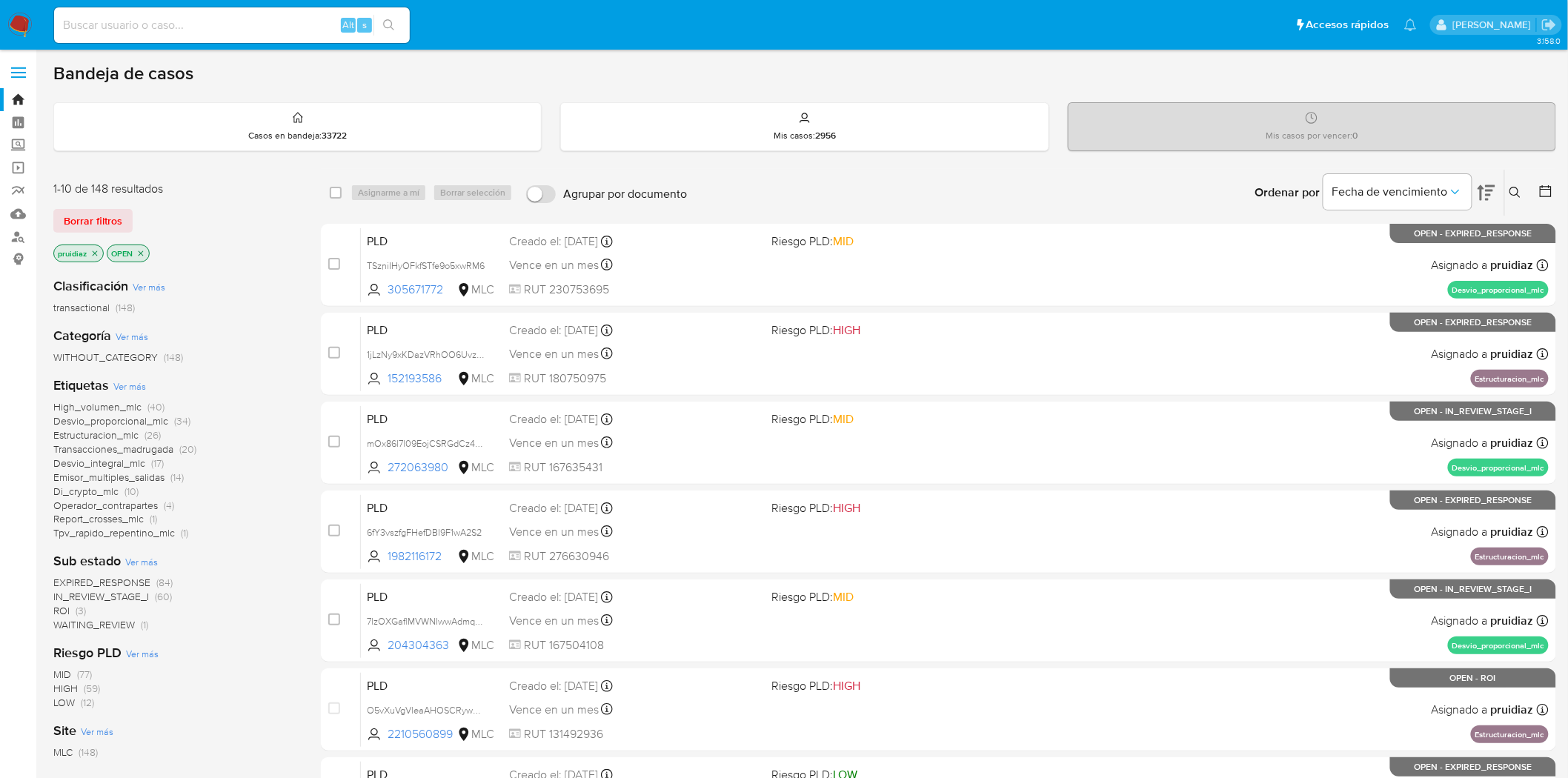
click at [25, 24] on img at bounding box center [19, 25] width 25 height 25
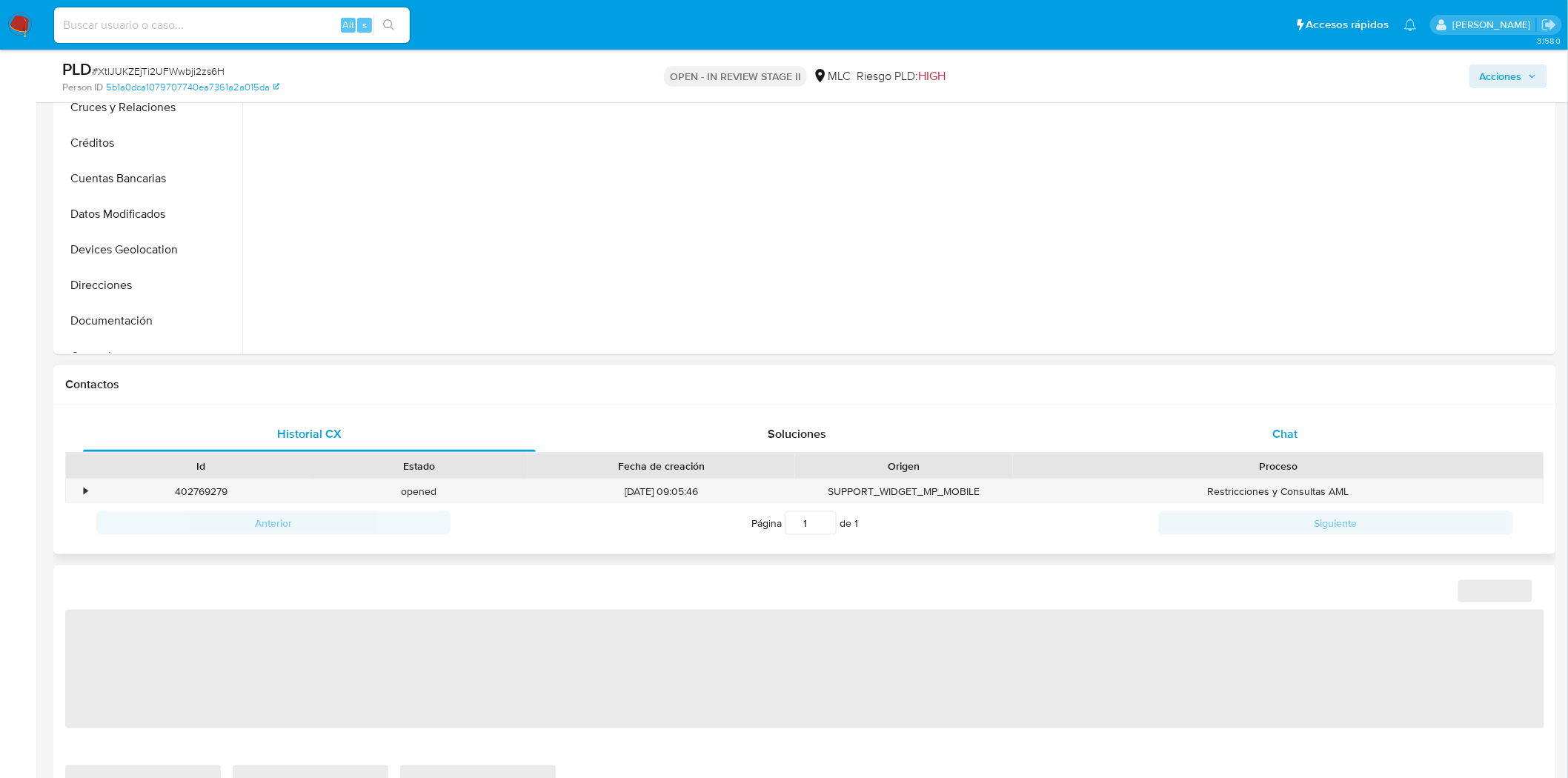
scroll to position [411, 0]
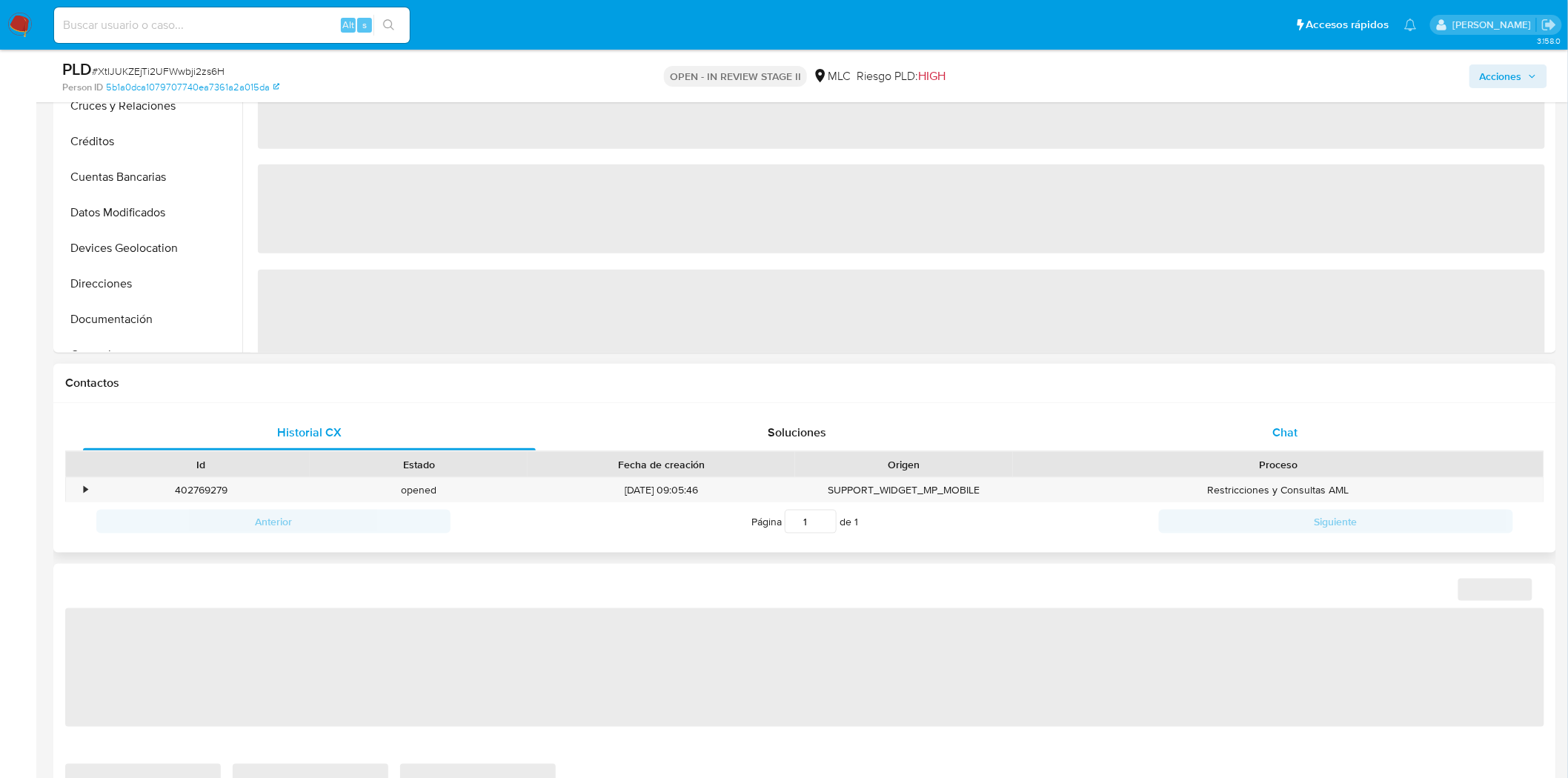
click at [1291, 426] on span "Chat" at bounding box center [1284, 432] width 25 height 17
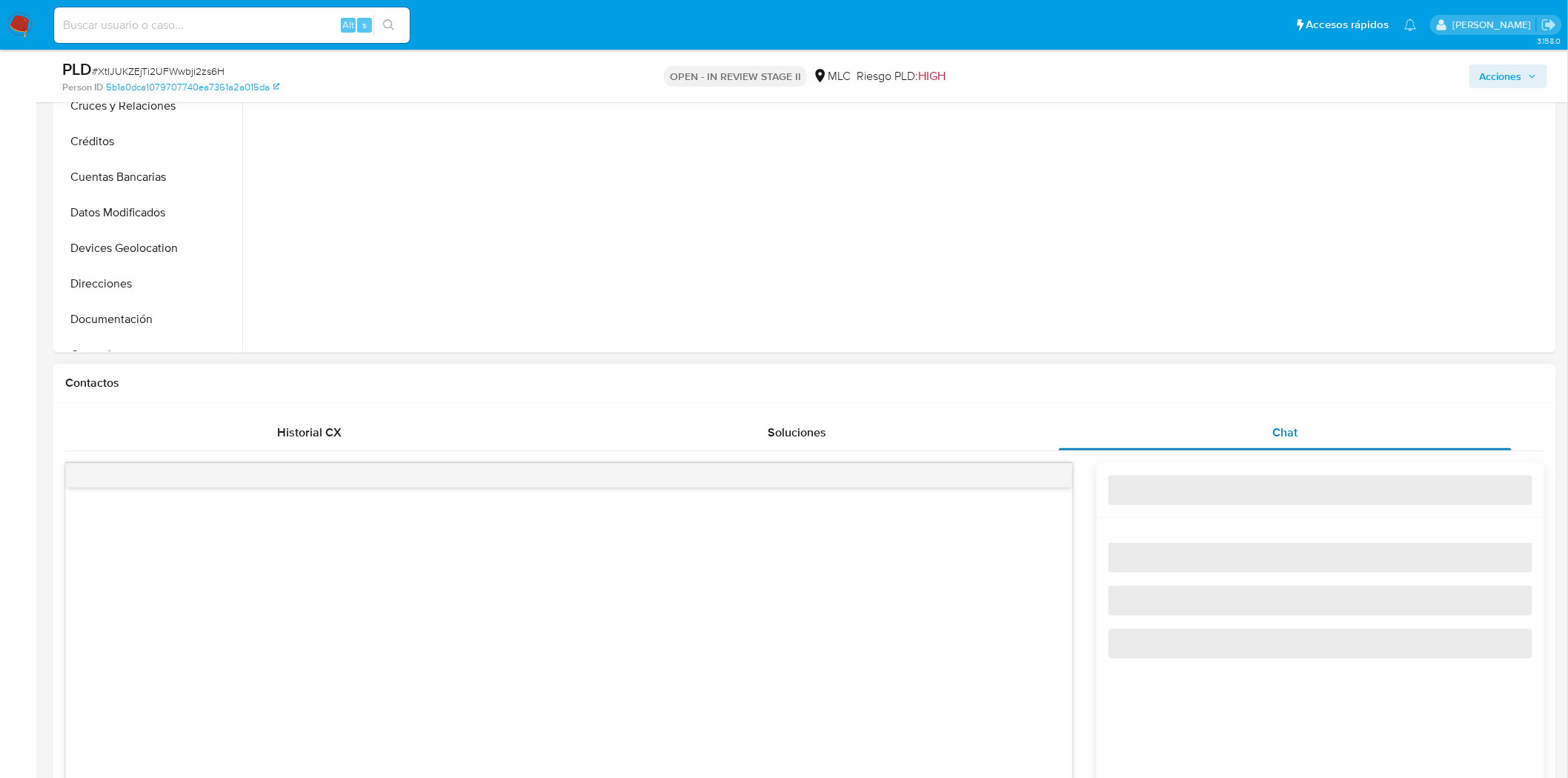
select select "10"
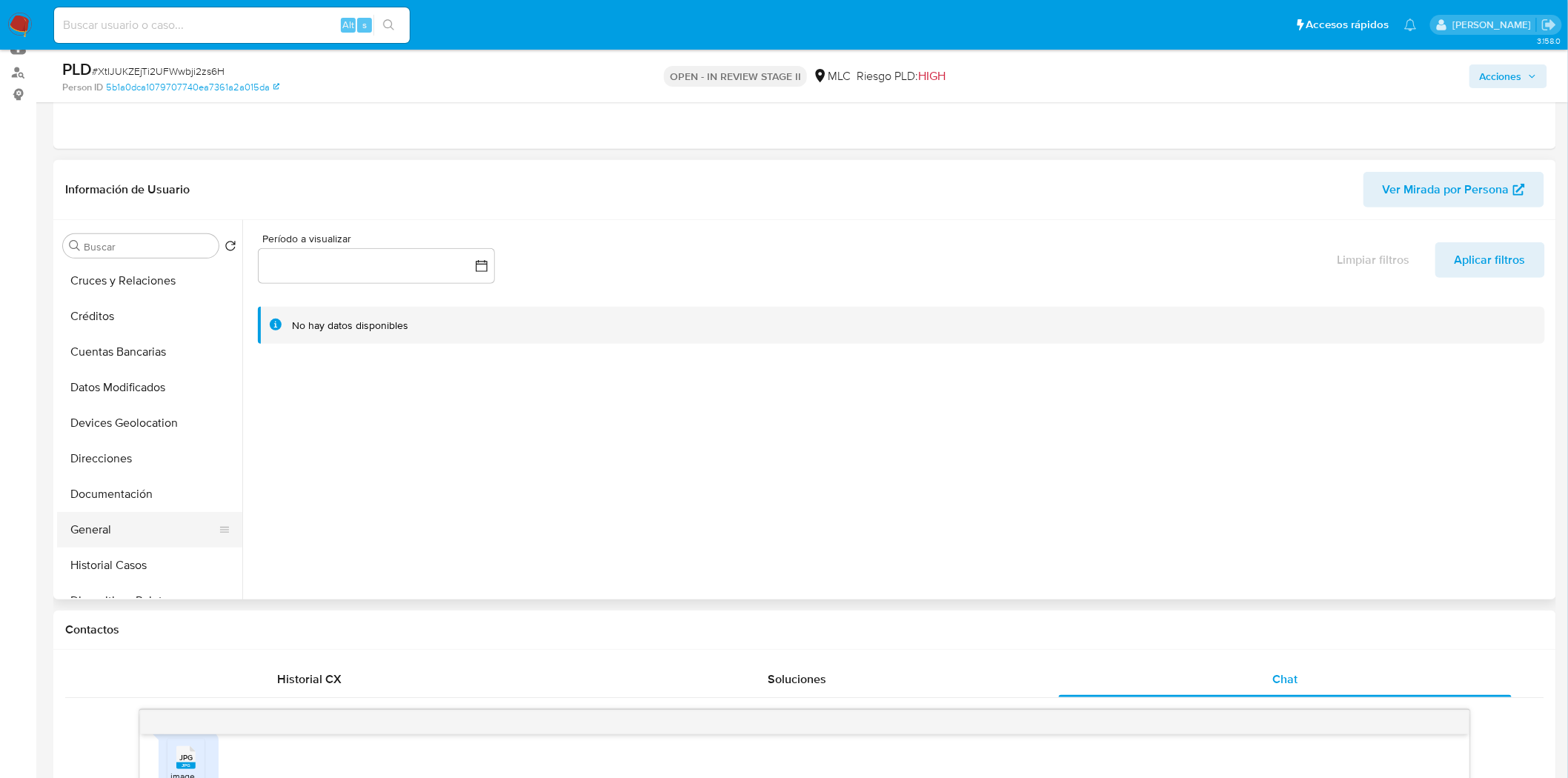
scroll to position [164, 0]
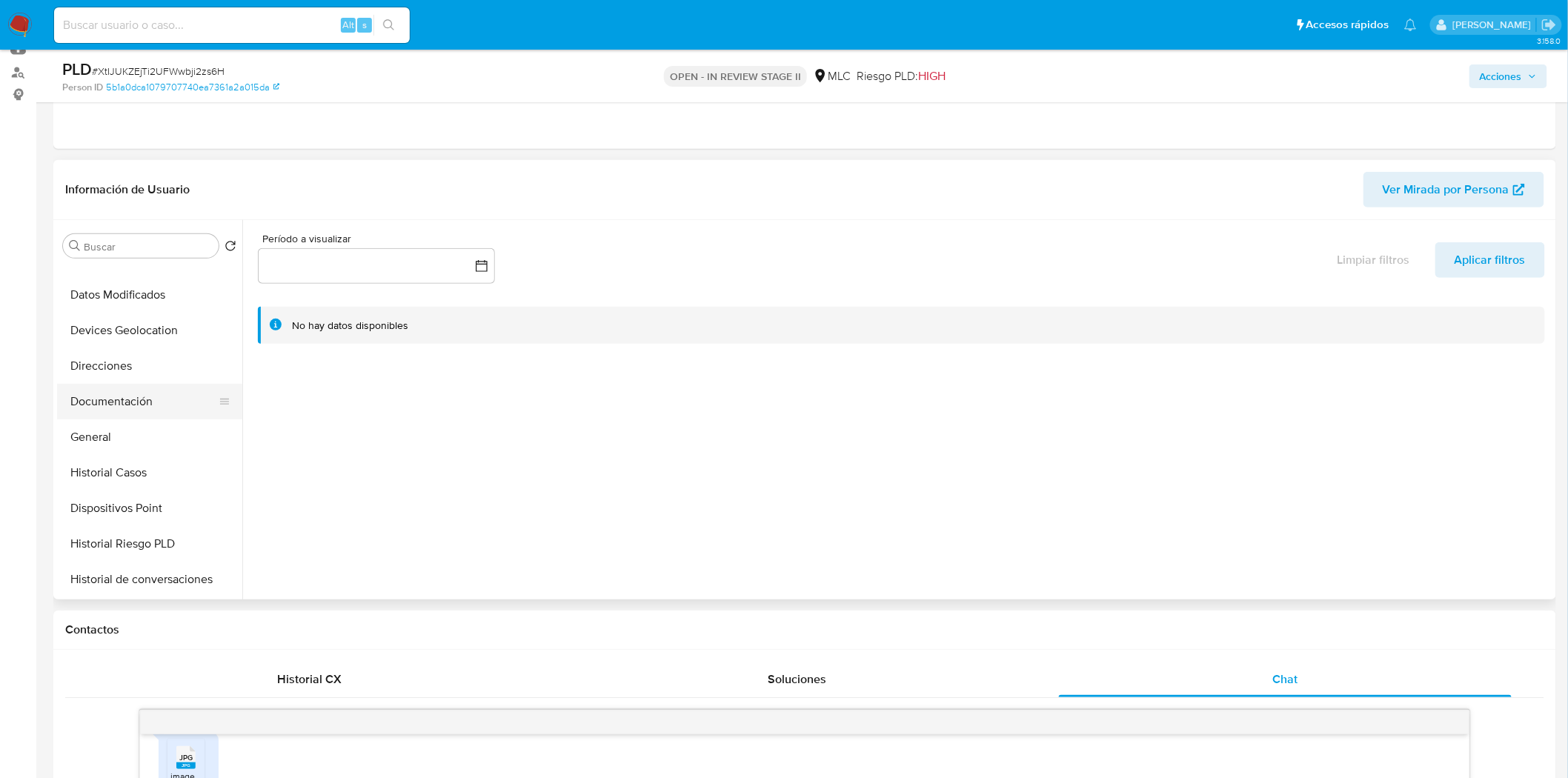
click at [133, 393] on button "Documentación" at bounding box center [143, 401] width 173 height 36
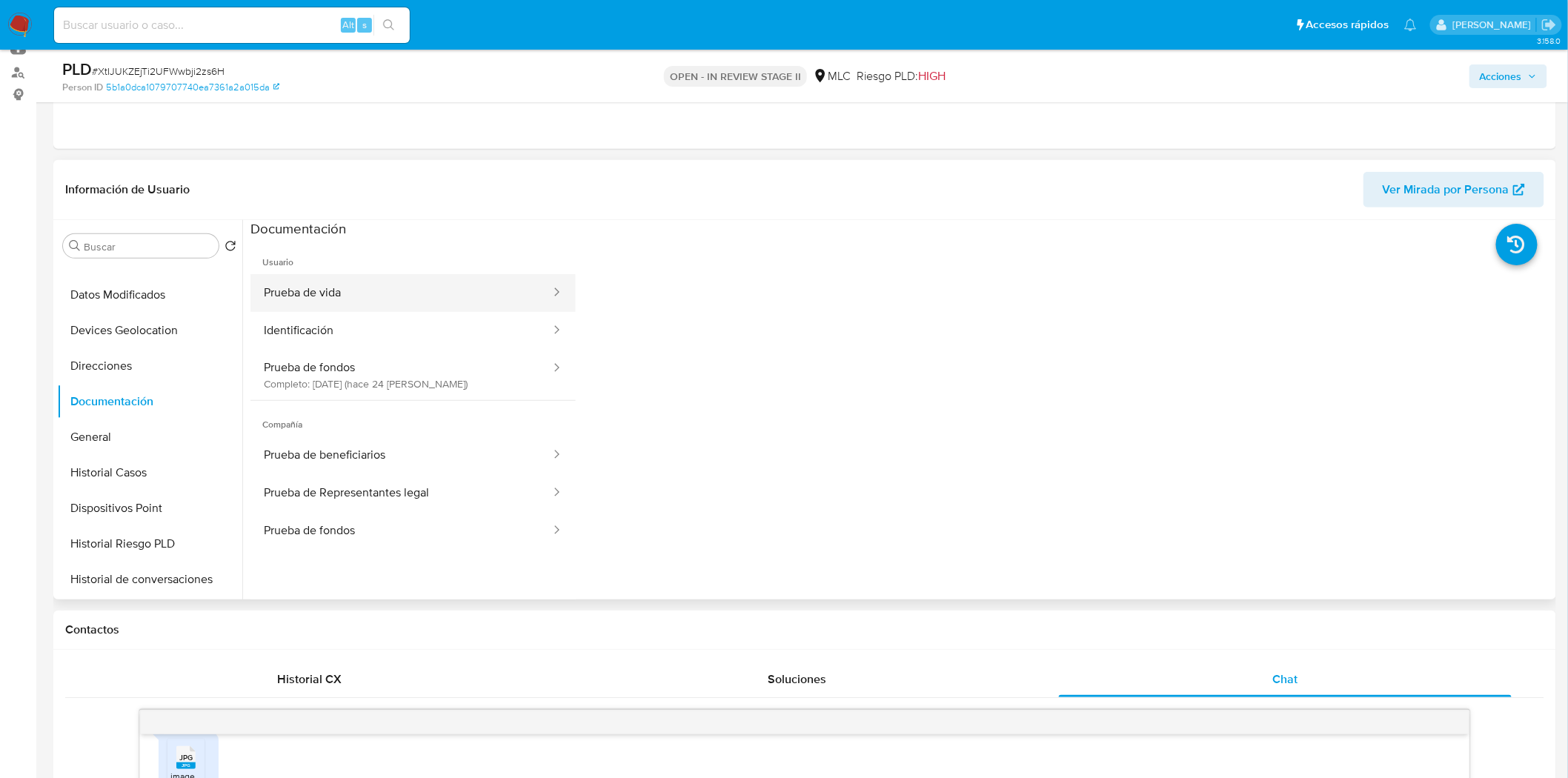
click at [308, 295] on button "Prueba de vida" at bounding box center [401, 293] width 302 height 38
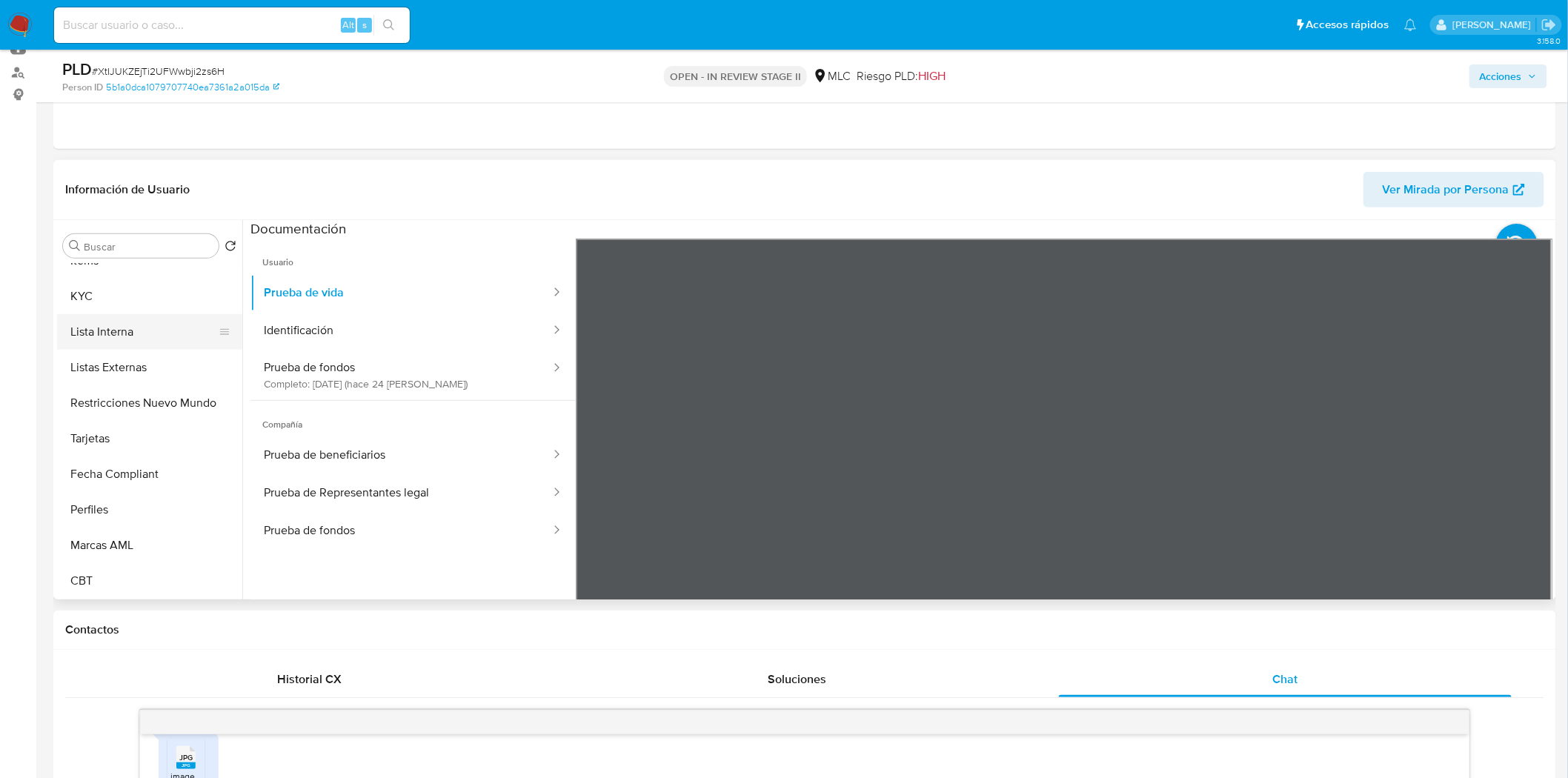
scroll to position [626, 0]
click at [106, 294] on button "KYC" at bounding box center [143, 296] width 173 height 36
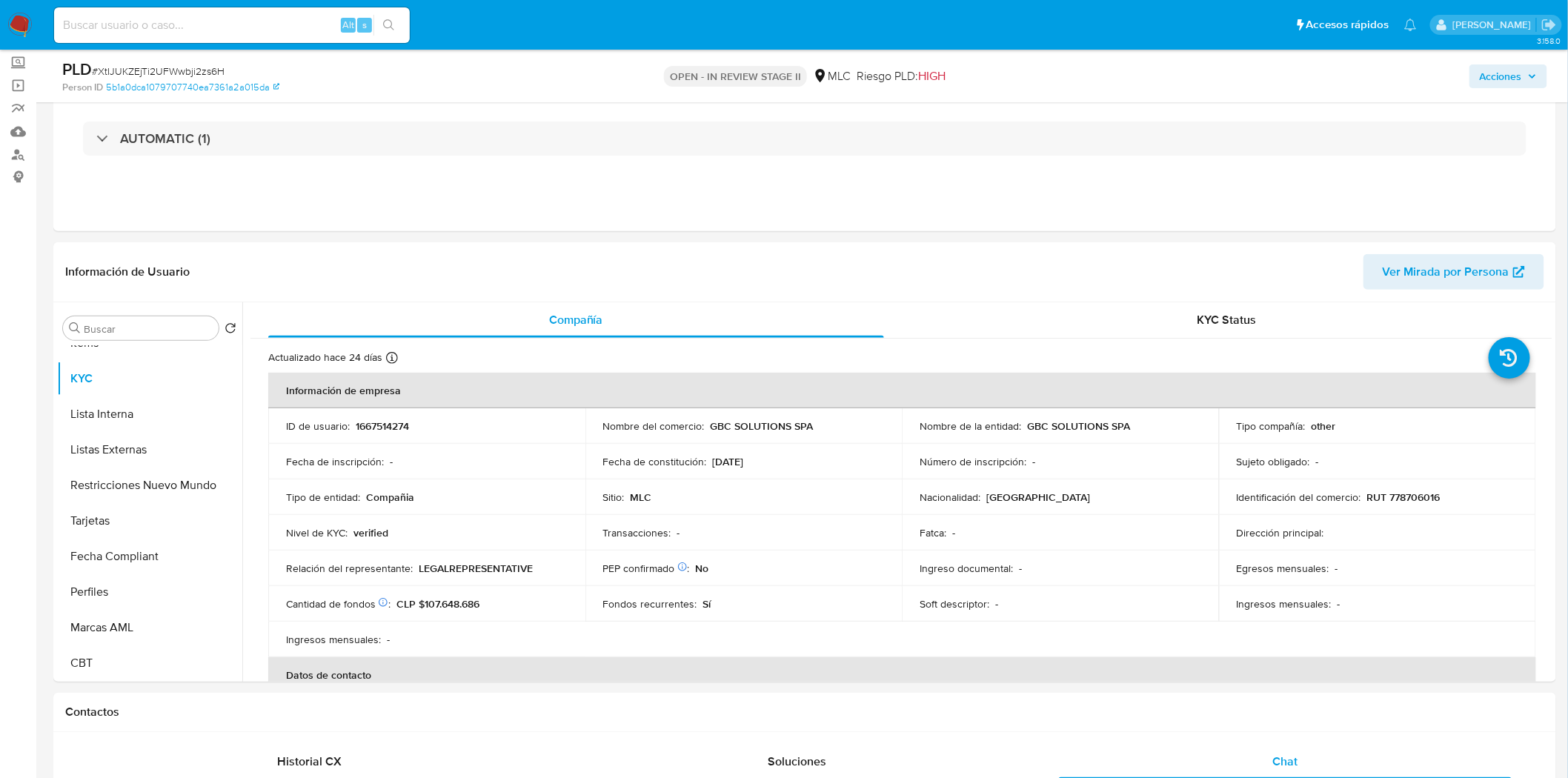
scroll to position [0, 0]
